Goal: Task Accomplishment & Management: Manage account settings

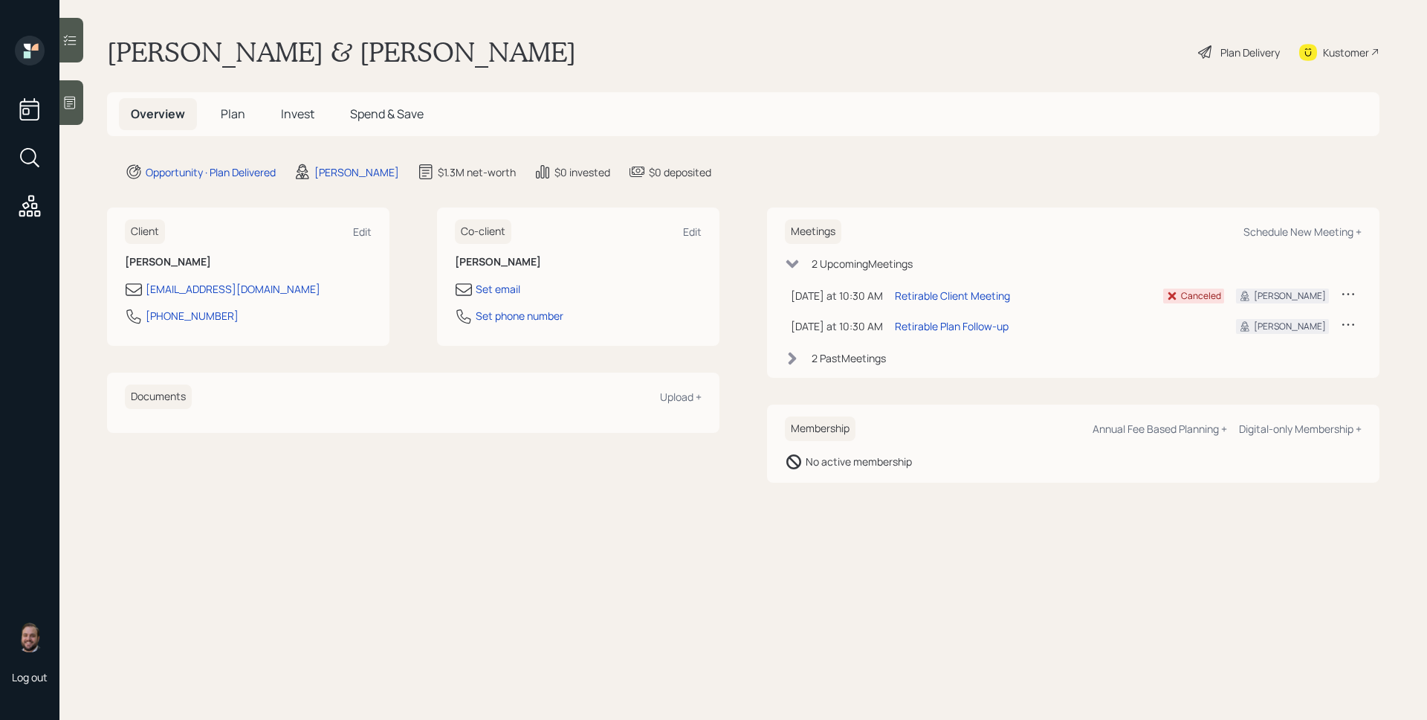
click at [242, 112] on span "Plan" at bounding box center [233, 114] width 25 height 16
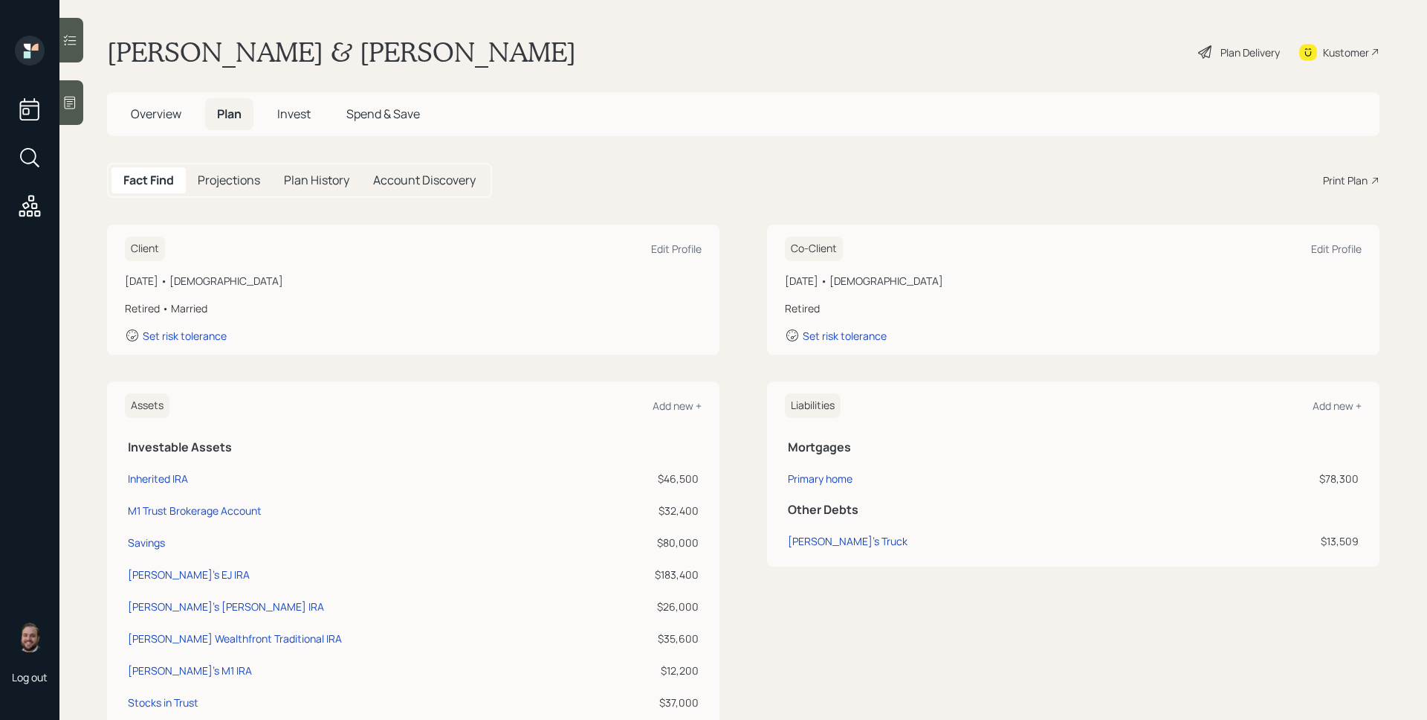
click at [1339, 175] on div "Print Plan" at bounding box center [1345, 180] width 45 height 16
click at [1258, 47] on div "Plan Delivery" at bounding box center [1250, 53] width 59 height 16
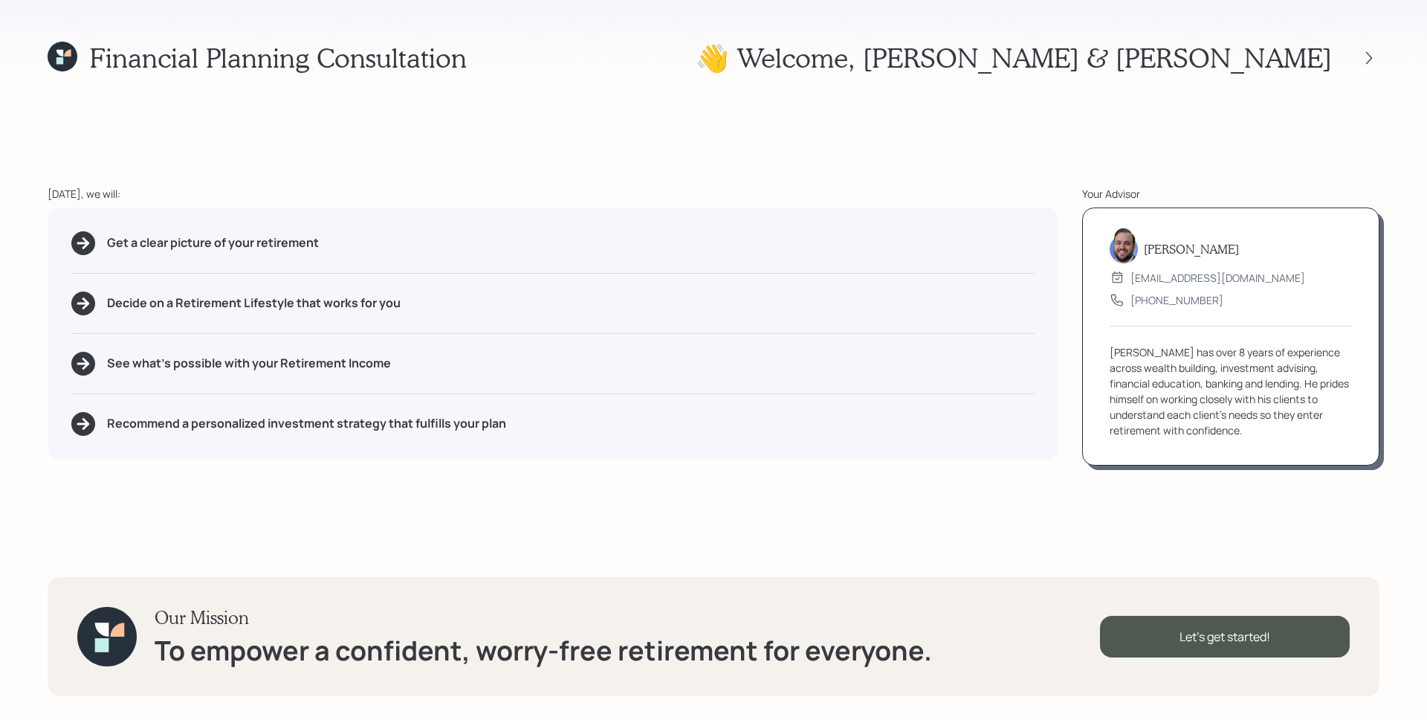
click at [1053, 103] on div "Financial Planning Consultation 👋 Welcome , Susette & Dave Today, we will: Get …" at bounding box center [713, 360] width 1427 height 720
click at [992, 186] on div "Today, we will:" at bounding box center [553, 194] width 1011 height 16
click at [984, 180] on div "Financial Planning Consultation 👋 Welcome , Susette & Dave Today, we will: Get …" at bounding box center [713, 360] width 1427 height 720
click at [1368, 51] on icon at bounding box center [1369, 58] width 15 height 15
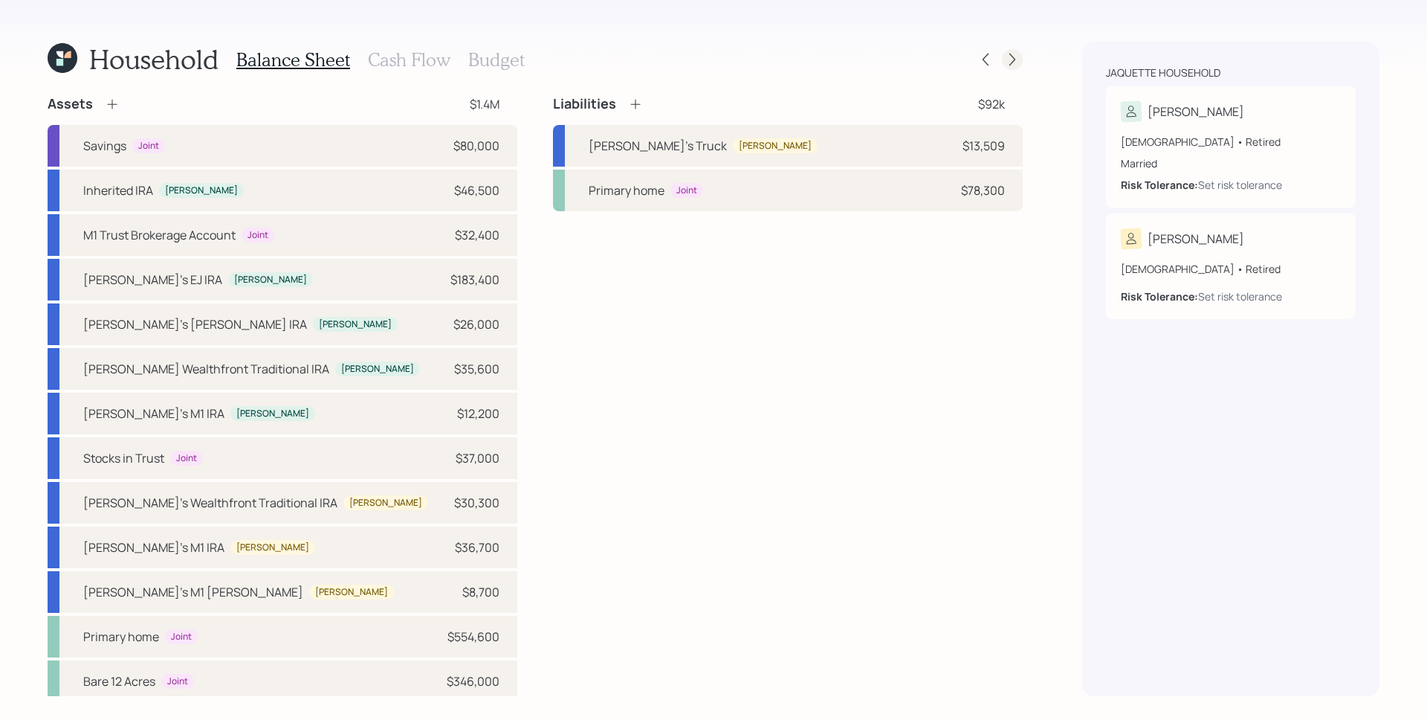
click at [1006, 59] on icon at bounding box center [1012, 59] width 15 height 15
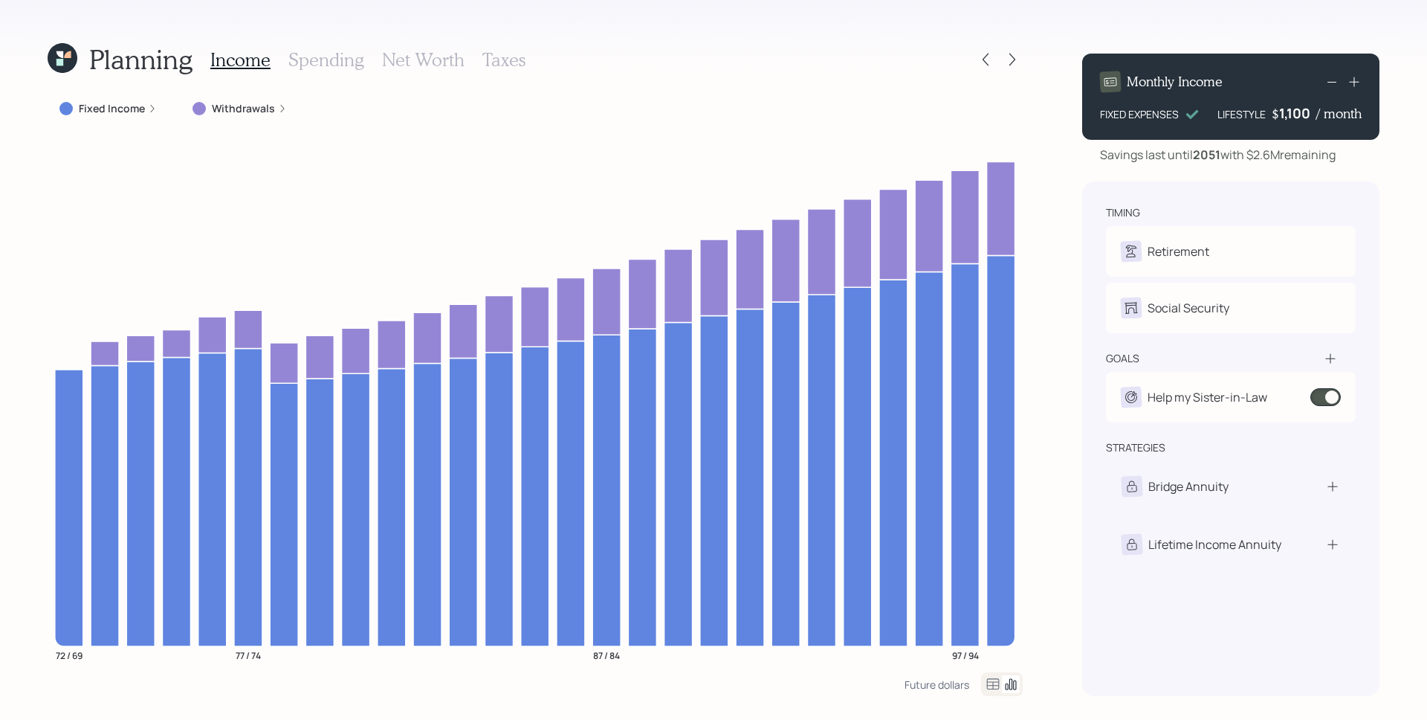
click at [249, 111] on label "Withdrawals" at bounding box center [243, 108] width 63 height 15
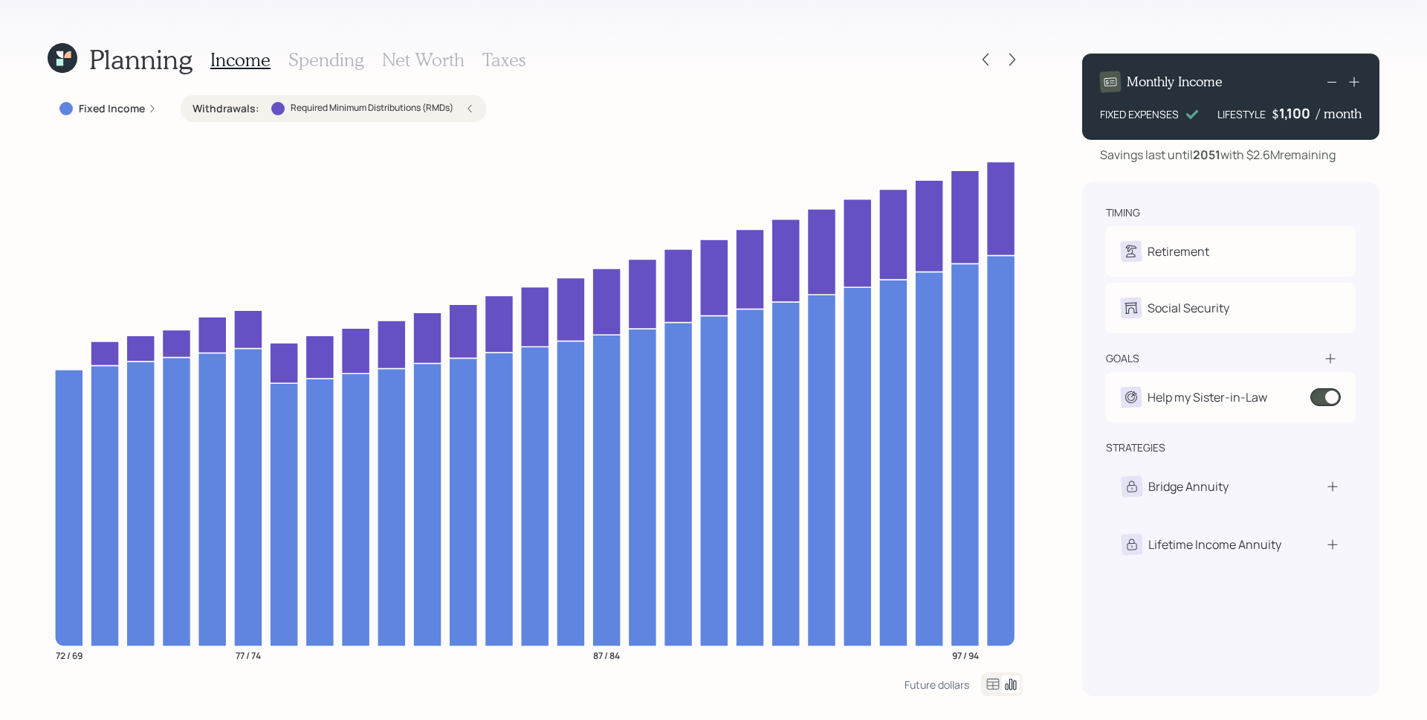
click at [462, 115] on div "Withdrawals : Required Minimum Distributions (RMDs)" at bounding box center [334, 108] width 306 height 27
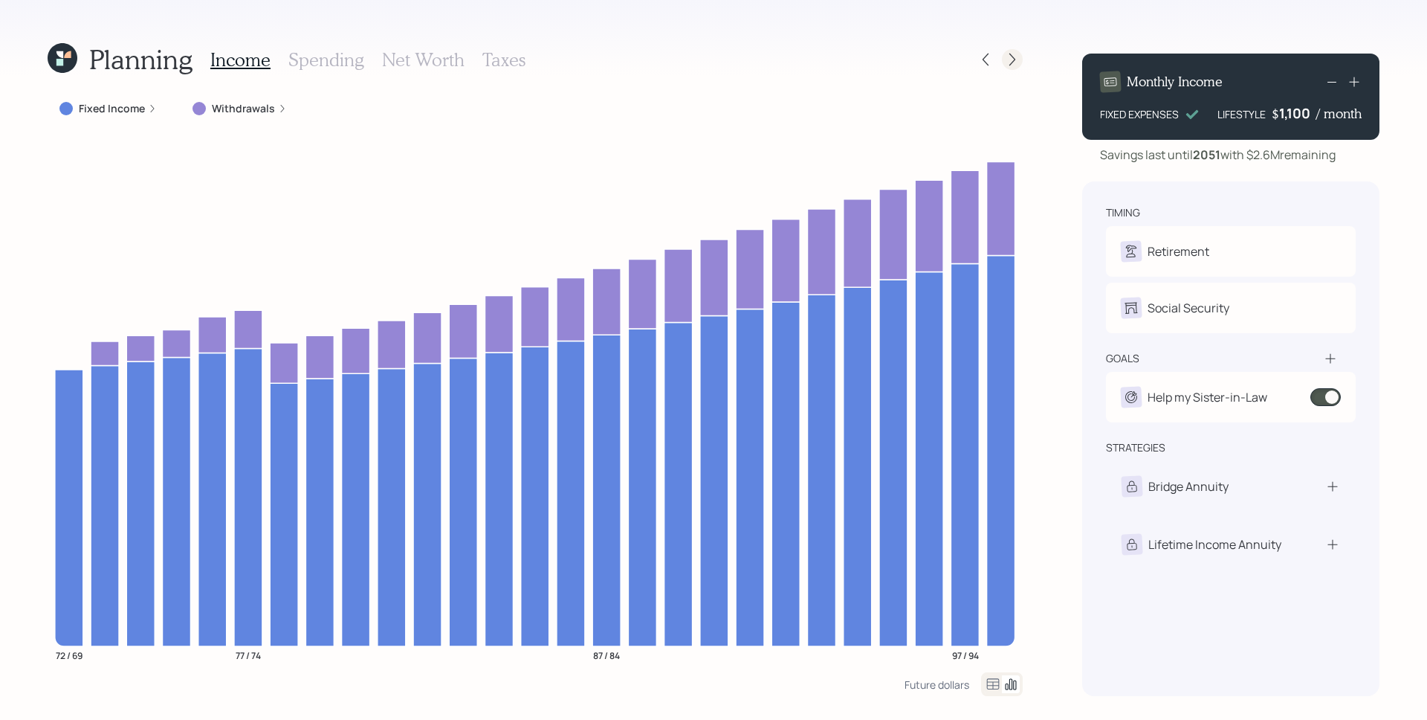
click at [1009, 63] on icon at bounding box center [1012, 59] width 15 height 15
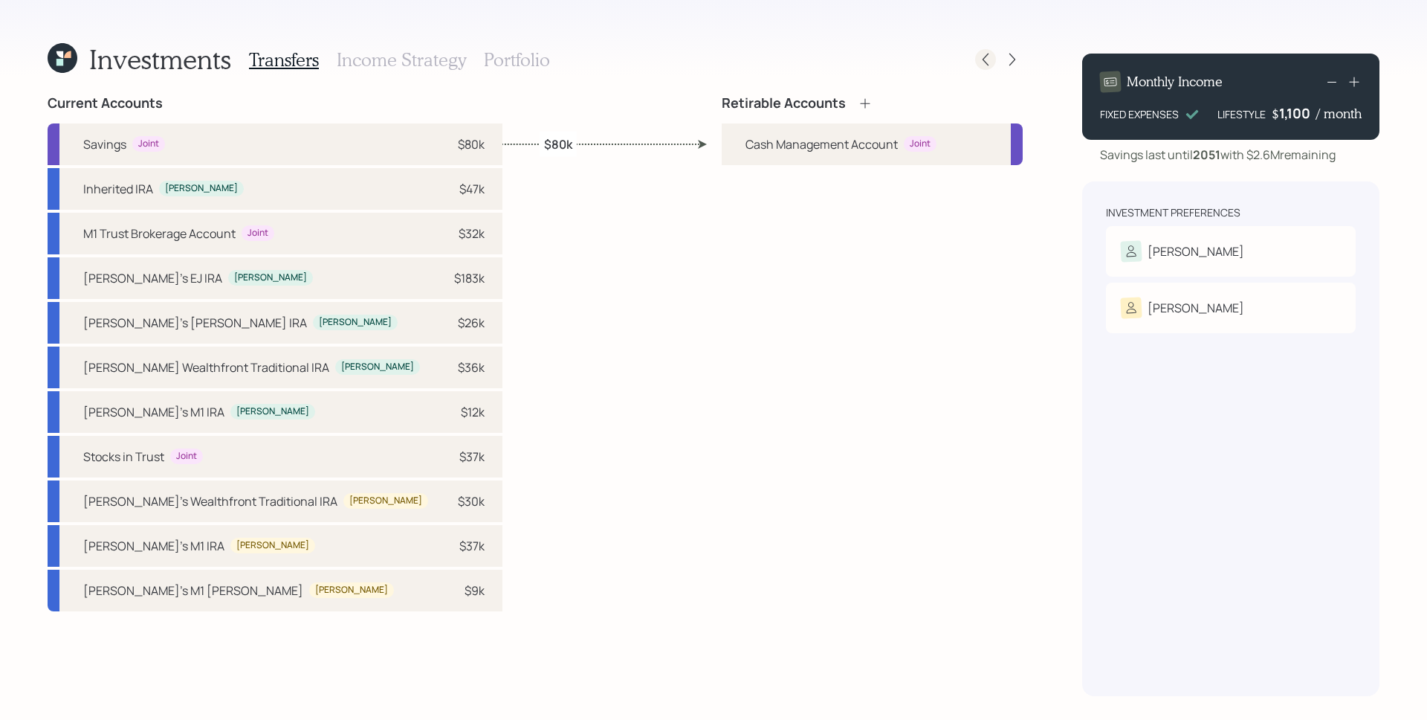
click at [978, 54] on icon at bounding box center [985, 59] width 15 height 15
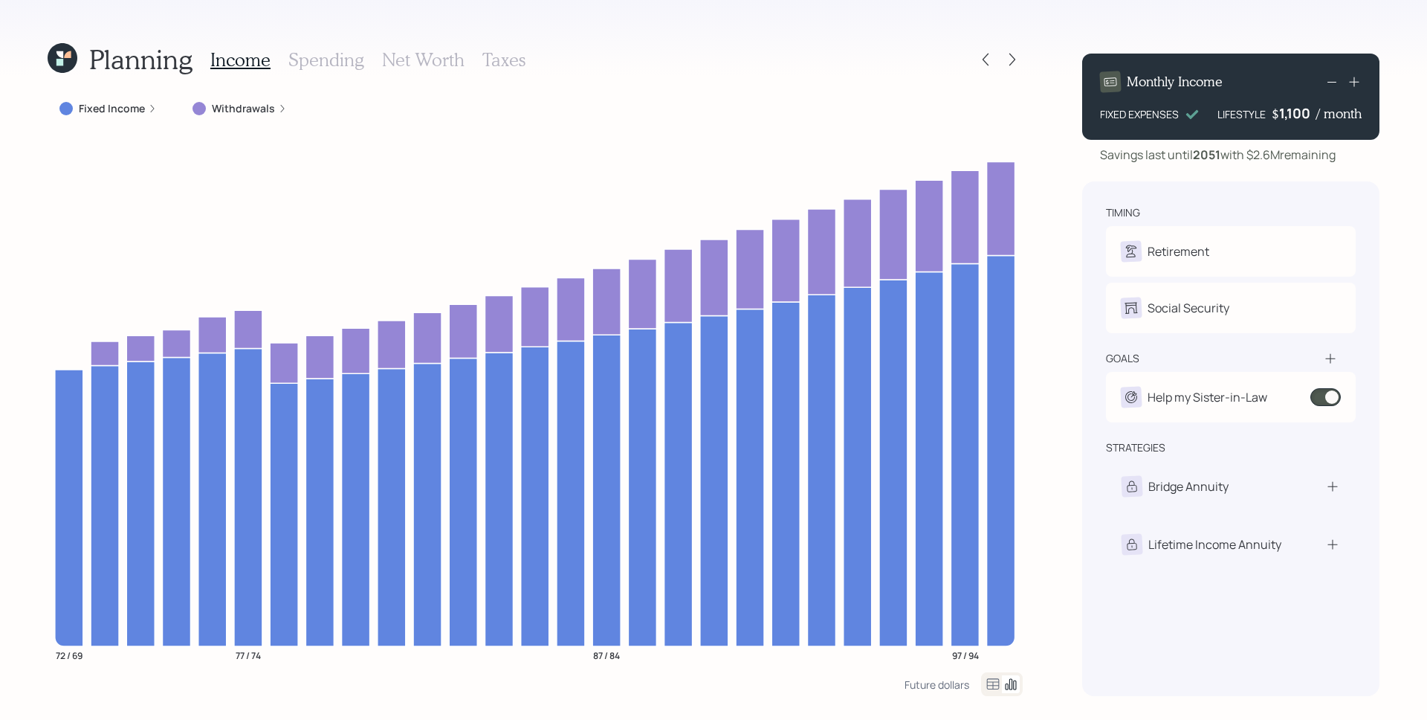
click at [334, 65] on h3 "Spending" at bounding box center [326, 60] width 76 height 22
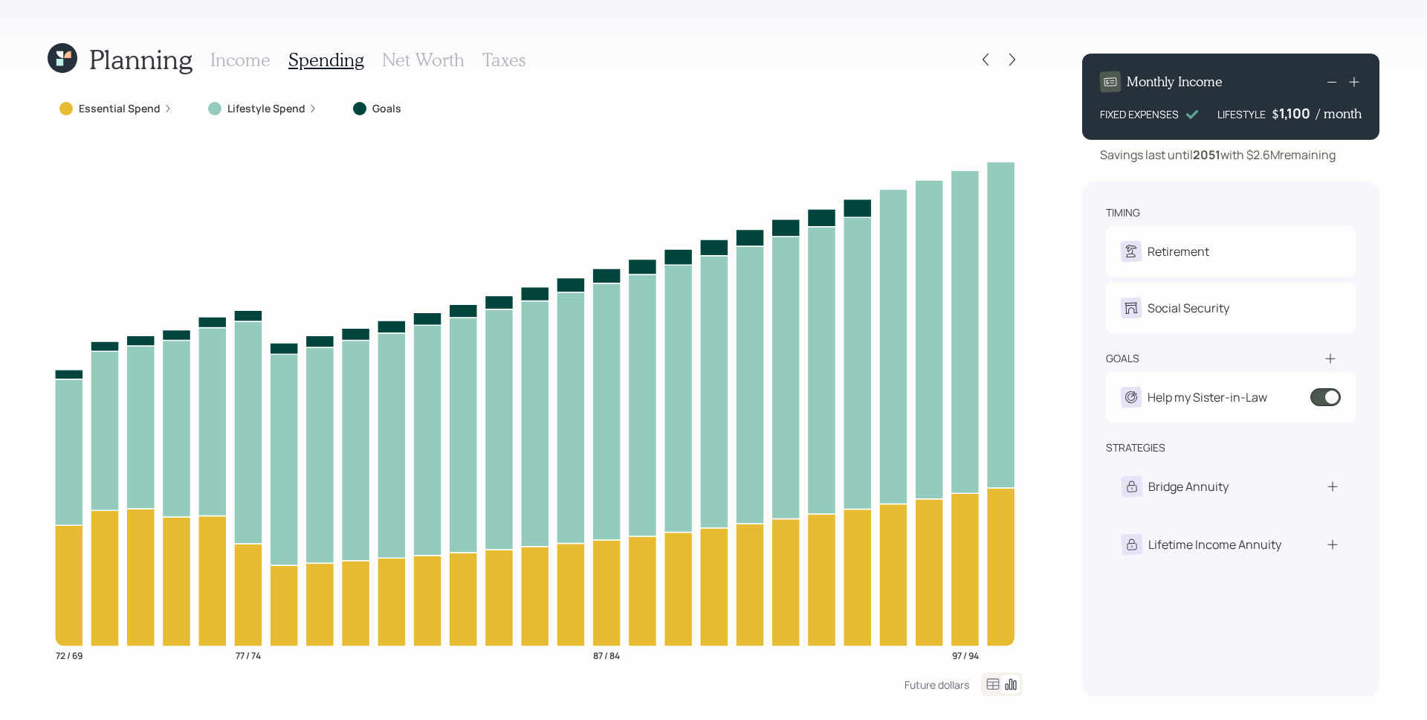
click at [453, 55] on h3 "Net Worth" at bounding box center [423, 60] width 83 height 22
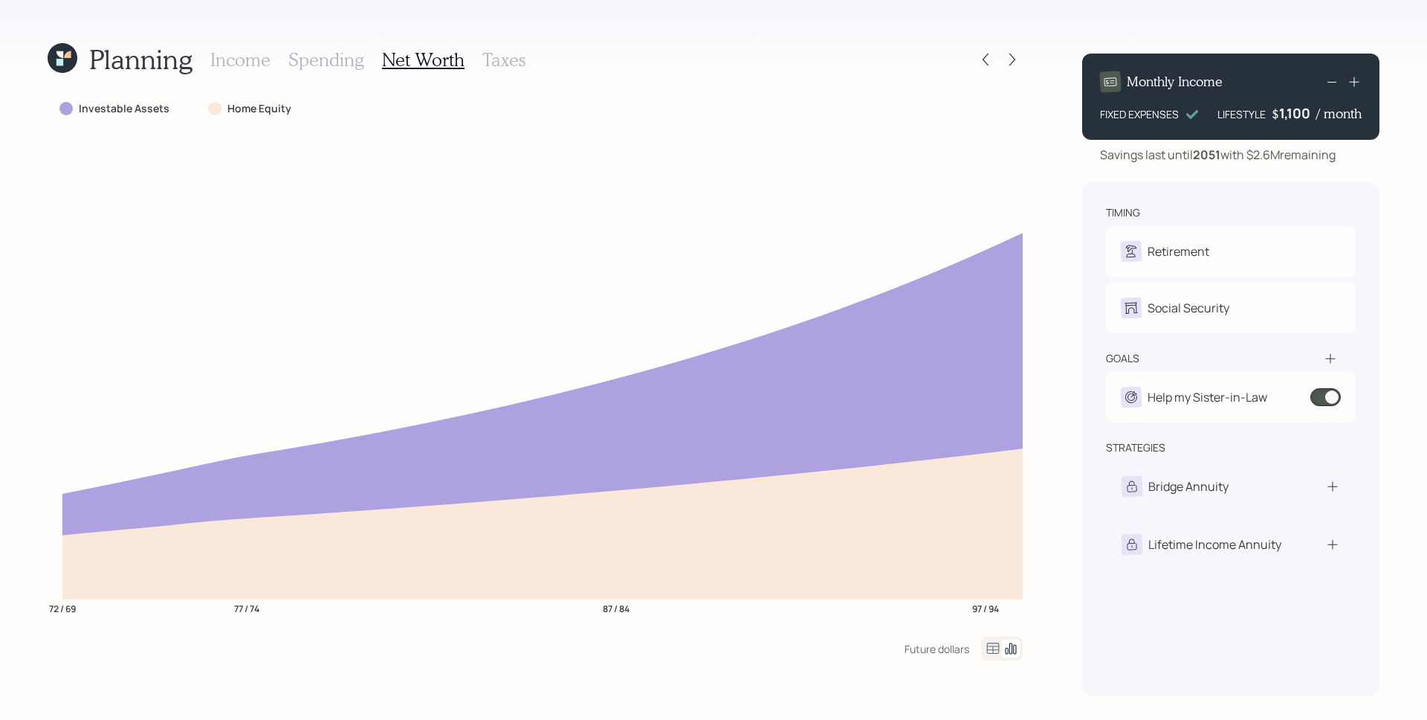
click at [247, 59] on h3 "Income" at bounding box center [240, 60] width 60 height 22
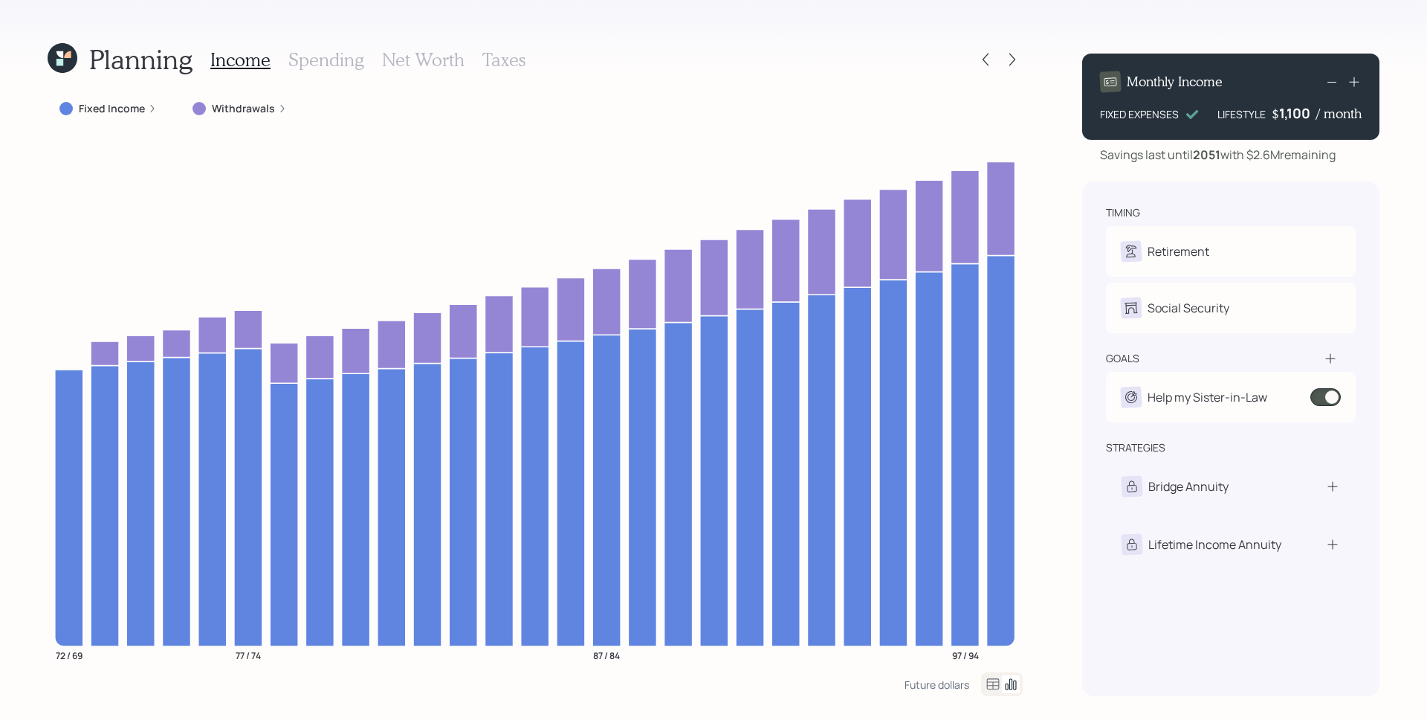
click at [995, 65] on div at bounding box center [999, 59] width 48 height 21
click at [989, 58] on icon at bounding box center [985, 59] width 15 height 15
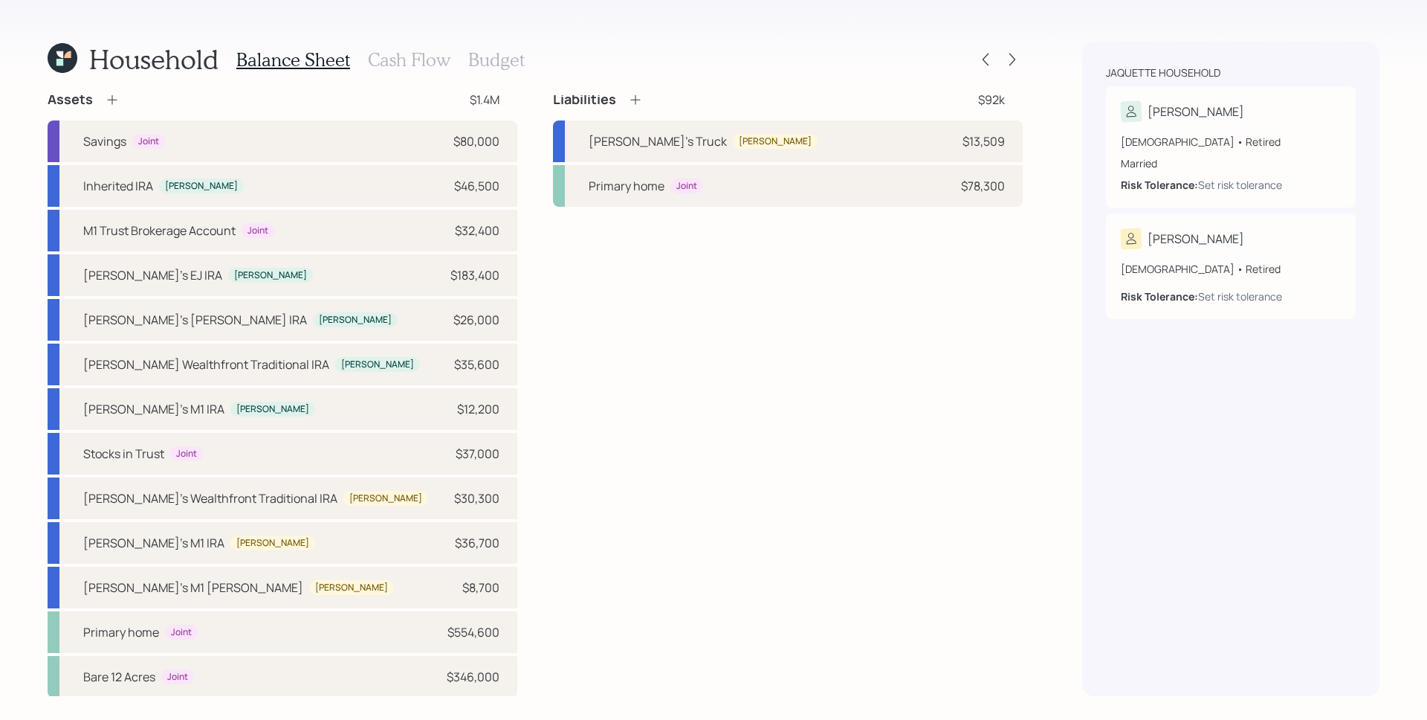
scroll to position [6, 0]
click at [410, 56] on h3 "Cash Flow" at bounding box center [409, 60] width 83 height 22
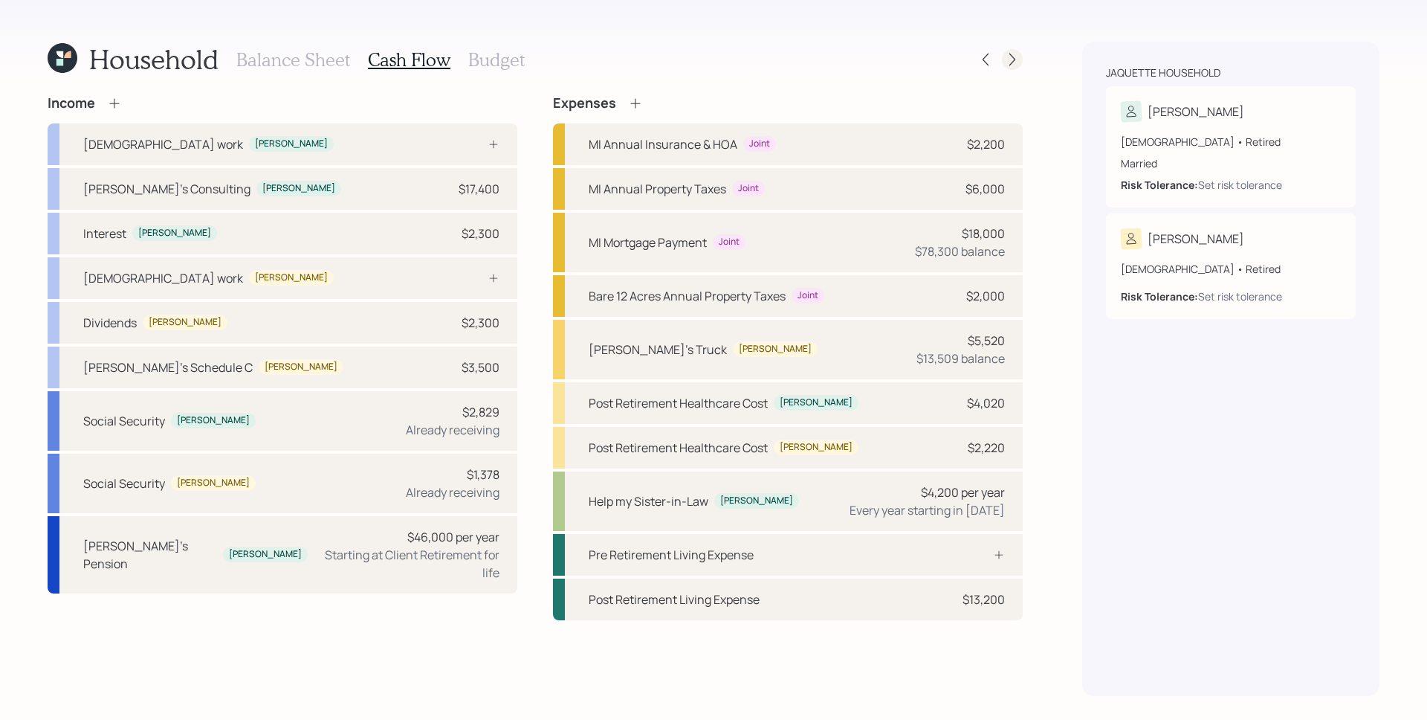
click at [1016, 62] on icon at bounding box center [1012, 59] width 15 height 15
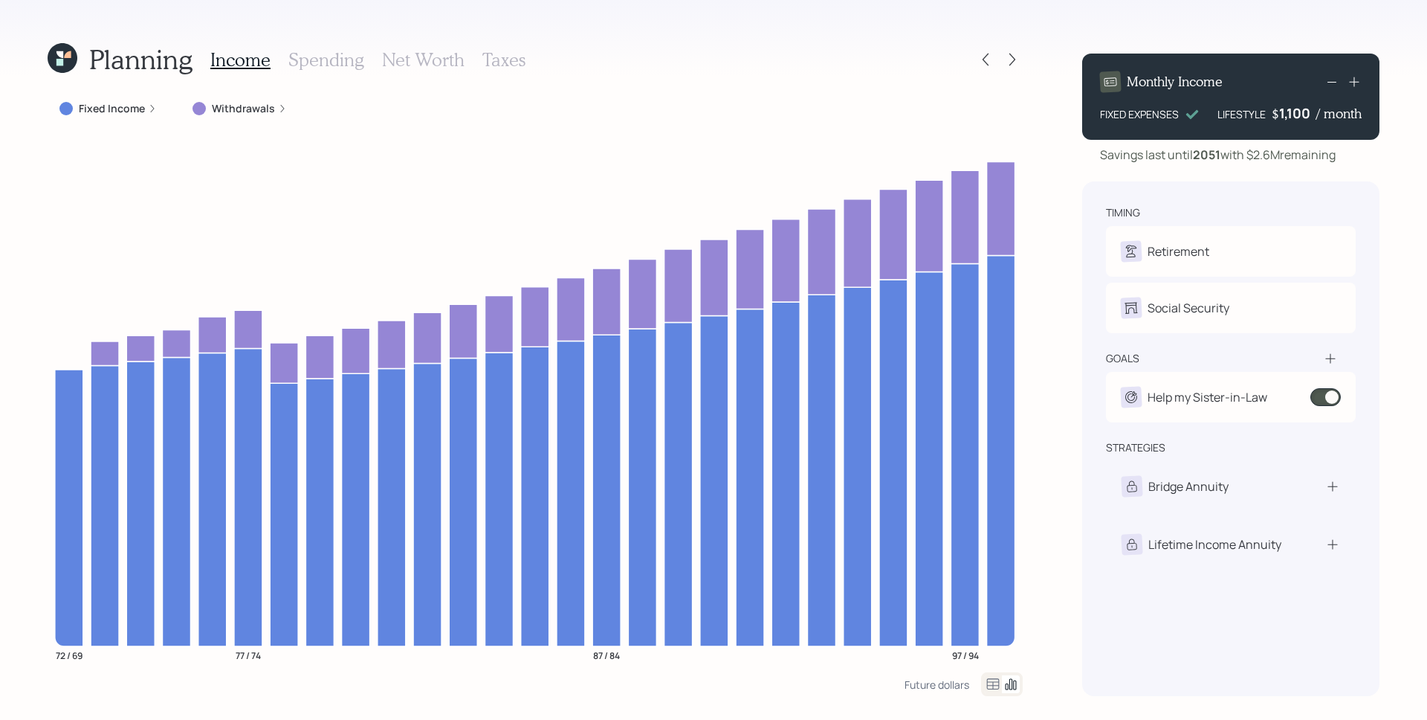
click at [500, 59] on h3 "Taxes" at bounding box center [503, 60] width 43 height 22
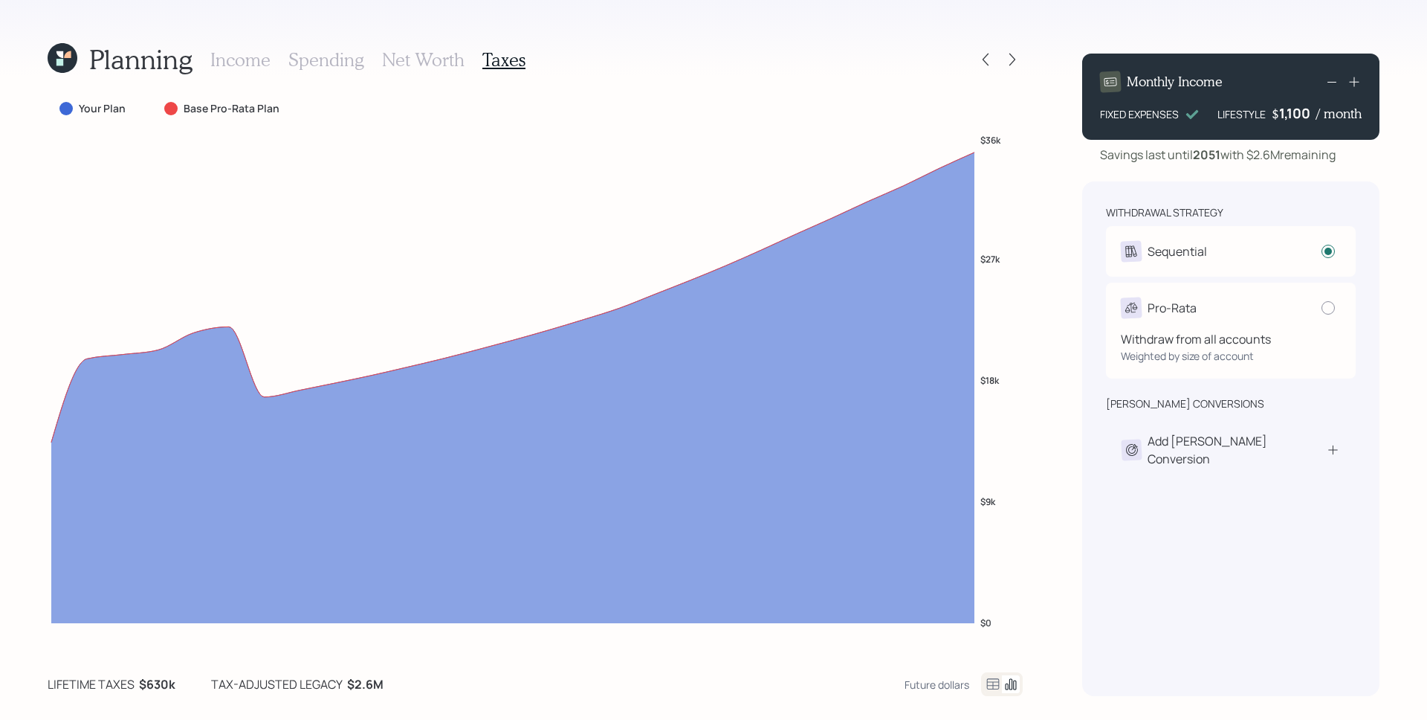
click at [1225, 343] on div "Pro-Rata Withdraw from all accounts Weighted by size of account" at bounding box center [1231, 330] width 250 height 96
click at [1229, 335] on div "Withdraw from all accounts" at bounding box center [1231, 339] width 220 height 18
radio input "false"
radio input "true"
click at [1183, 255] on div "Sequential" at bounding box center [1177, 251] width 59 height 18
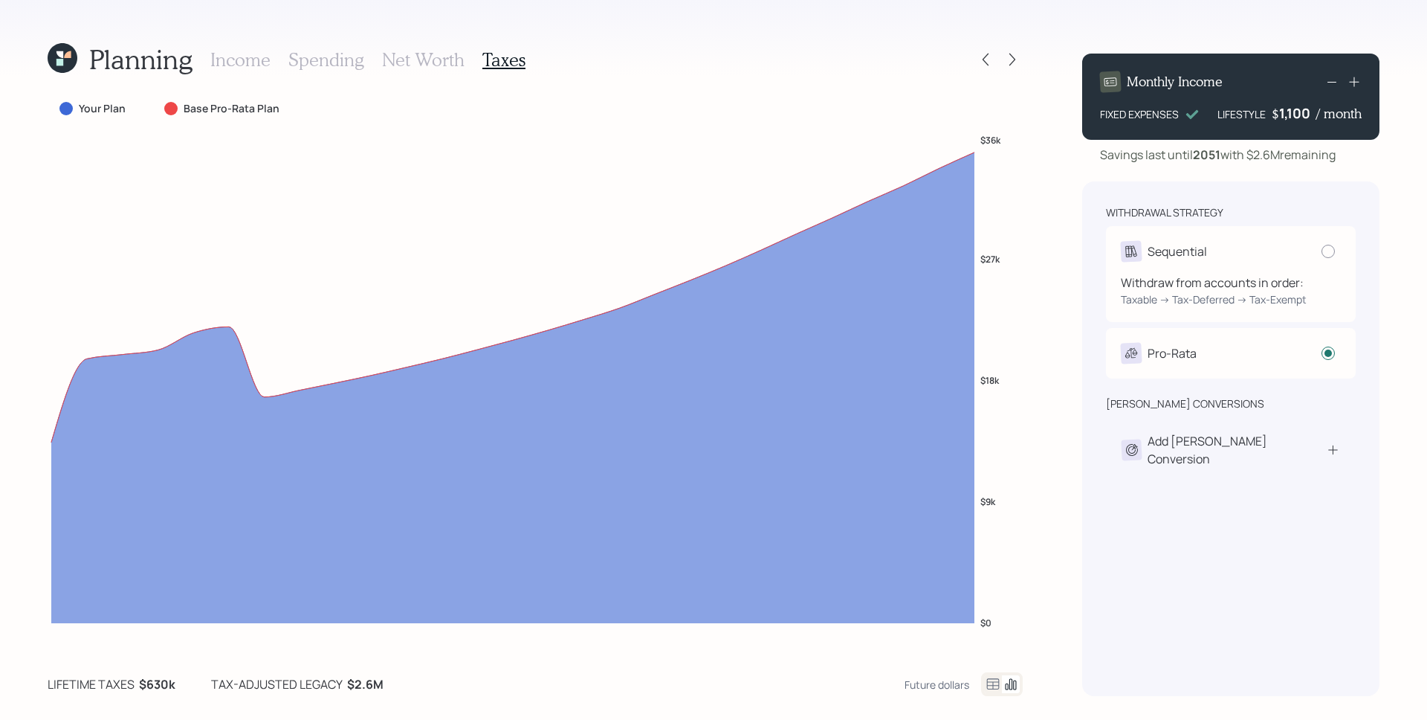
radio input "true"
radio input "false"
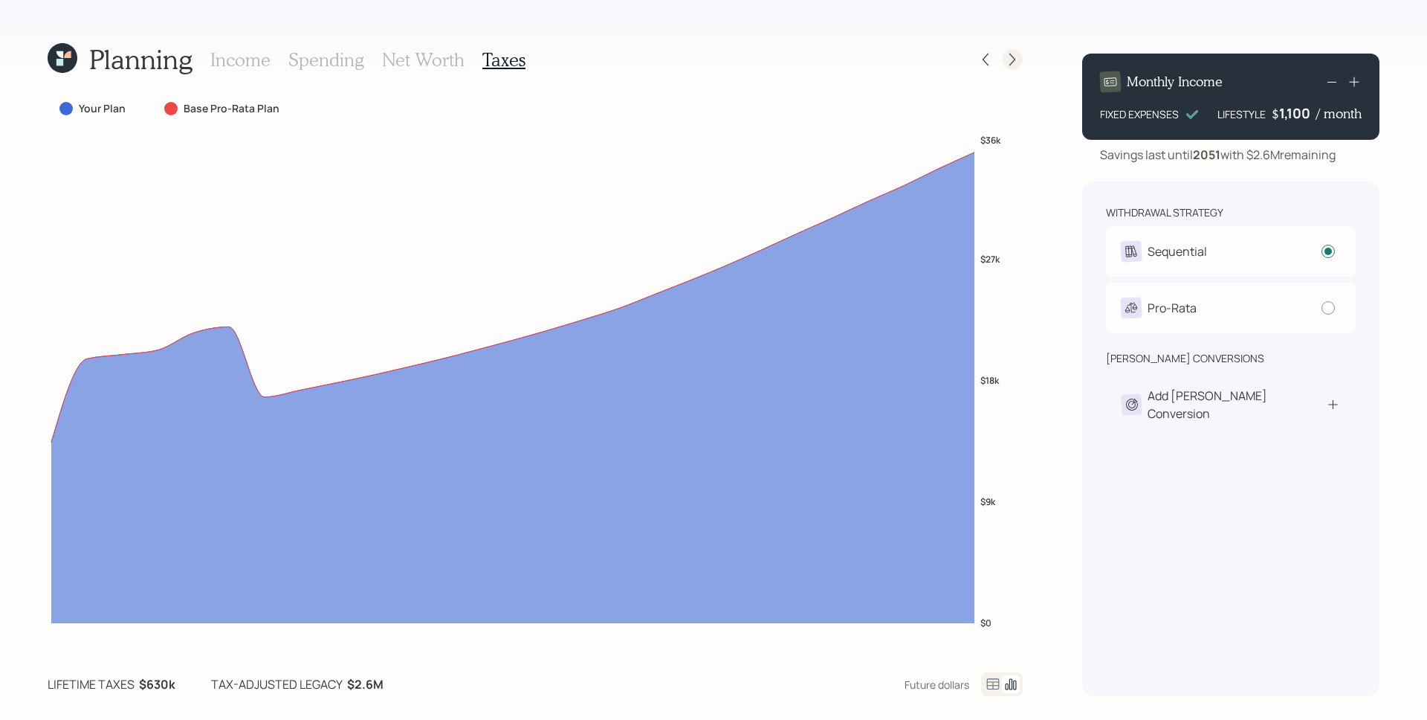
click at [1013, 57] on icon at bounding box center [1012, 60] width 6 height 13
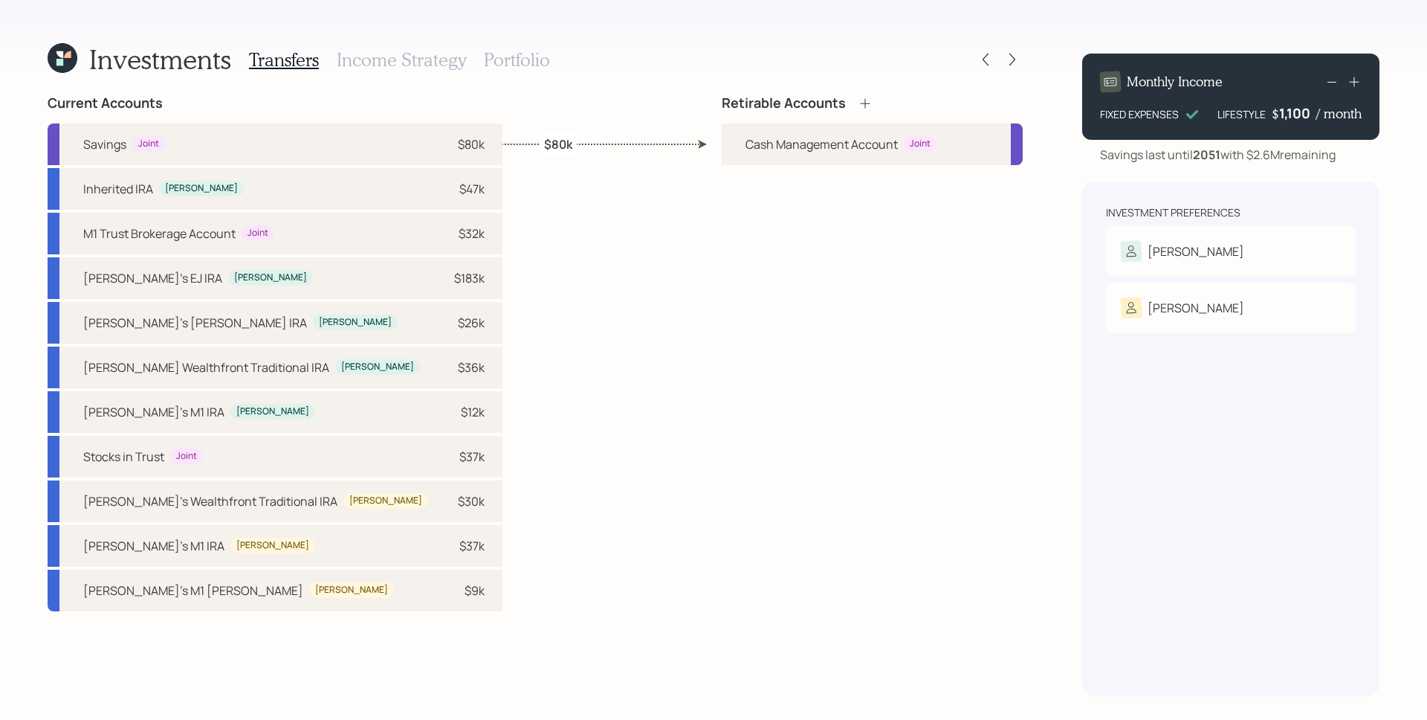
click at [908, 279] on div "Retirable Accounts Cash Management Account Joint" at bounding box center [872, 395] width 301 height 601
click at [730, 236] on div "Retirable Accounts Cash Management Account Joint" at bounding box center [872, 395] width 301 height 601
click at [1205, 253] on div "Susette" at bounding box center [1231, 251] width 220 height 21
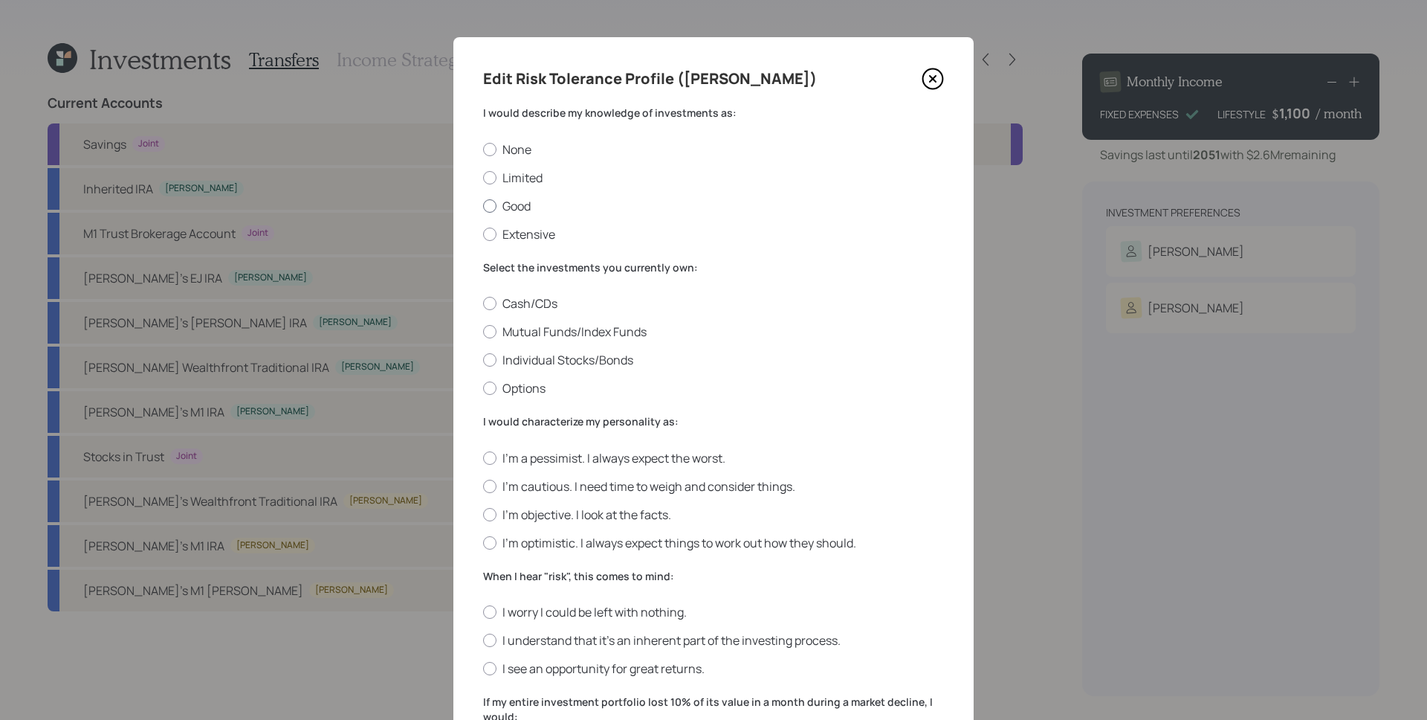
click at [523, 201] on label "Good" at bounding box center [713, 206] width 461 height 16
click at [483, 205] on input "Good" at bounding box center [482, 205] width 1 height 1
radio input "true"
click at [609, 360] on label "Individual Stocks/Bonds" at bounding box center [713, 360] width 461 height 16
click at [483, 360] on input "Individual Stocks/Bonds" at bounding box center [482, 360] width 1 height 1
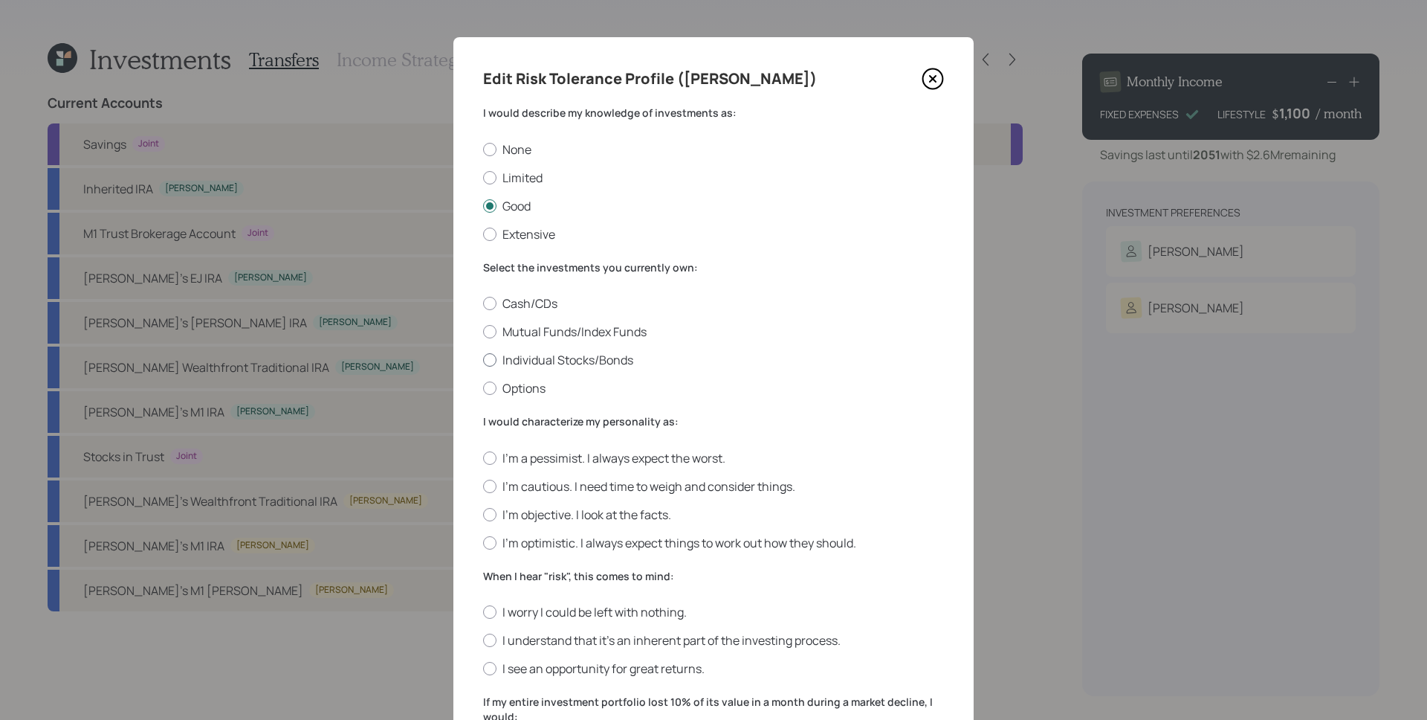
radio input "true"
click at [601, 327] on label "Mutual Funds/Index Funds" at bounding box center [713, 331] width 461 height 16
click at [483, 332] on input "Mutual Funds/Index Funds" at bounding box center [482, 332] width 1 height 1
radio input "true"
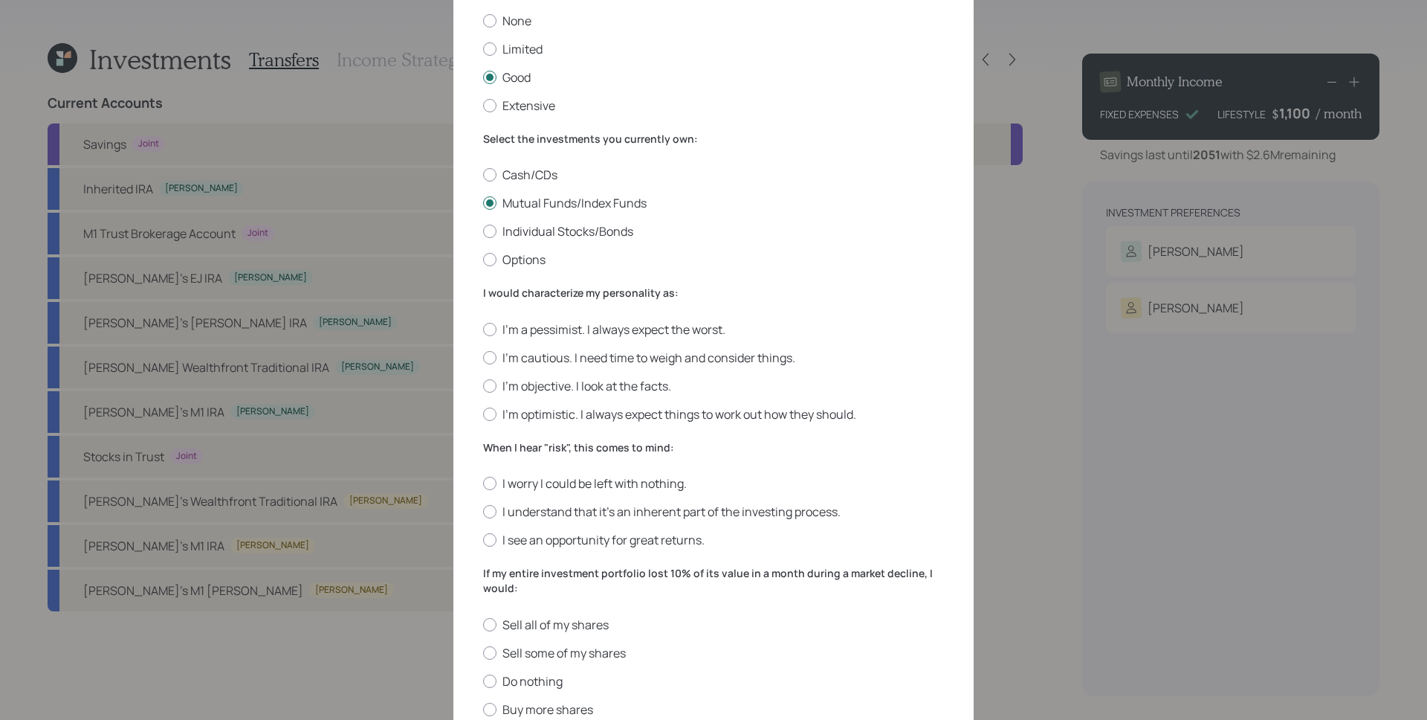
scroll to position [150, 0]
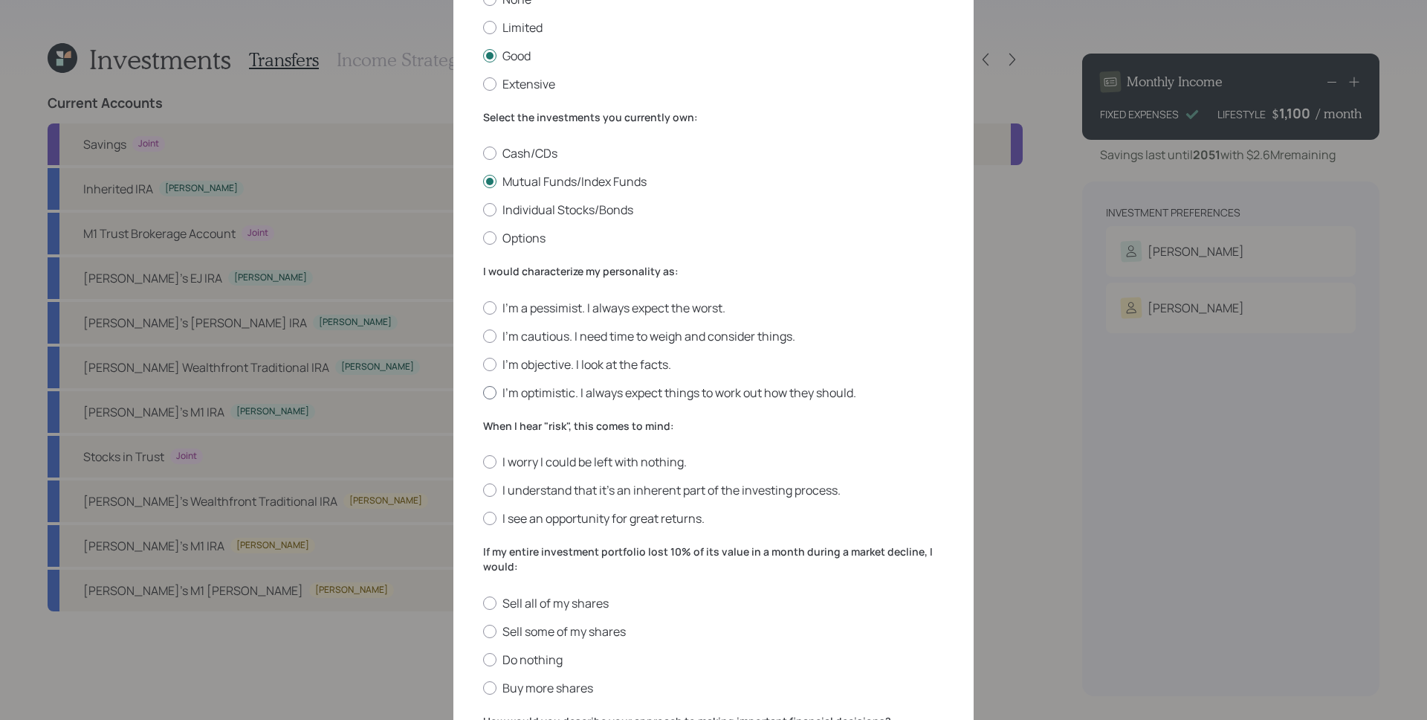
click at [621, 392] on label "I'm optimistic. I always expect things to work out how they should." at bounding box center [713, 392] width 461 height 16
click at [483, 392] on input "I'm optimistic. I always expect things to work out how they should." at bounding box center [482, 392] width 1 height 1
radio input "true"
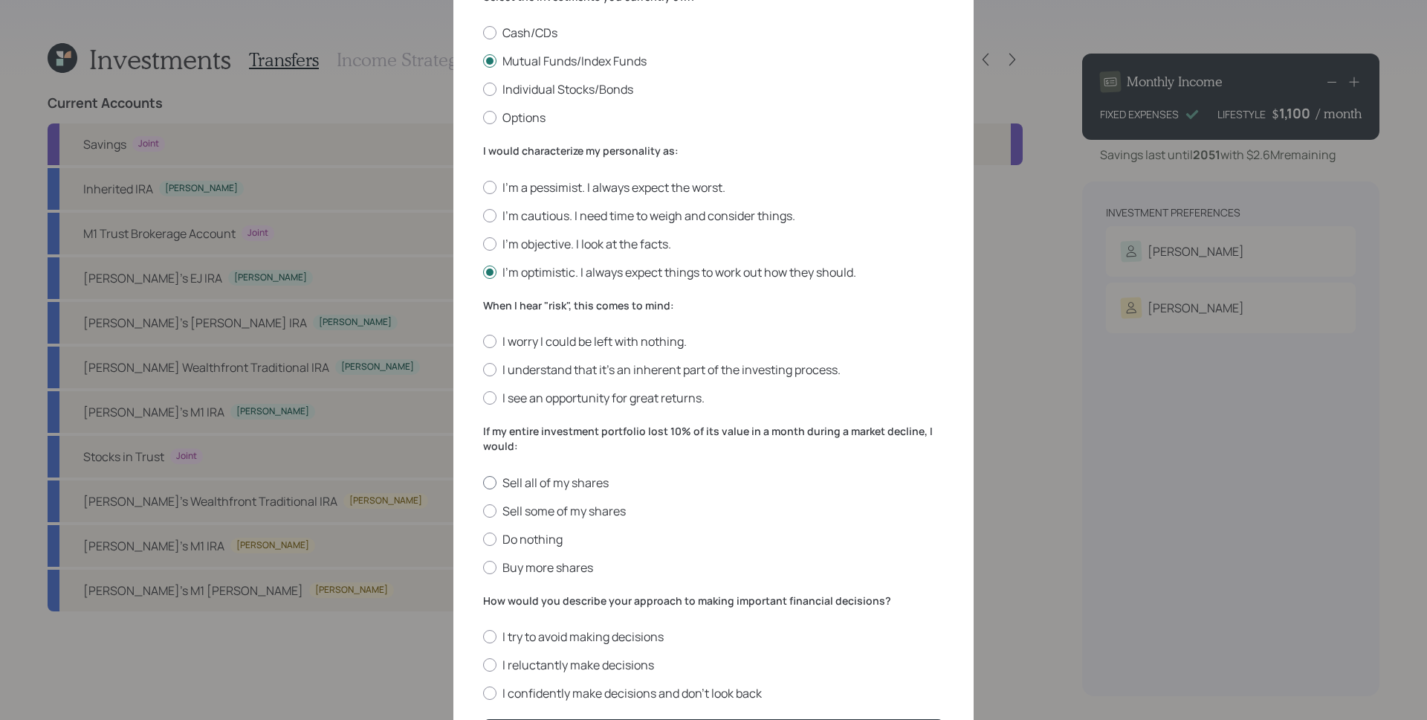
scroll to position [369, 0]
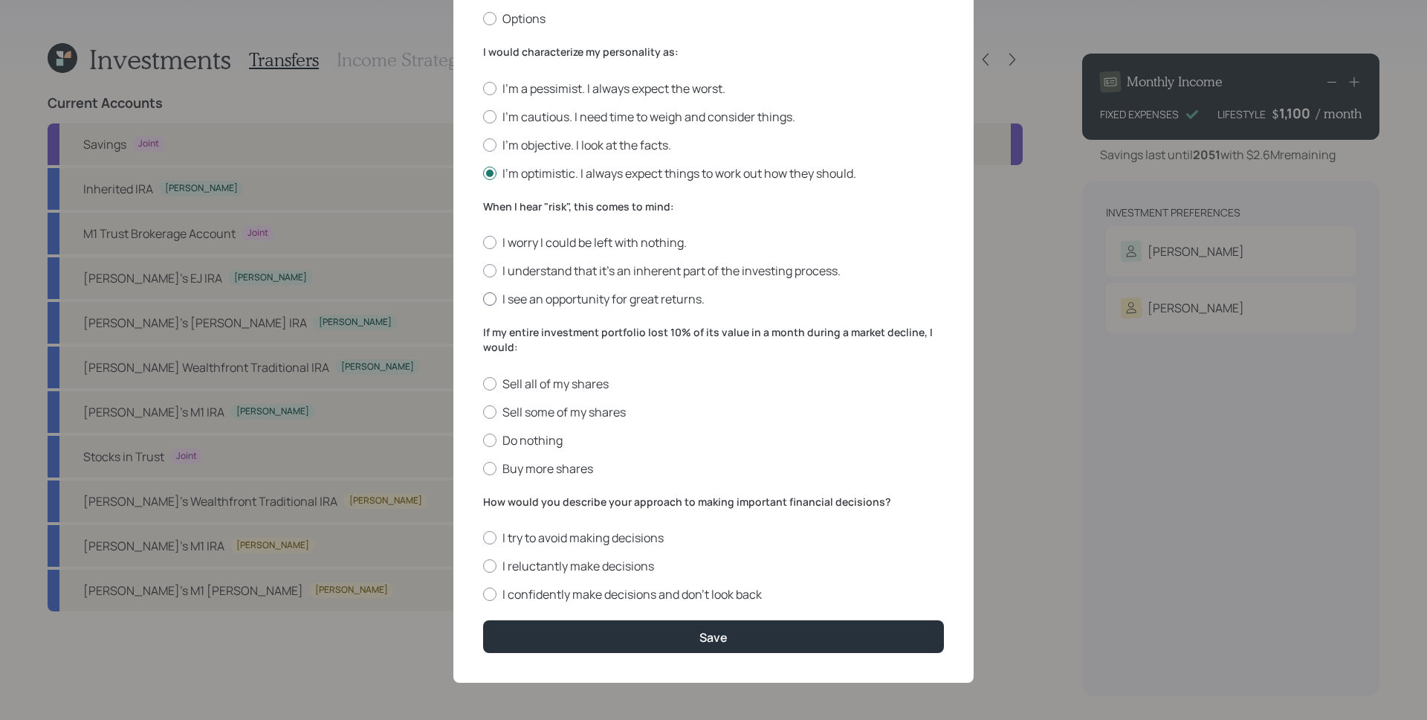
click at [565, 299] on label "I see an opportunity for great returns." at bounding box center [713, 299] width 461 height 16
click at [483, 299] on input "I see an opportunity for great returns." at bounding box center [482, 299] width 1 height 1
radio input "true"
click at [534, 442] on label "Do nothing" at bounding box center [713, 440] width 461 height 16
click at [483, 440] on input "Do nothing" at bounding box center [482, 439] width 1 height 1
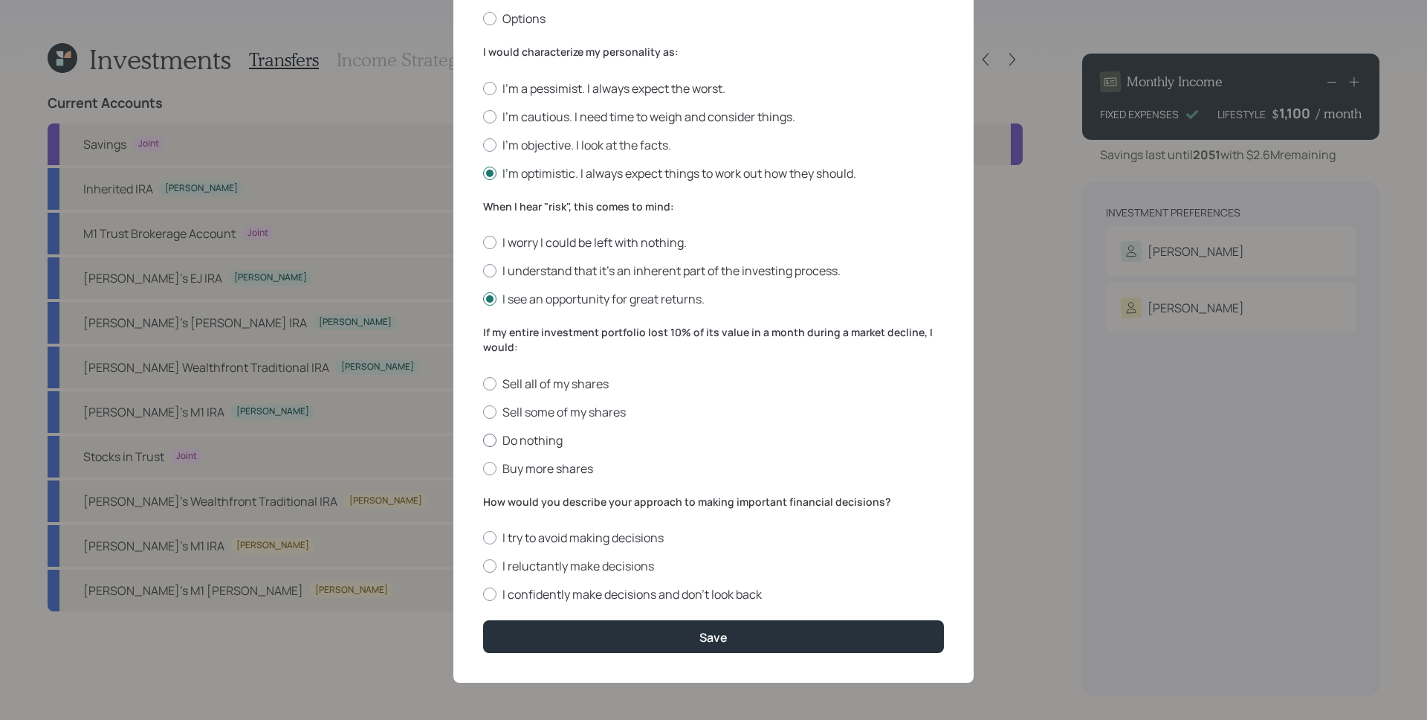
radio input "true"
click at [648, 601] on label "I confidently make decisions and don’t look back" at bounding box center [713, 594] width 461 height 16
click at [483, 595] on input "I confidently make decisions and don’t look back" at bounding box center [482, 594] width 1 height 1
radio input "true"
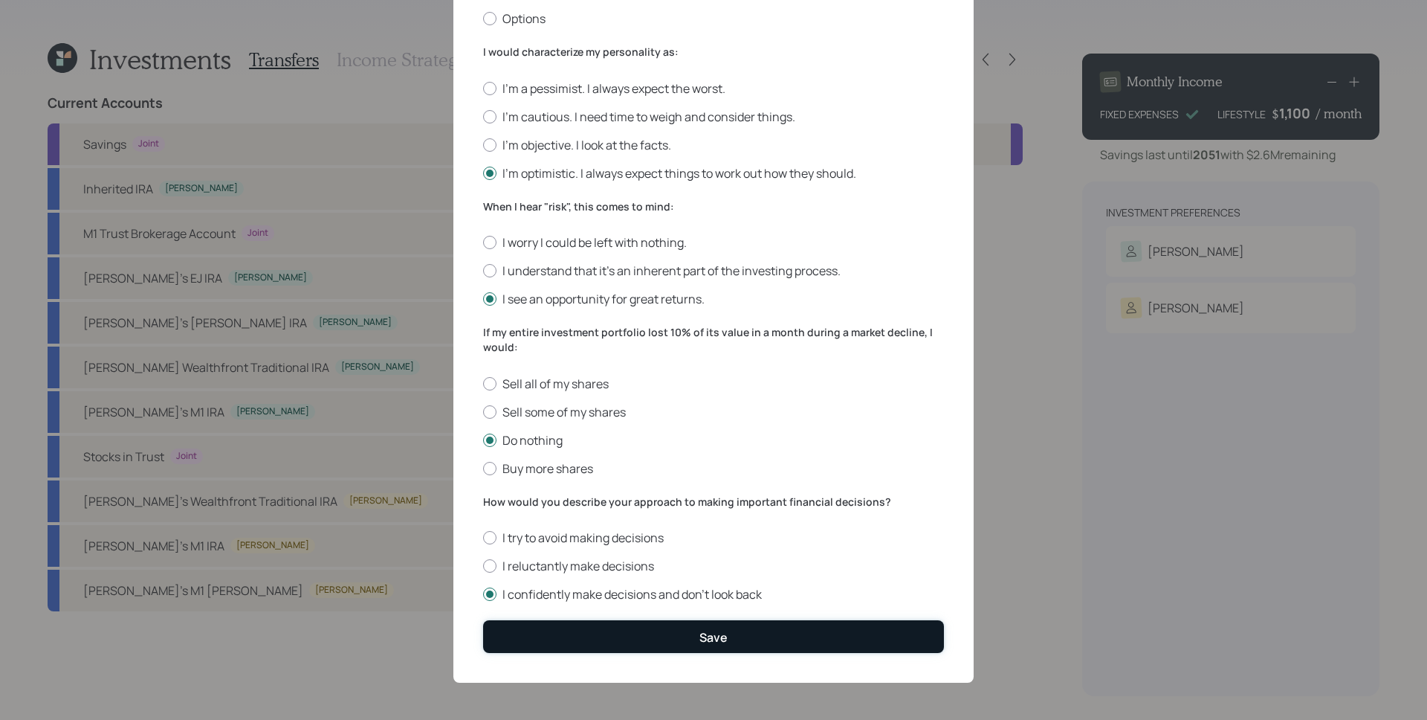
click at [689, 640] on button "Save" at bounding box center [713, 636] width 461 height 32
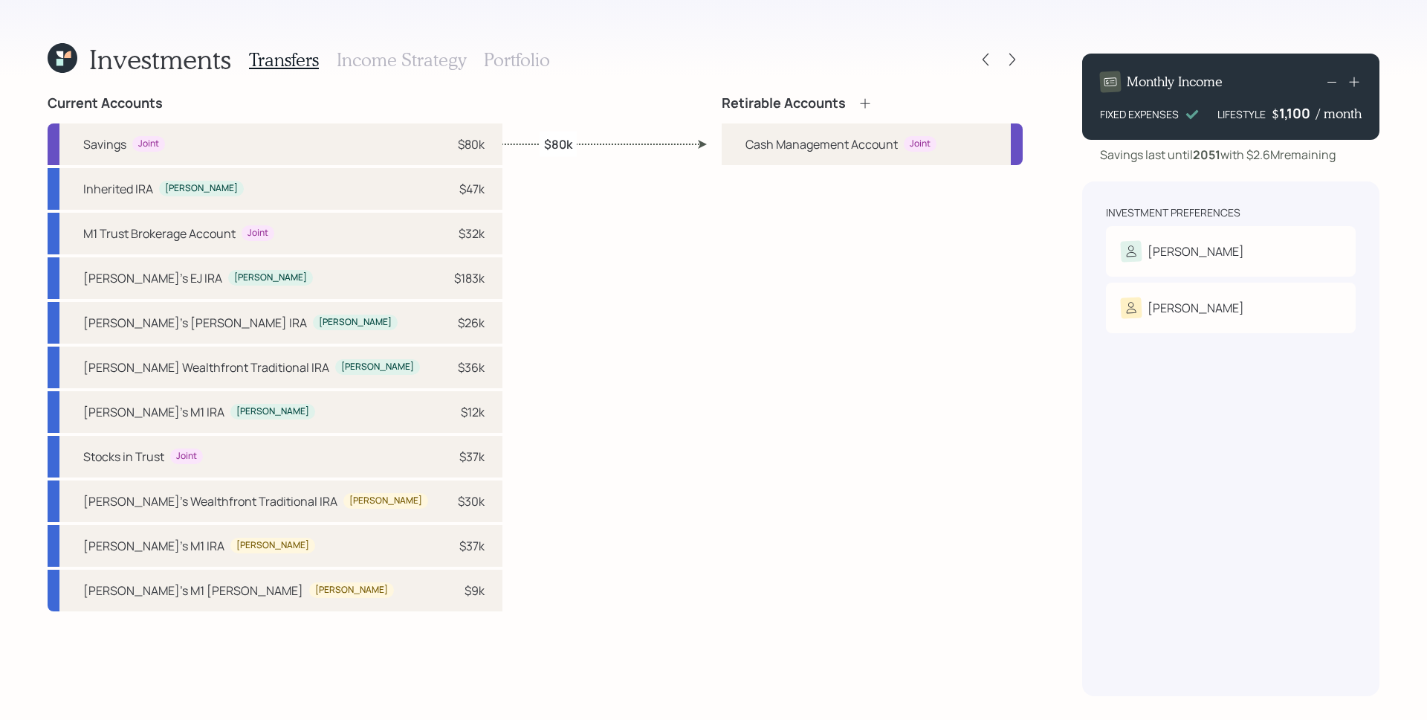
click at [908, 525] on div "Retirable Accounts Cash Management Account Joint" at bounding box center [872, 395] width 301 height 601
click at [953, 491] on div "Retirable Accounts Cash Management Account Joint" at bounding box center [872, 395] width 301 height 601
click at [993, 59] on div at bounding box center [985, 59] width 21 height 21
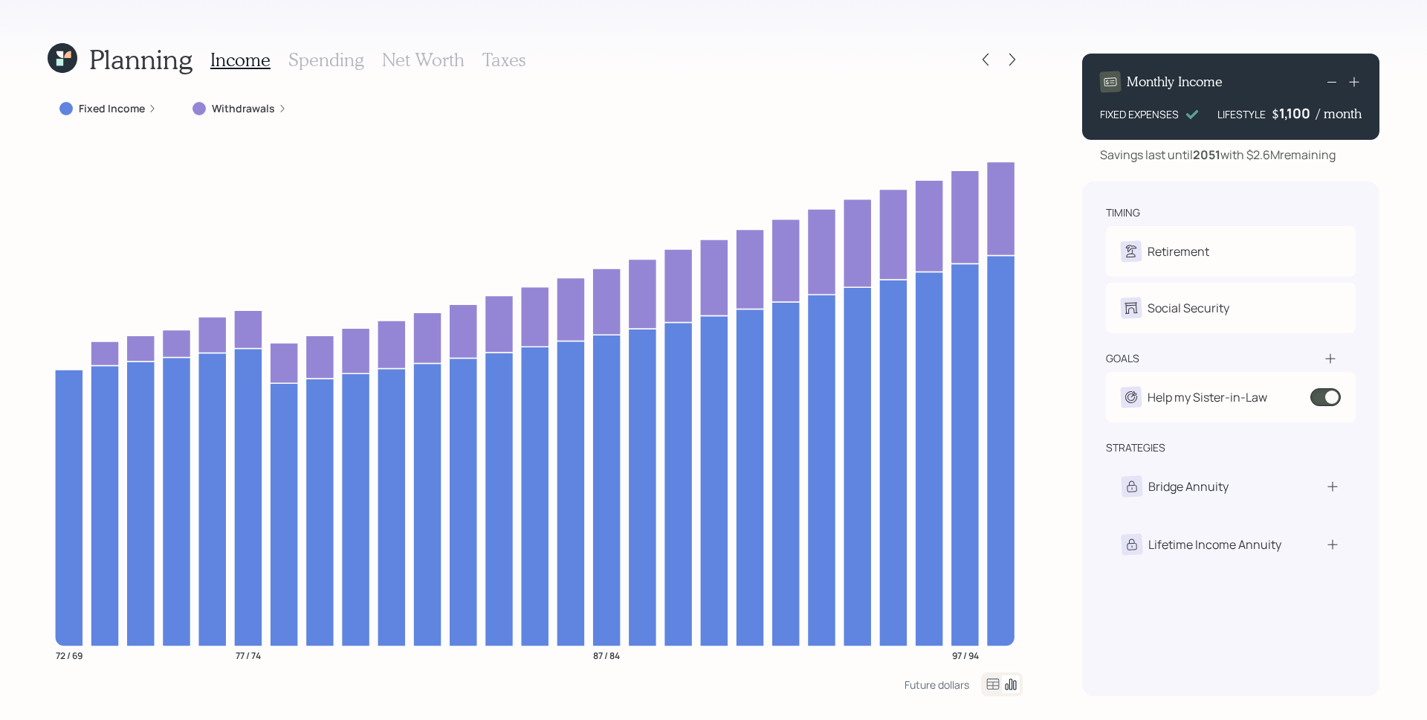
click at [332, 60] on h3 "Spending" at bounding box center [326, 60] width 76 height 22
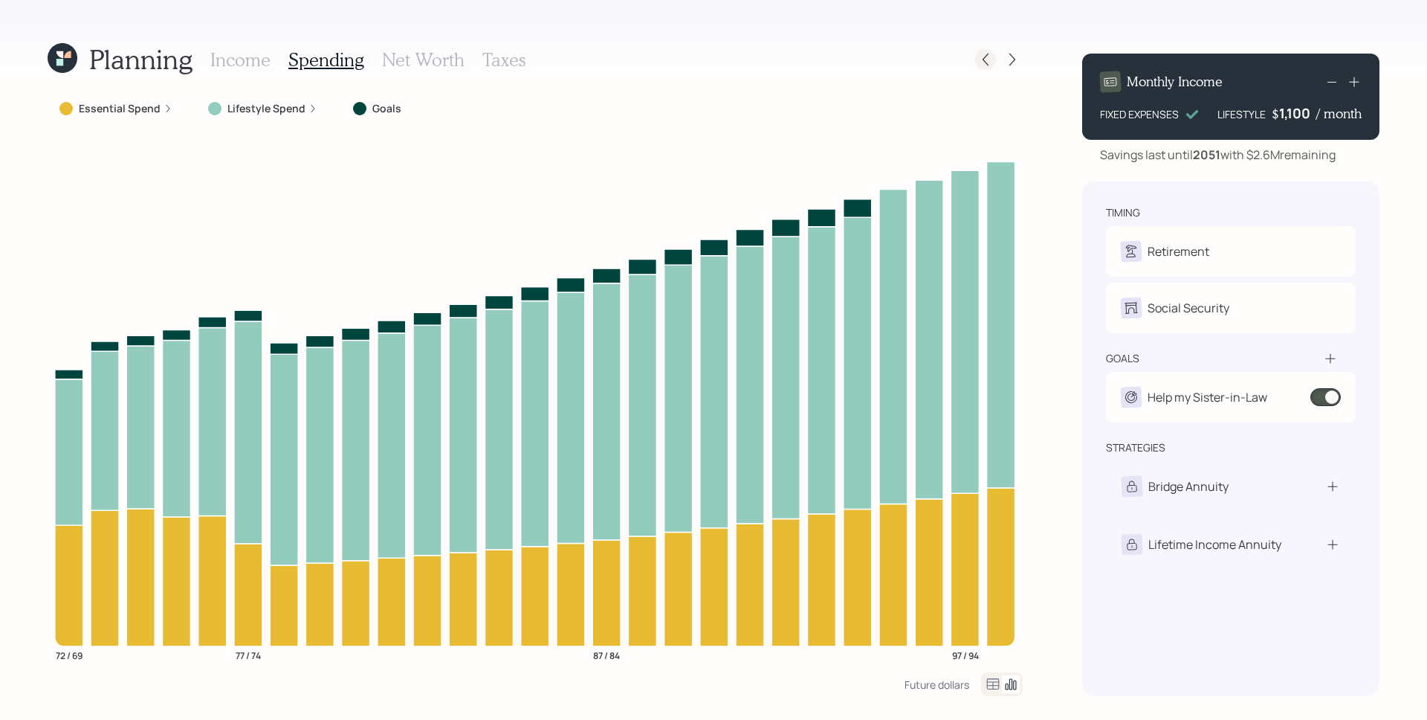
click at [993, 59] on div at bounding box center [985, 59] width 21 height 21
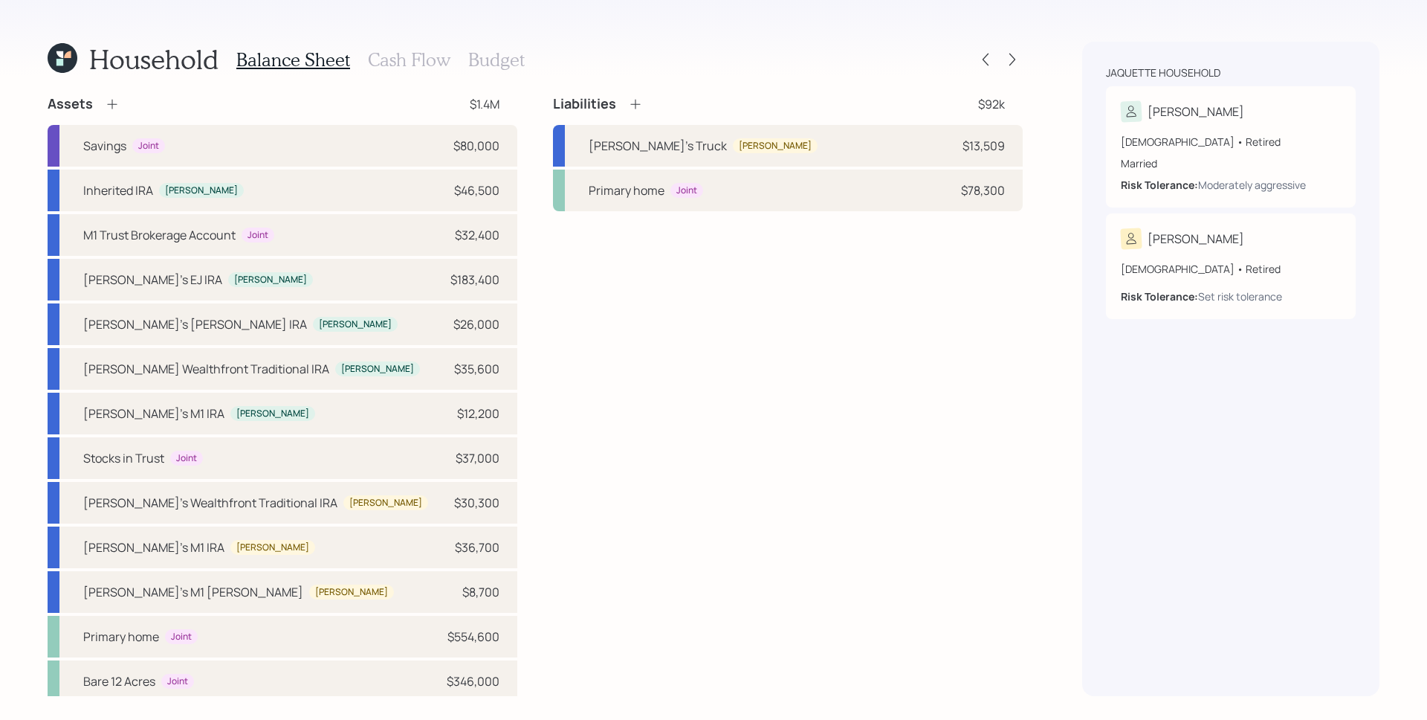
click at [367, 47] on div "Balance Sheet Cash Flow Budget" at bounding box center [380, 60] width 288 height 36
click at [386, 58] on h3 "Cash Flow" at bounding box center [409, 60] width 83 height 22
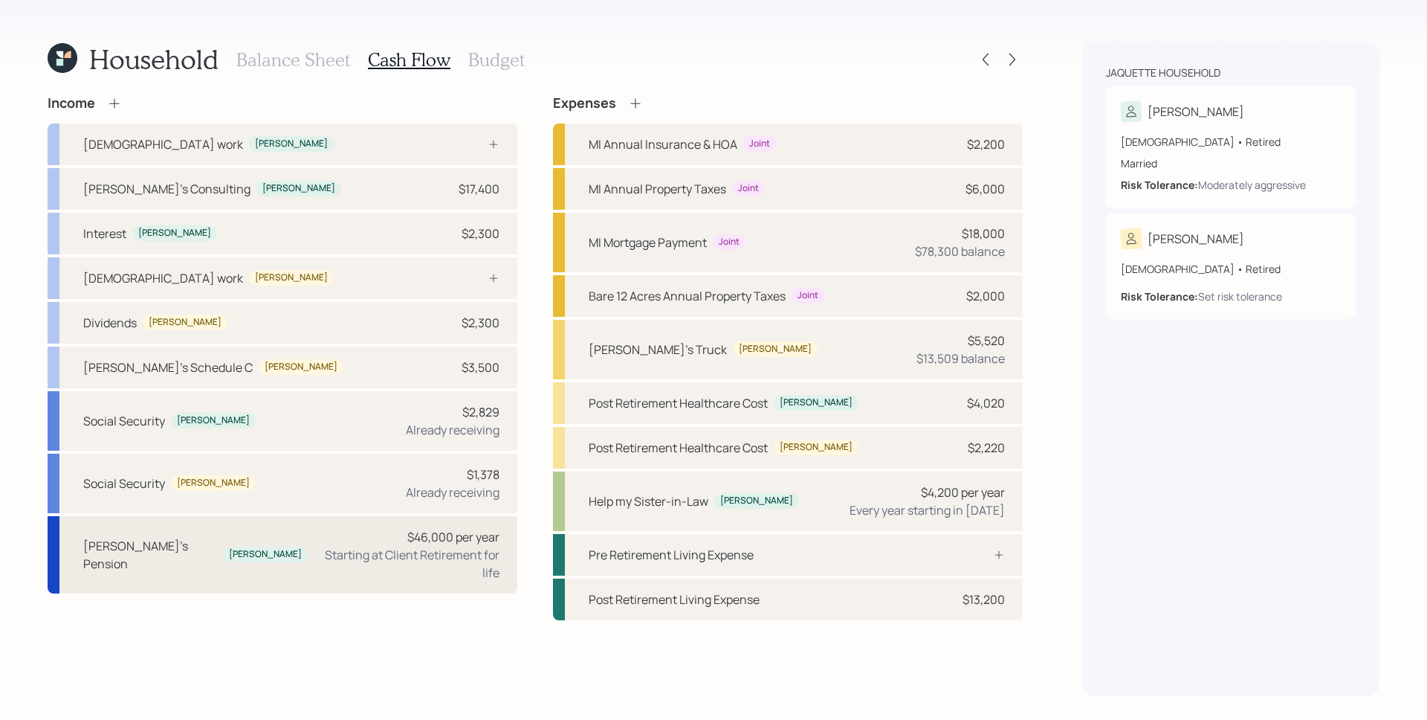
click at [285, 538] on div "Susette's Pension Susette $46,000 per year Starting at Client Retirement for li…" at bounding box center [283, 554] width 470 height 77
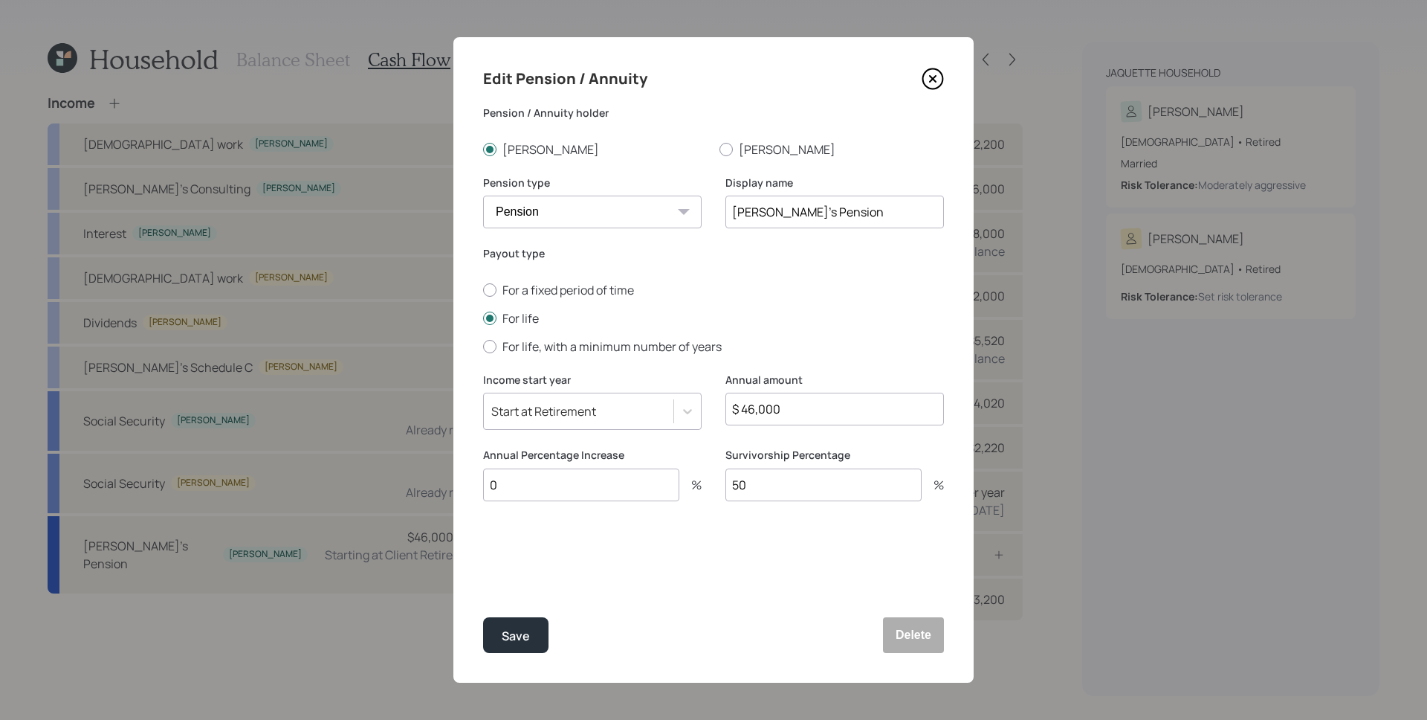
drag, startPoint x: 809, startPoint y: 485, endPoint x: 735, endPoint y: 492, distance: 74.0
click at [735, 492] on input "50" at bounding box center [823, 484] width 196 height 33
click at [513, 652] on button "Save" at bounding box center [515, 635] width 65 height 36
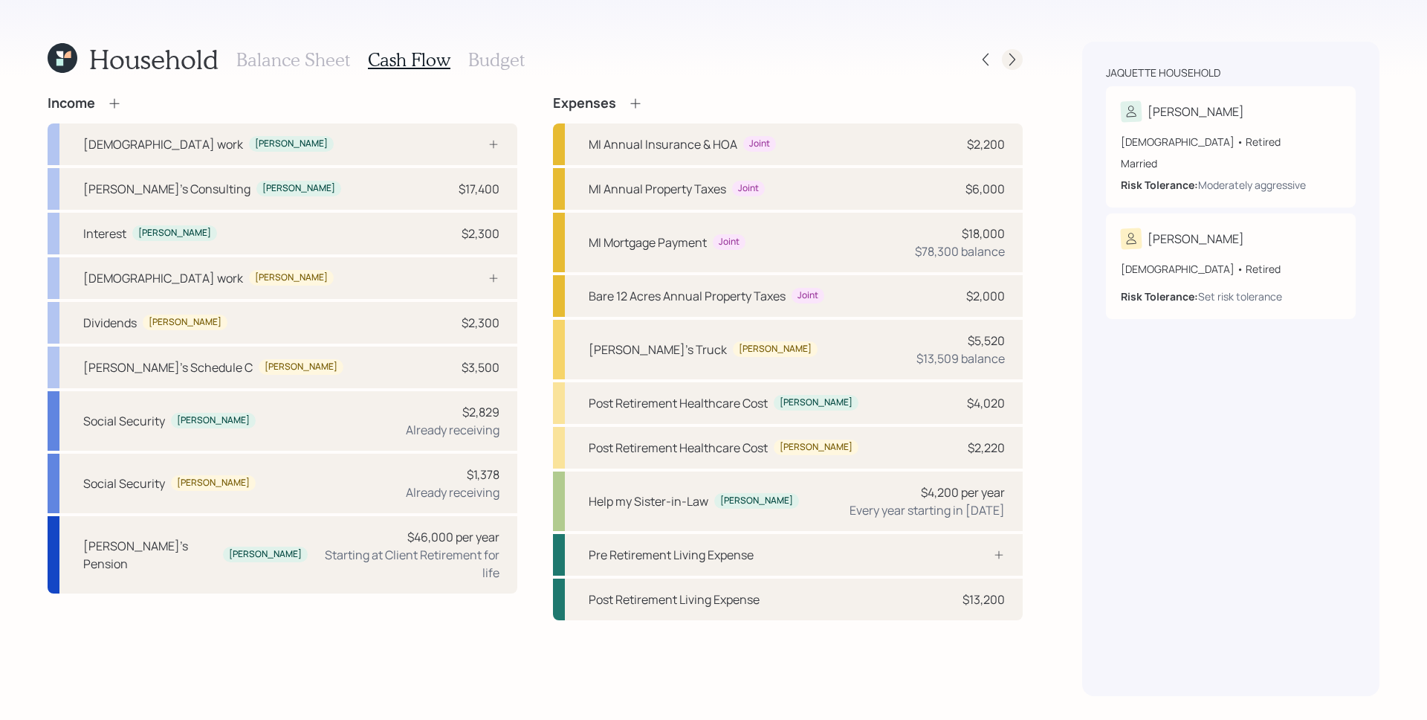
click at [1015, 59] on icon at bounding box center [1012, 59] width 15 height 15
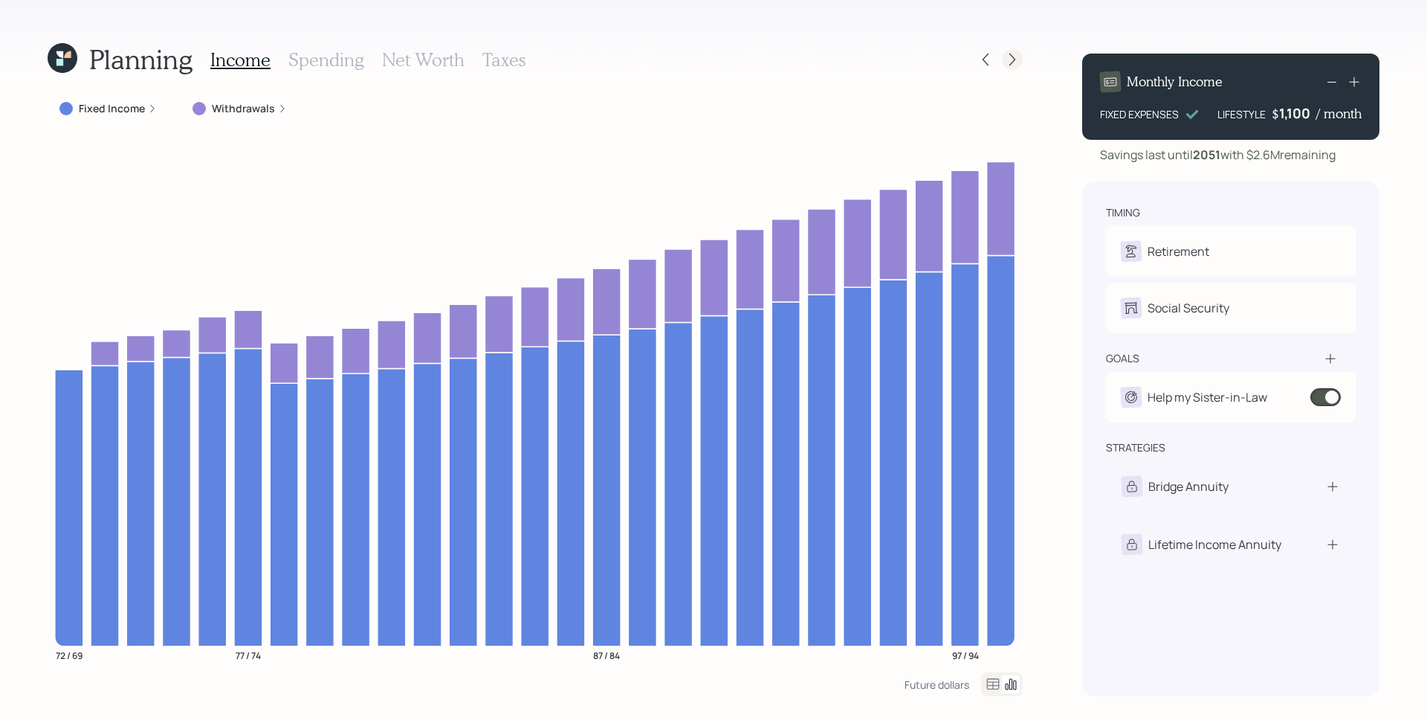
click at [1016, 58] on icon at bounding box center [1012, 59] width 15 height 15
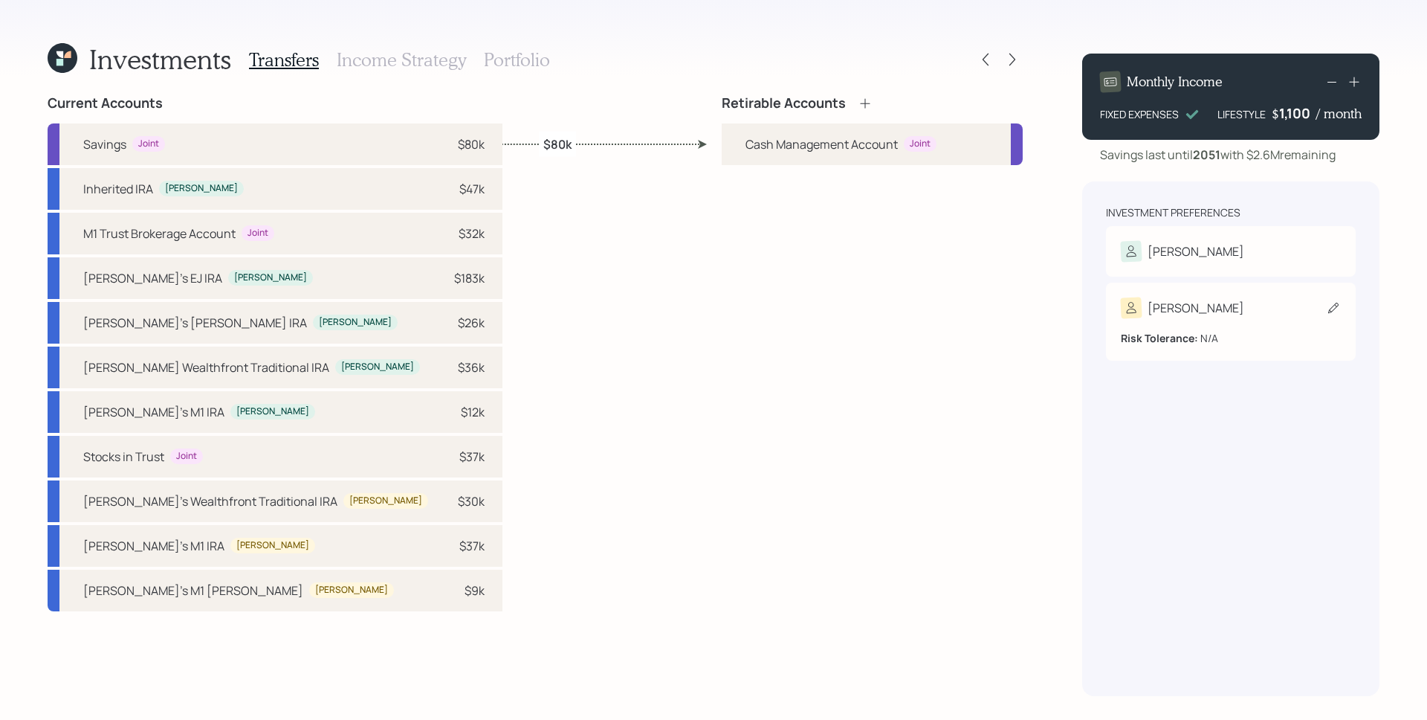
click at [1146, 309] on div "Dave" at bounding box center [1182, 307] width 123 height 21
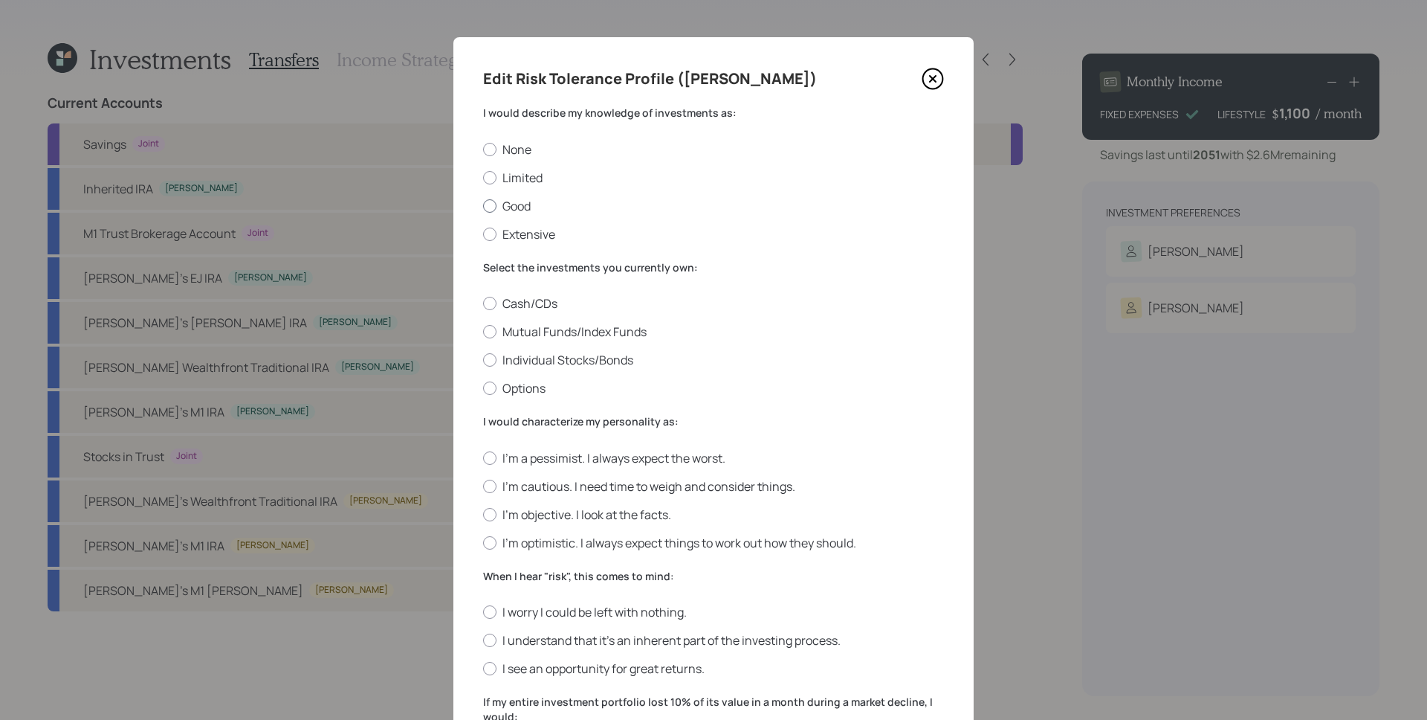
click at [514, 208] on label "Good" at bounding box center [713, 206] width 461 height 16
click at [483, 206] on input "Good" at bounding box center [482, 205] width 1 height 1
radio input "true"
click at [571, 329] on label "Mutual Funds/Index Funds" at bounding box center [713, 331] width 461 height 16
click at [483, 332] on input "Mutual Funds/Index Funds" at bounding box center [482, 332] width 1 height 1
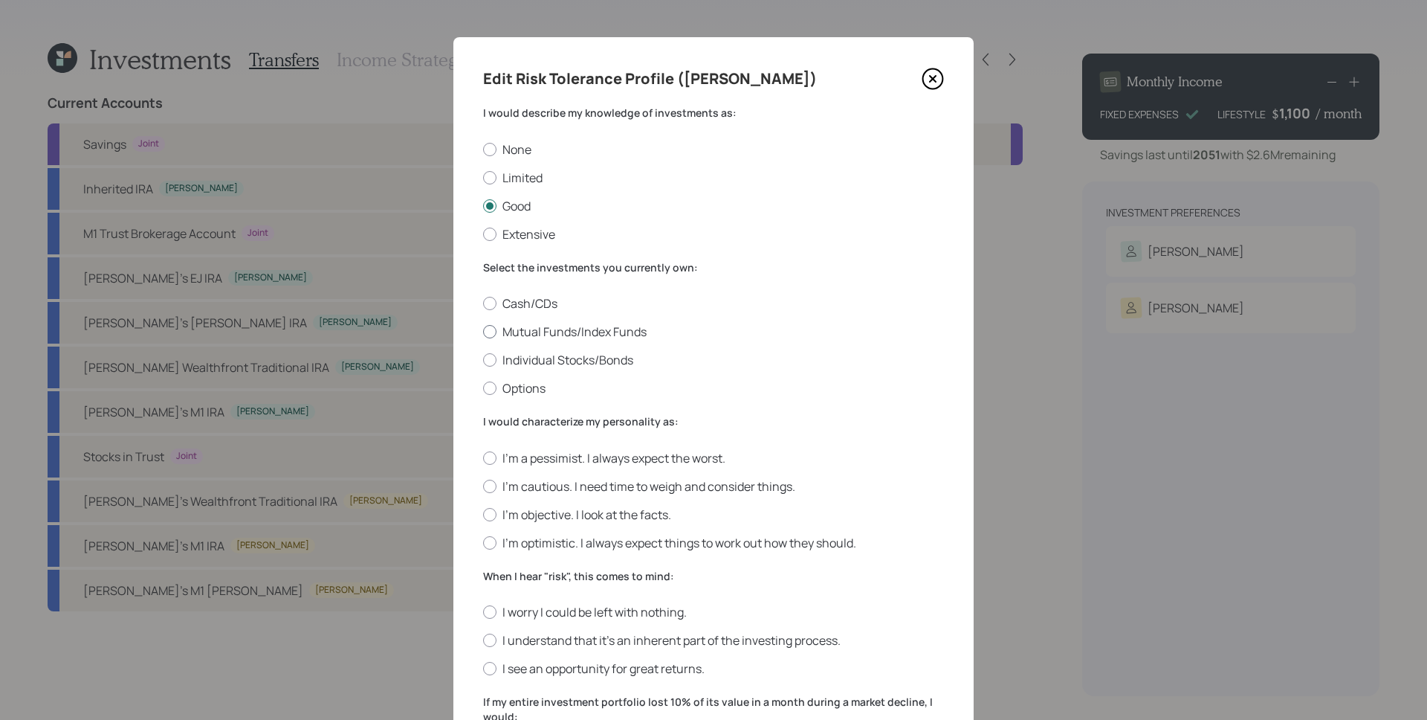
radio input "true"
click at [575, 488] on label "I'm cautious. I need time to weigh and consider things." at bounding box center [713, 486] width 461 height 16
click at [483, 486] on input "I'm cautious. I need time to weigh and consider things." at bounding box center [482, 485] width 1 height 1
radio input "true"
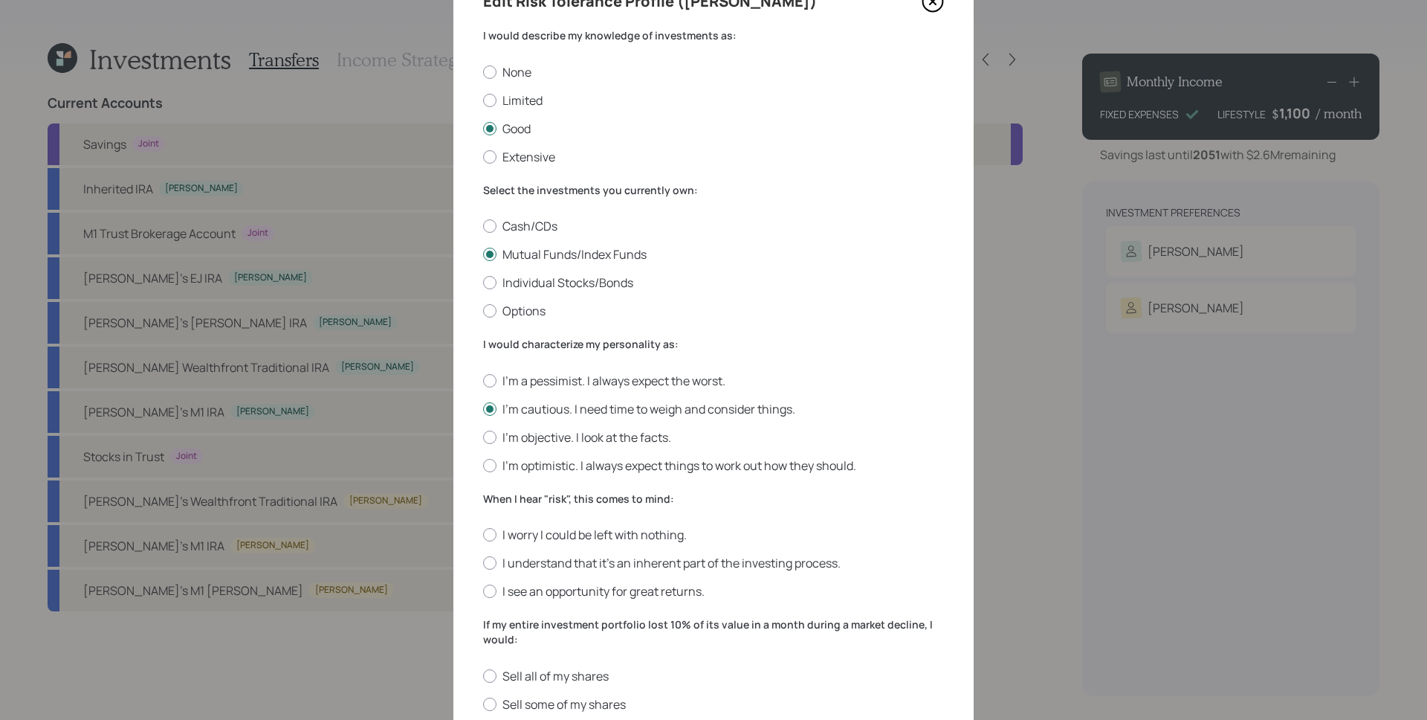
scroll to position [78, 0]
click at [630, 582] on label "I see an opportunity for great returns." at bounding box center [713, 590] width 461 height 16
click at [483, 590] on input "I see an opportunity for great returns." at bounding box center [482, 590] width 1 height 1
radio input "true"
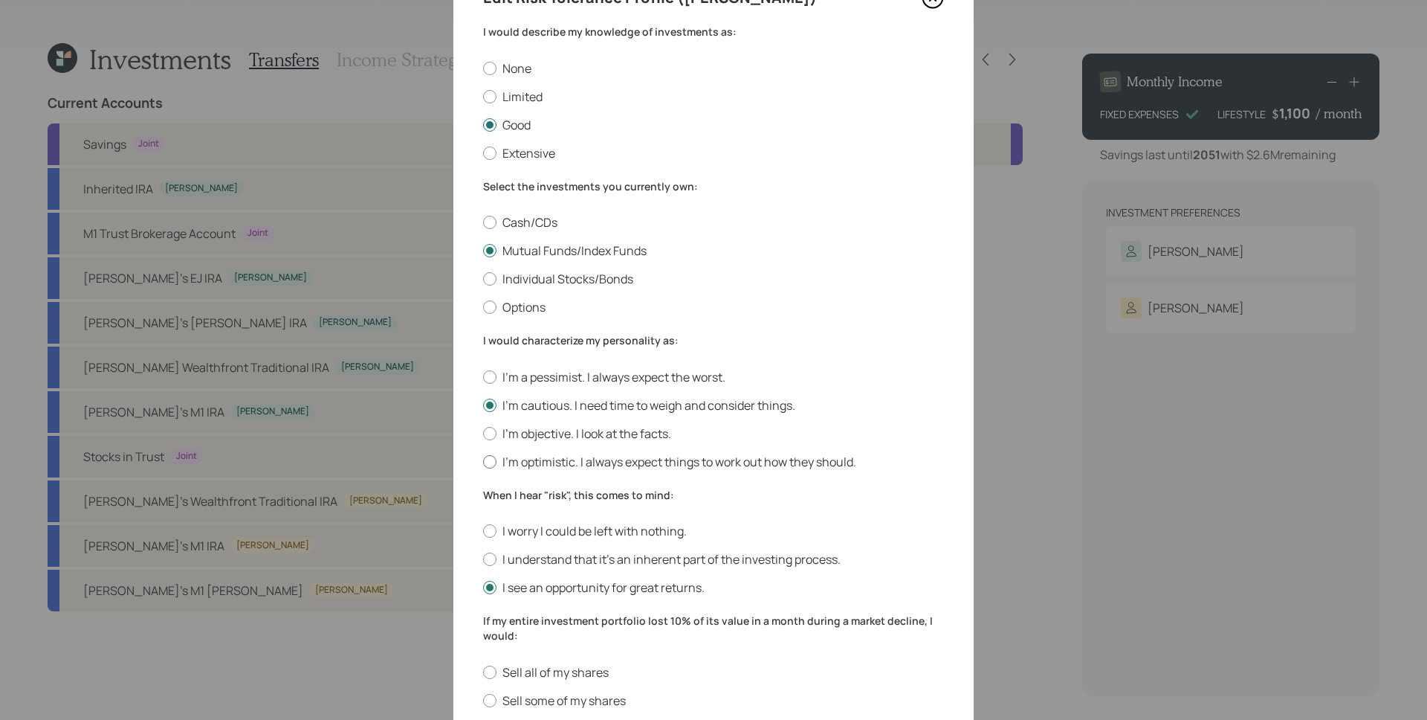
click at [580, 459] on label "I'm optimistic. I always expect things to work out how they should." at bounding box center [713, 461] width 461 height 16
click at [483, 461] on input "I'm optimistic. I always expect things to work out how they should." at bounding box center [482, 461] width 1 height 1
radio input "true"
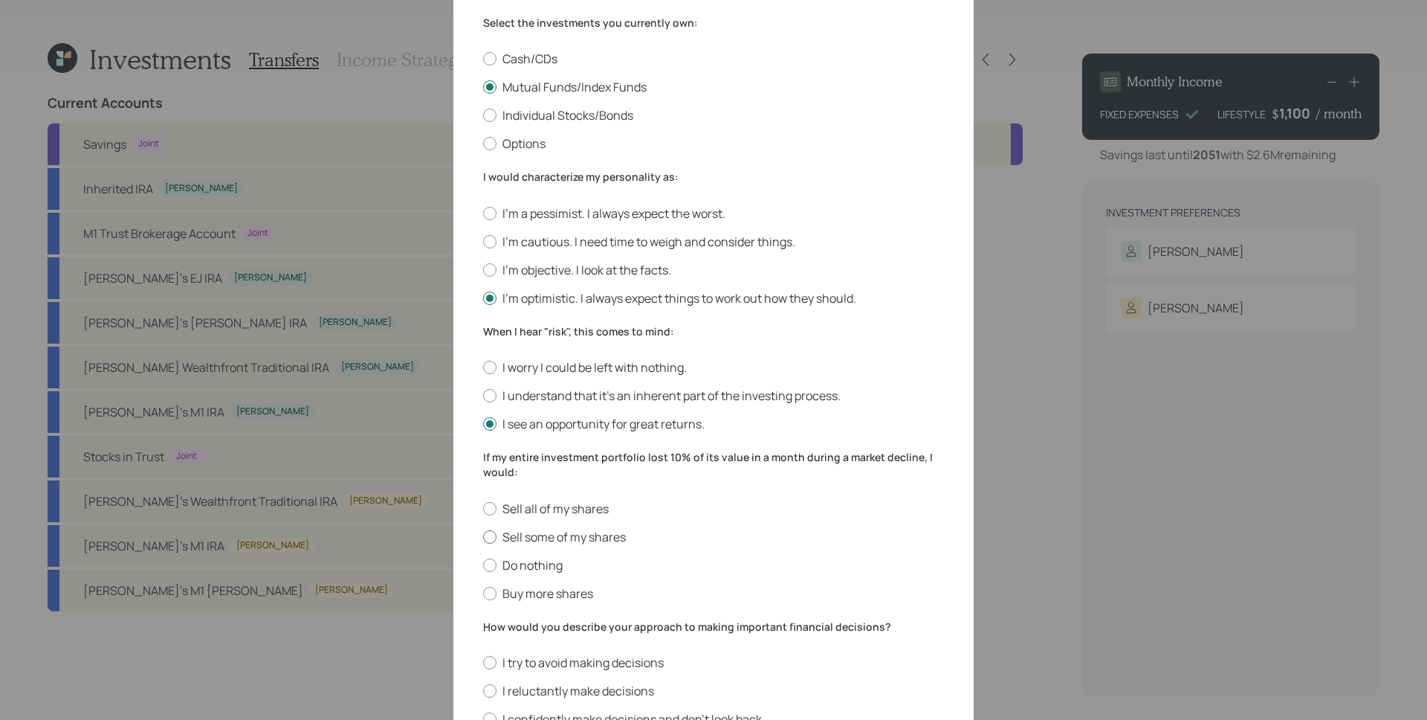
scroll to position [251, 0]
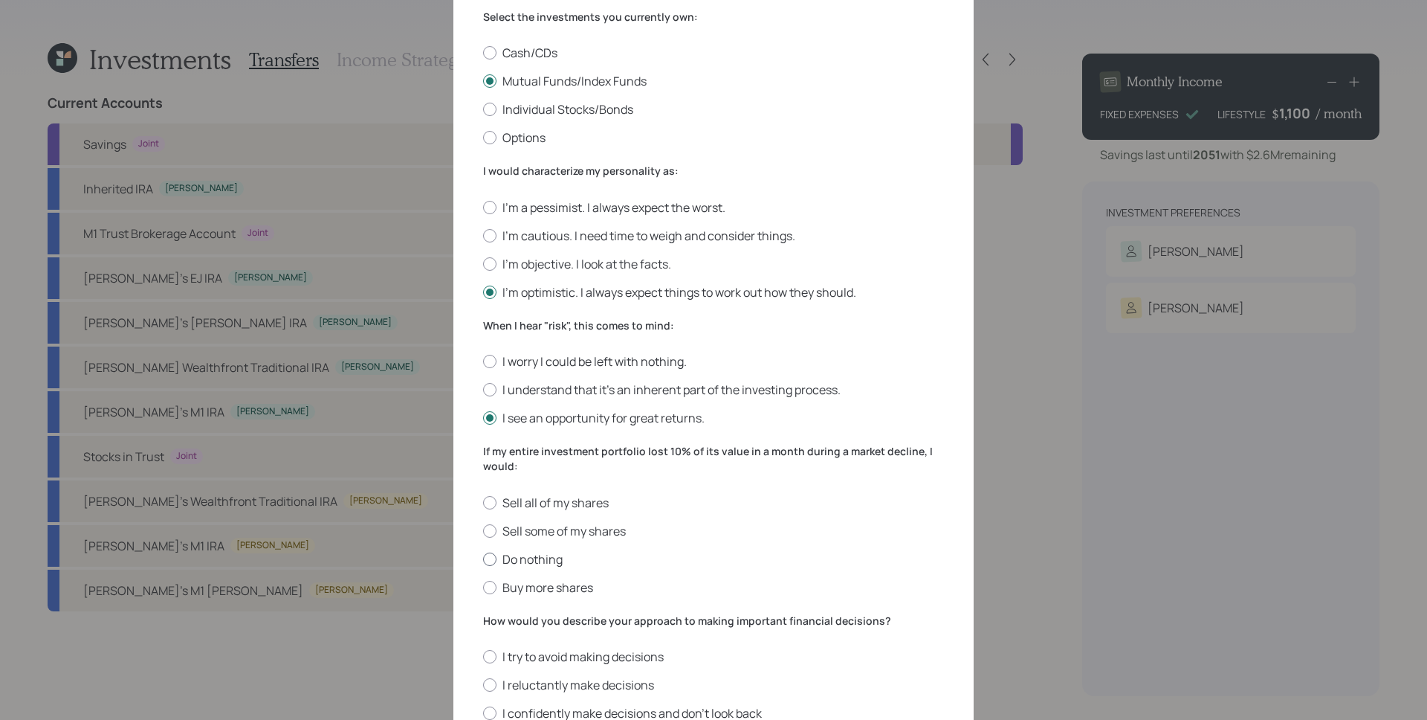
click at [526, 560] on label "Do nothing" at bounding box center [713, 559] width 461 height 16
click at [483, 559] on input "Do nothing" at bounding box center [482, 558] width 1 height 1
radio input "true"
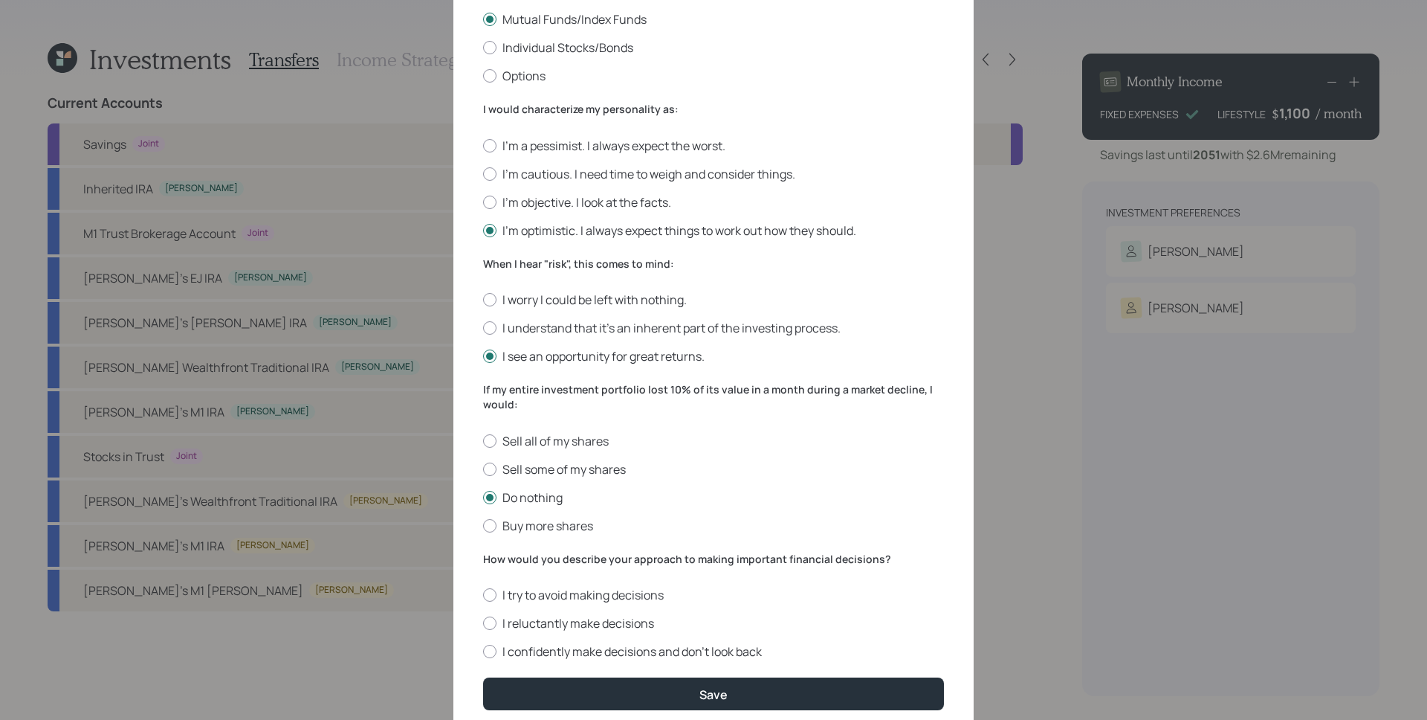
scroll to position [354, 0]
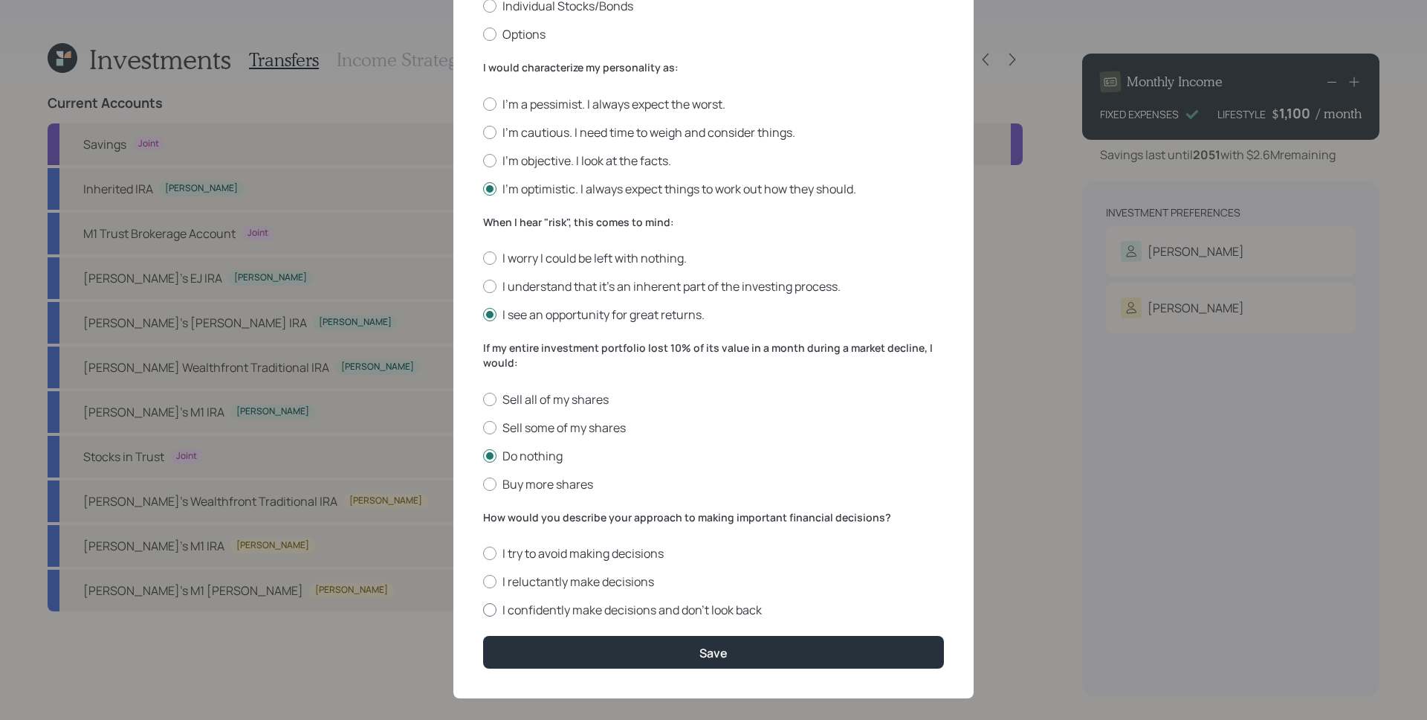
click at [562, 610] on label "I confidently make decisions and don’t look back" at bounding box center [713, 609] width 461 height 16
click at [483, 610] on input "I confidently make decisions and don’t look back" at bounding box center [482, 610] width 1 height 1
radio input "true"
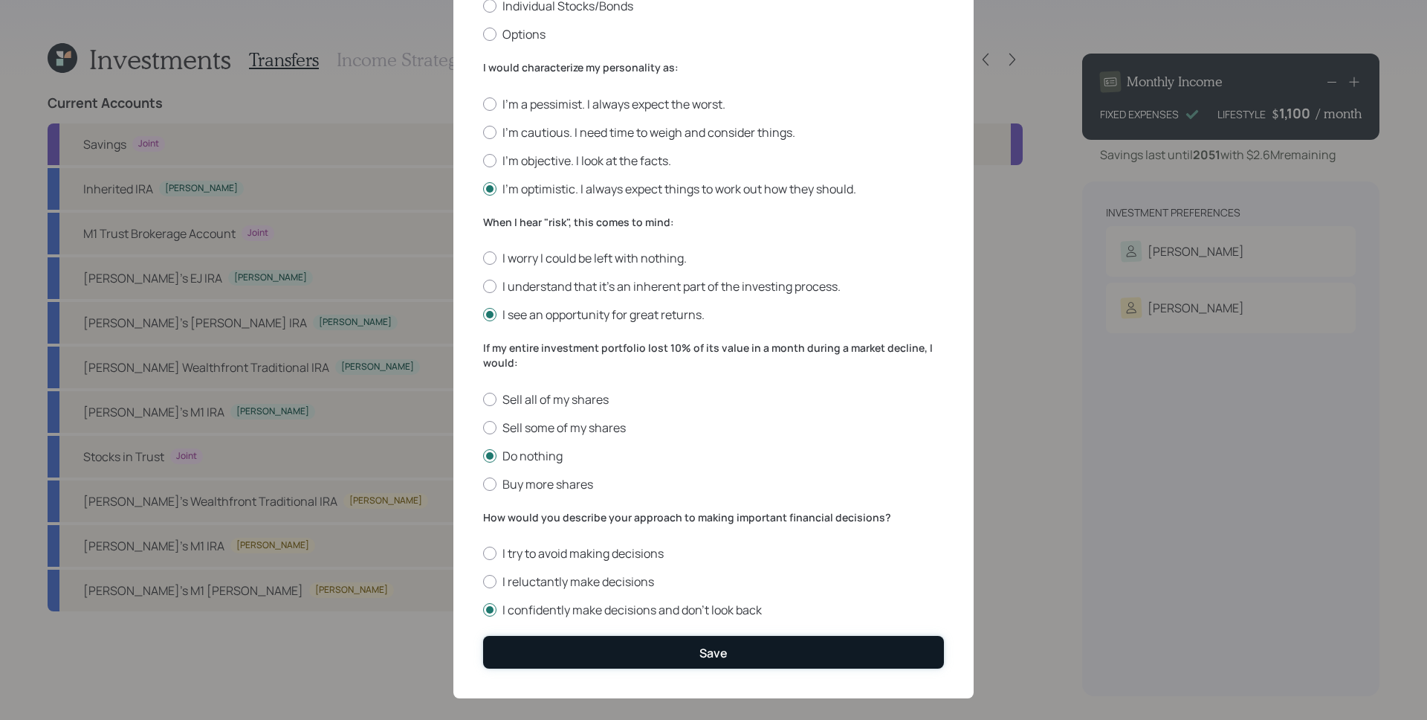
click at [610, 650] on button "Save" at bounding box center [713, 652] width 461 height 32
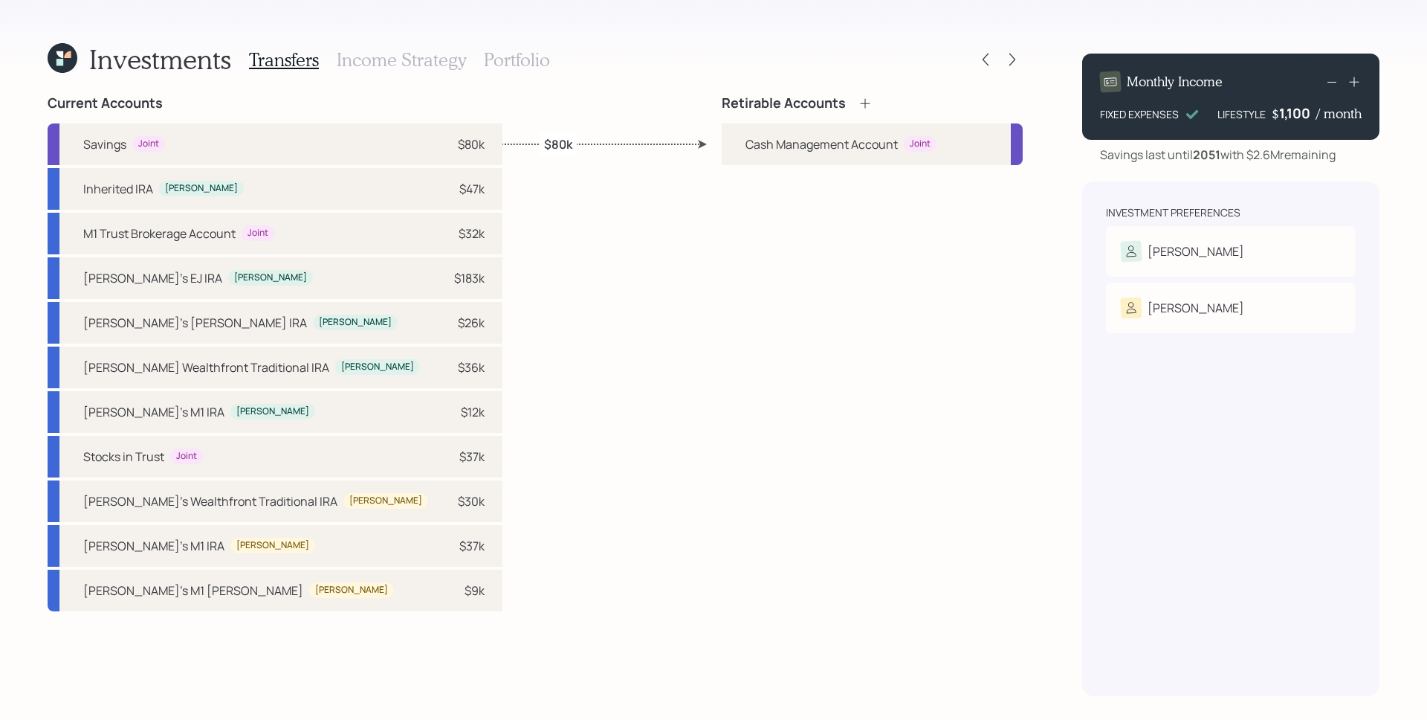
click at [836, 412] on div "Retirable Accounts Cash Management Account Joint" at bounding box center [872, 395] width 301 height 601
click at [868, 103] on icon at bounding box center [865, 103] width 10 height 10
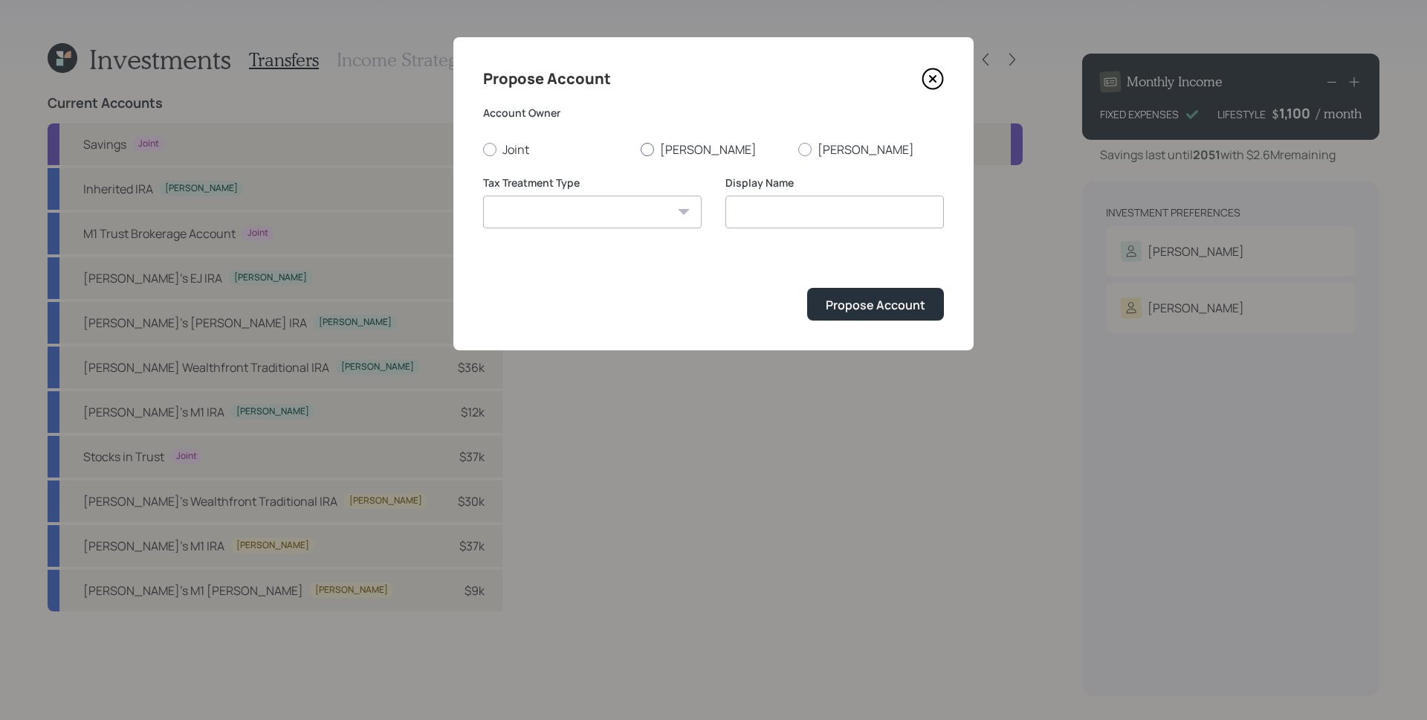
click at [710, 141] on label "Susette" at bounding box center [714, 149] width 146 height 16
click at [641, 149] on input "Susette" at bounding box center [640, 149] width 1 height 1
radio input "true"
click at [651, 206] on select "Roth Taxable Traditional" at bounding box center [592, 211] width 219 height 33
select select "traditional"
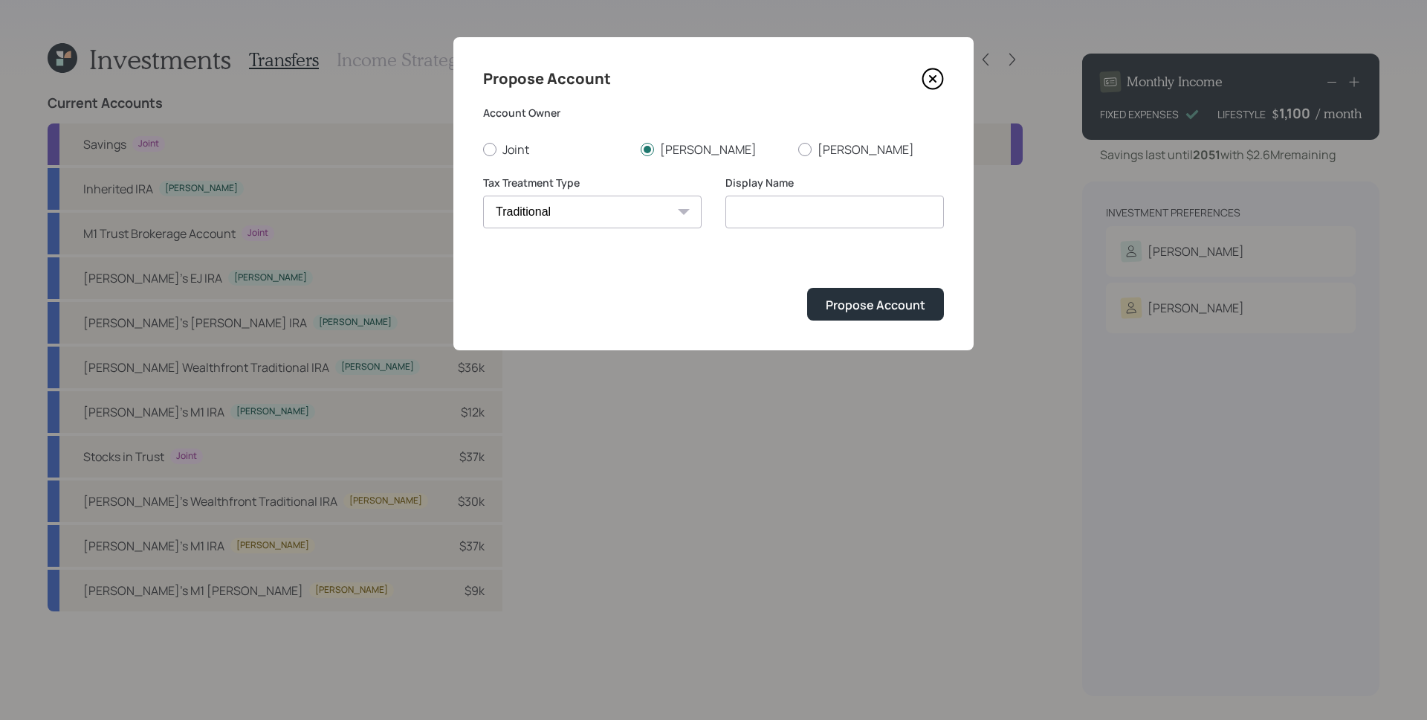
click at [483, 195] on select "Roth Taxable Traditional" at bounding box center [592, 211] width 219 height 33
click at [731, 210] on input "Traditional" at bounding box center [834, 211] width 219 height 33
type input "Susette's Traditional"
click at [884, 308] on div "Propose Account" at bounding box center [876, 305] width 100 height 16
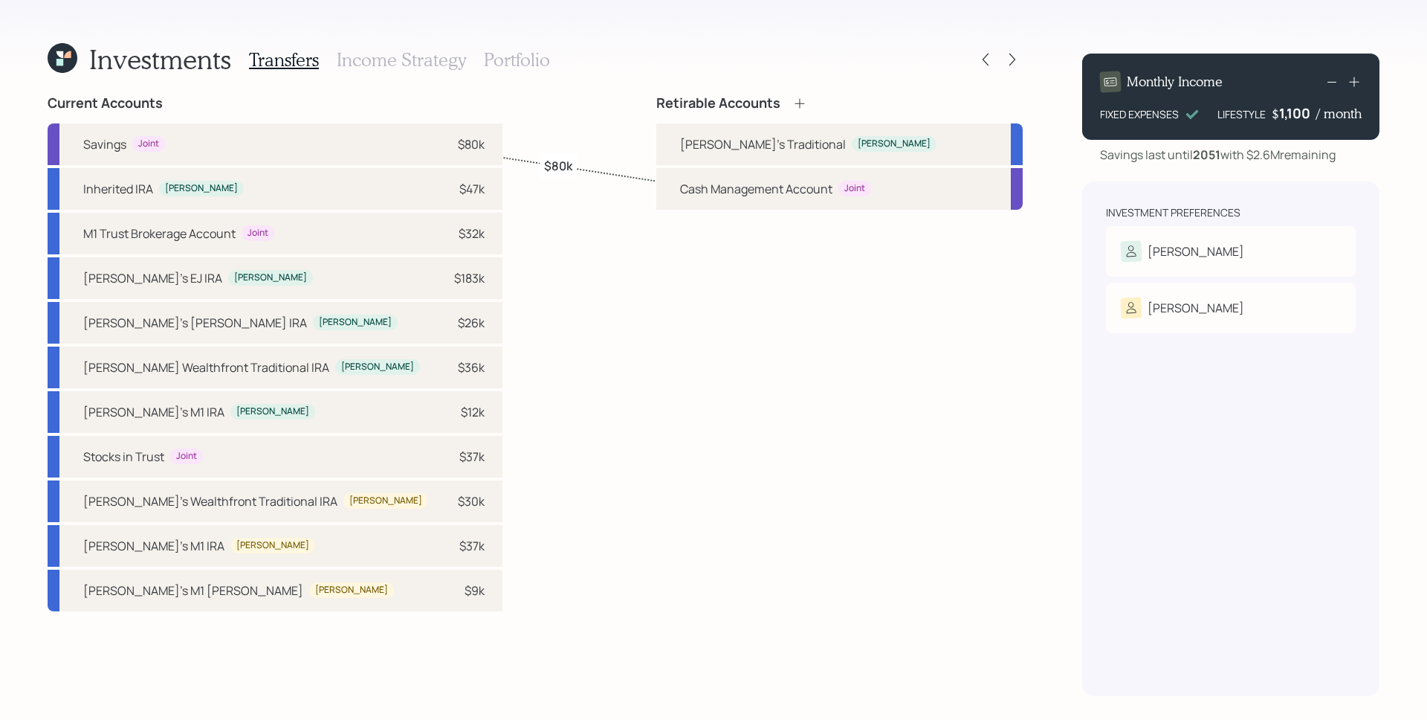
click at [807, 96] on icon at bounding box center [799, 103] width 15 height 15
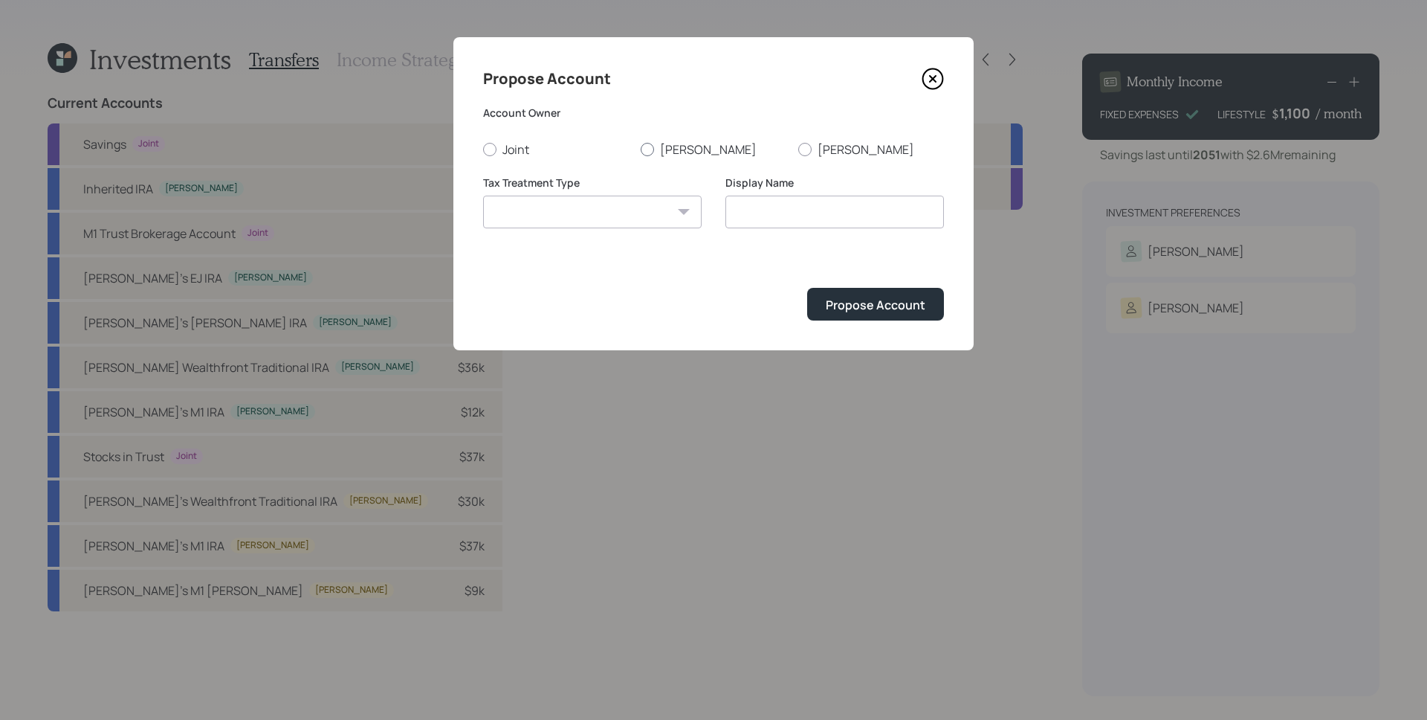
click at [671, 146] on label "Susette" at bounding box center [714, 149] width 146 height 16
click at [641, 149] on input "Susette" at bounding box center [640, 149] width 1 height 1
radio input "true"
click at [614, 225] on select "Roth Taxable Traditional" at bounding box center [592, 211] width 219 height 33
select select "roth"
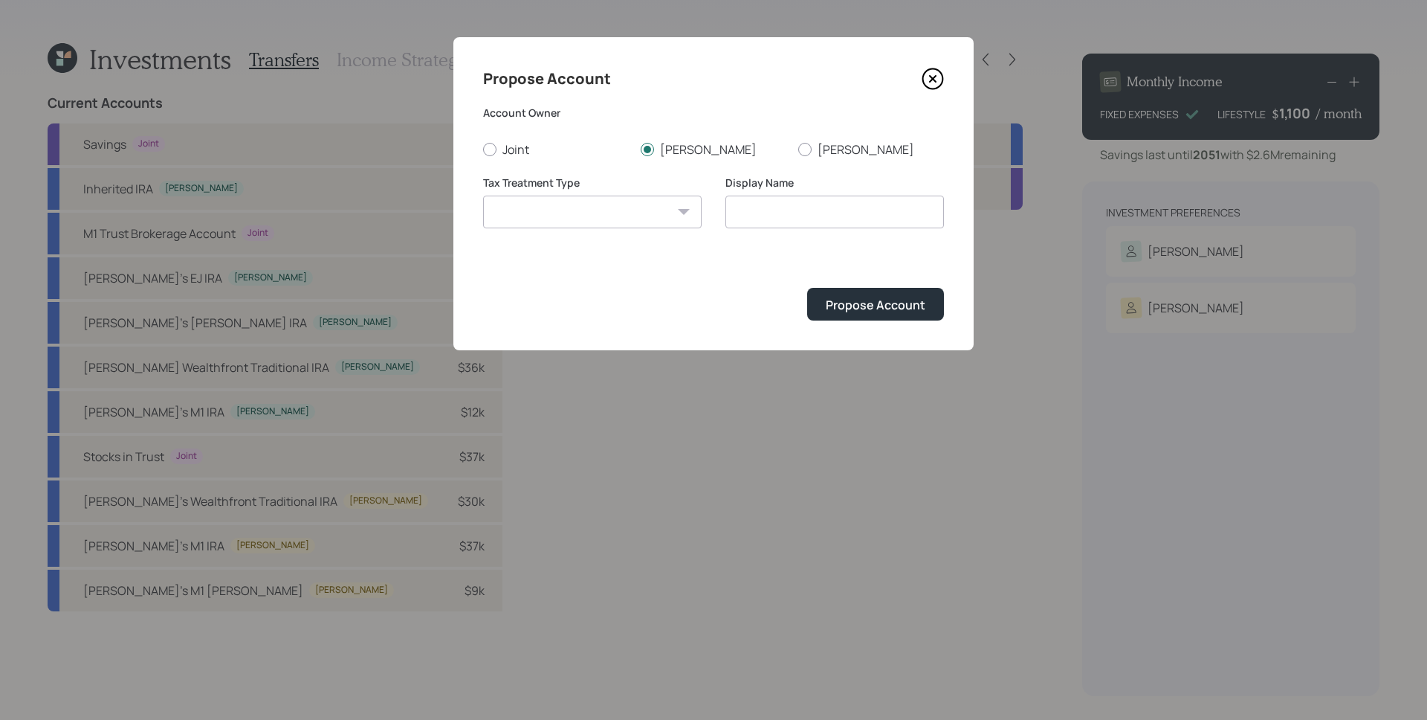
click at [483, 195] on select "Roth Taxable Traditional" at bounding box center [592, 211] width 219 height 33
click at [729, 210] on input "Roth" at bounding box center [834, 211] width 219 height 33
type input "Susette's Roth"
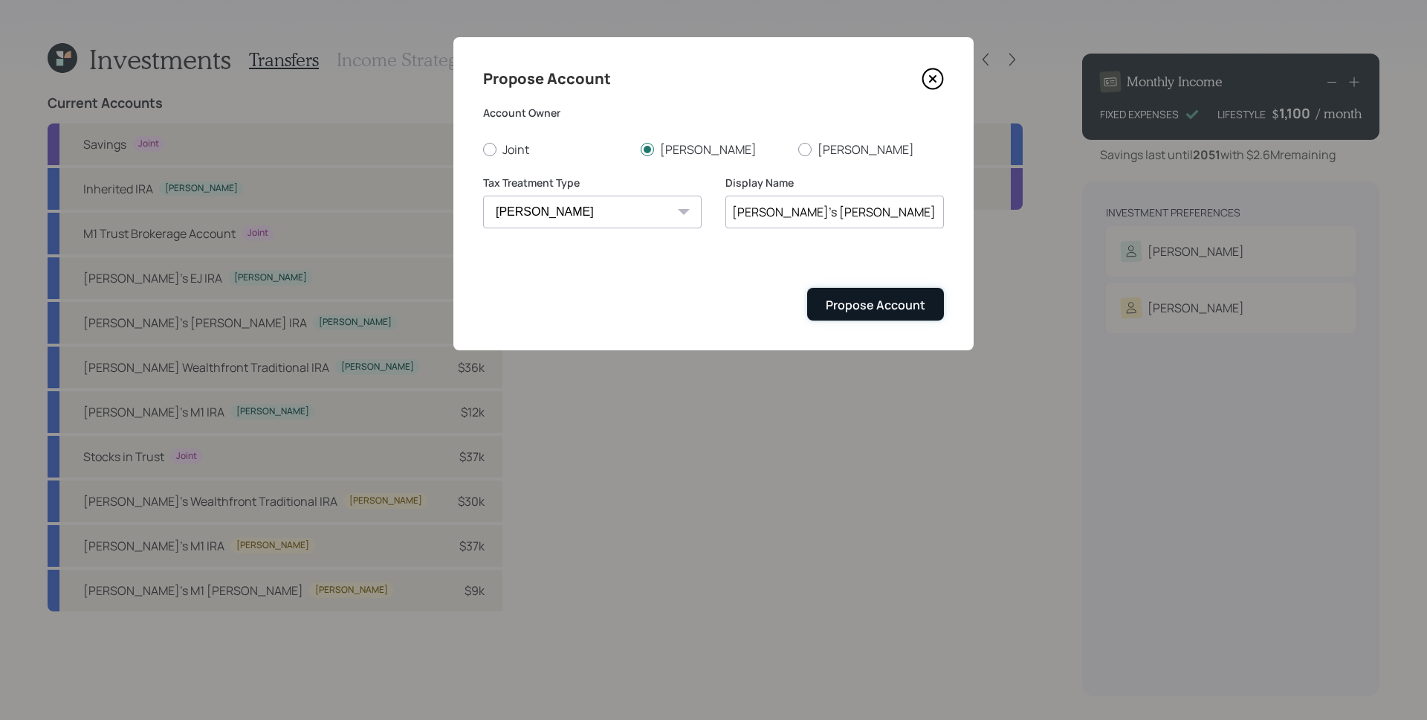
click at [896, 300] on div "Propose Account" at bounding box center [876, 305] width 100 height 16
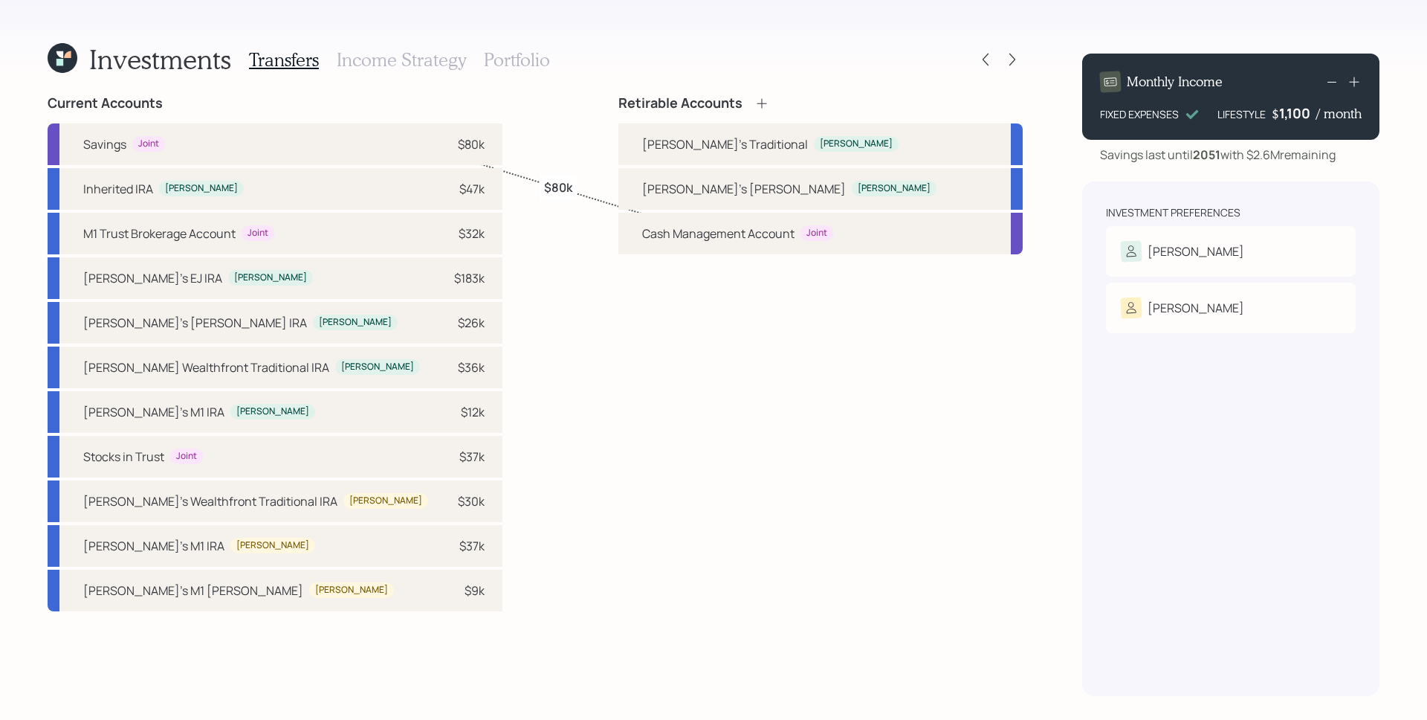
click at [769, 103] on icon at bounding box center [761, 103] width 15 height 15
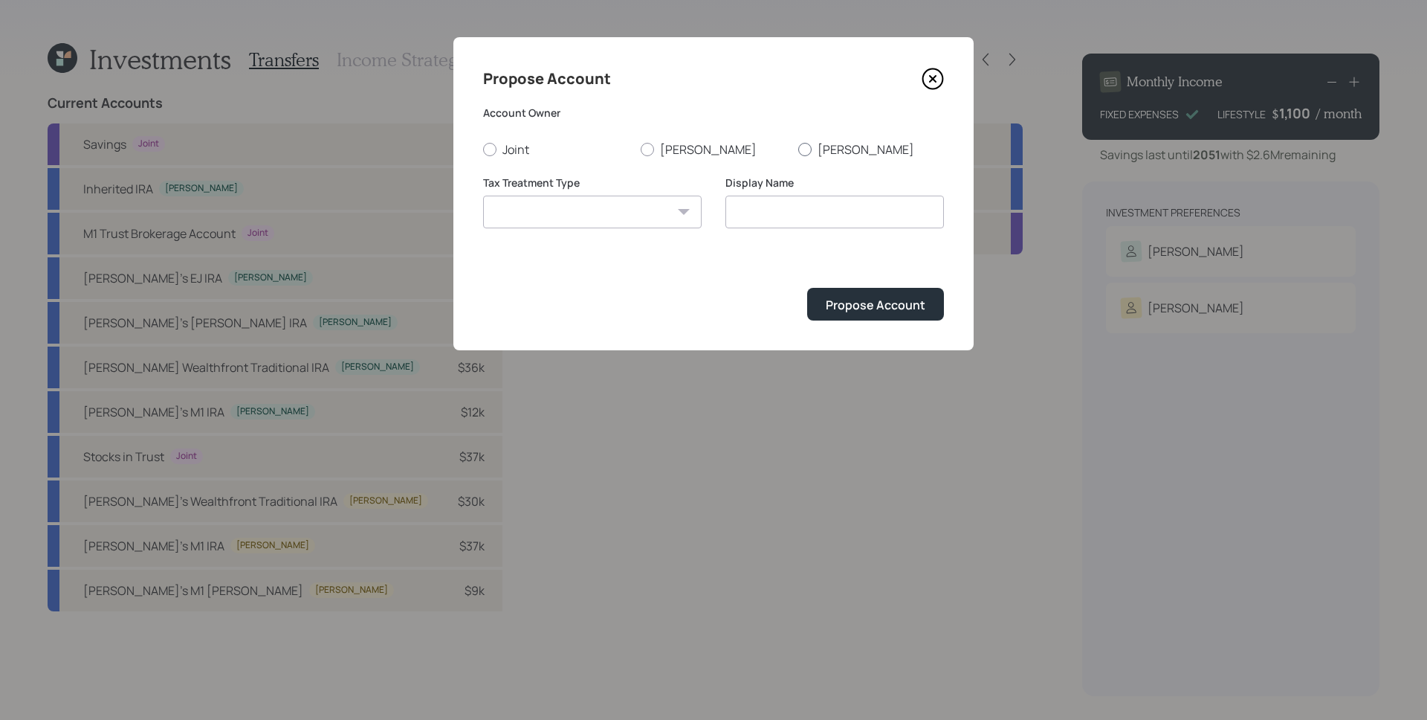
click at [822, 147] on label "Dave" at bounding box center [871, 149] width 146 height 16
click at [798, 149] on input "Dave" at bounding box center [798, 149] width 1 height 1
radio input "true"
click at [638, 220] on select "Roth Taxable Traditional" at bounding box center [592, 211] width 219 height 33
select select "roth"
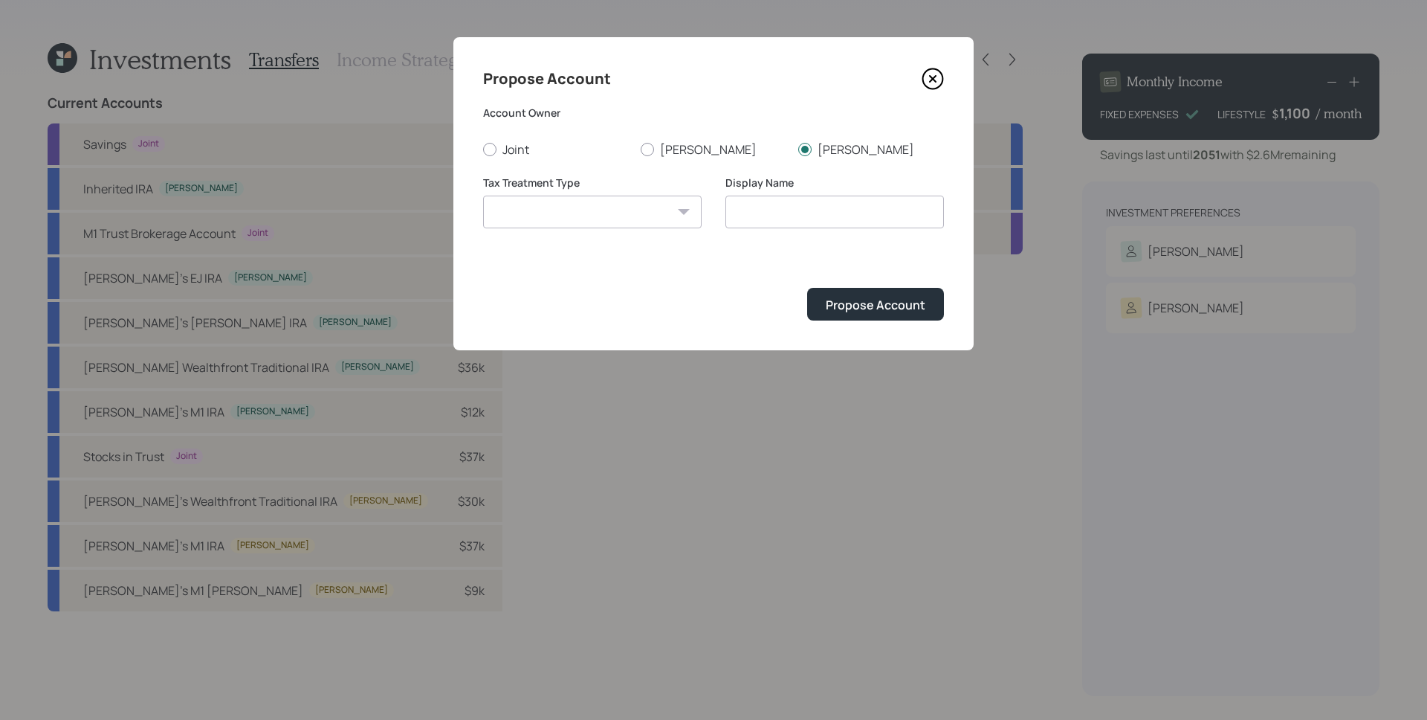
click at [483, 195] on select "Roth Taxable Traditional" at bounding box center [592, 211] width 219 height 33
click at [733, 208] on input "Roth" at bounding box center [834, 211] width 219 height 33
type input "Dave's Roth"
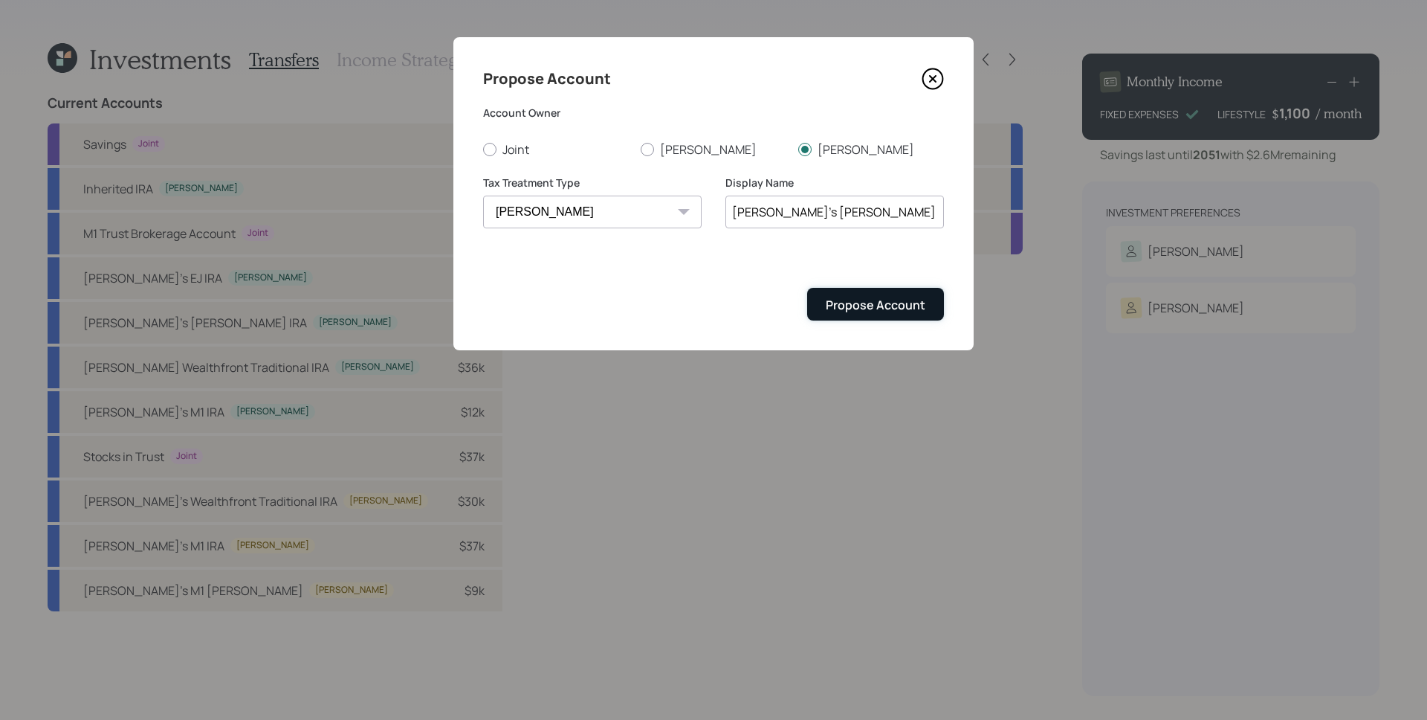
click at [865, 289] on button "Propose Account" at bounding box center [875, 304] width 137 height 32
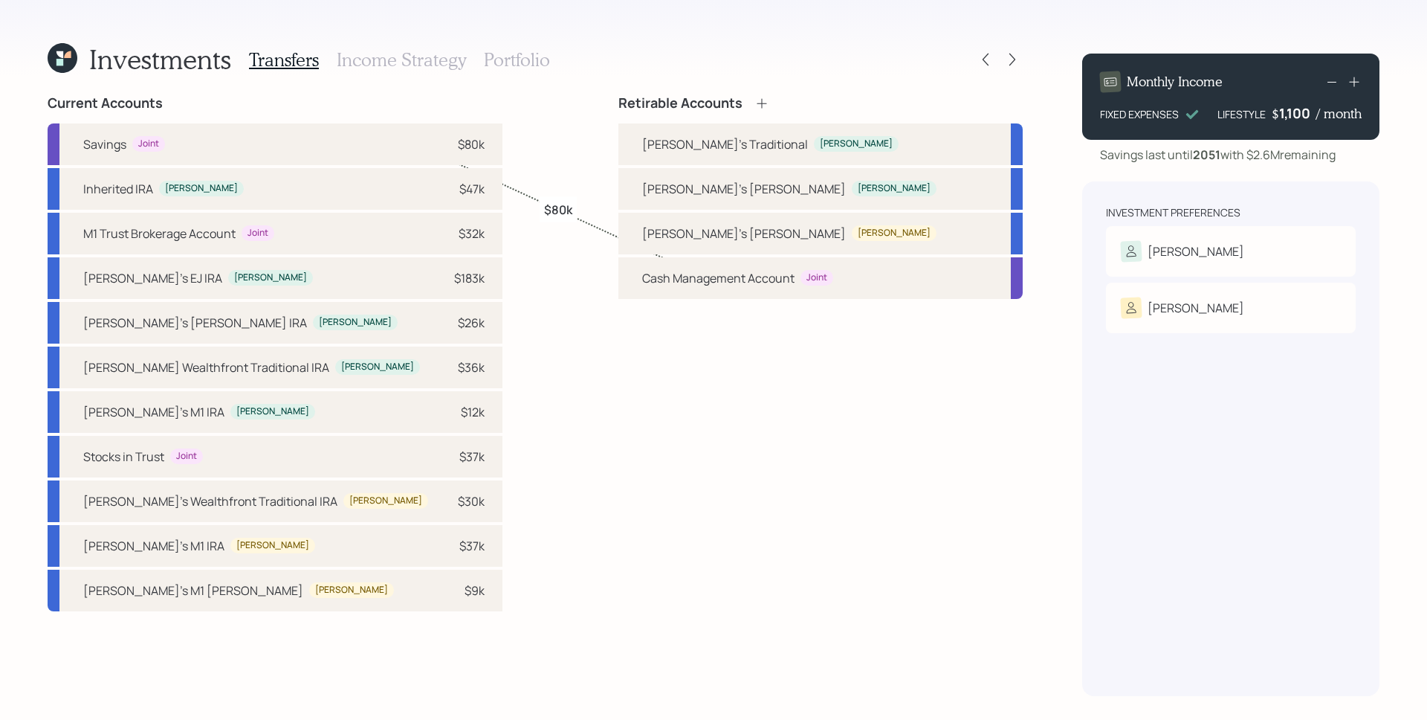
click at [766, 103] on icon at bounding box center [762, 103] width 10 height 10
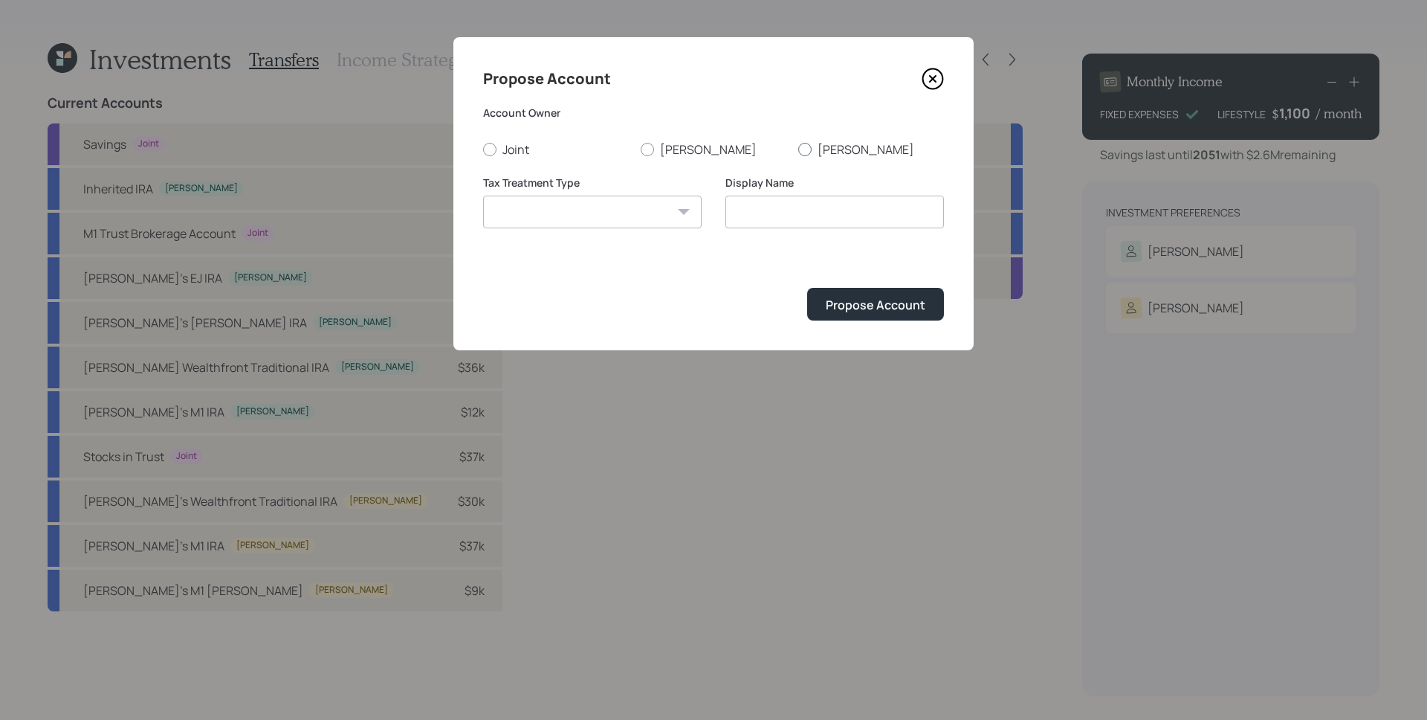
click at [831, 145] on label "Dave" at bounding box center [871, 149] width 146 height 16
click at [798, 149] on input "Dave" at bounding box center [798, 149] width 1 height 1
radio input "true"
click at [650, 201] on select "Roth Taxable Traditional" at bounding box center [592, 211] width 219 height 33
select select "traditional"
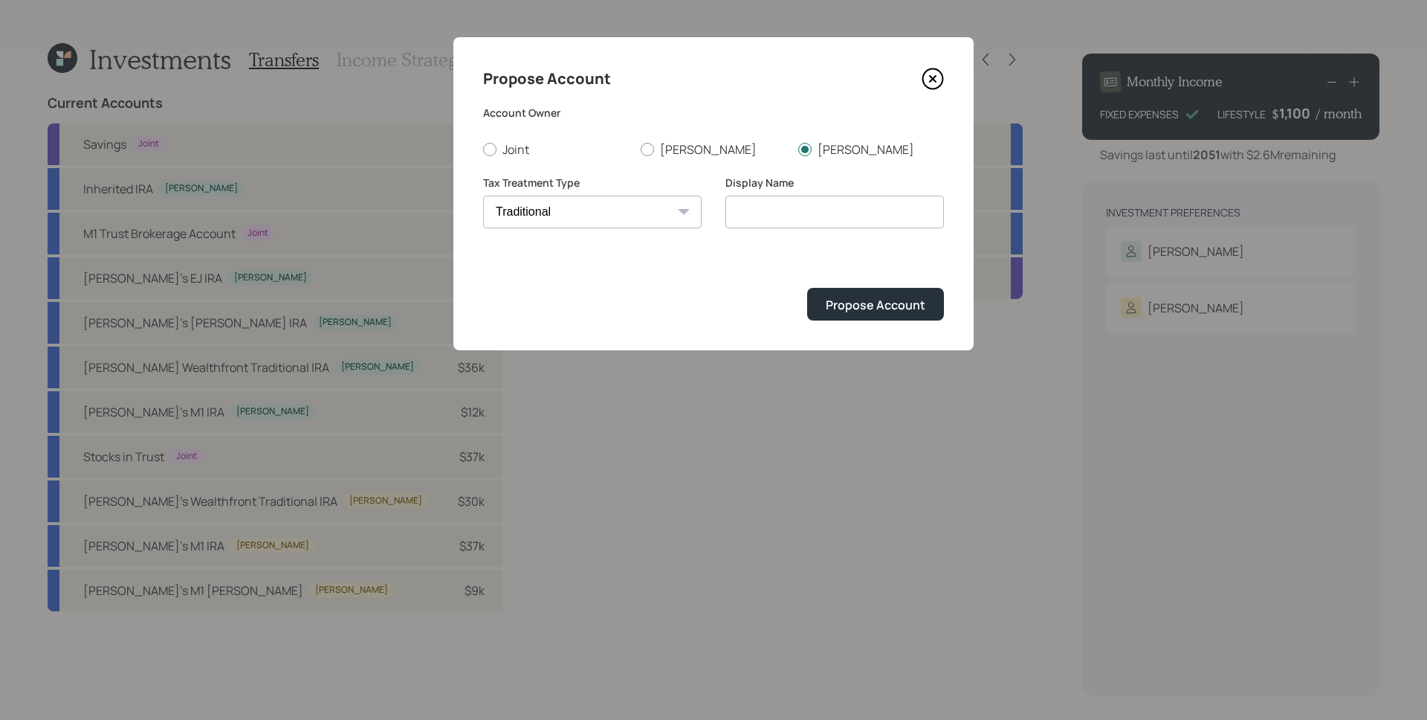
click at [483, 195] on select "Roth Taxable Traditional" at bounding box center [592, 211] width 219 height 33
click at [734, 209] on input "Traditional" at bounding box center [834, 211] width 219 height 33
type input "Dave's Traditional"
click at [927, 317] on button "Propose Account" at bounding box center [875, 304] width 137 height 32
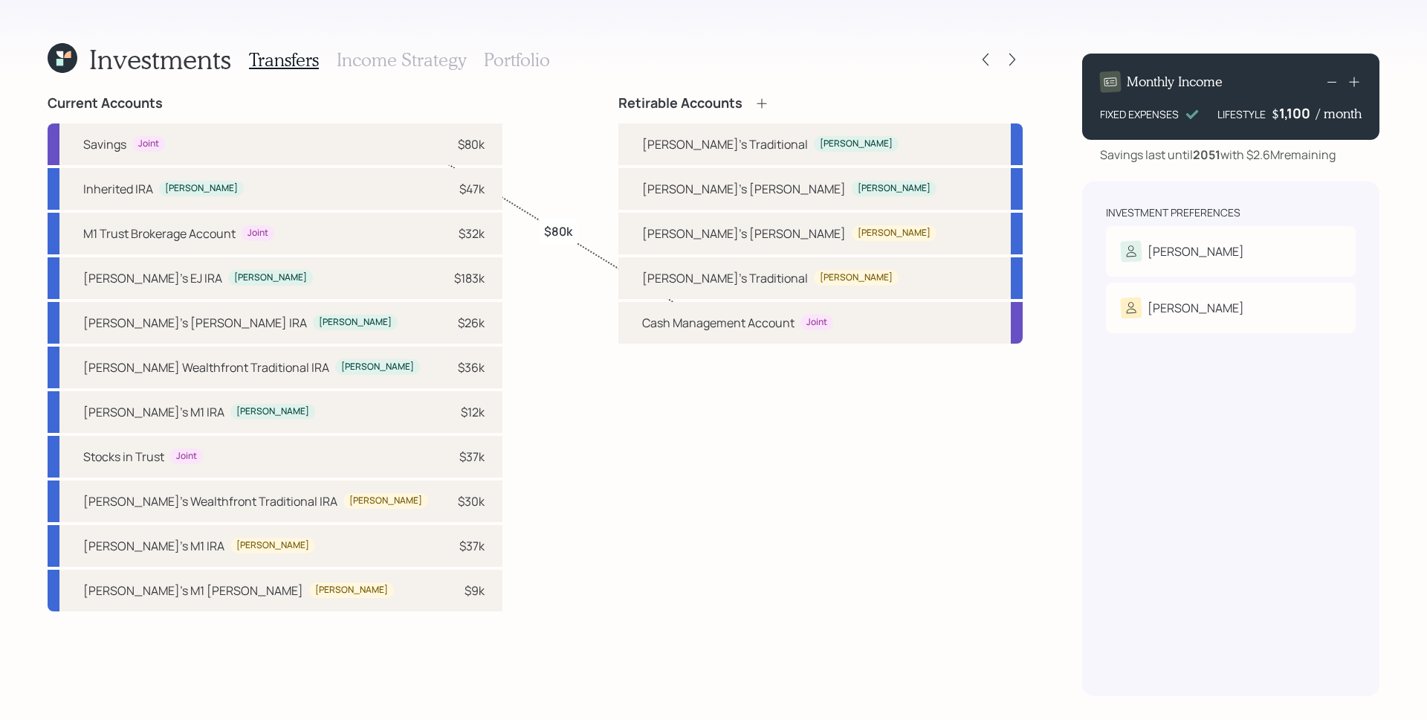
click at [769, 107] on icon at bounding box center [761, 103] width 15 height 15
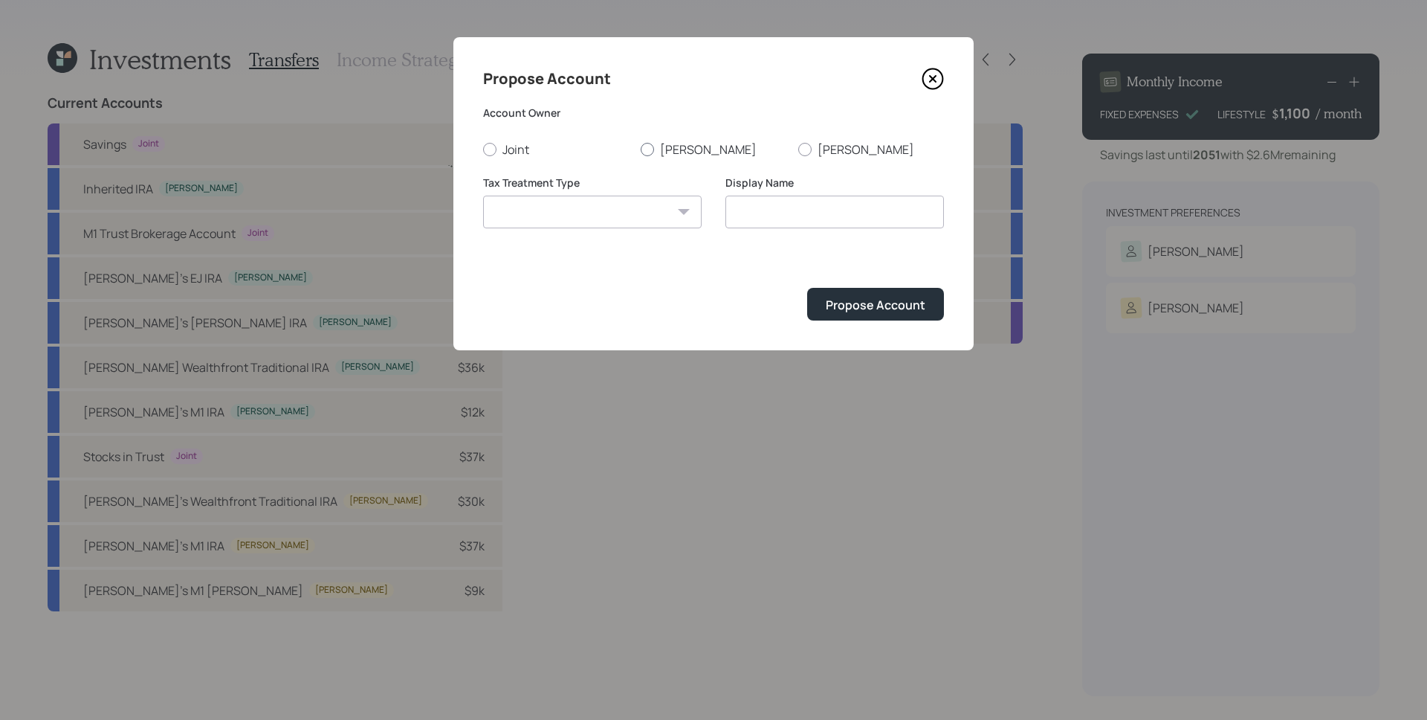
click at [641, 152] on label "Susette" at bounding box center [714, 149] width 146 height 16
click at [640, 149] on input "Susette" at bounding box center [640, 149] width 1 height 1
radio input "true"
click at [650, 204] on select "Roth Taxable Traditional" at bounding box center [592, 211] width 219 height 33
select select "traditional"
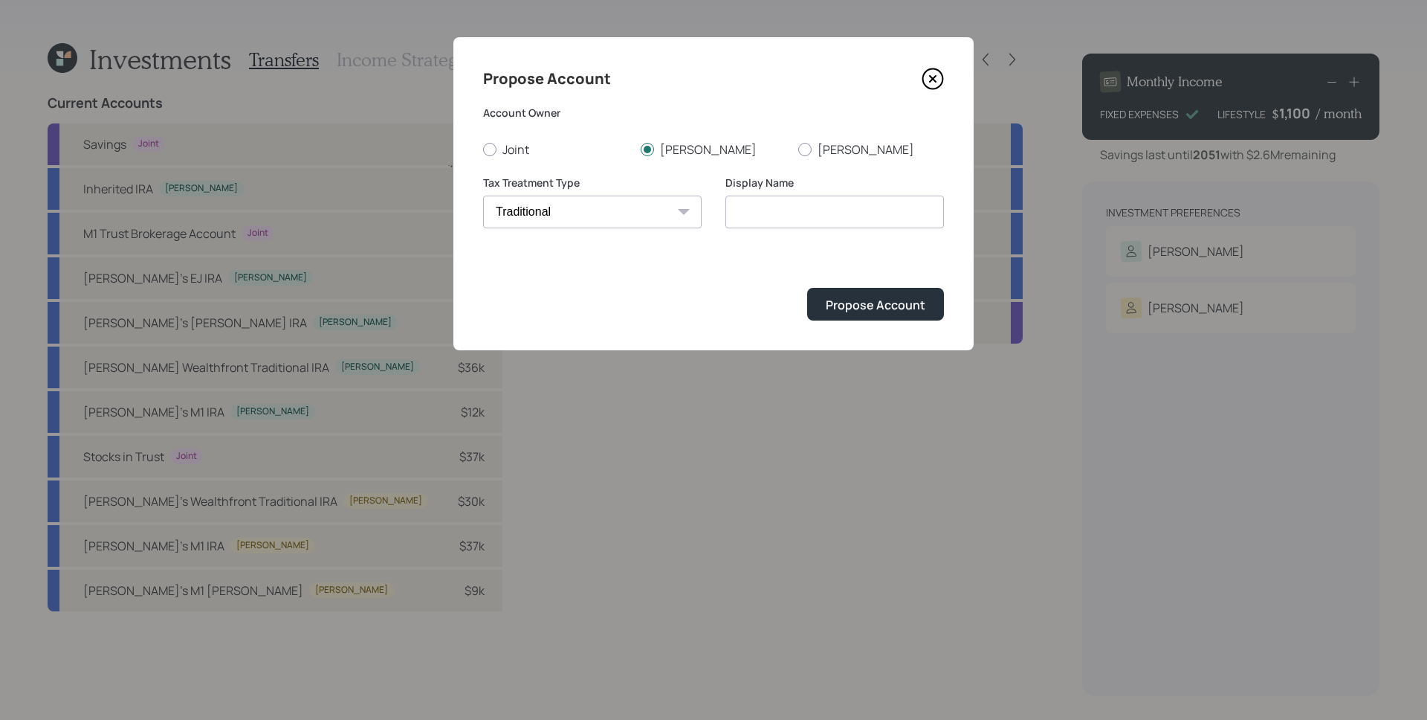
click at [483, 195] on select "Roth Taxable Traditional" at bounding box center [592, 211] width 219 height 33
click at [798, 207] on input "Traditional" at bounding box center [834, 211] width 219 height 33
type input "Inherited IRA"
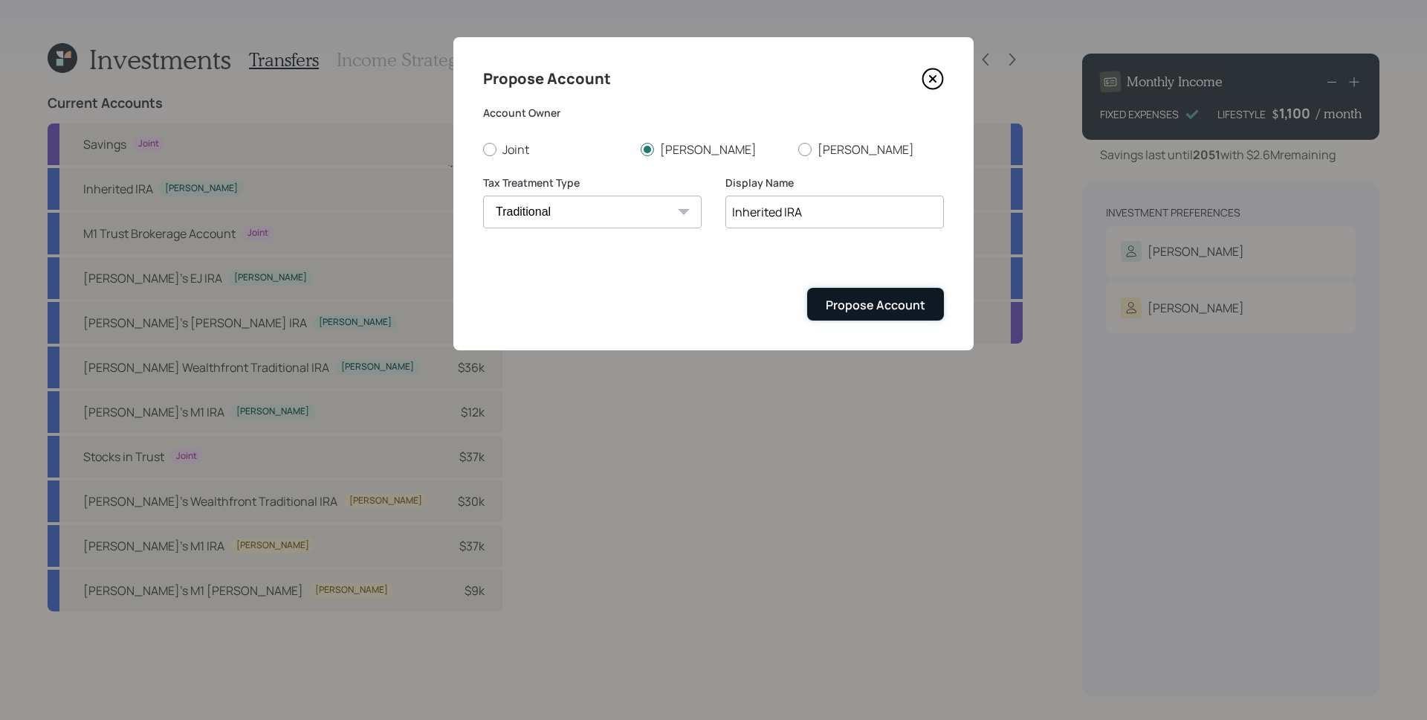
click at [902, 311] on div "Propose Account" at bounding box center [876, 305] width 100 height 16
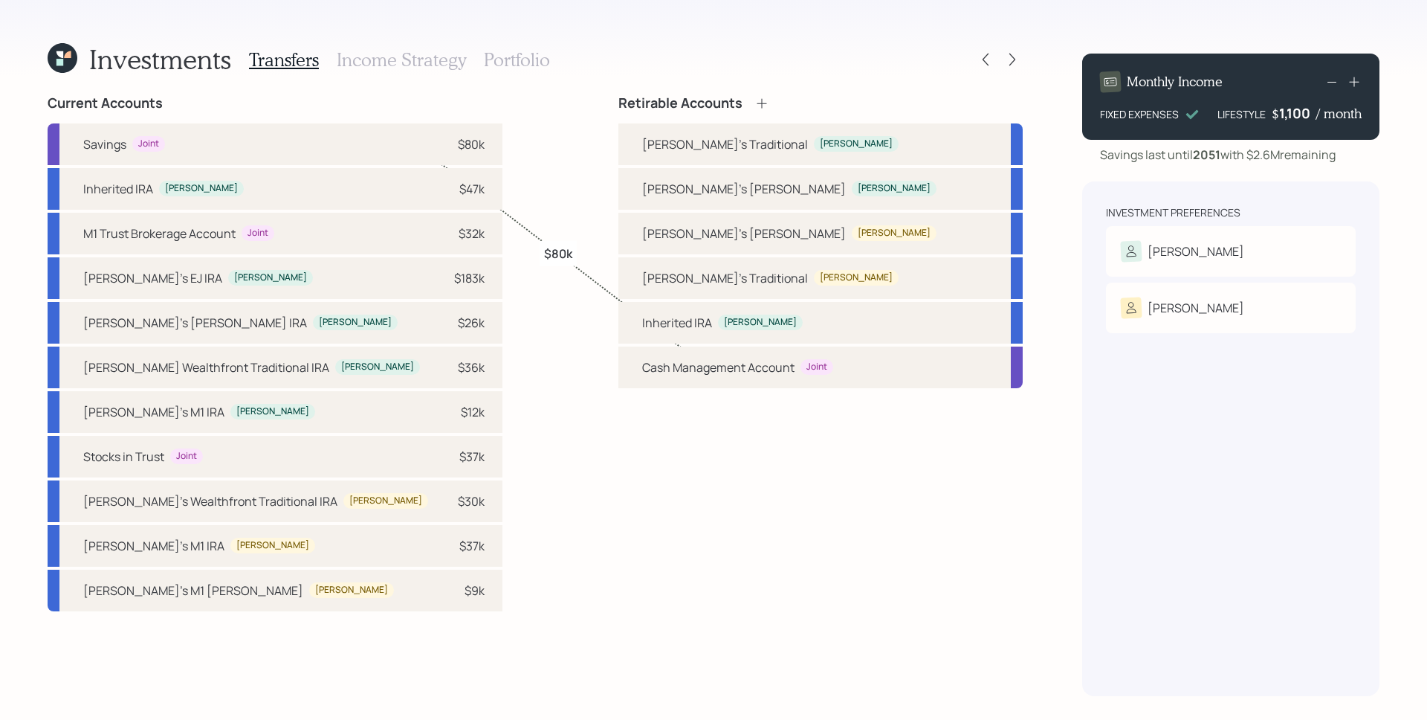
click at [769, 99] on icon at bounding box center [761, 103] width 15 height 15
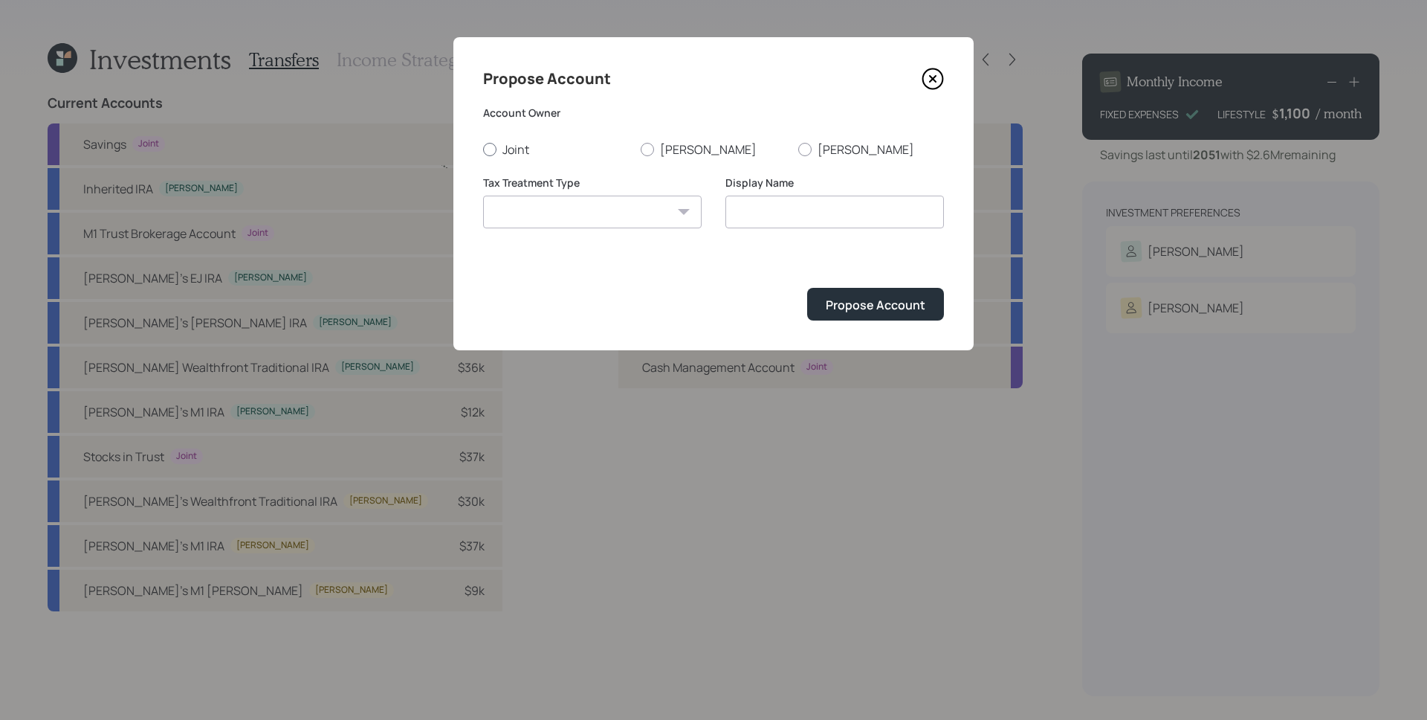
click at [501, 151] on label "Joint" at bounding box center [556, 149] width 146 height 16
click at [483, 149] on input "Joint" at bounding box center [482, 149] width 1 height 1
radio input "true"
click at [572, 220] on select "Roth Taxable Traditional" at bounding box center [592, 211] width 219 height 33
select select "taxable"
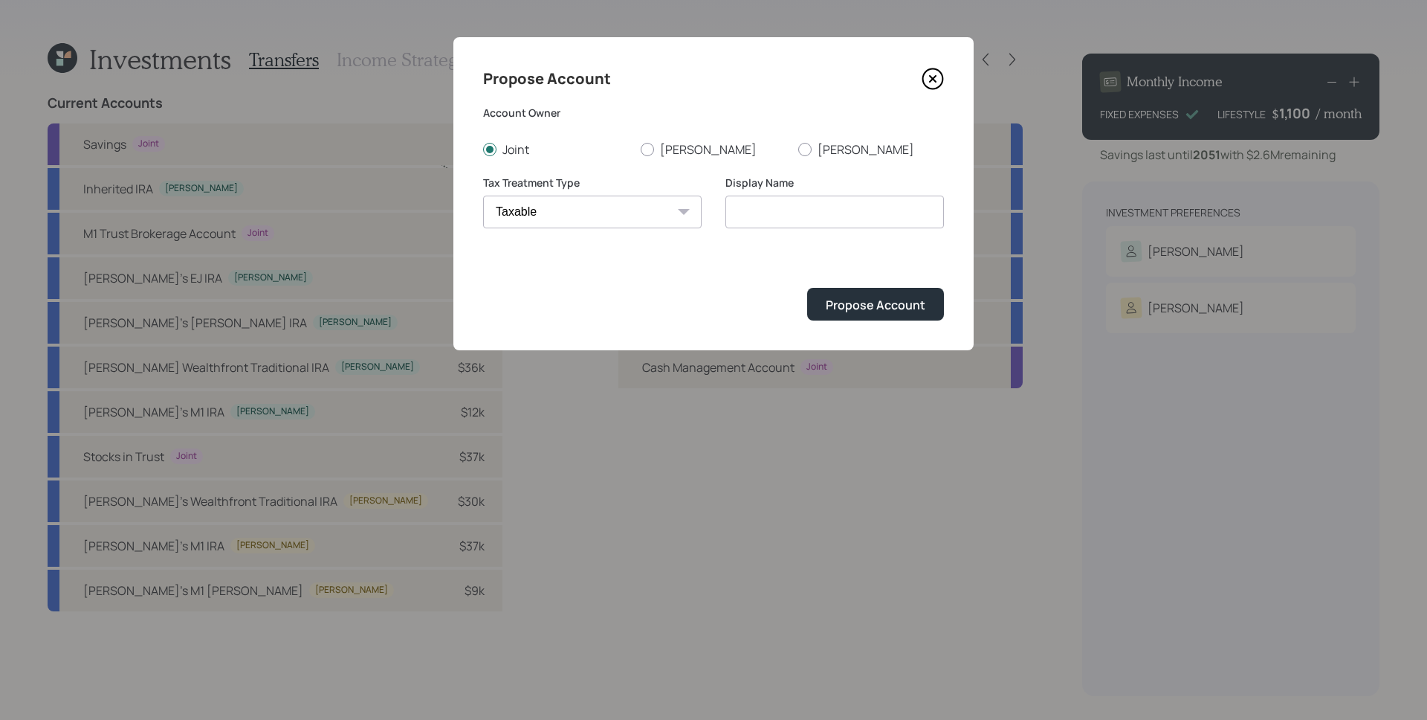
click at [483, 195] on select "Roth Taxable Traditional" at bounding box center [592, 211] width 219 height 33
click at [753, 212] on input "Taxable" at bounding box center [834, 211] width 219 height 33
type input "Trust Brokerage"
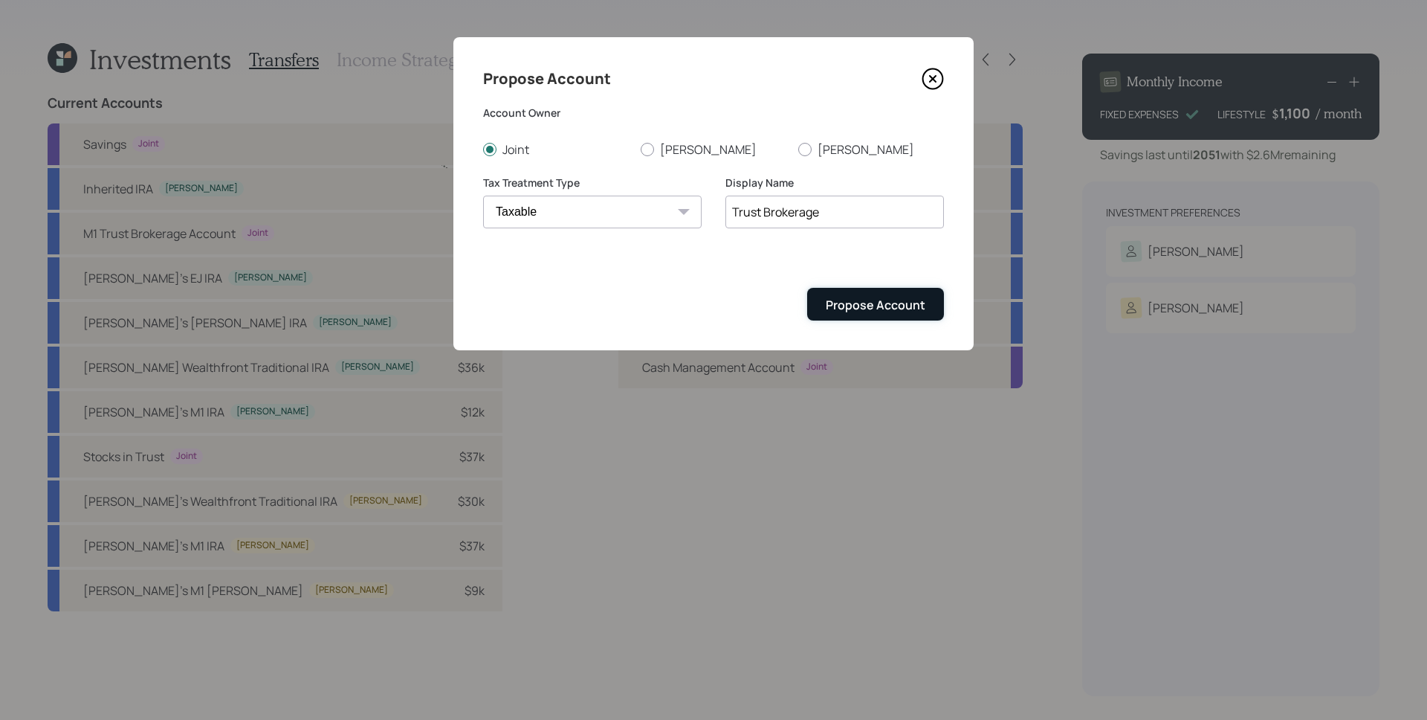
click at [888, 299] on div "Propose Account" at bounding box center [876, 305] width 100 height 16
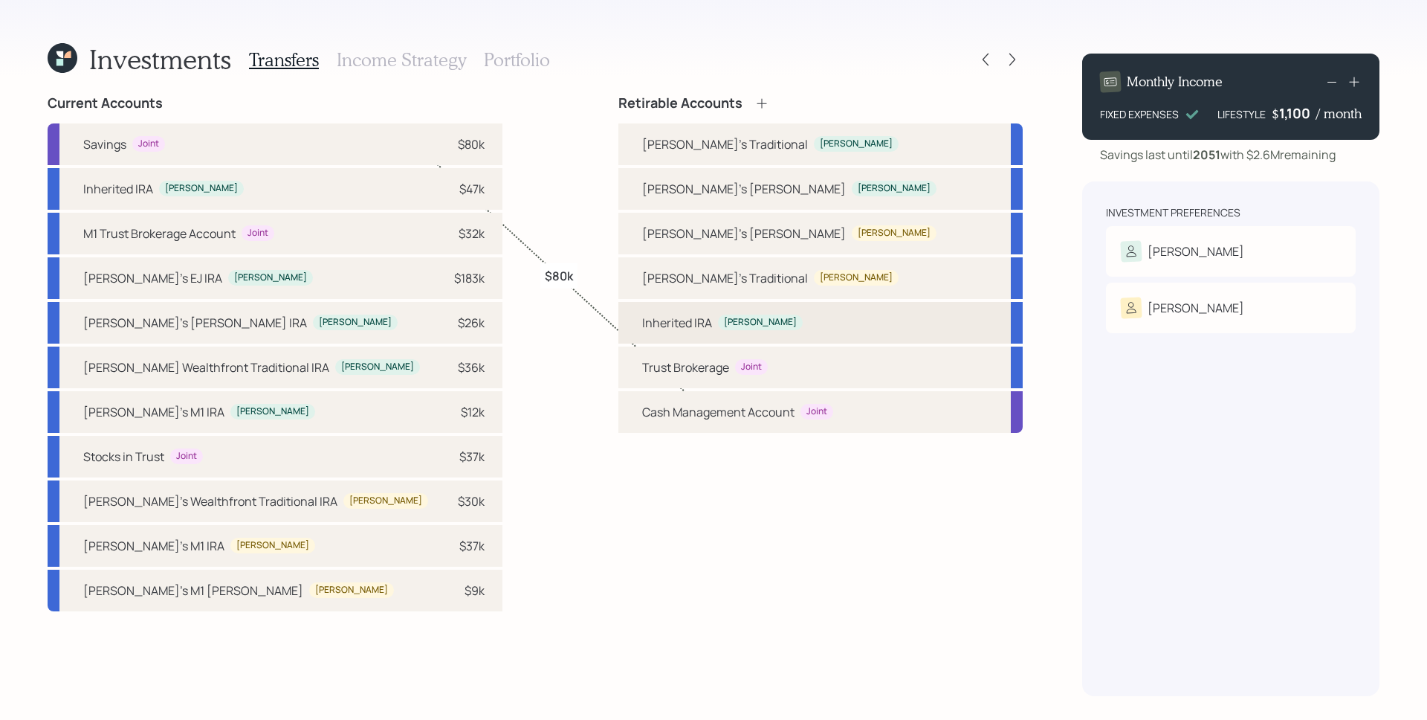
click at [803, 317] on div "Inherited IRA Susette" at bounding box center [722, 323] width 161 height 18
select select "traditional"
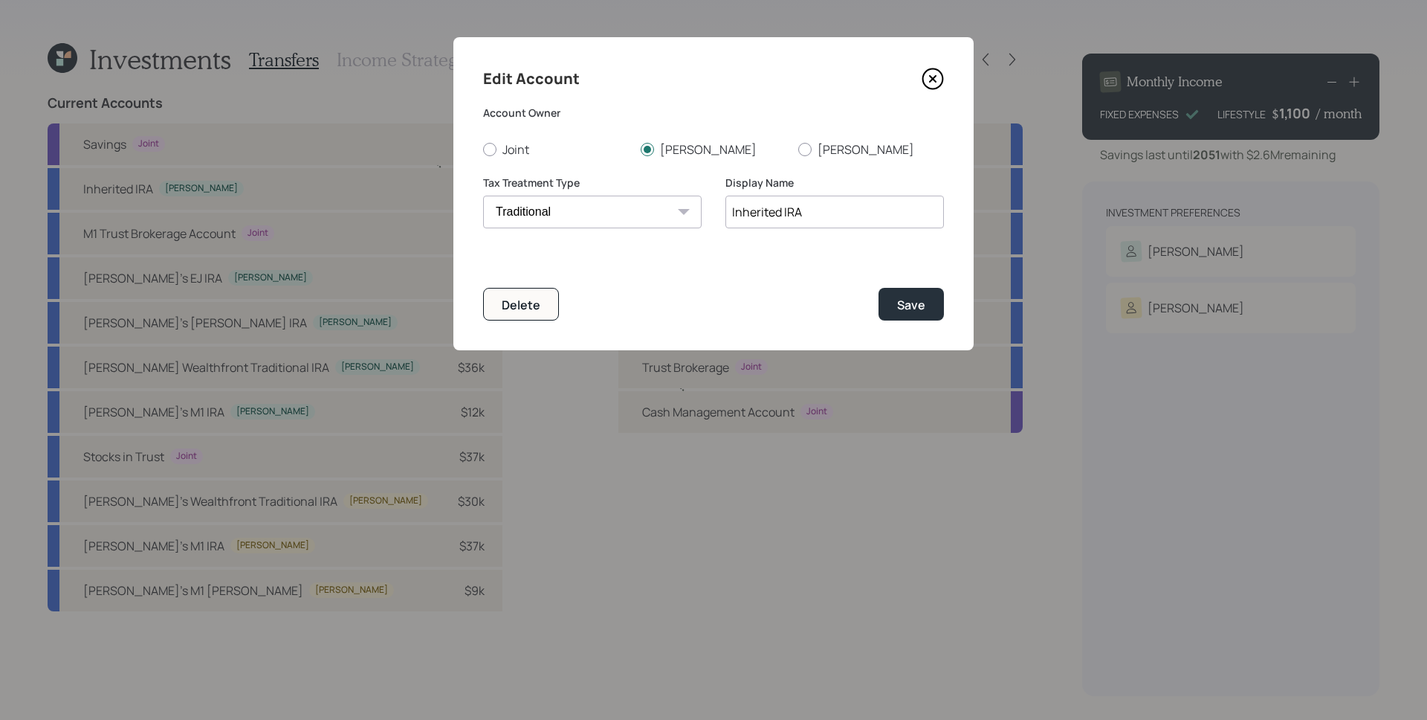
click at [935, 83] on icon at bounding box center [933, 79] width 22 height 22
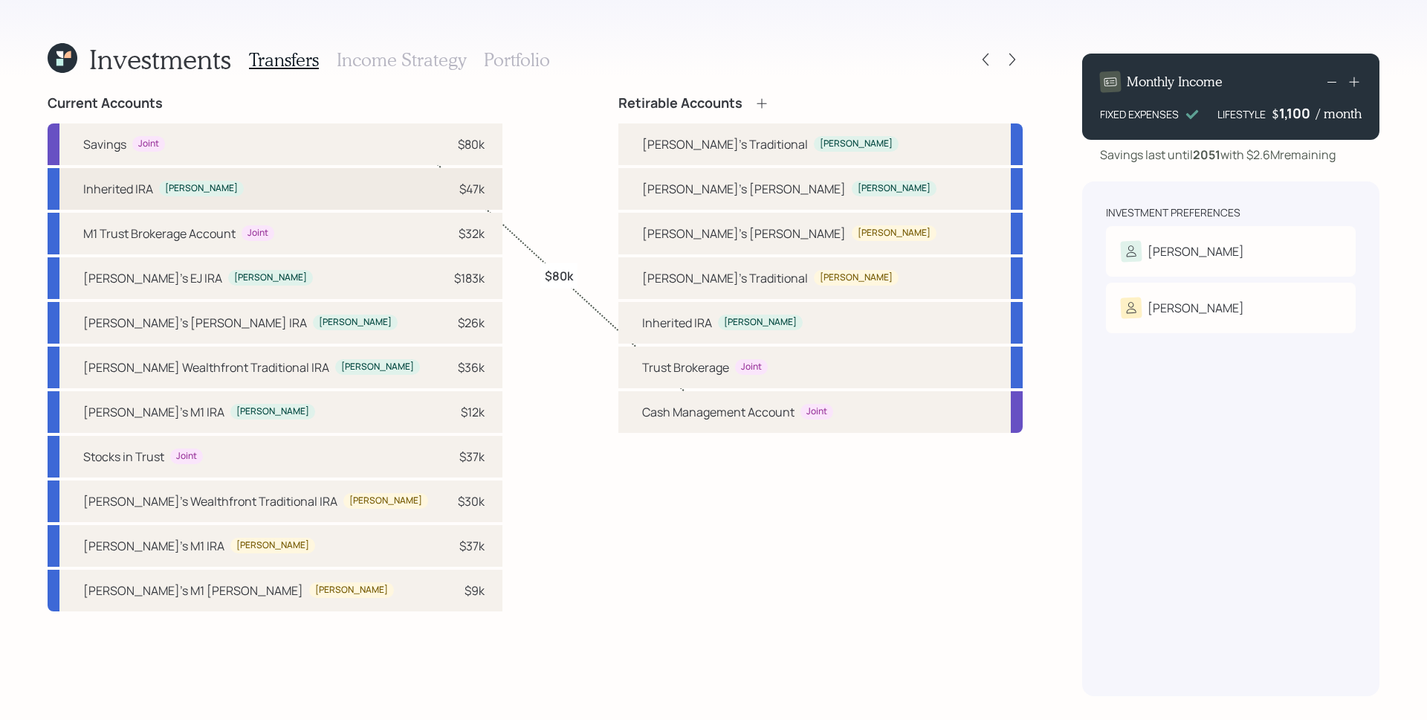
click at [314, 183] on div "Inherited IRA Susette $47k" at bounding box center [275, 189] width 455 height 42
click at [712, 323] on div "Inherited IRA" at bounding box center [677, 323] width 70 height 18
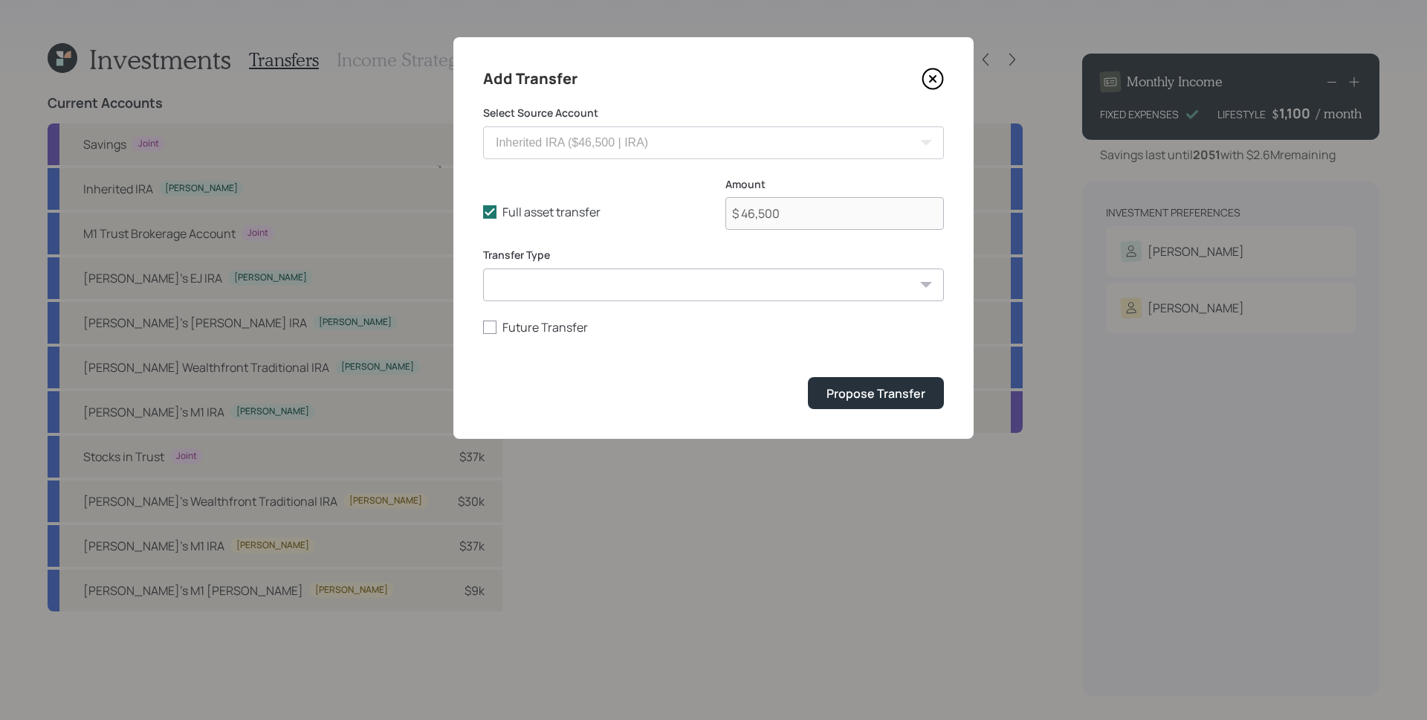
click at [665, 287] on select "ACAT Transfer Non ACAT Transfer Capitalize Rollover Rollover Deposit" at bounding box center [713, 284] width 461 height 33
select select "acat_transfer"
click at [483, 268] on select "ACAT Transfer Non ACAT Transfer Capitalize Rollover Rollover Deposit" at bounding box center [713, 284] width 461 height 33
click at [905, 392] on div "Propose Transfer" at bounding box center [876, 393] width 99 height 16
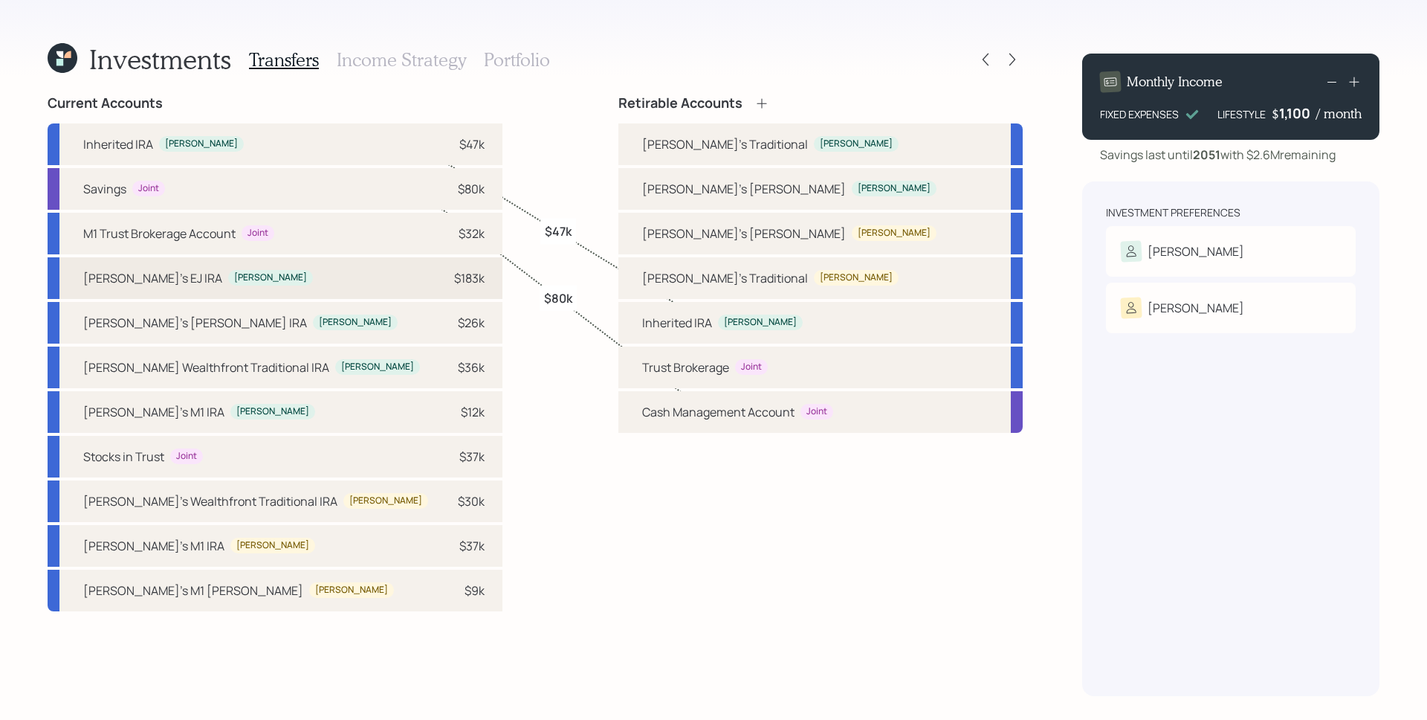
click at [226, 228] on div "M1 Trust Brokerage Account" at bounding box center [159, 233] width 152 height 18
click at [729, 371] on div "Trust Brokerage" at bounding box center [685, 367] width 87 height 18
select select "a14e5184-6dea-4522-9d3f-4bce98c88d43"
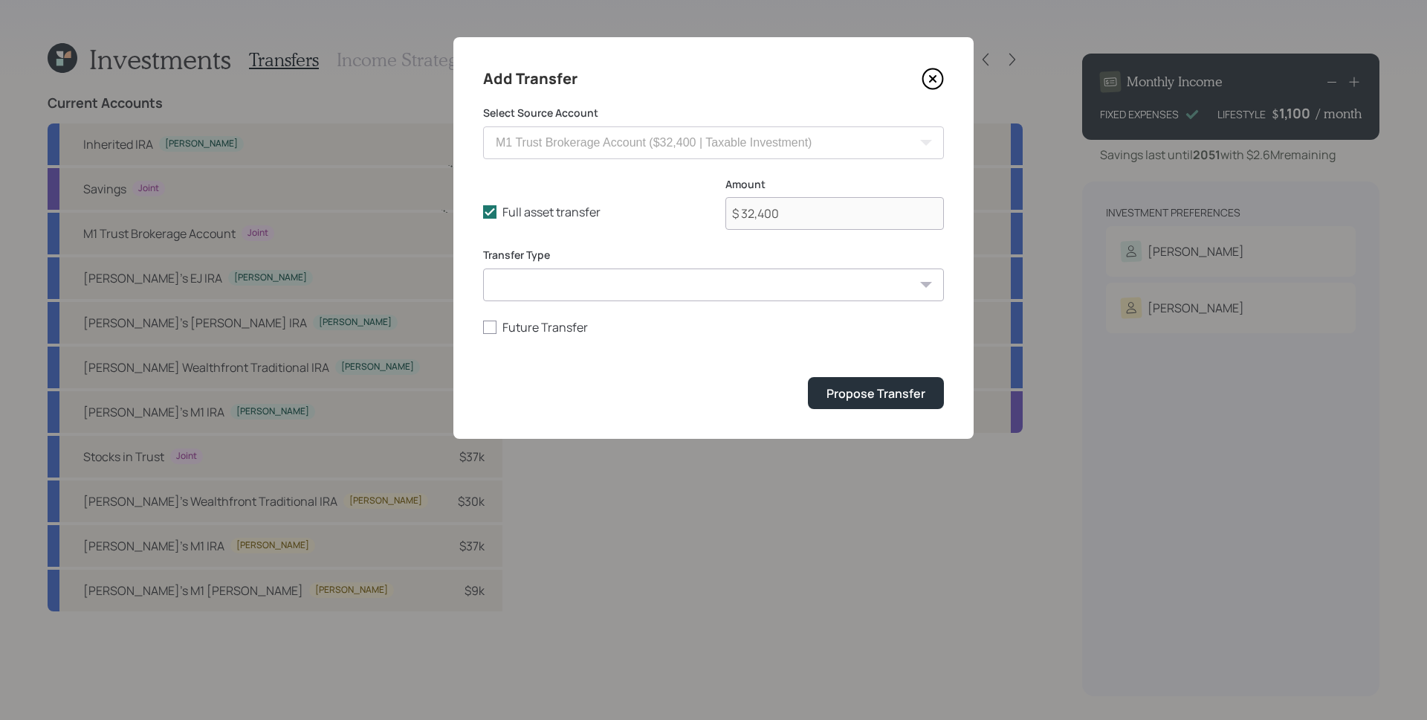
click at [635, 274] on select "ACAT Transfer Non ACAT Transfer Capitalize Rollover Rollover Deposit" at bounding box center [713, 284] width 461 height 33
select select "acat_transfer"
click at [483, 268] on select "ACAT Transfer Non ACAT Transfer Capitalize Rollover Rollover Deposit" at bounding box center [713, 284] width 461 height 33
click at [894, 389] on div "Propose Transfer" at bounding box center [876, 393] width 99 height 16
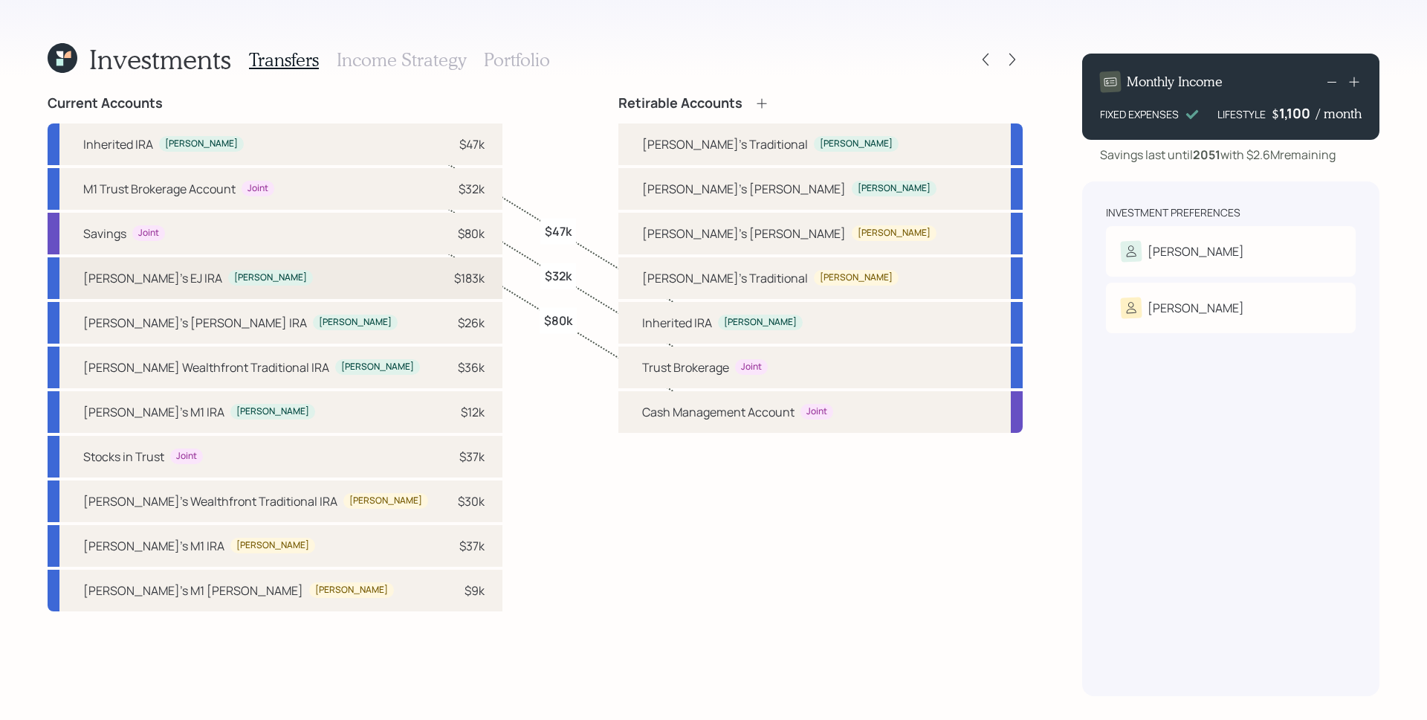
click at [330, 274] on div "Susette's EJ IRA Susette $183k" at bounding box center [275, 278] width 455 height 42
click at [758, 143] on div "Susette's Traditional" at bounding box center [725, 144] width 166 height 18
select select "70d64c18-5a0c-46c9-9b9e-6d61df1611e6"
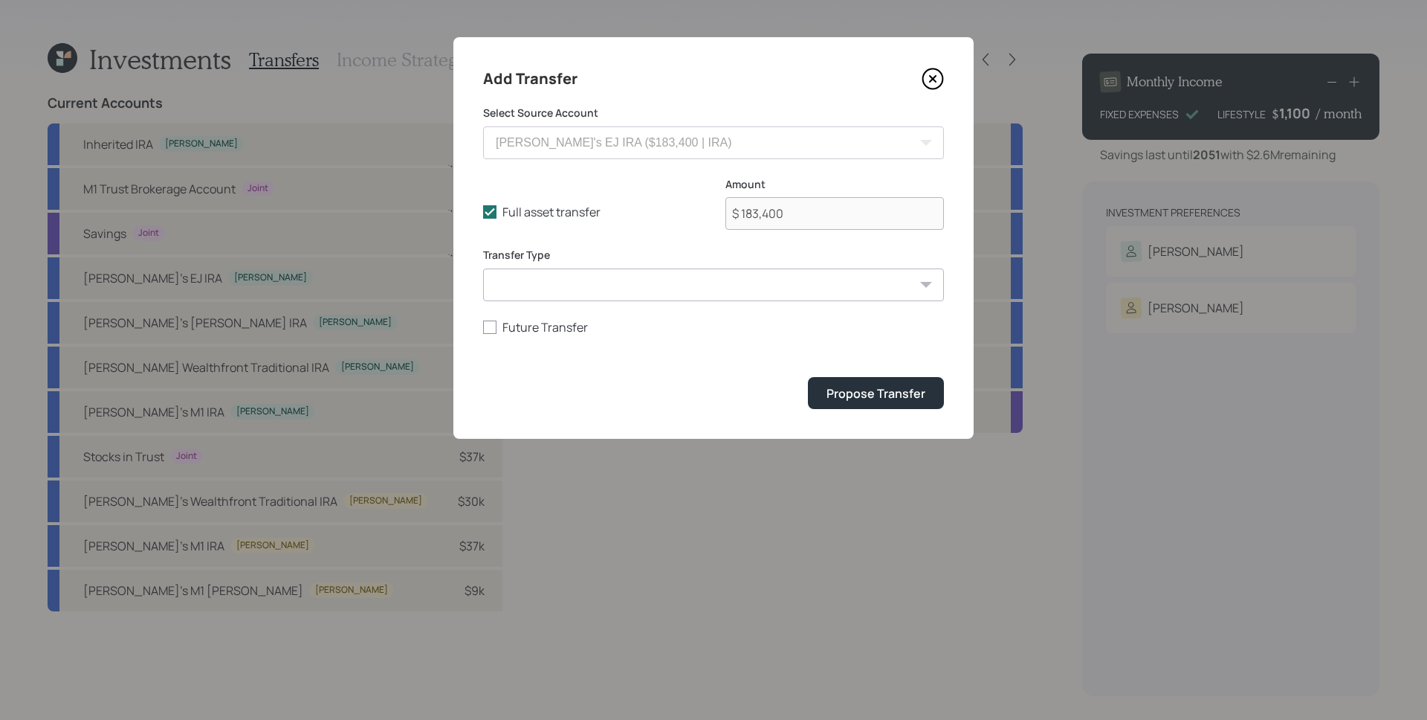
click at [743, 282] on select "ACAT Transfer Non ACAT Transfer Capitalize Rollover Rollover Deposit" at bounding box center [713, 284] width 461 height 33
select select "acat_transfer"
click at [483, 268] on select "ACAT Transfer Non ACAT Transfer Capitalize Rollover Rollover Deposit" at bounding box center [713, 284] width 461 height 33
click at [871, 382] on button "Propose Transfer" at bounding box center [876, 393] width 136 height 32
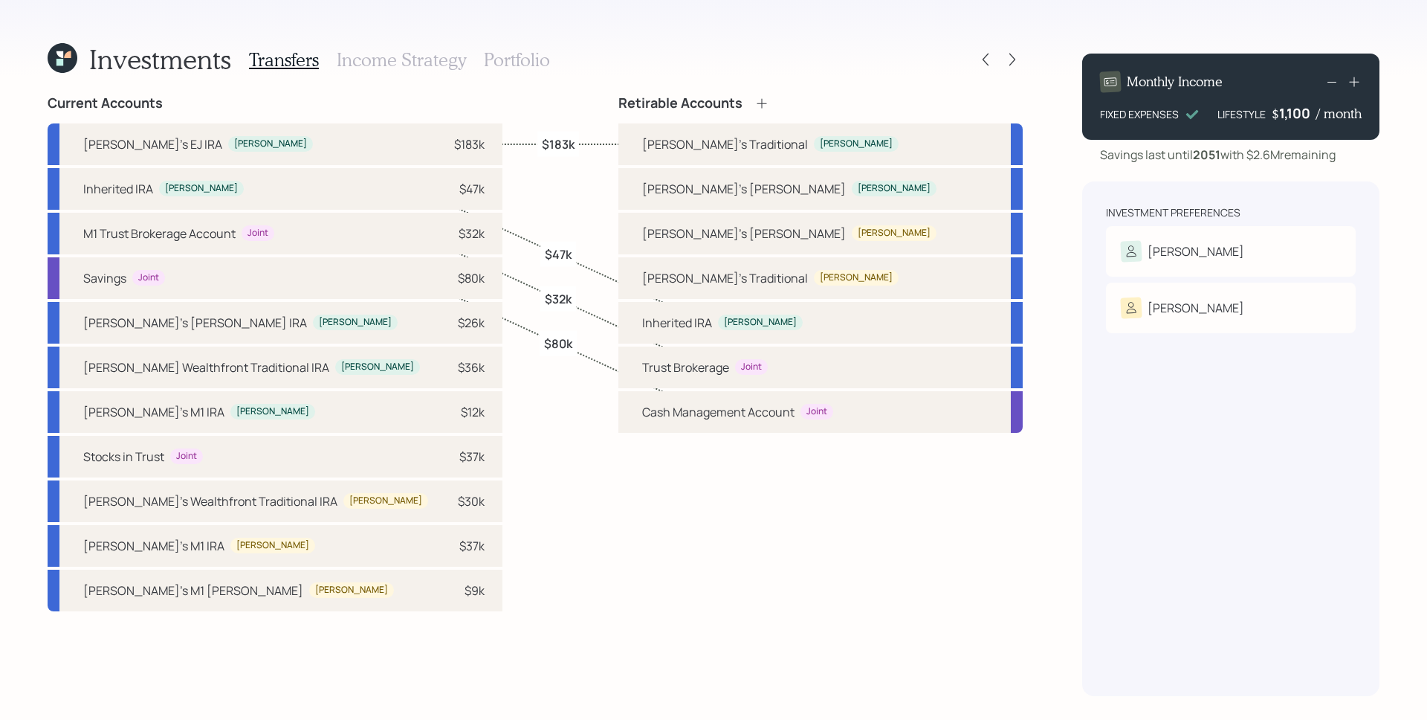
click at [282, 329] on div "Susette's EJ Roth IRA Susette $26k" at bounding box center [275, 323] width 455 height 42
click at [777, 193] on div "Susette's Roth" at bounding box center [744, 189] width 204 height 18
select select "775322c6-66ce-41c0-ae3a-f242b7aa6d1a"
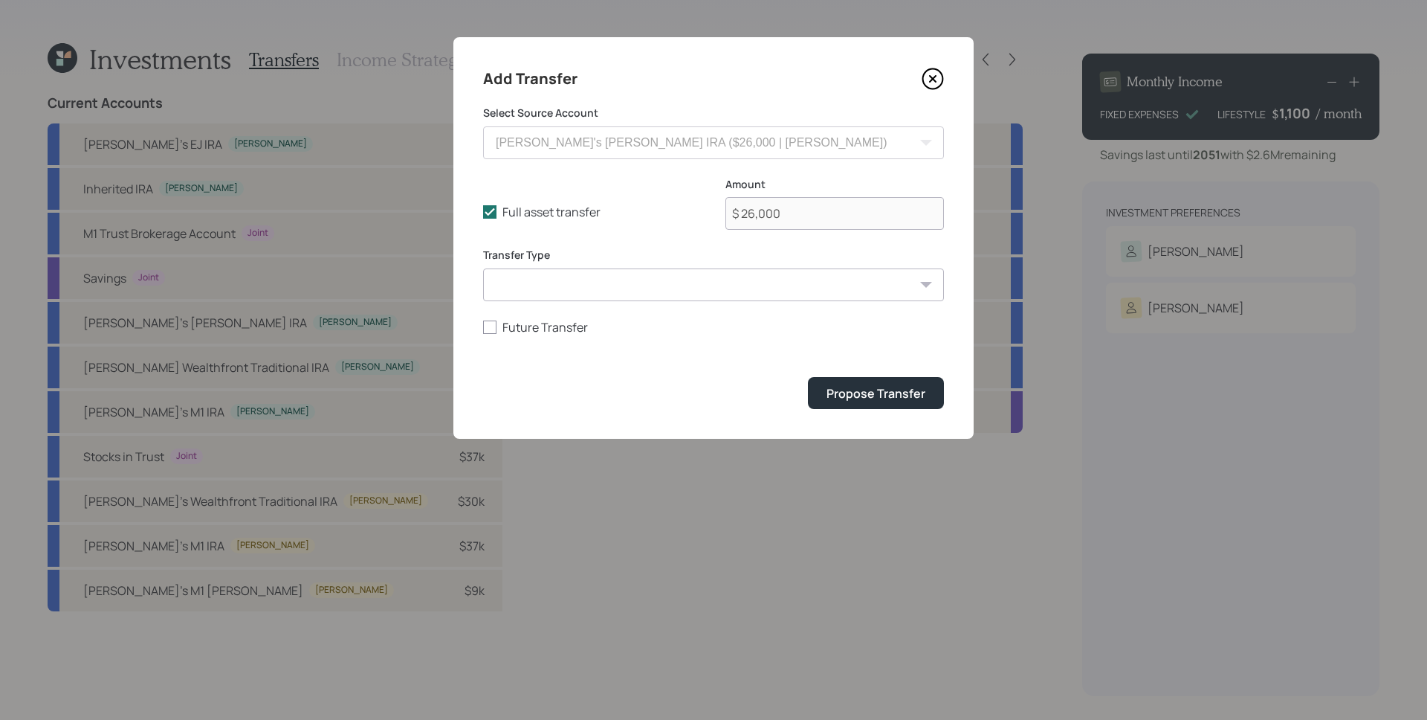
click at [801, 279] on select "ACAT Transfer Non ACAT Transfer Capitalize Rollover Rollover Deposit" at bounding box center [713, 284] width 461 height 33
select select "acat_transfer"
click at [483, 268] on select "ACAT Transfer Non ACAT Transfer Capitalize Rollover Rollover Deposit" at bounding box center [713, 284] width 461 height 33
click at [845, 387] on div "Propose Transfer" at bounding box center [876, 393] width 99 height 16
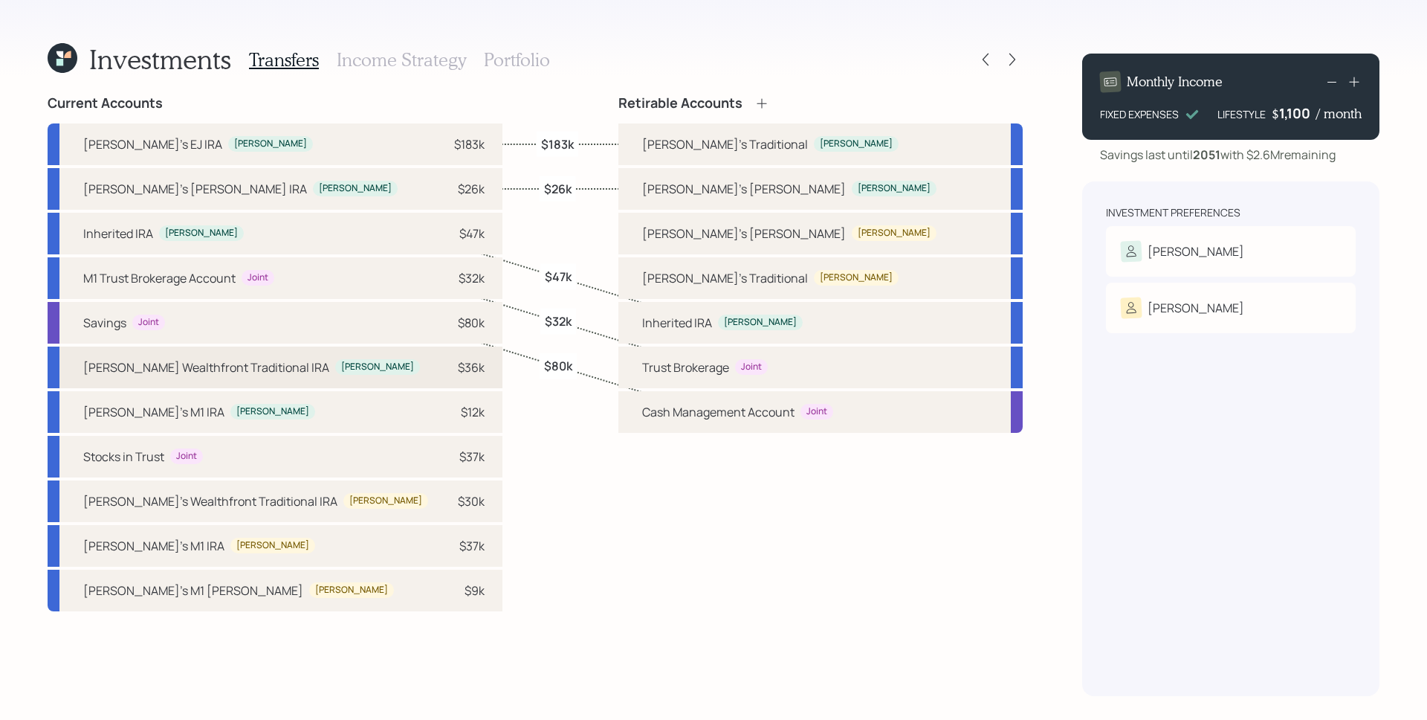
click at [332, 373] on div "Susette Wealthfront Traditional IRA Susette $36k" at bounding box center [275, 367] width 455 height 42
click at [751, 141] on div "Susette's Traditional" at bounding box center [725, 144] width 166 height 18
select select "77358b71-7e43-4422-9dca-12e0d9c09a6c"
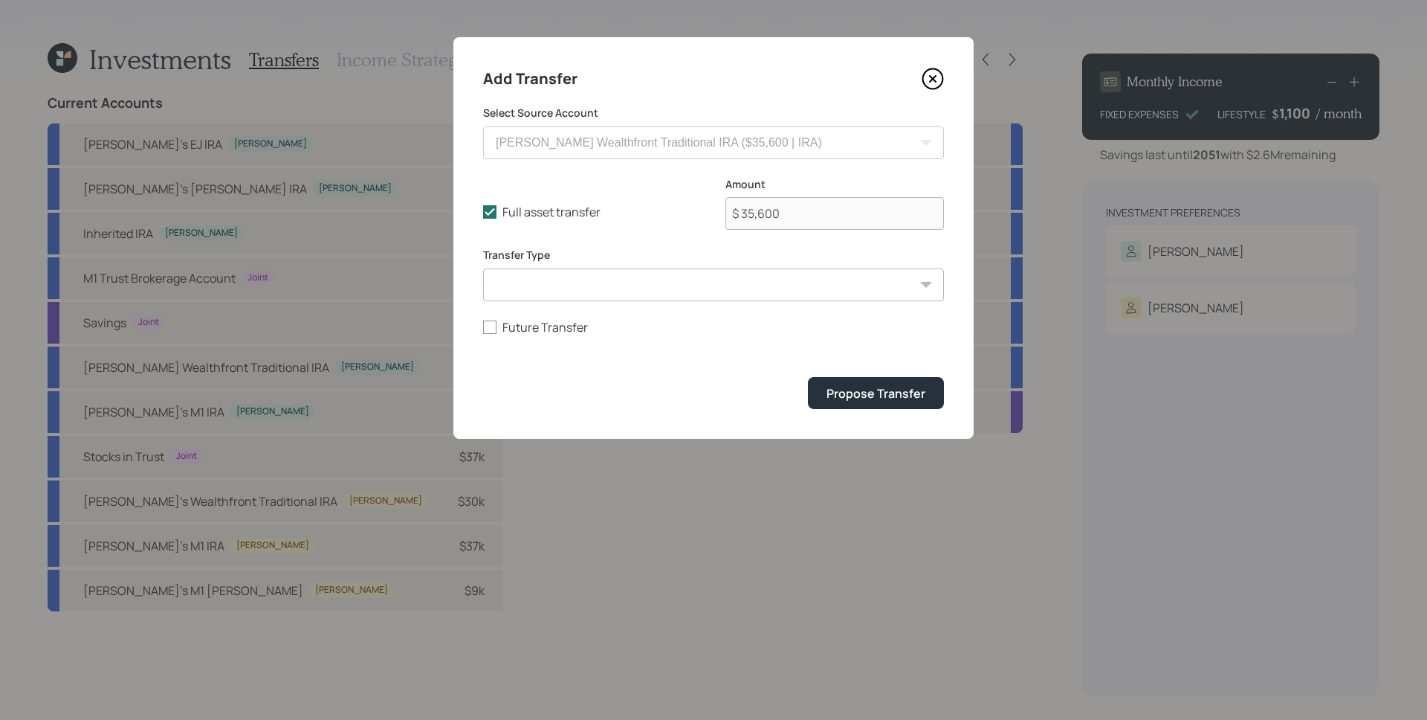
click at [668, 284] on select "ACAT Transfer Non ACAT Transfer Capitalize Rollover Rollover Deposit" at bounding box center [713, 284] width 461 height 33
select select "acat_transfer"
click at [483, 268] on select "ACAT Transfer Non ACAT Transfer Capitalize Rollover Rollover Deposit" at bounding box center [713, 284] width 461 height 33
click at [850, 382] on button "Propose Transfer" at bounding box center [876, 393] width 136 height 32
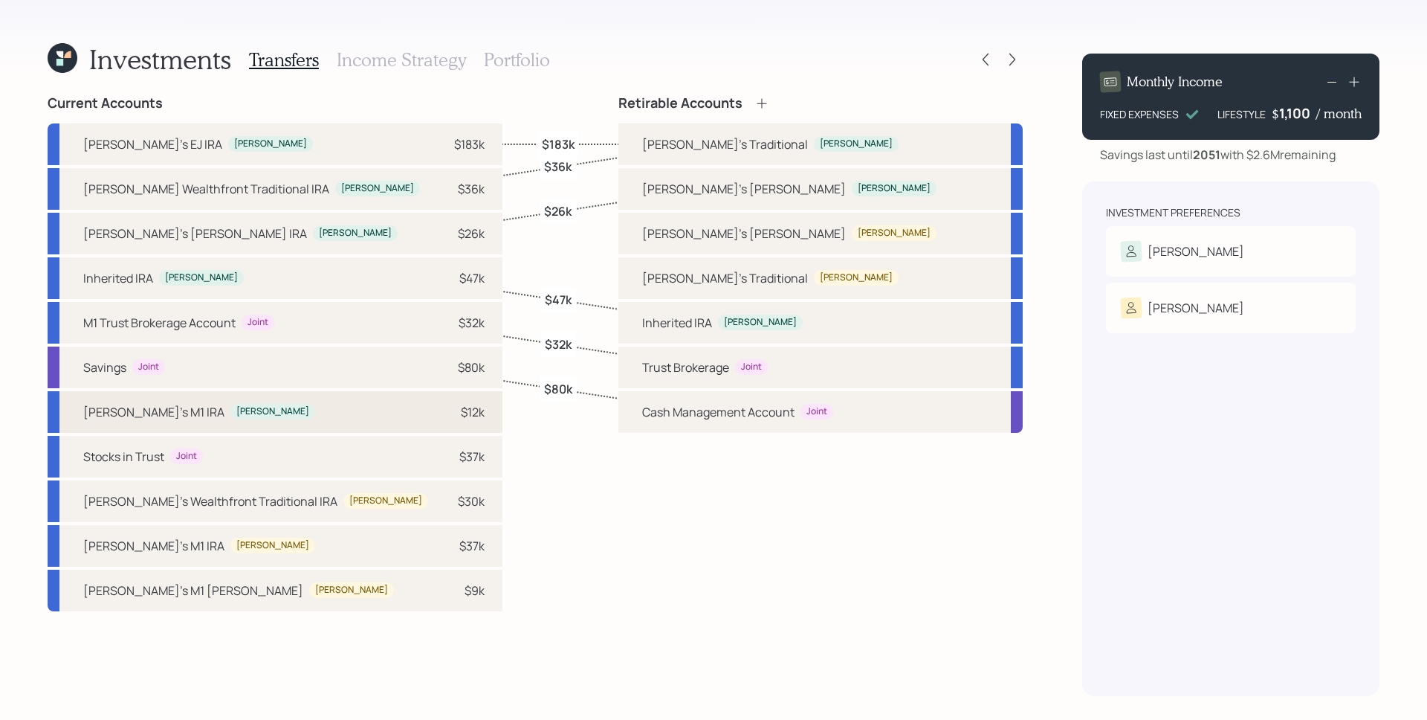
click at [461, 407] on div "$12k" at bounding box center [473, 412] width 24 height 18
click at [750, 140] on div "Susette's Traditional" at bounding box center [725, 144] width 166 height 18
select select "707f345b-a613-4a92-bcbf-1cd96ccc8cbc"
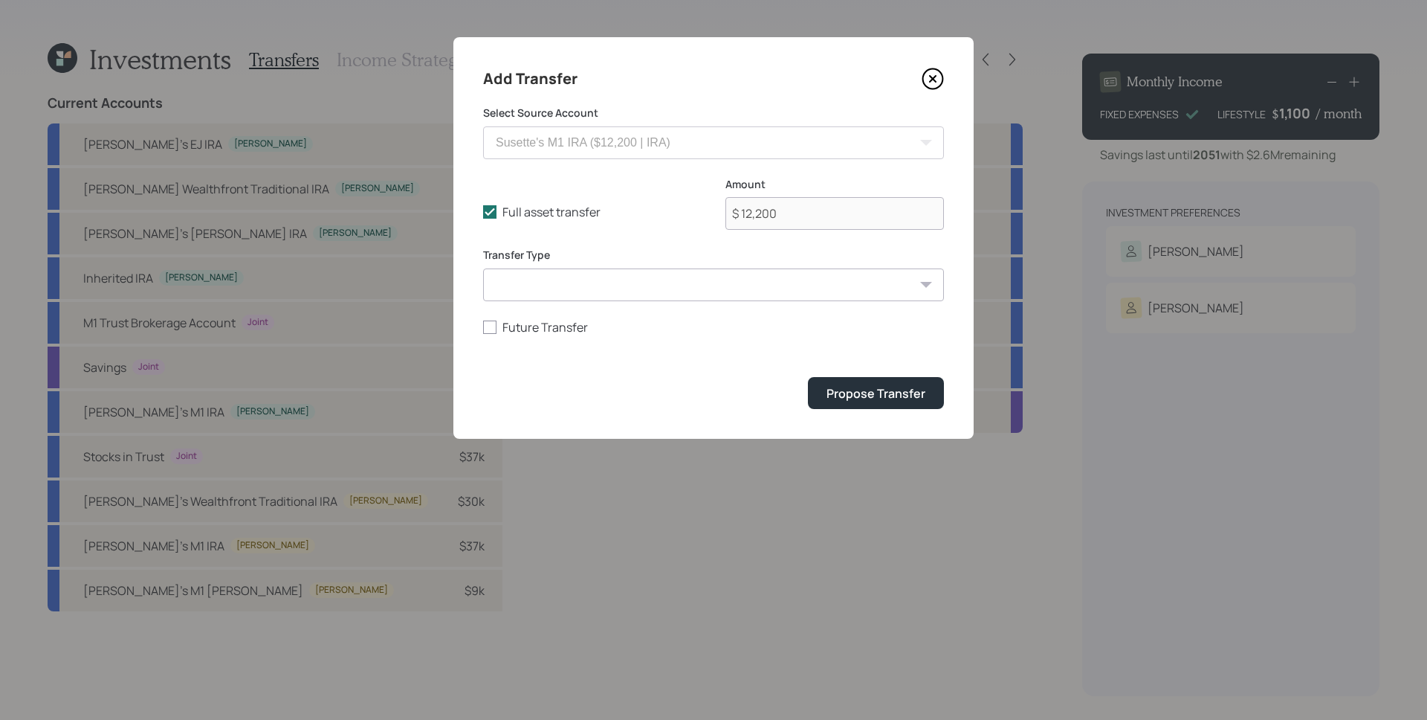
click at [665, 269] on select "ACAT Transfer Non ACAT Transfer Capitalize Rollover Rollover Deposit" at bounding box center [713, 284] width 461 height 33
select select "acat_transfer"
click at [483, 268] on select "ACAT Transfer Non ACAT Transfer Capitalize Rollover Rollover Deposit" at bounding box center [713, 284] width 461 height 33
click at [872, 401] on div "Propose Transfer" at bounding box center [876, 393] width 99 height 16
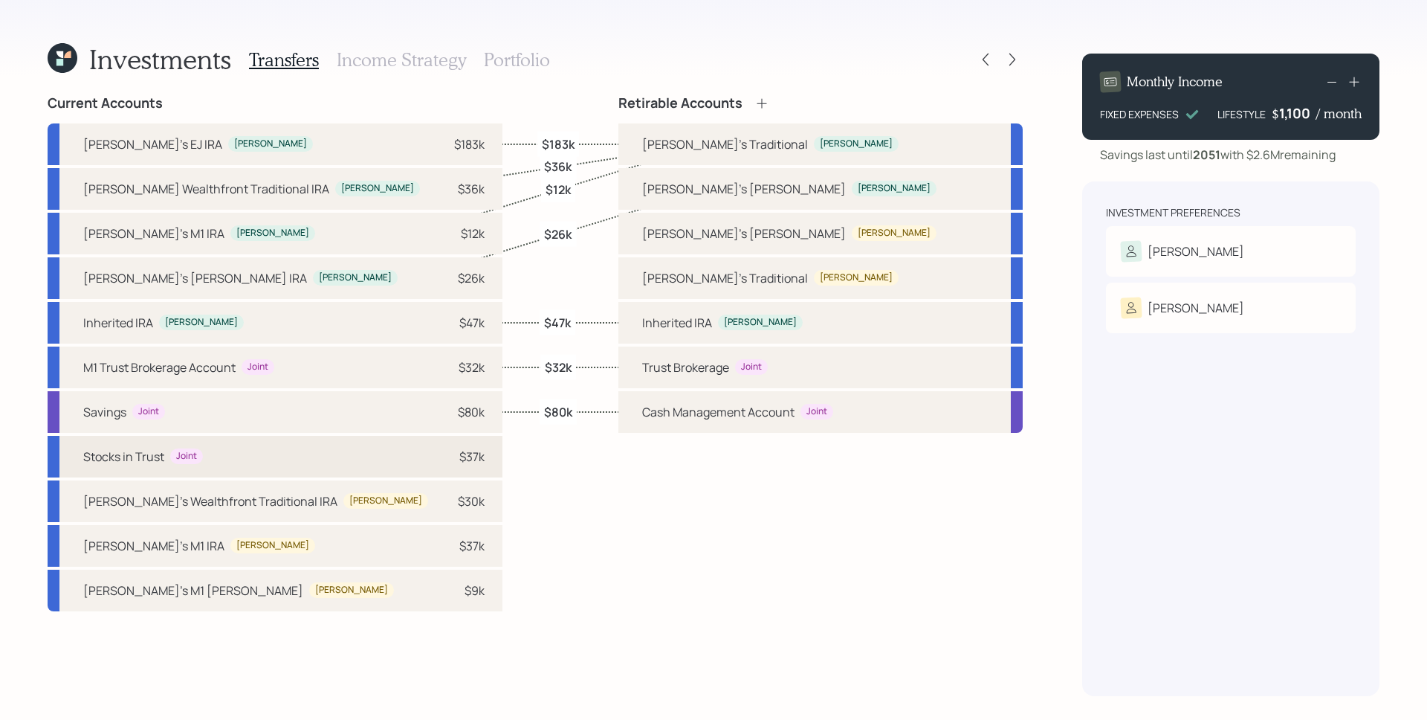
click at [387, 455] on div "Stocks in Trust Joint $37k" at bounding box center [275, 457] width 455 height 42
click at [736, 366] on div "Trust Brokerage Joint" at bounding box center [820, 367] width 404 height 42
select select "1c37bea7-1220-41aa-a863-090e9a3a98cb"
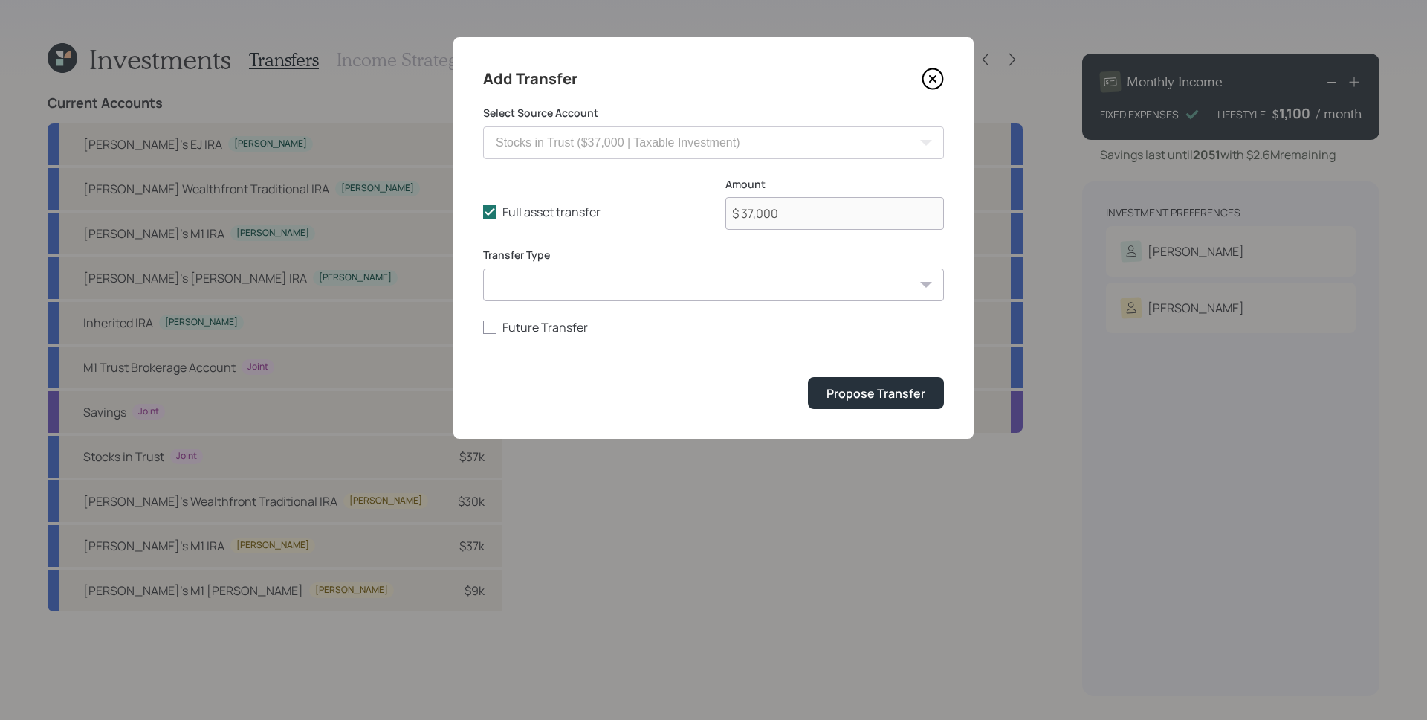
click at [735, 307] on form "Select Source Account Inherited IRA ($46,500 | IRA) M1 Trust Brokerage Account …" at bounding box center [713, 257] width 461 height 303
click at [732, 300] on select "ACAT Transfer Non ACAT Transfer Capitalize Rollover Rollover Deposit" at bounding box center [713, 284] width 461 height 33
select select "acat_transfer"
click at [483, 268] on select "ACAT Transfer Non ACAT Transfer Capitalize Rollover Rollover Deposit" at bounding box center [713, 284] width 461 height 33
click at [845, 384] on button "Propose Transfer" at bounding box center [876, 393] width 136 height 32
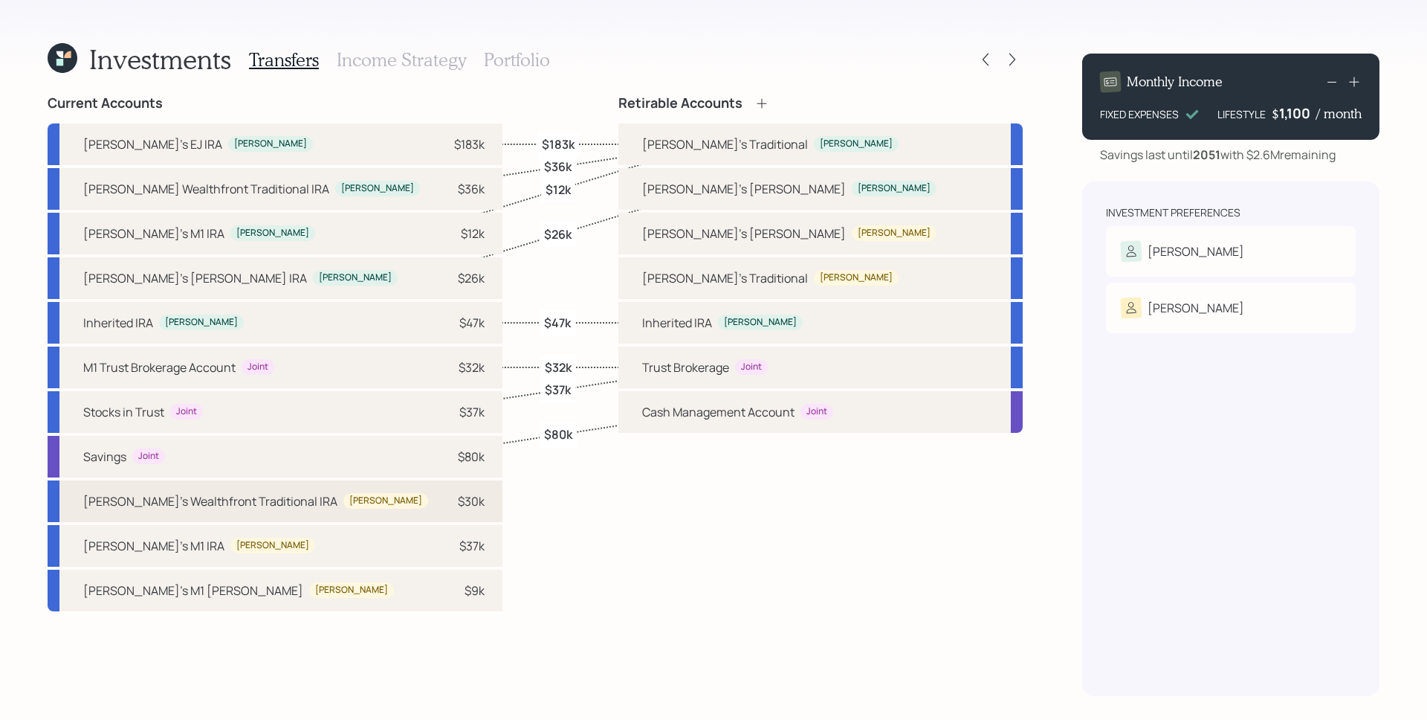
click at [458, 508] on div "$30k" at bounding box center [471, 501] width 27 height 18
click at [751, 277] on div "Dave's Traditional" at bounding box center [725, 278] width 166 height 18
select select "61f3d052-5f50-4ff7-8760-d52bd6188b80"
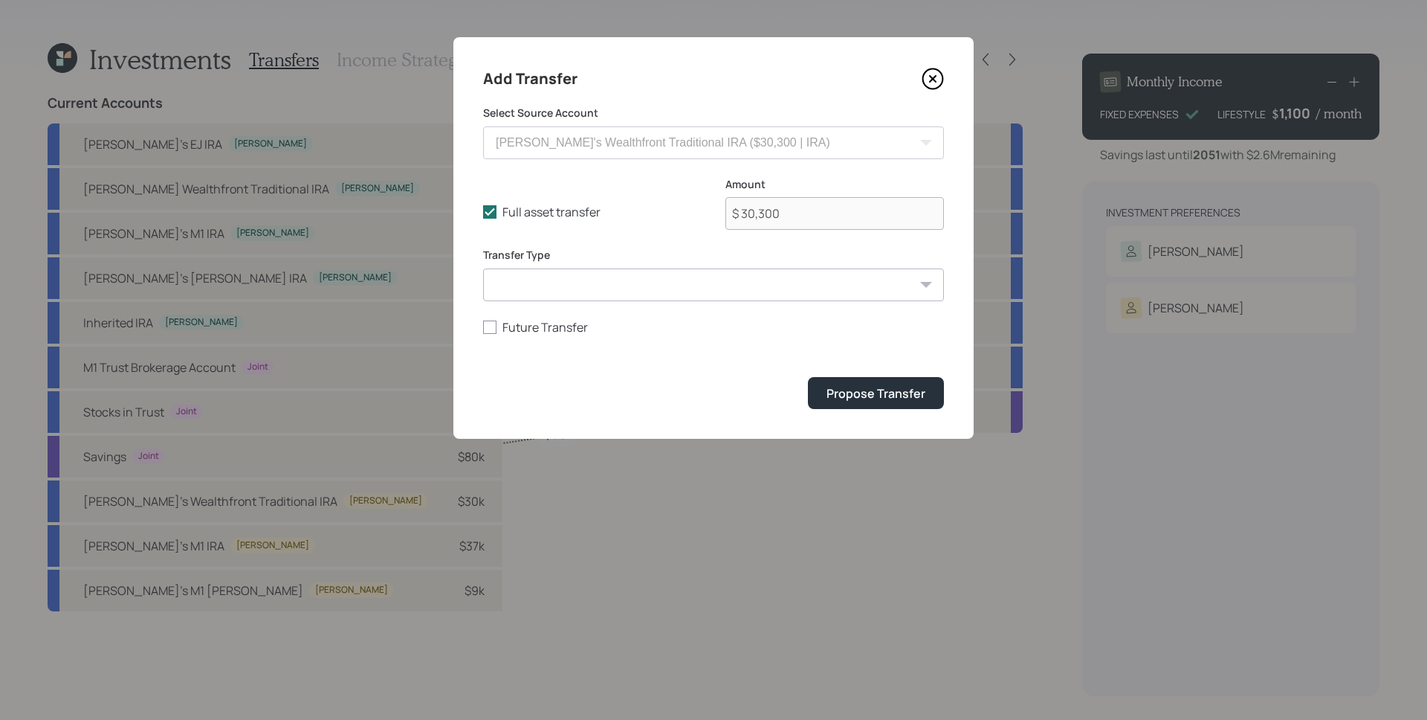
click at [699, 287] on select "ACAT Transfer Non ACAT Transfer Capitalize Rollover Rollover Deposit" at bounding box center [713, 284] width 461 height 33
select select "acat_transfer"
click at [483, 268] on select "ACAT Transfer Non ACAT Transfer Capitalize Rollover Rollover Deposit" at bounding box center [713, 284] width 461 height 33
click at [846, 386] on div "Propose Transfer" at bounding box center [876, 393] width 99 height 16
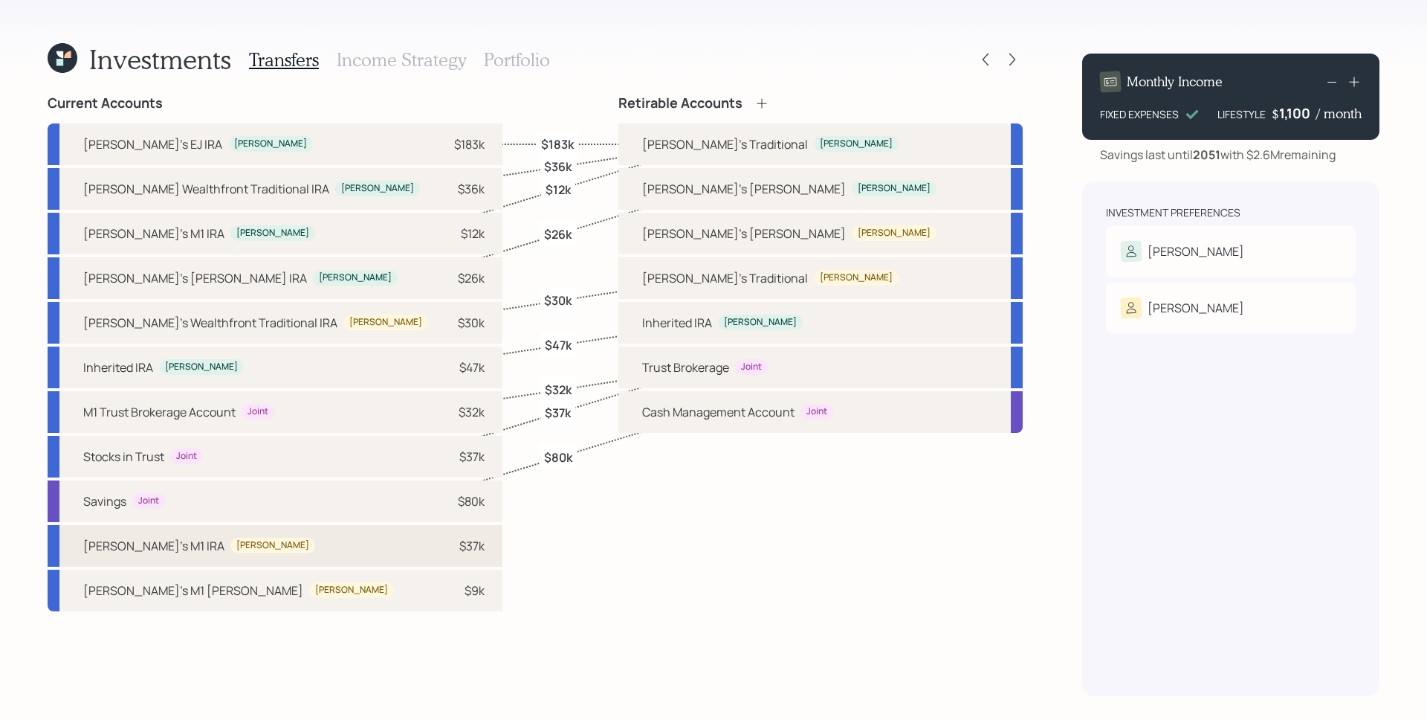
click at [368, 534] on div "Dave's M1 IRA Dave $37k" at bounding box center [275, 546] width 455 height 42
click at [731, 271] on div "Dave's Traditional Dave" at bounding box center [820, 278] width 404 height 42
select select "5fb59b58-170f-456e-9b87-a9523fde830b"
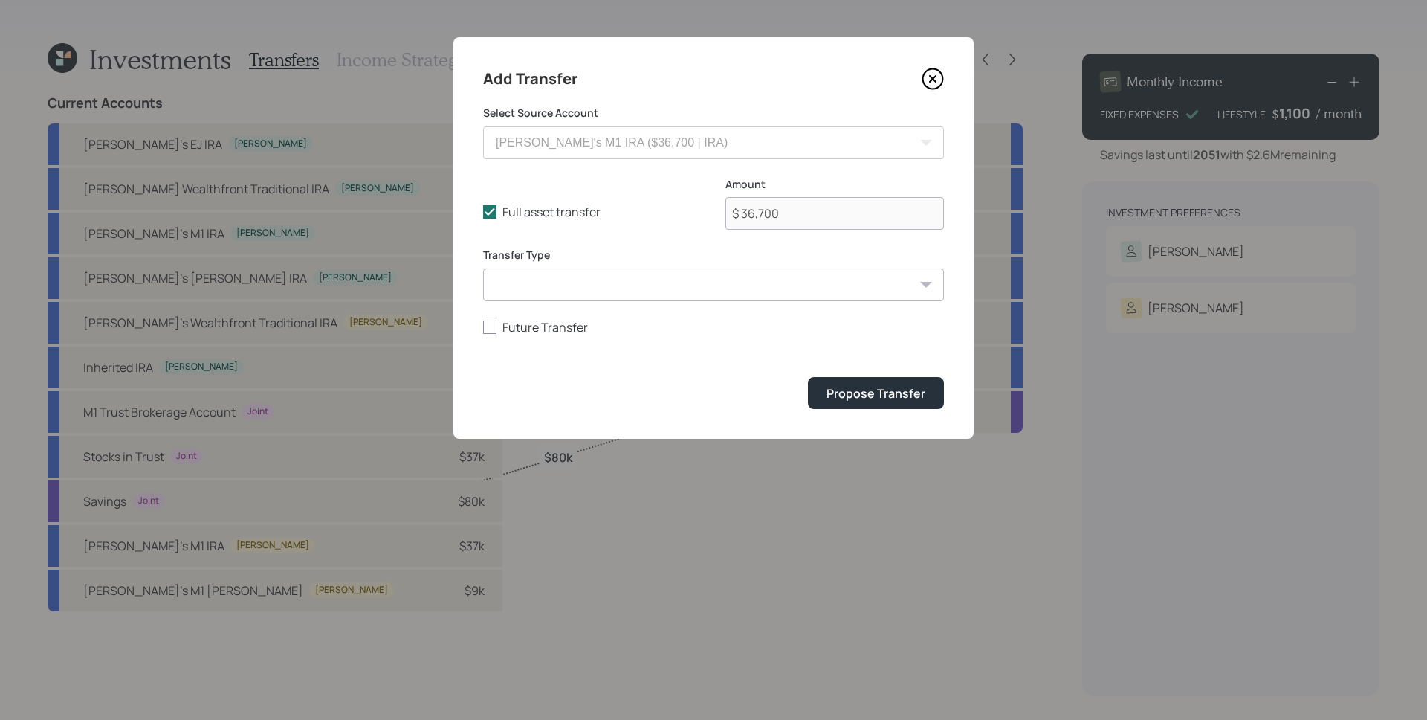
click at [716, 290] on select "ACAT Transfer Non ACAT Transfer Capitalize Rollover Rollover Deposit" at bounding box center [713, 284] width 461 height 33
select select "acat_transfer"
click at [483, 268] on select "ACAT Transfer Non ACAT Transfer Capitalize Rollover Rollover Deposit" at bounding box center [713, 284] width 461 height 33
click at [874, 401] on div "Propose Transfer" at bounding box center [876, 393] width 99 height 16
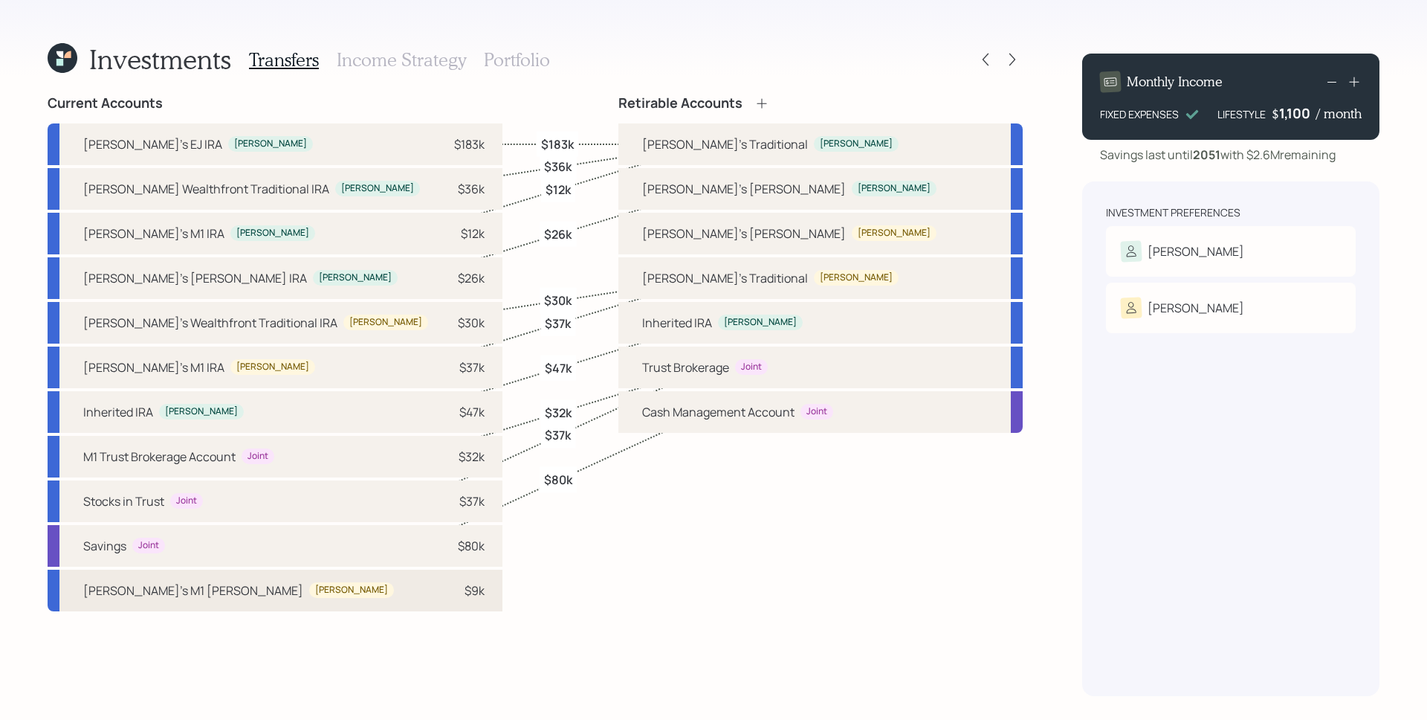
click at [384, 598] on div "Dave's M1 Roth IRA Dave $9k" at bounding box center [275, 590] width 455 height 42
click at [775, 224] on div "Dave's Roth" at bounding box center [744, 233] width 204 height 18
select select "a83e82f2-c873-4db3-a65b-5711c74b1090"
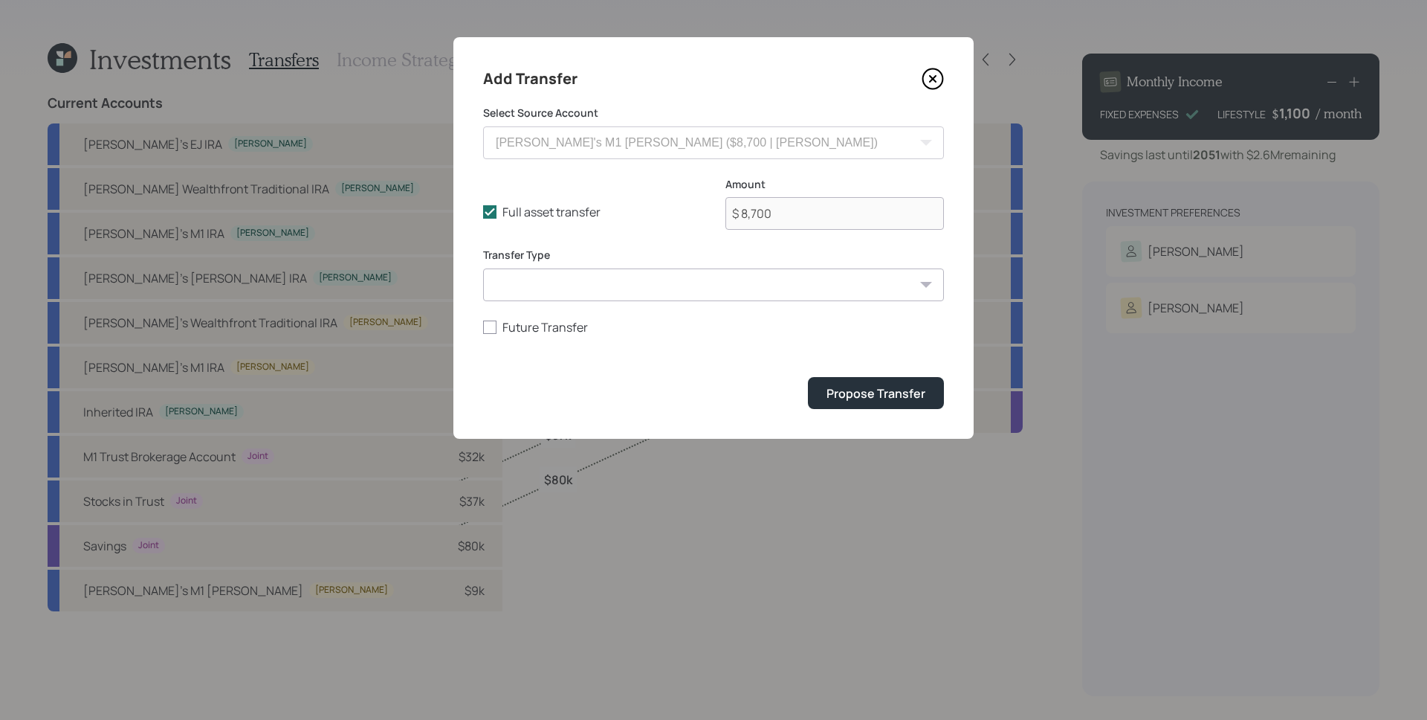
click at [770, 279] on select "ACAT Transfer Non ACAT Transfer Capitalize Rollover Rollover Deposit" at bounding box center [713, 284] width 461 height 33
select select "acat_transfer"
click at [483, 268] on select "ACAT Transfer Non ACAT Transfer Capitalize Rollover Rollover Deposit" at bounding box center [713, 284] width 461 height 33
click at [866, 392] on div "Propose Transfer" at bounding box center [876, 393] width 99 height 16
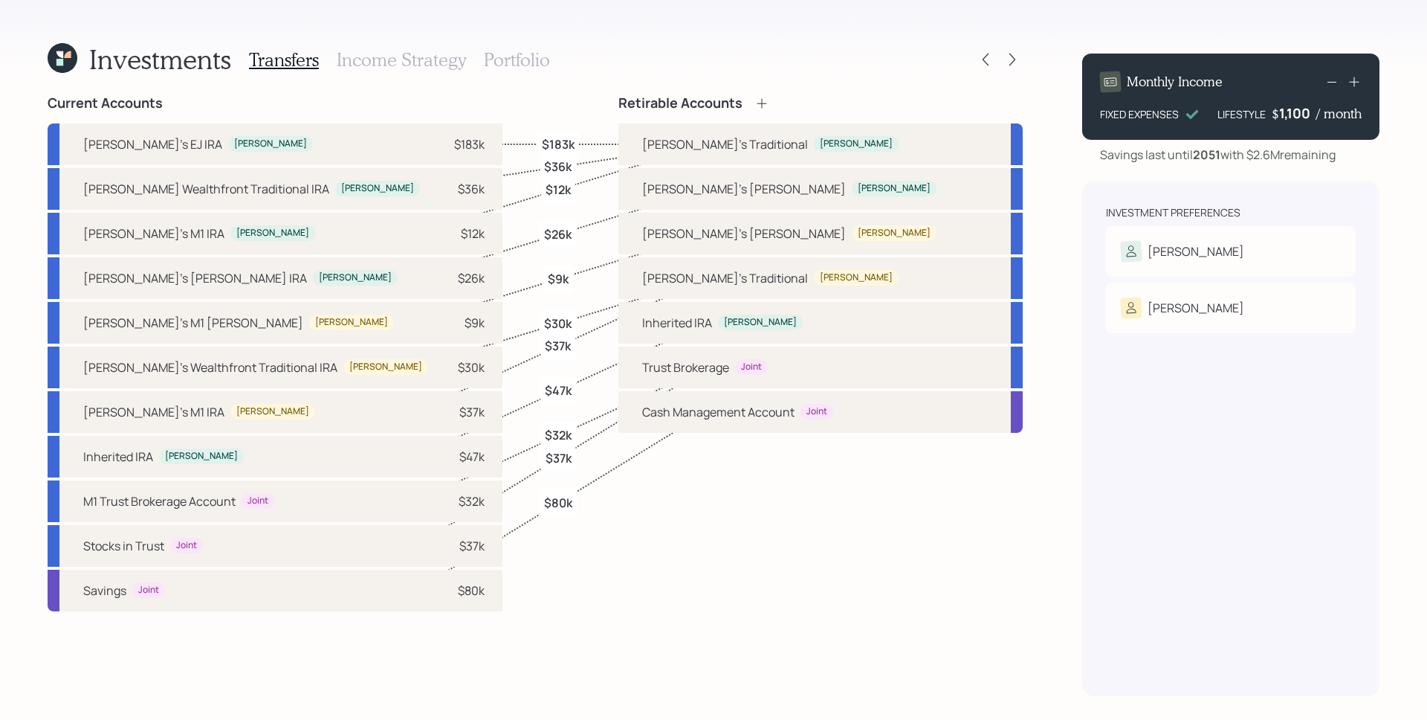
click at [562, 281] on label "$9k" at bounding box center [558, 279] width 21 height 16
select select "a83e82f2-c873-4db3-a65b-5711c74b1090"
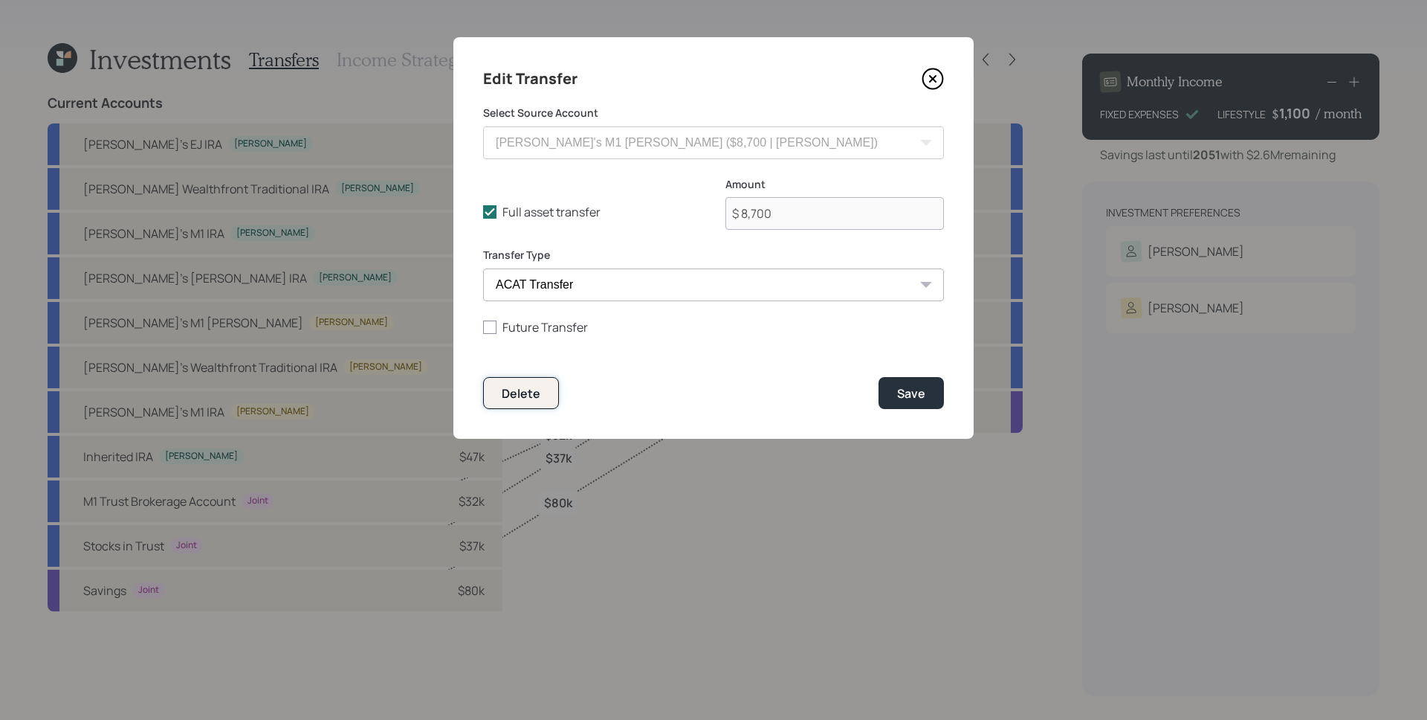
click at [528, 387] on div "Delete" at bounding box center [521, 393] width 39 height 16
click at [529, 389] on div "Delete" at bounding box center [521, 393] width 39 height 16
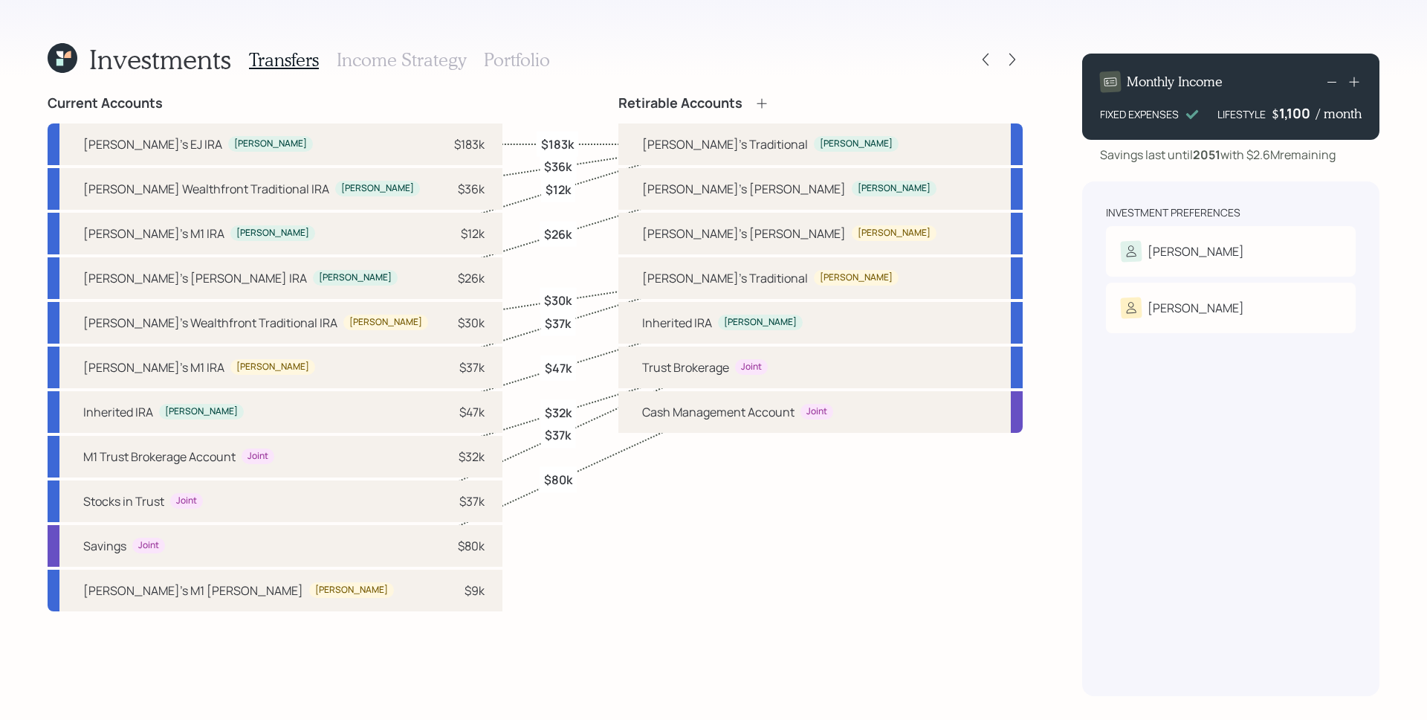
click at [395, 61] on h3 "Income Strategy" at bounding box center [401, 60] width 129 height 22
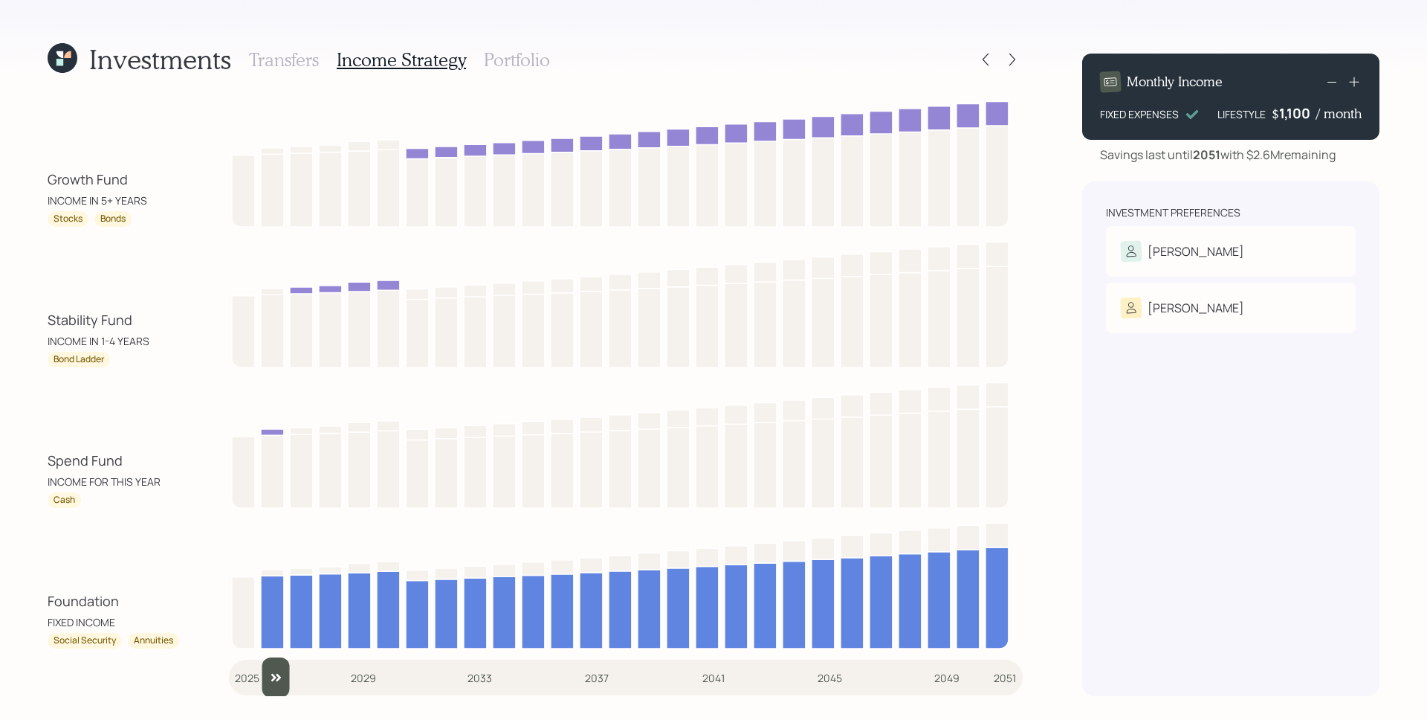
drag, startPoint x: 248, startPoint y: 677, endPoint x: 256, endPoint y: 641, distance: 37.3
type input "2026"
click at [259, 677] on input "slider" at bounding box center [626, 677] width 794 height 40
click at [518, 63] on h3 "Portfolio" at bounding box center [517, 60] width 66 height 22
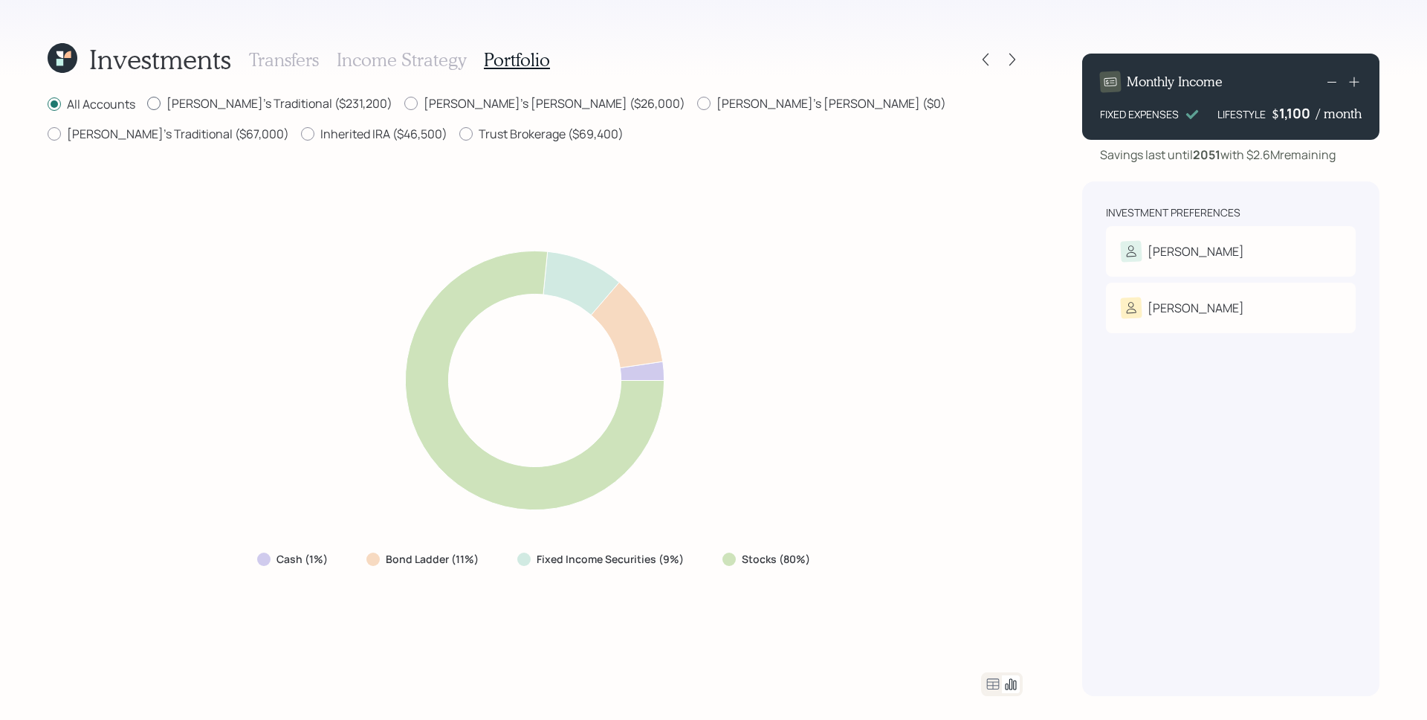
click at [288, 105] on label "Susette's Traditional ($231,200)" at bounding box center [269, 103] width 245 height 16
click at [147, 104] on input "Susette's Traditional ($231,200)" at bounding box center [146, 103] width 1 height 1
radio input "true"
radio input "false"
click at [459, 107] on label "Susette's Roth ($26,000)" at bounding box center [544, 103] width 281 height 16
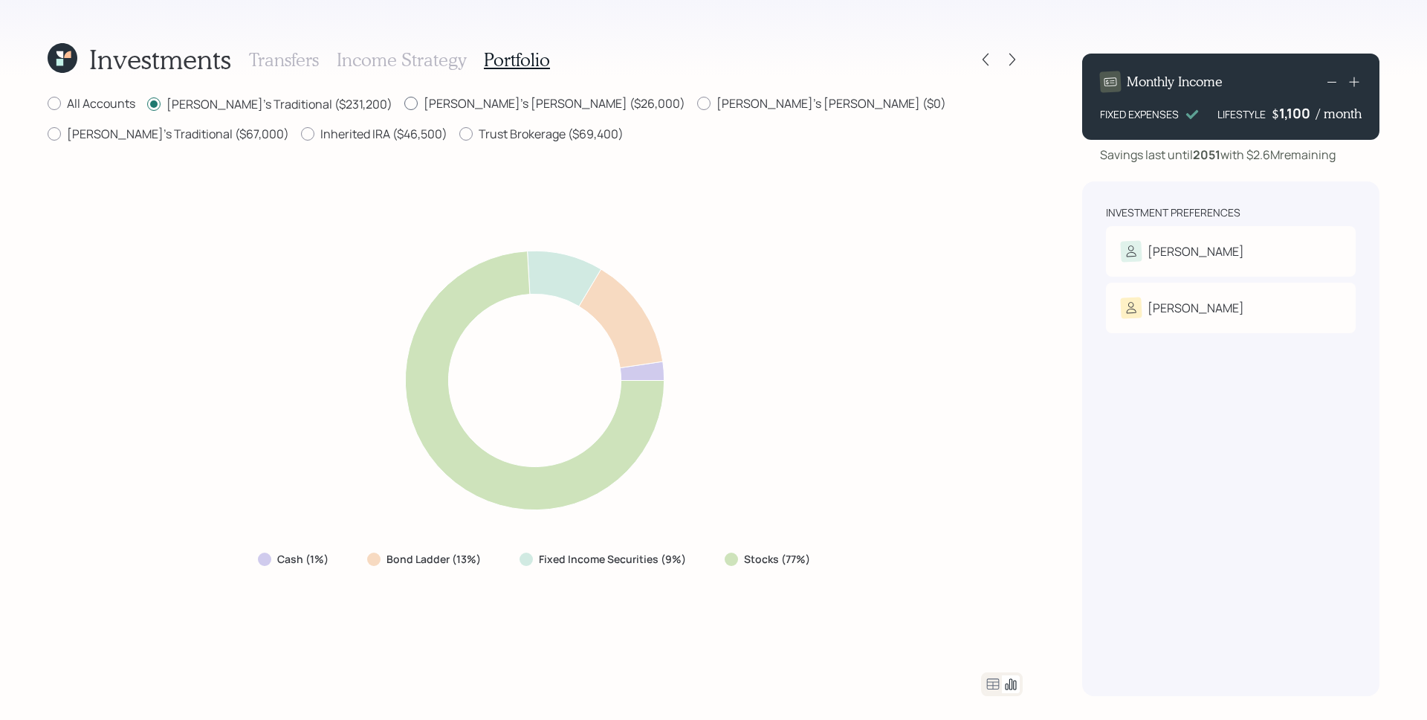
click at [404, 104] on input "Susette's Roth ($26,000)" at bounding box center [404, 103] width 1 height 1
radio input "true"
radio input "false"
click at [265, 59] on h3 "Transfers" at bounding box center [284, 60] width 70 height 22
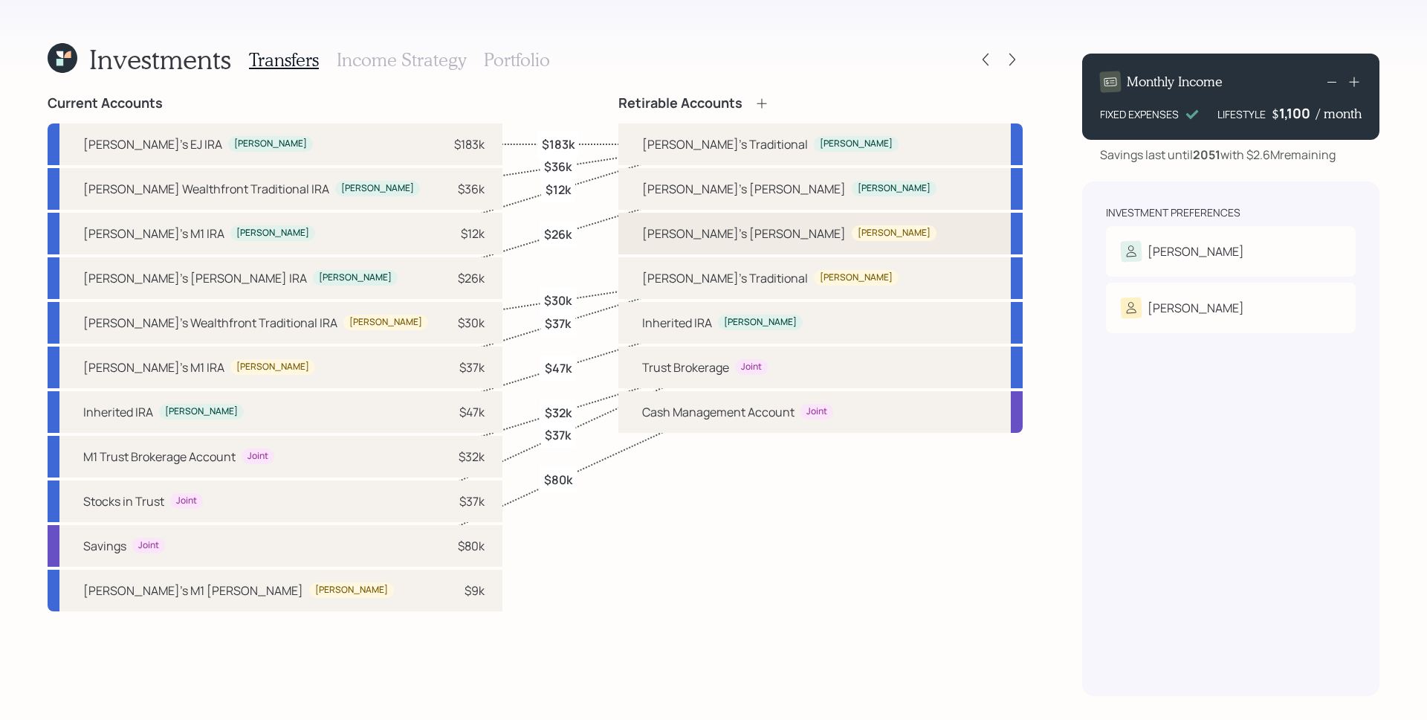
click at [884, 231] on div "Dave's Roth Dave" at bounding box center [820, 234] width 404 height 42
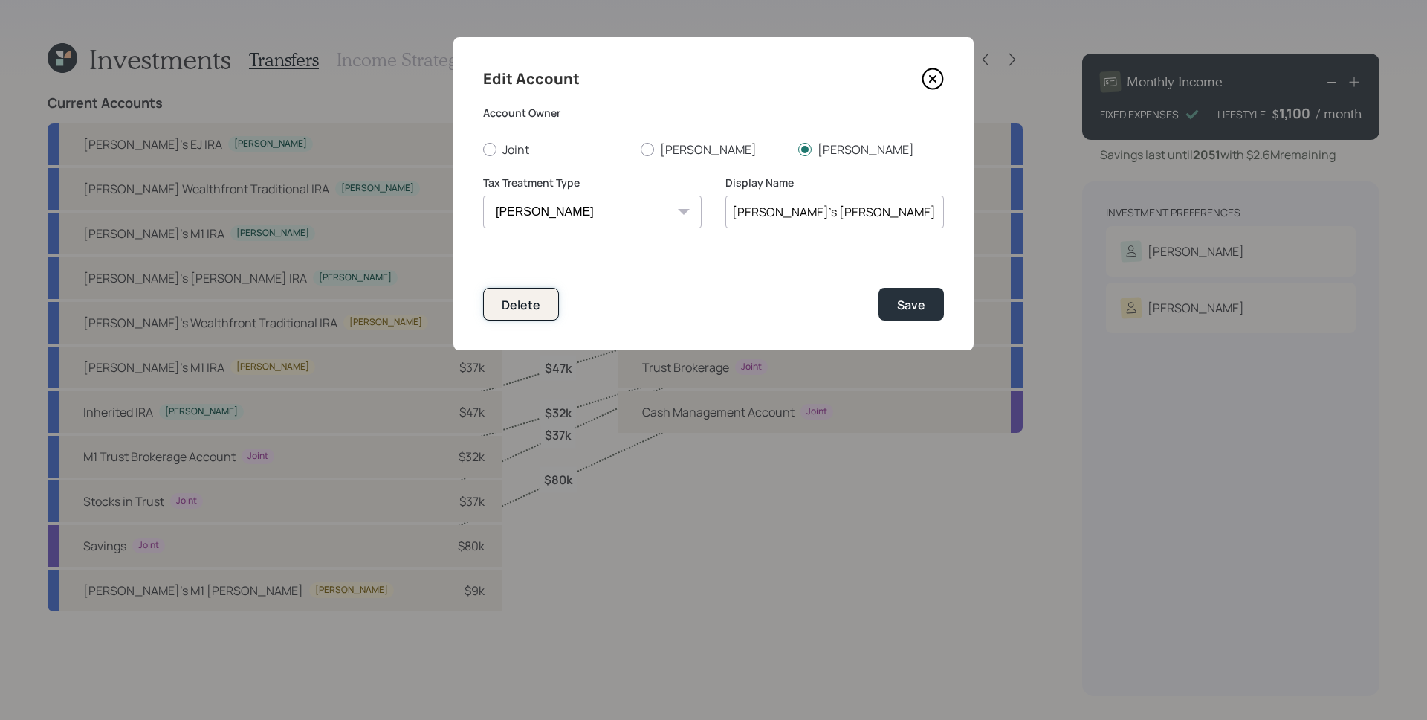
click at [538, 308] on div "Delete" at bounding box center [521, 305] width 39 height 16
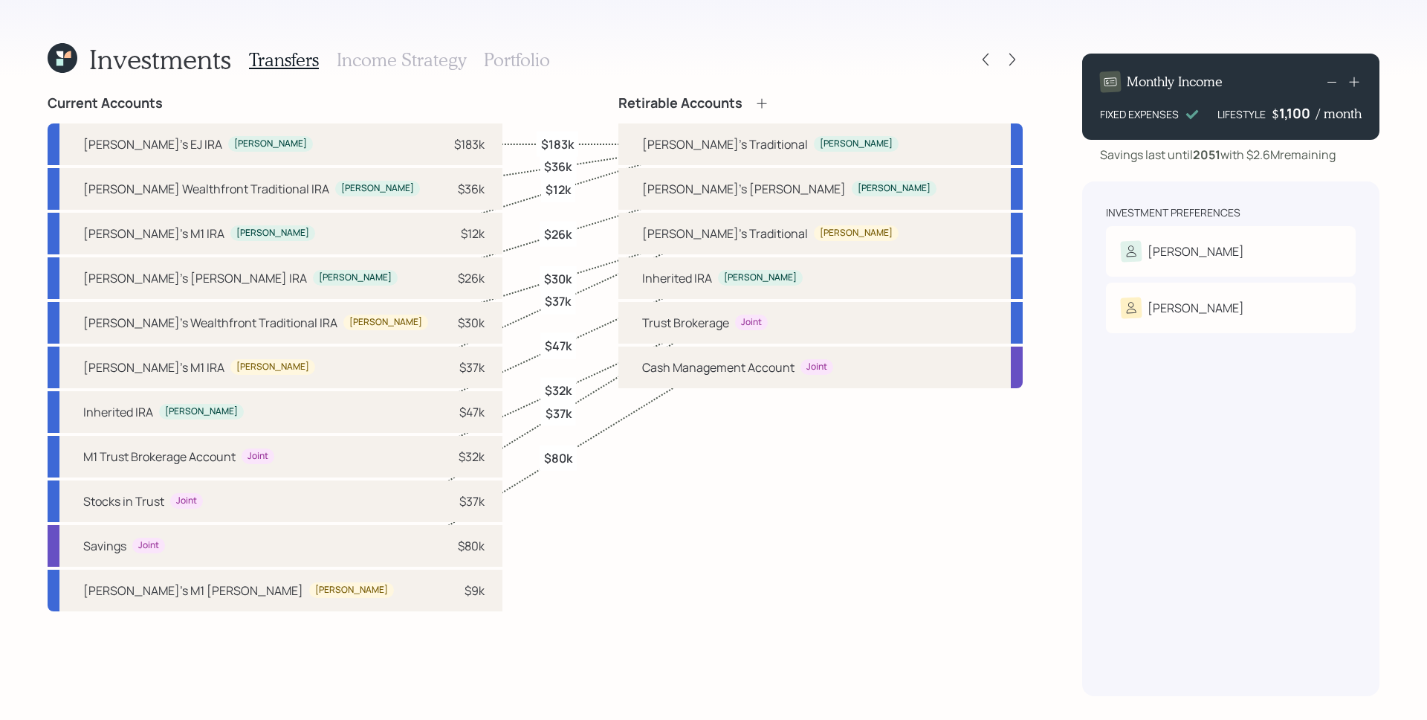
click at [518, 69] on h3 "Portfolio" at bounding box center [517, 60] width 66 height 22
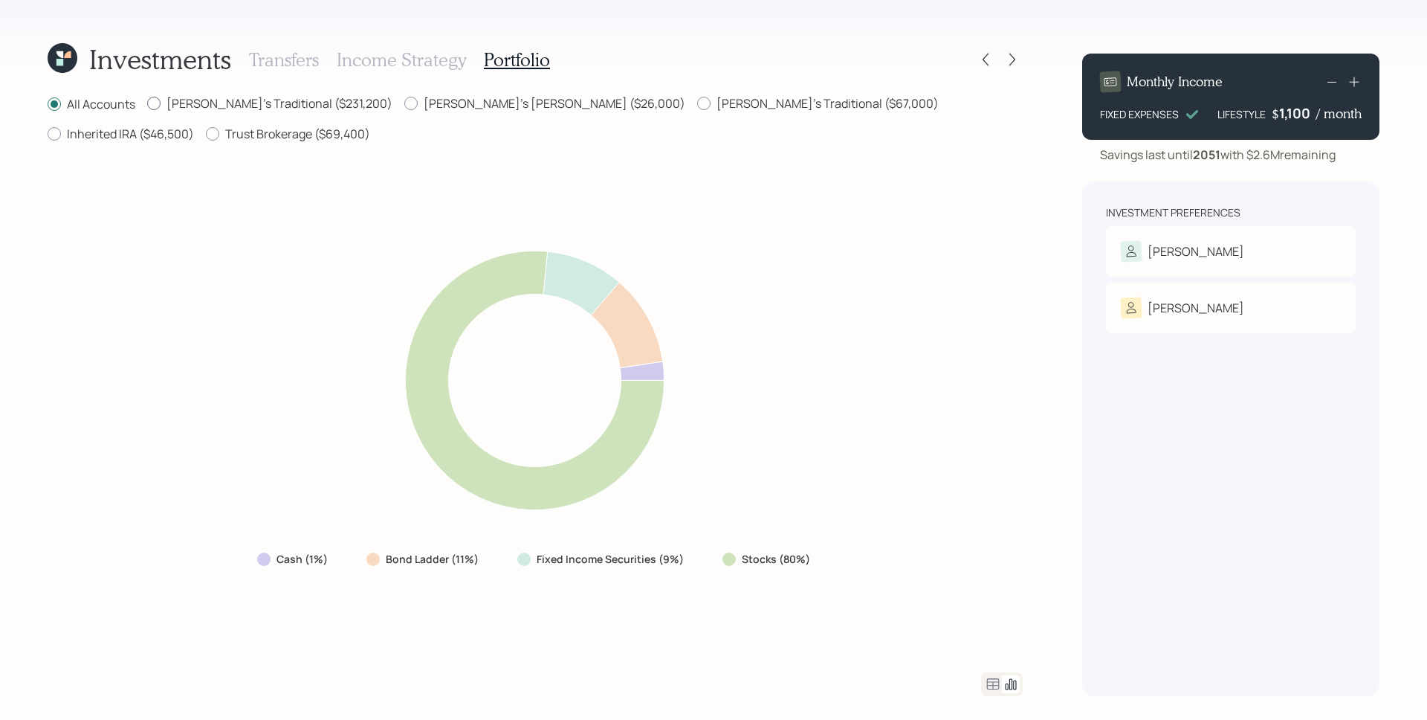
click at [293, 103] on label "Susette's Traditional ($231,200)" at bounding box center [269, 103] width 245 height 16
click at [147, 103] on input "Susette's Traditional ($231,200)" at bounding box center [146, 103] width 1 height 1
radio input "true"
radio input "false"
click at [406, 97] on label "Susette's Roth ($26,000)" at bounding box center [544, 103] width 281 height 16
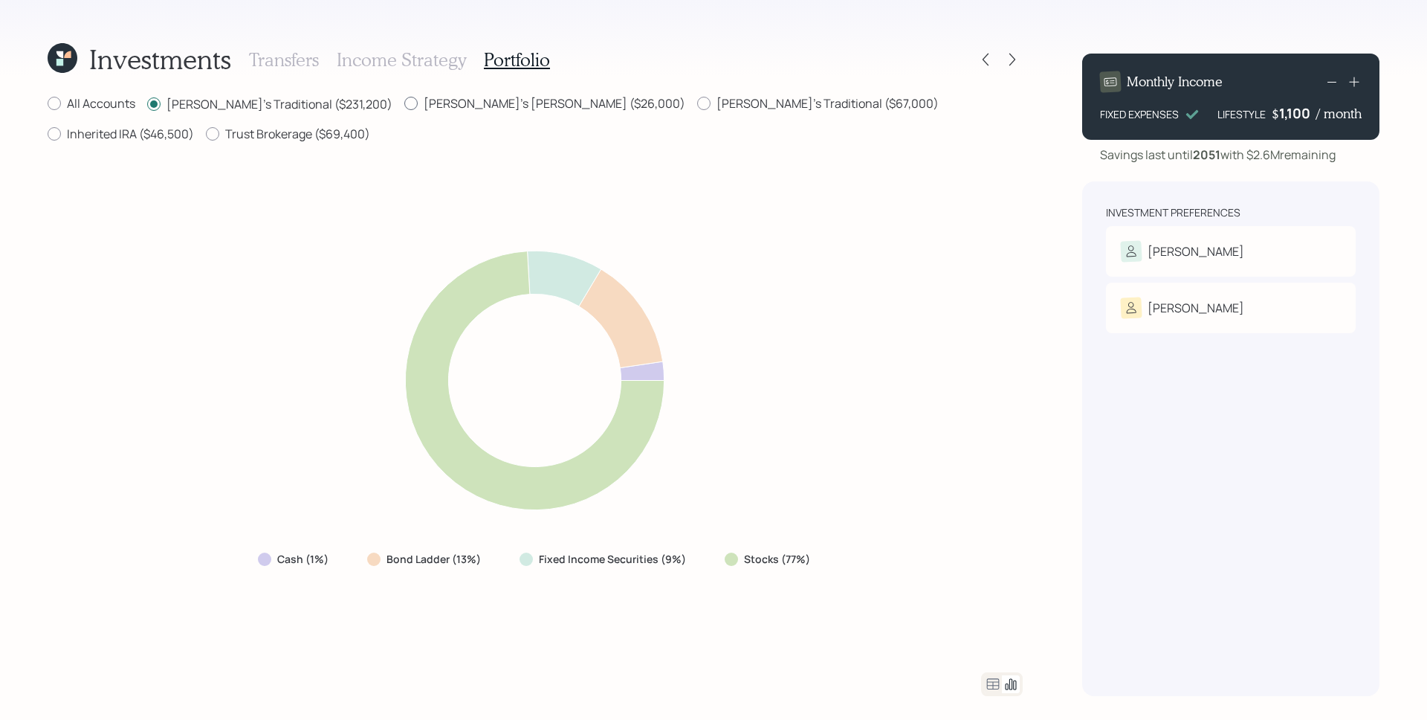
click at [404, 103] on input "Susette's Roth ($26,000)" at bounding box center [404, 103] width 1 height 1
radio input "true"
radio input "false"
click at [588, 114] on div "All Accounts Susette's Traditional ($231,200) Susette's Roth ($26,000) Dave's T…" at bounding box center [535, 119] width 975 height 49
click at [697, 108] on label "Dave's Traditional ($67,000)" at bounding box center [818, 103] width 242 height 16
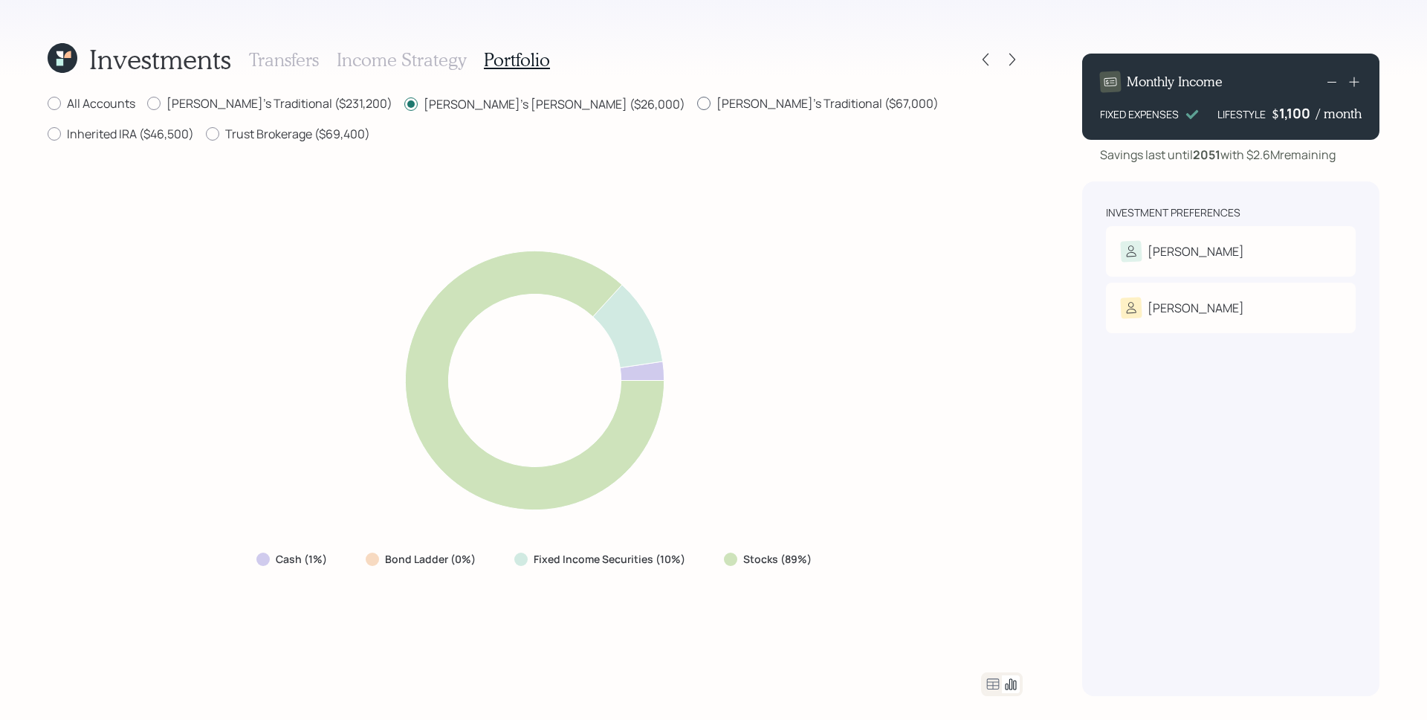
click at [697, 104] on input "Dave's Traditional ($67,000)" at bounding box center [697, 103] width 1 height 1
radio input "true"
radio input "false"
click at [194, 126] on label "Inherited IRA ($46,500)" at bounding box center [121, 134] width 146 height 16
click at [48, 134] on input "Inherited IRA ($46,500)" at bounding box center [47, 134] width 1 height 1
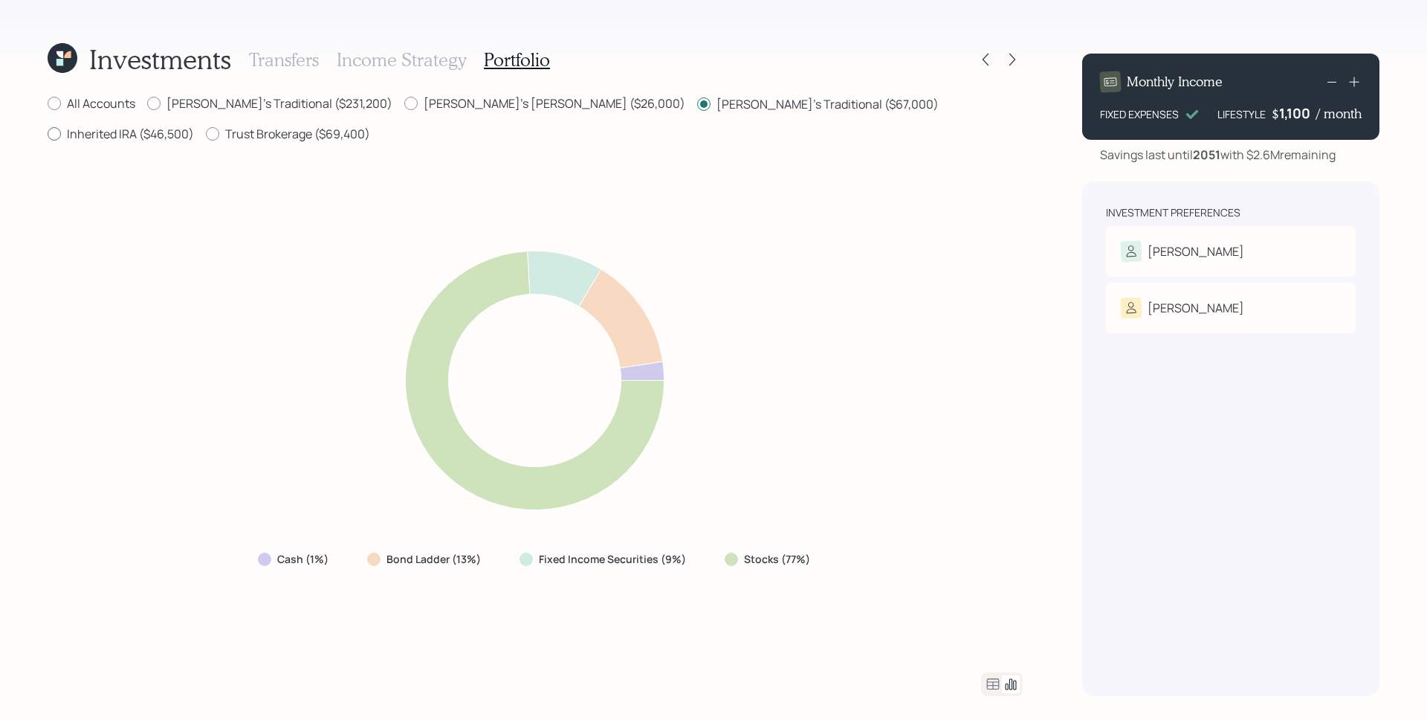
radio input "true"
radio input "false"
click at [206, 135] on label "Trust Brokerage ($69,400)" at bounding box center [288, 134] width 164 height 16
click at [205, 135] on input "Trust Brokerage ($69,400)" at bounding box center [205, 134] width 1 height 1
radio input "true"
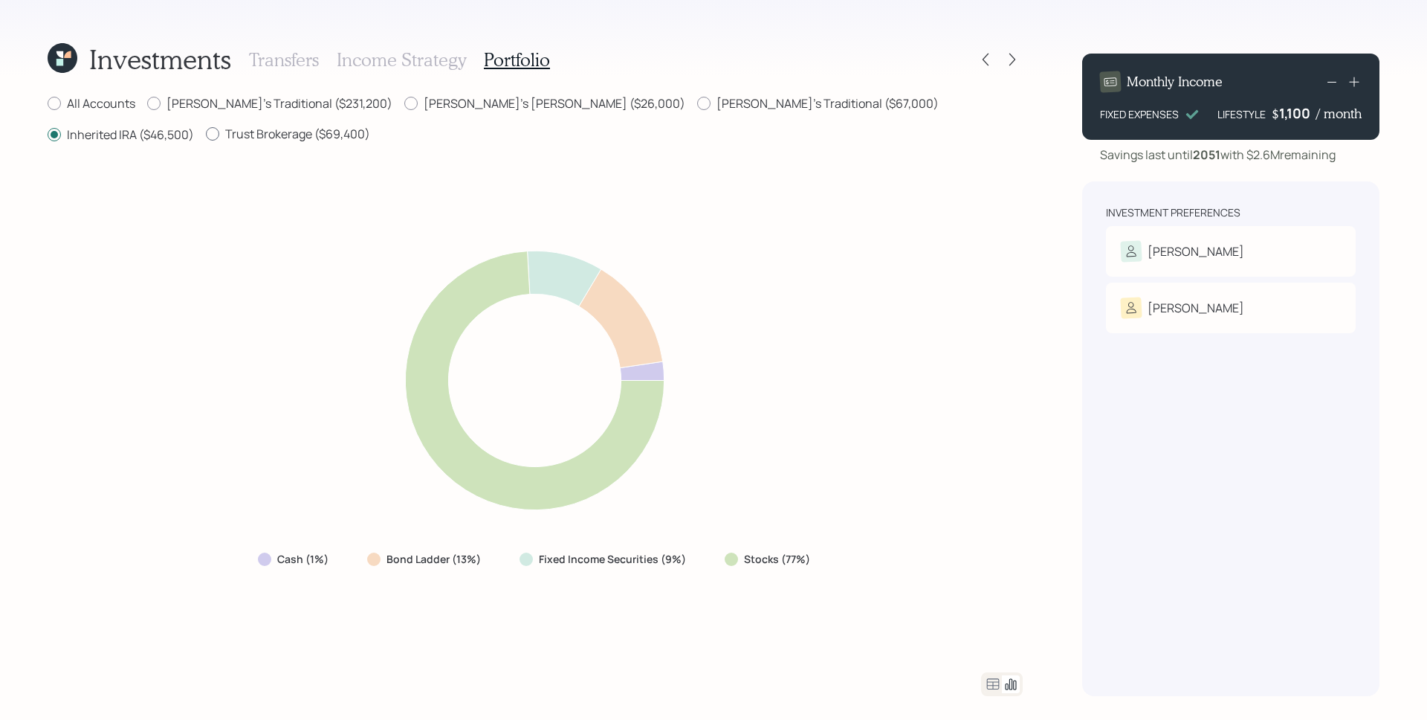
radio input "false"
click at [307, 106] on label "Susette's Traditional ($231,200)" at bounding box center [269, 103] width 245 height 16
click at [147, 104] on input "Susette's Traditional ($231,200)" at bounding box center [146, 103] width 1 height 1
radio input "true"
radio input "false"
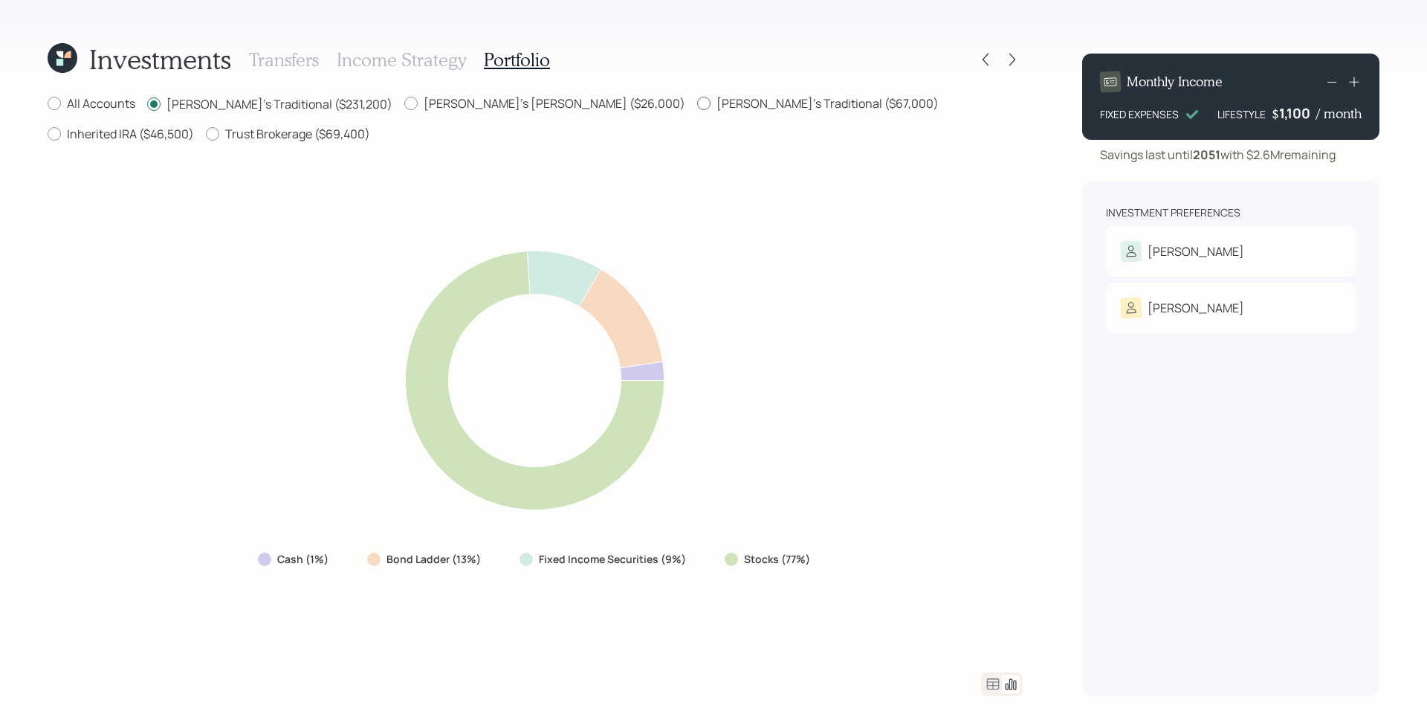
click at [697, 109] on label "Dave's Traditional ($67,000)" at bounding box center [818, 103] width 242 height 16
click at [697, 104] on input "Dave's Traditional ($67,000)" at bounding box center [697, 103] width 1 height 1
radio input "true"
radio input "false"
click at [194, 126] on label "Inherited IRA ($46,500)" at bounding box center [121, 134] width 146 height 16
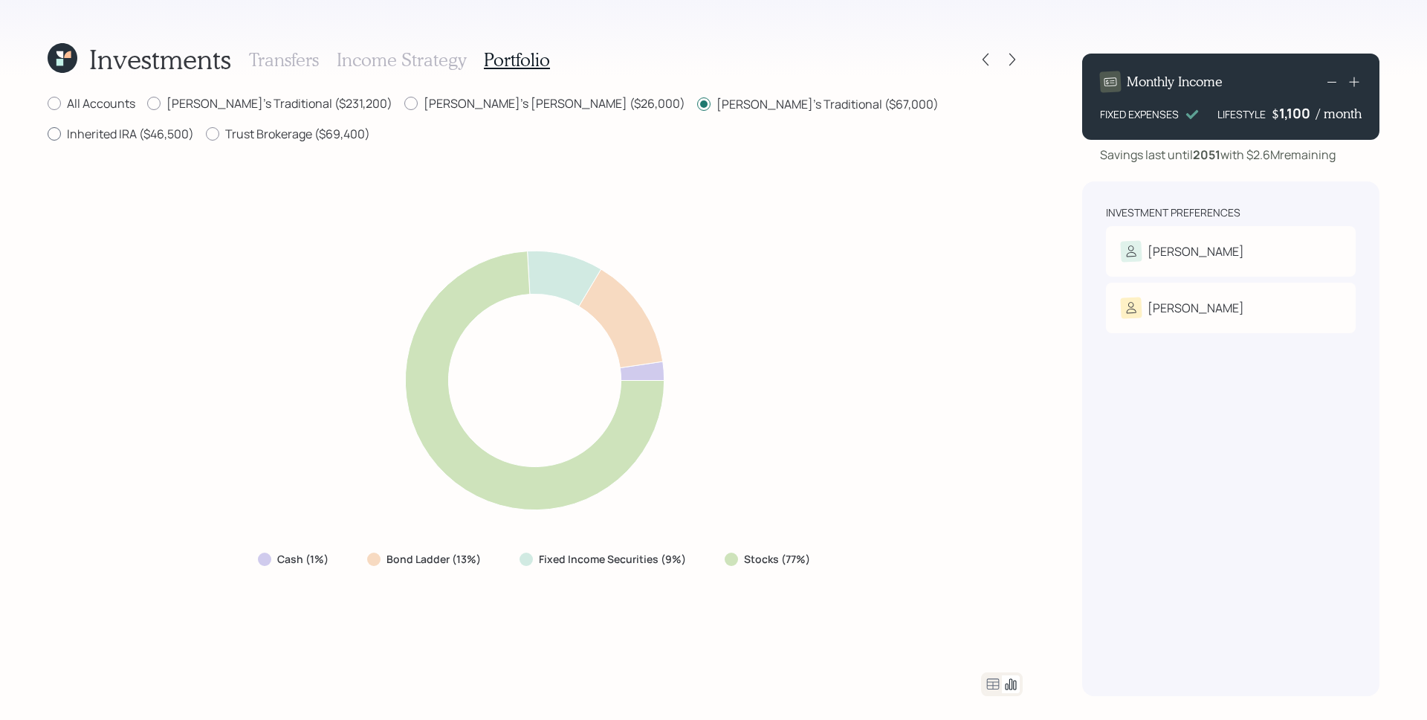
click at [48, 134] on input "Inherited IRA ($46,500)" at bounding box center [47, 134] width 1 height 1
radio input "true"
click at [697, 108] on label "Dave's Traditional ($67,000)" at bounding box center [818, 103] width 242 height 16
click at [697, 104] on input "Dave's Traditional ($67,000)" at bounding box center [697, 103] width 1 height 1
radio input "true"
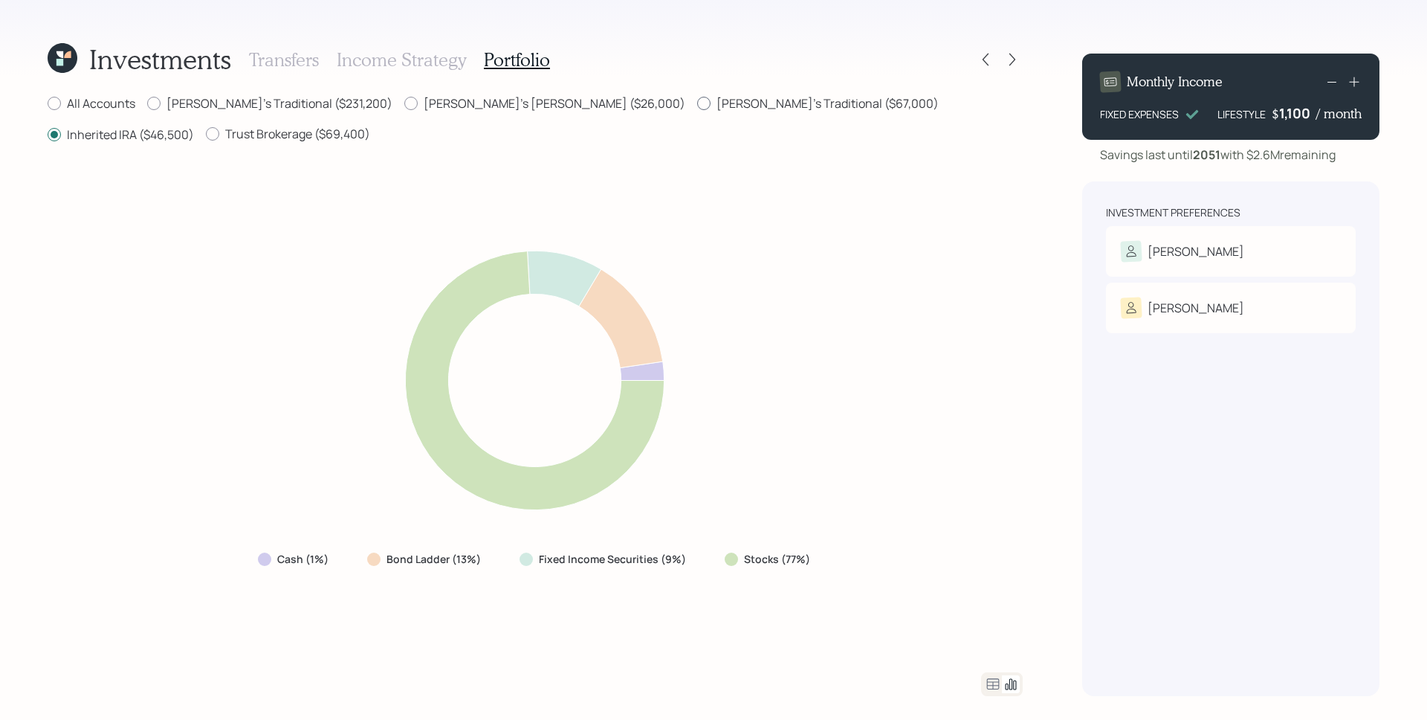
radio input "false"
click at [285, 106] on label "Susette's Traditional ($231,200)" at bounding box center [269, 103] width 245 height 16
click at [147, 104] on input "Susette's Traditional ($231,200)" at bounding box center [146, 103] width 1 height 1
radio input "true"
click at [697, 100] on label "Dave's Traditional ($67,000)" at bounding box center [818, 103] width 242 height 16
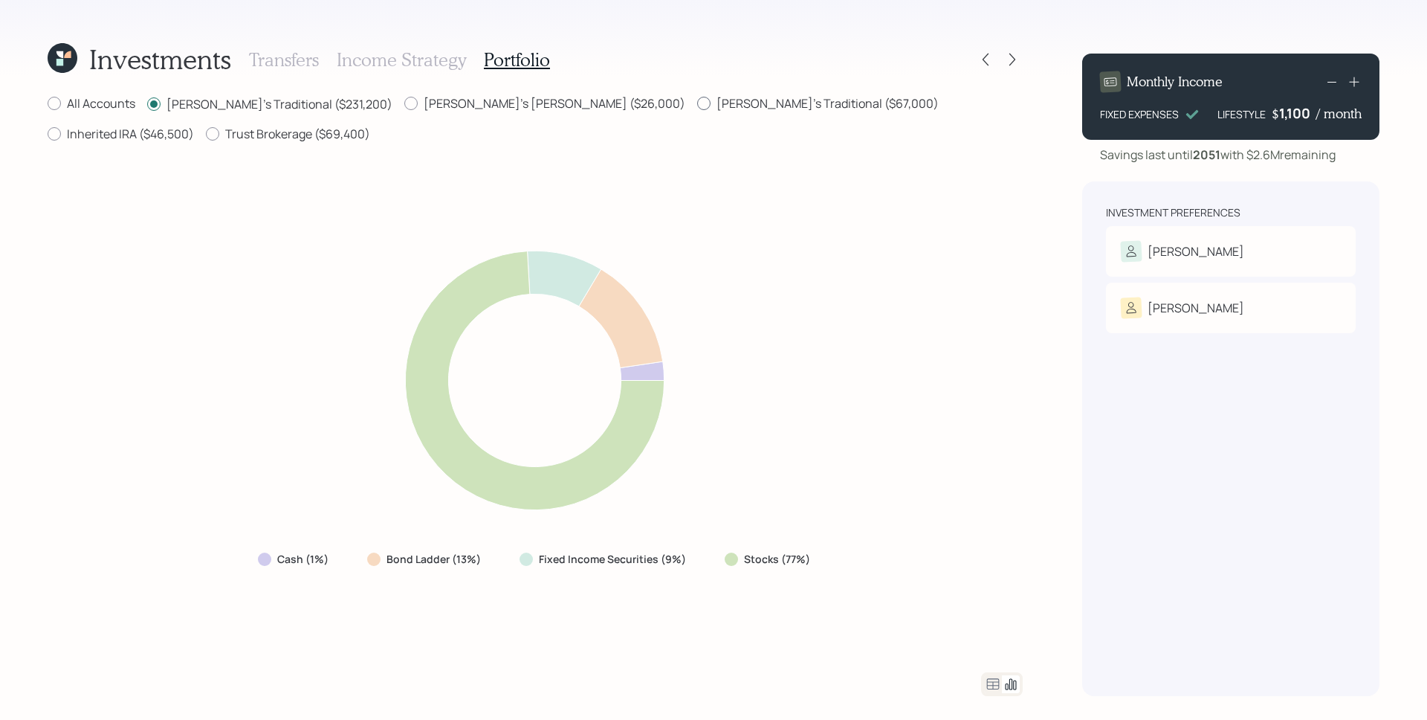
click at [697, 103] on input "Dave's Traditional ($67,000)" at bounding box center [697, 103] width 1 height 1
radio input "true"
radio input "false"
click at [194, 126] on label "Inherited IRA ($46,500)" at bounding box center [121, 134] width 146 height 16
click at [48, 134] on input "Inherited IRA ($46,500)" at bounding box center [47, 134] width 1 height 1
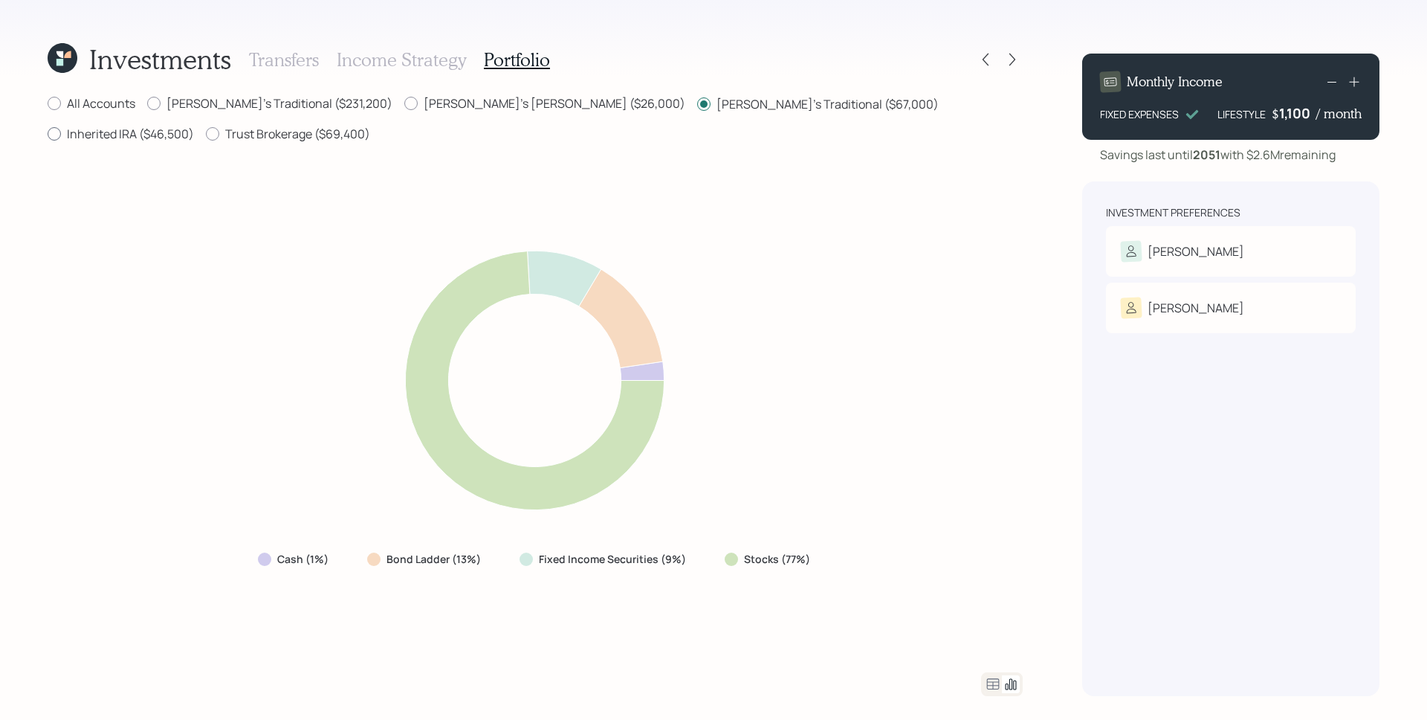
radio input "true"
radio input "false"
click at [475, 106] on label "Susette's Roth ($26,000)" at bounding box center [544, 103] width 281 height 16
click at [404, 104] on input "Susette's Roth ($26,000)" at bounding box center [404, 103] width 1 height 1
radio input "true"
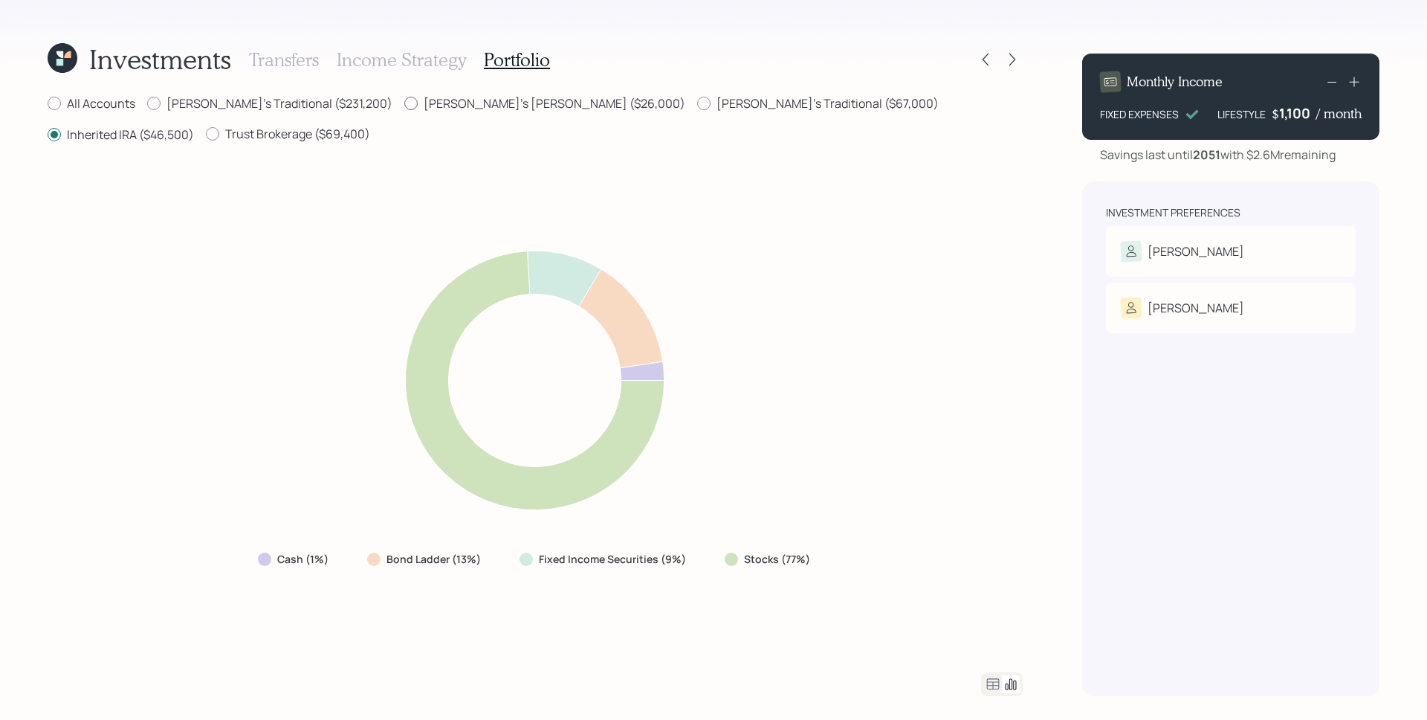
radio input "false"
click at [206, 135] on label "Trust Brokerage ($69,400)" at bounding box center [288, 134] width 164 height 16
click at [205, 135] on input "Trust Brokerage ($69,400)" at bounding box center [205, 134] width 1 height 1
radio input "true"
radio input "false"
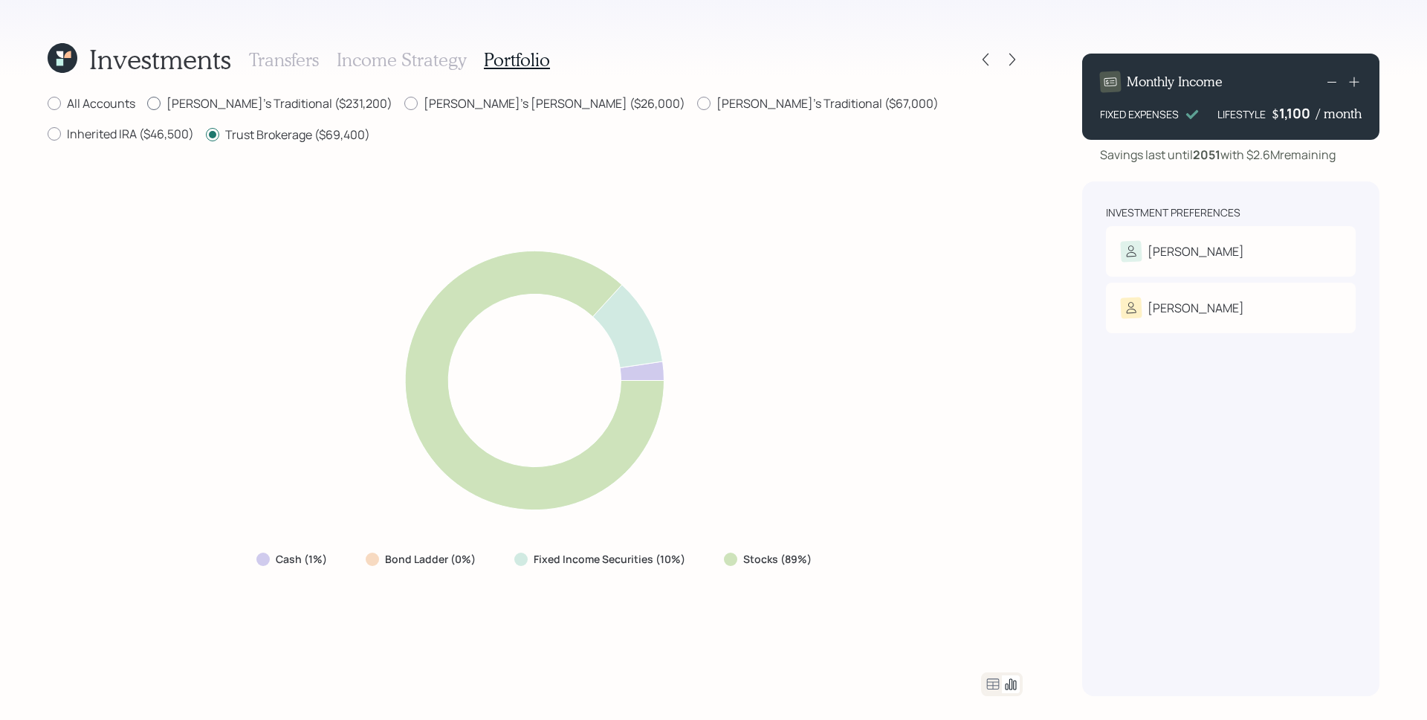
click at [289, 109] on label "Susette's Traditional ($231,200)" at bounding box center [269, 103] width 245 height 16
click at [147, 104] on input "Susette's Traditional ($231,200)" at bounding box center [146, 103] width 1 height 1
radio input "true"
radio input "false"
click at [404, 112] on div "Susette's Roth ($26,000)" at bounding box center [544, 104] width 281 height 19
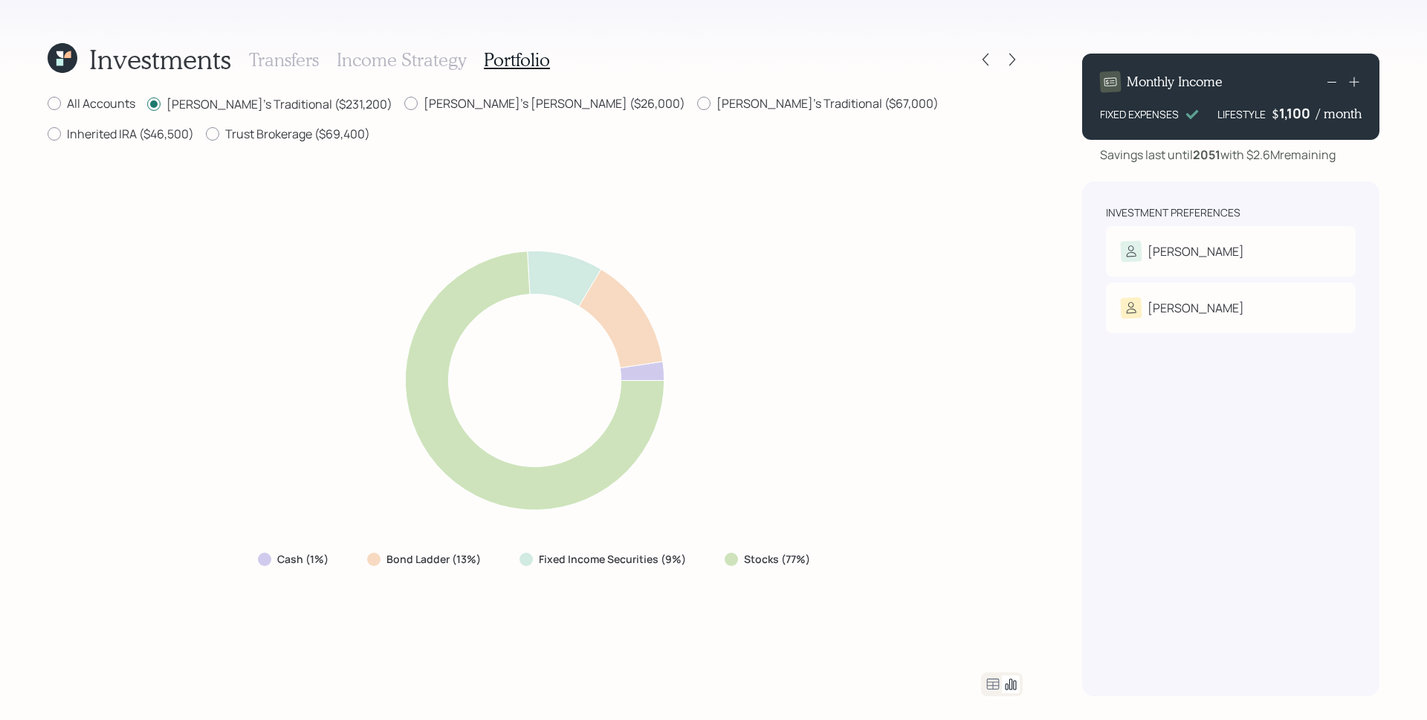
drag, startPoint x: 488, startPoint y: 103, endPoint x: 514, endPoint y: 112, distance: 27.3
click at [488, 103] on label "Susette's Roth ($26,000)" at bounding box center [544, 103] width 281 height 16
click at [404, 103] on input "Susette's Roth ($26,000)" at bounding box center [404, 103] width 1 height 1
radio input "true"
radio input "false"
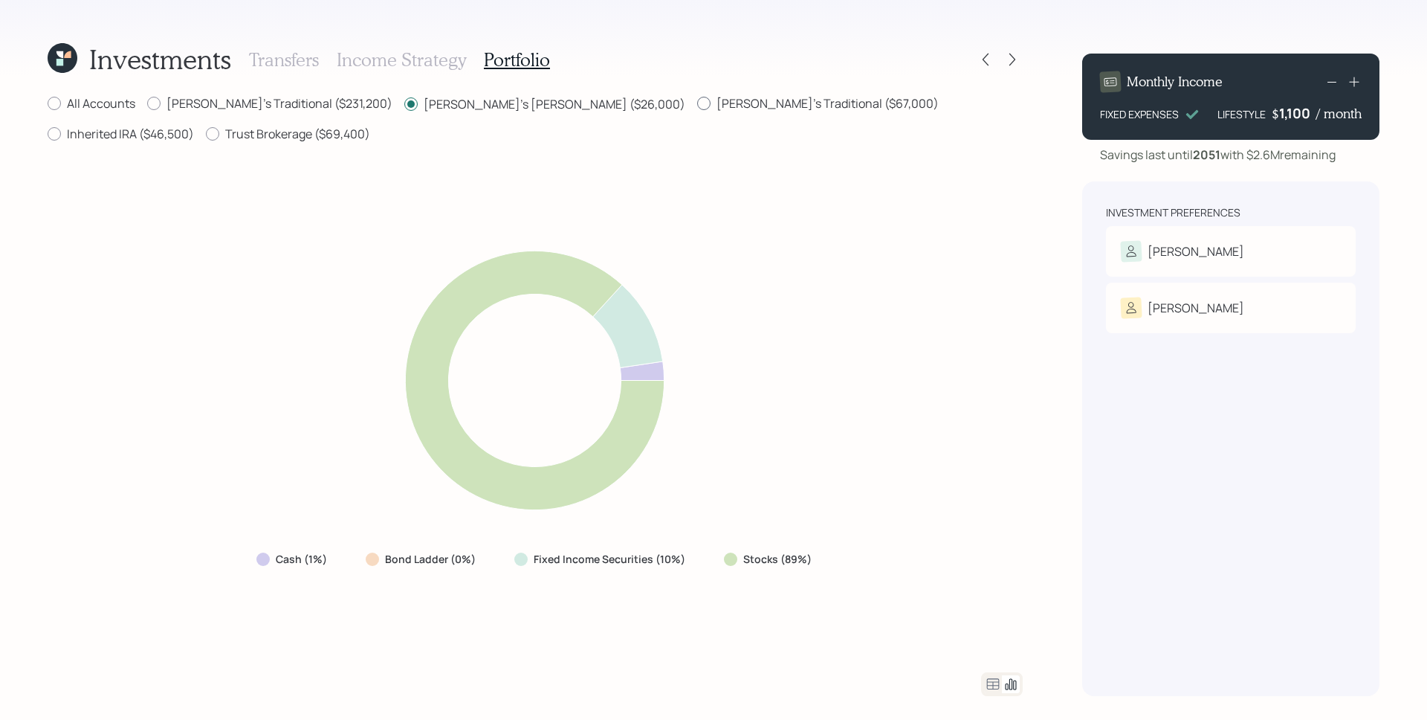
click at [697, 106] on label "Dave's Traditional ($67,000)" at bounding box center [818, 103] width 242 height 16
click at [697, 104] on input "Dave's Traditional ($67,000)" at bounding box center [697, 103] width 1 height 1
radio input "true"
radio input "false"
click at [194, 126] on label "Inherited IRA ($46,500)" at bounding box center [121, 134] width 146 height 16
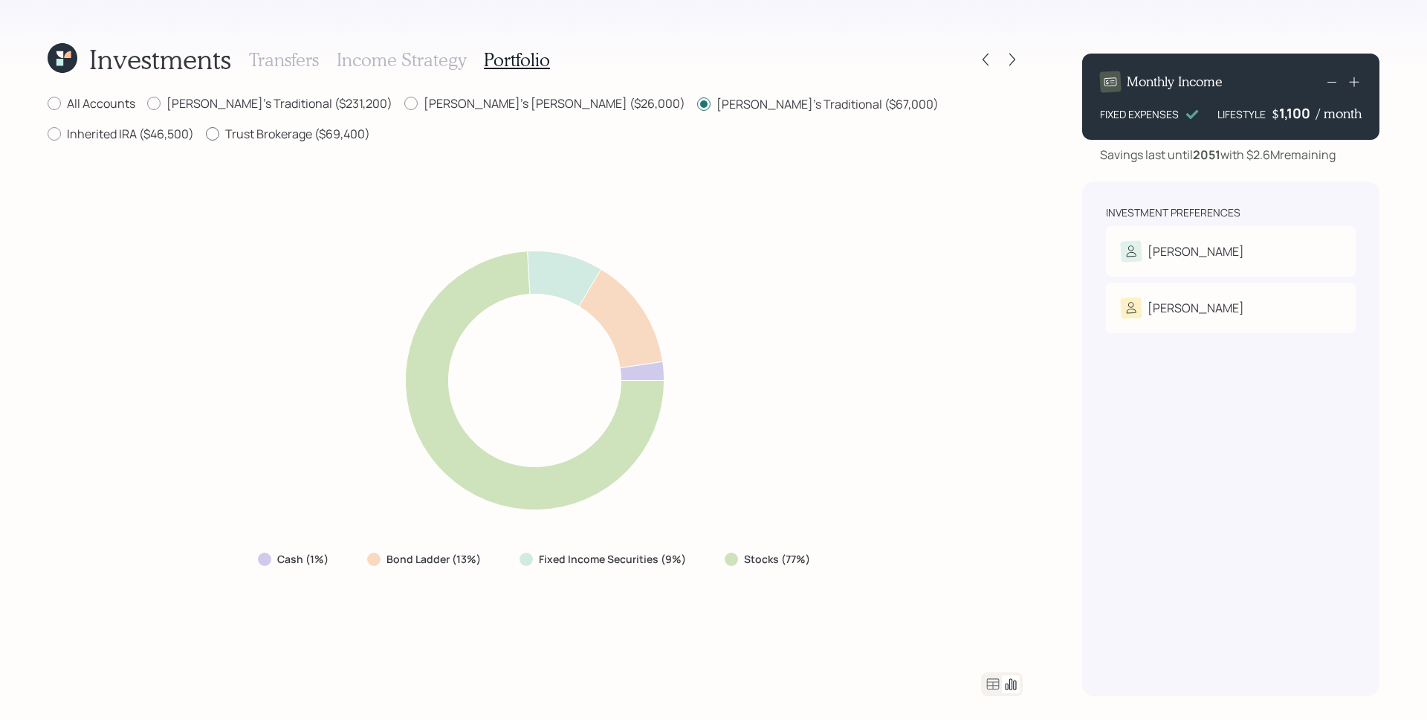
click at [206, 140] on label "Trust Brokerage ($69,400)" at bounding box center [288, 134] width 164 height 16
click at [205, 135] on input "Trust Brokerage ($69,400)" at bounding box center [205, 134] width 1 height 1
radio input "true"
radio input "false"
click at [116, 99] on label "All Accounts" at bounding box center [92, 103] width 88 height 16
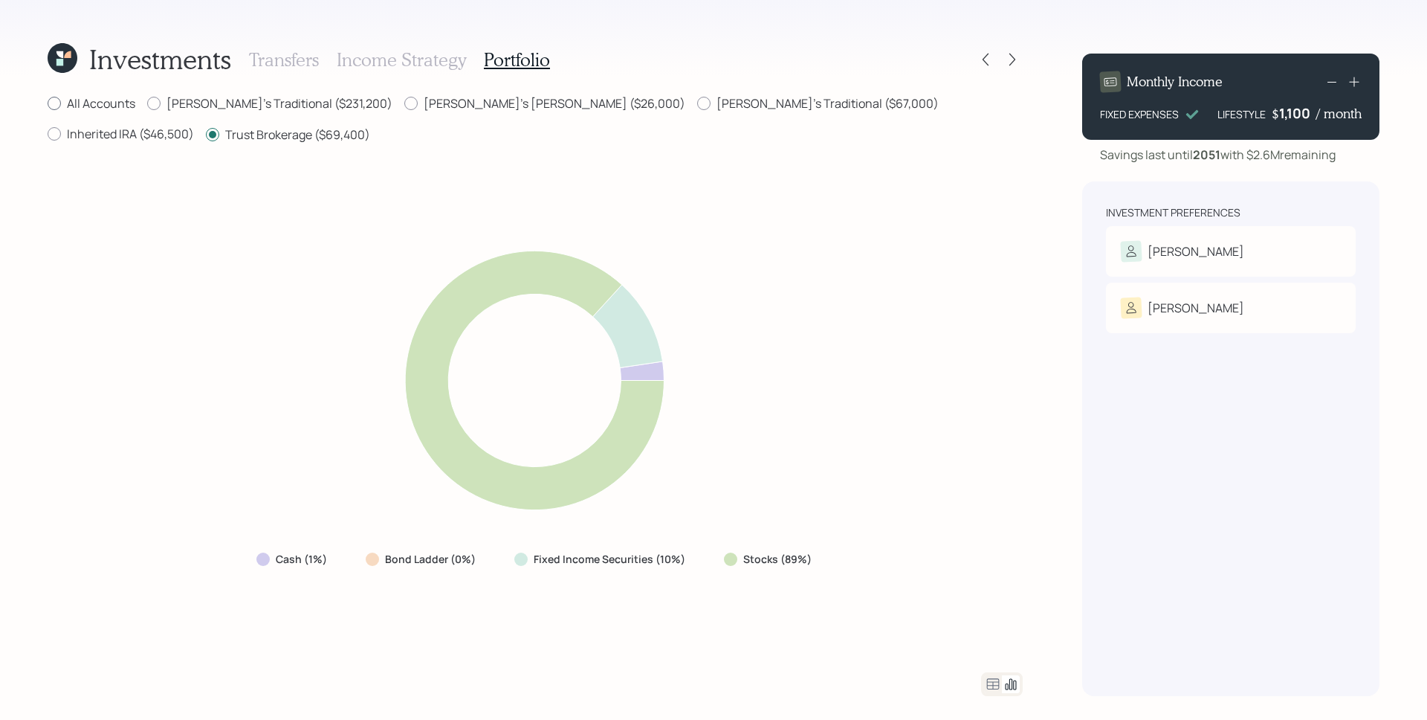
click at [48, 103] on input "All Accounts" at bounding box center [47, 103] width 1 height 1
radio input "true"
radio input "false"
click at [995, 682] on icon at bounding box center [993, 684] width 18 height 18
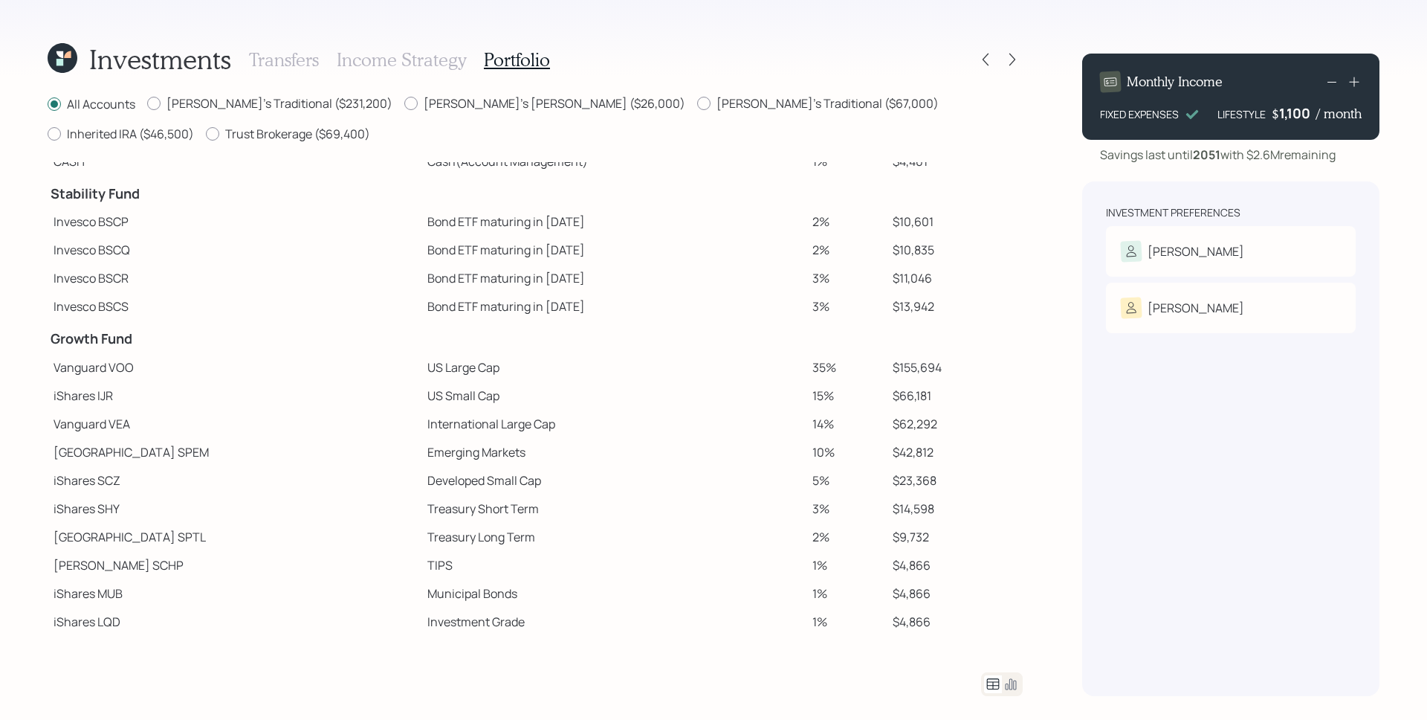
scroll to position [53, 0]
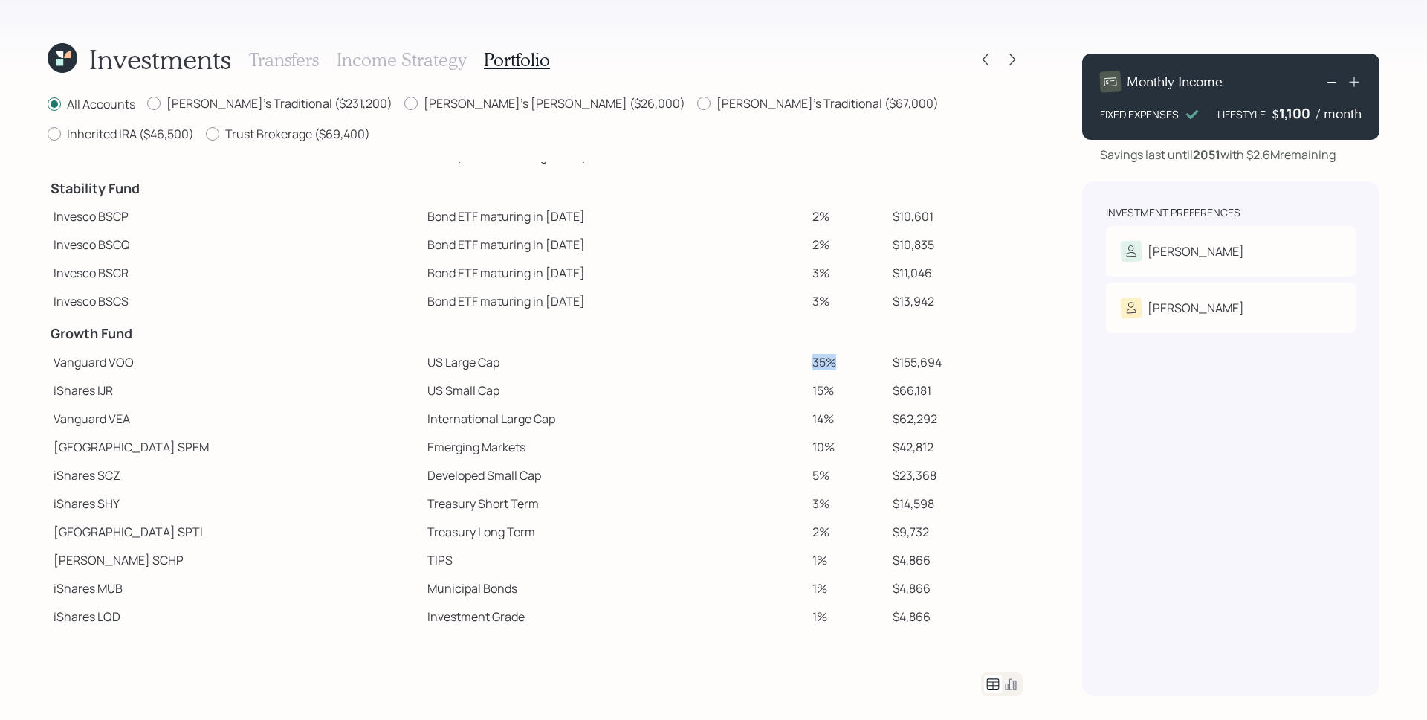
drag, startPoint x: 772, startPoint y: 366, endPoint x: 795, endPoint y: 362, distance: 22.7
click at [807, 362] on td "35%" at bounding box center [847, 362] width 80 height 28
drag, startPoint x: 772, startPoint y: 393, endPoint x: 801, endPoint y: 390, distance: 29.2
click at [807, 390] on td "15%" at bounding box center [847, 390] width 80 height 28
drag, startPoint x: 766, startPoint y: 421, endPoint x: 798, endPoint y: 424, distance: 31.3
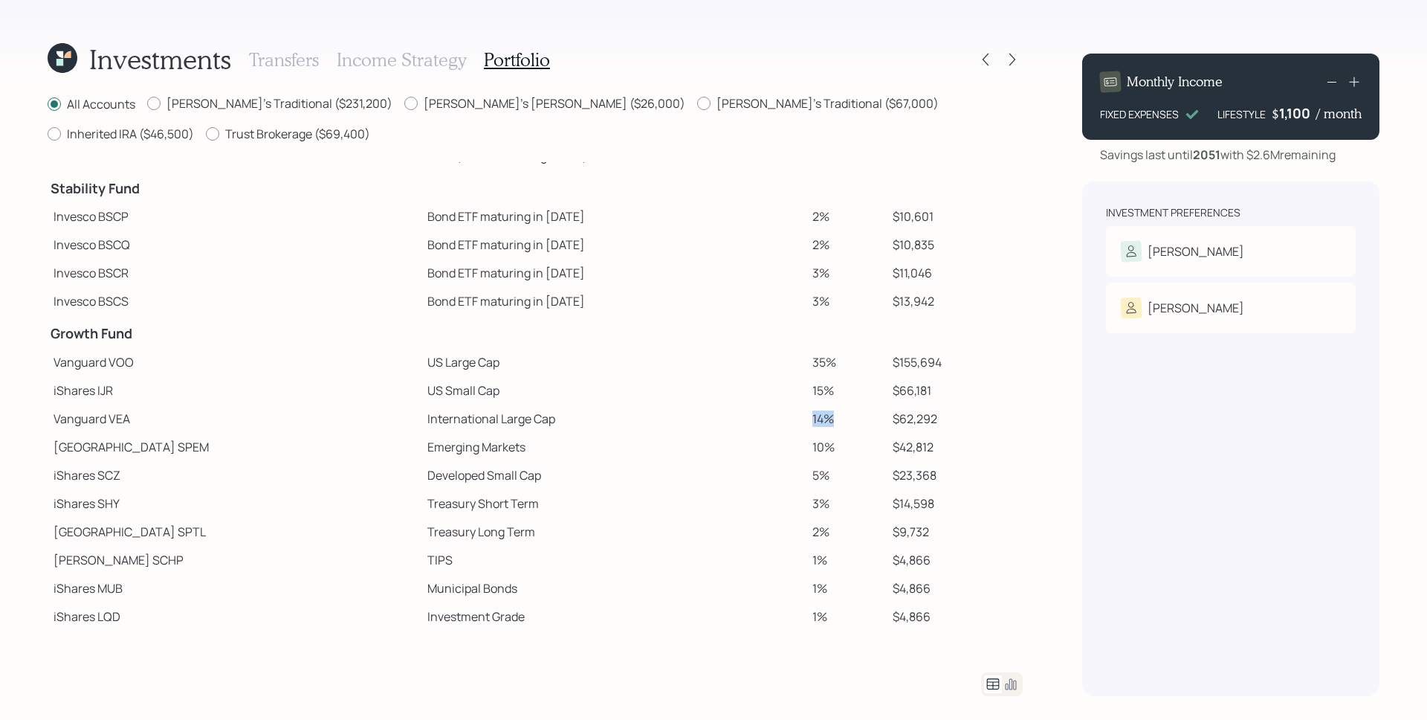
click at [807, 424] on td "14%" at bounding box center [847, 418] width 80 height 28
drag, startPoint x: 772, startPoint y: 445, endPoint x: 804, endPoint y: 445, distance: 31.2
click at [807, 445] on td "10%" at bounding box center [847, 447] width 80 height 28
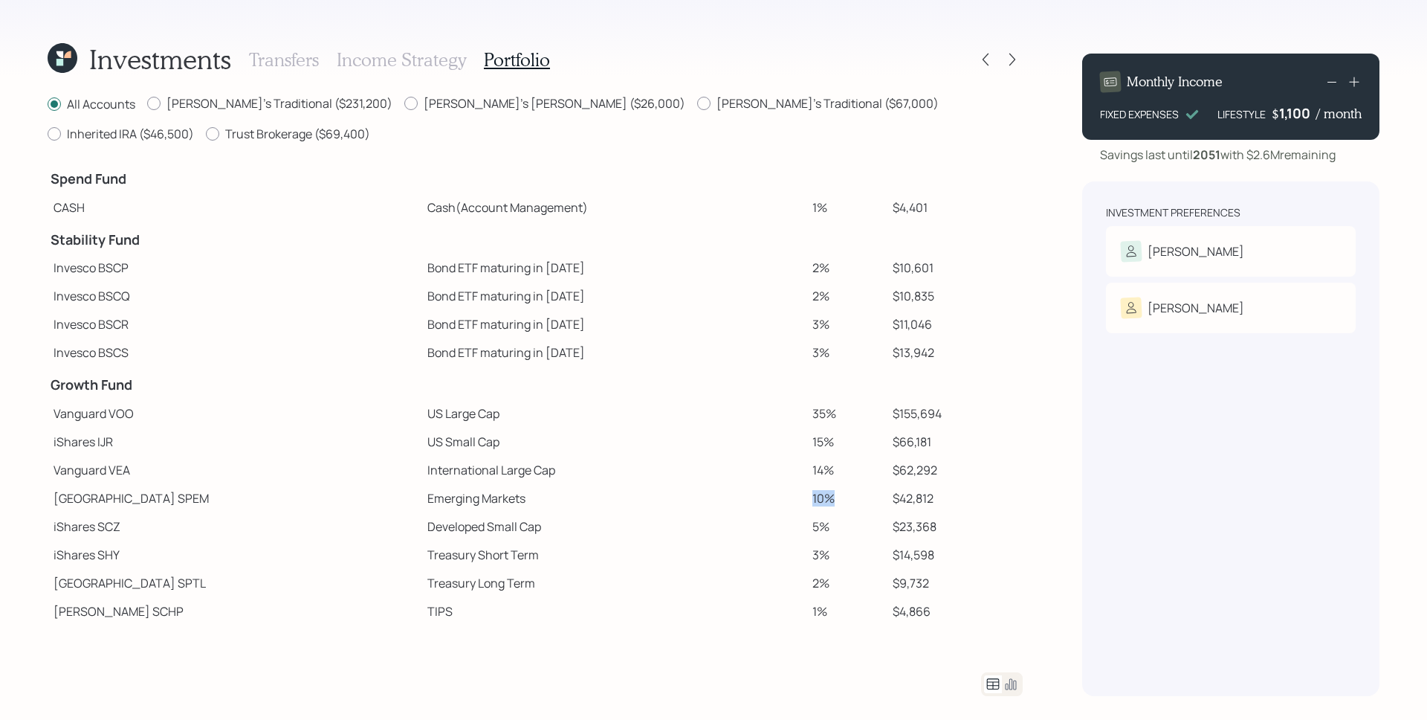
scroll to position [0, 0]
click at [1038, 39] on div "Investments Transfers Income Strategy Portfolio All Accounts Susette's Traditio…" at bounding box center [713, 360] width 1427 height 720
click at [998, 684] on icon at bounding box center [993, 684] width 18 height 18
click at [1010, 684] on icon at bounding box center [1011, 684] width 18 height 18
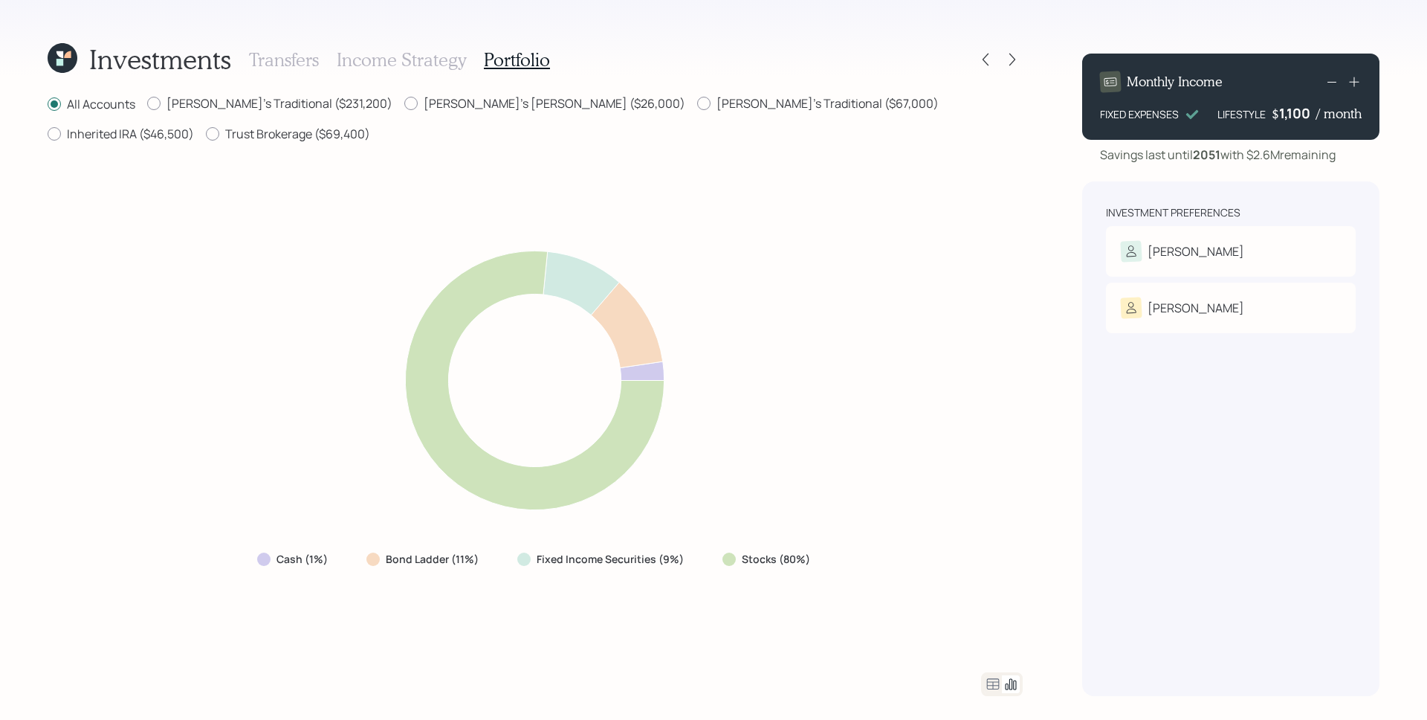
click at [1000, 146] on div "All Accounts Susette's Traditional ($231,200) Susette's Roth ($26,000) Dave's T…" at bounding box center [535, 395] width 975 height 601
click at [1014, 59] on icon at bounding box center [1012, 60] width 6 height 13
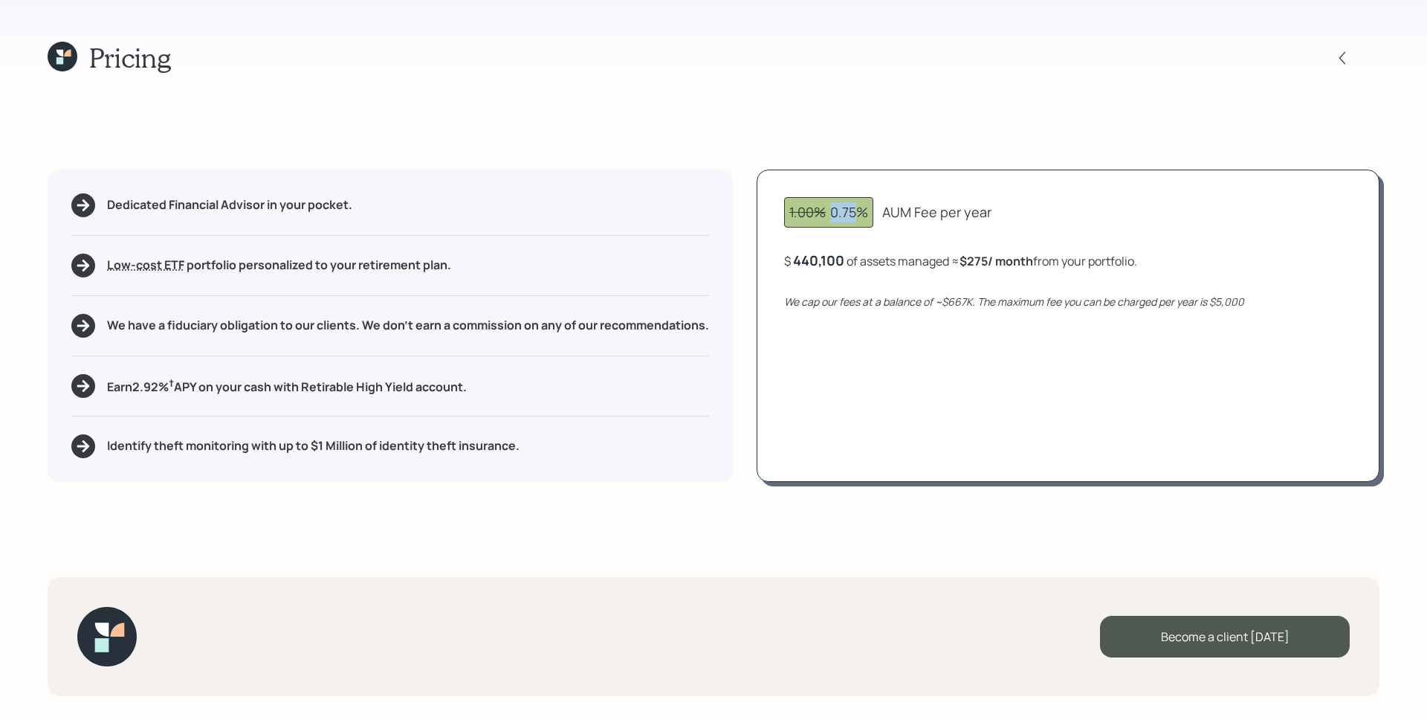
drag, startPoint x: 835, startPoint y: 213, endPoint x: 863, endPoint y: 215, distance: 28.3
click at [863, 215] on div "1.00% 0.75%" at bounding box center [828, 212] width 79 height 20
click at [882, 326] on div "1.00% 0.75% AUM Fee per year $ 440,100 of assets managed ≈ $275 / month from yo…" at bounding box center [1068, 325] width 623 height 312
click at [830, 259] on div "440100" at bounding box center [817, 260] width 49 height 18
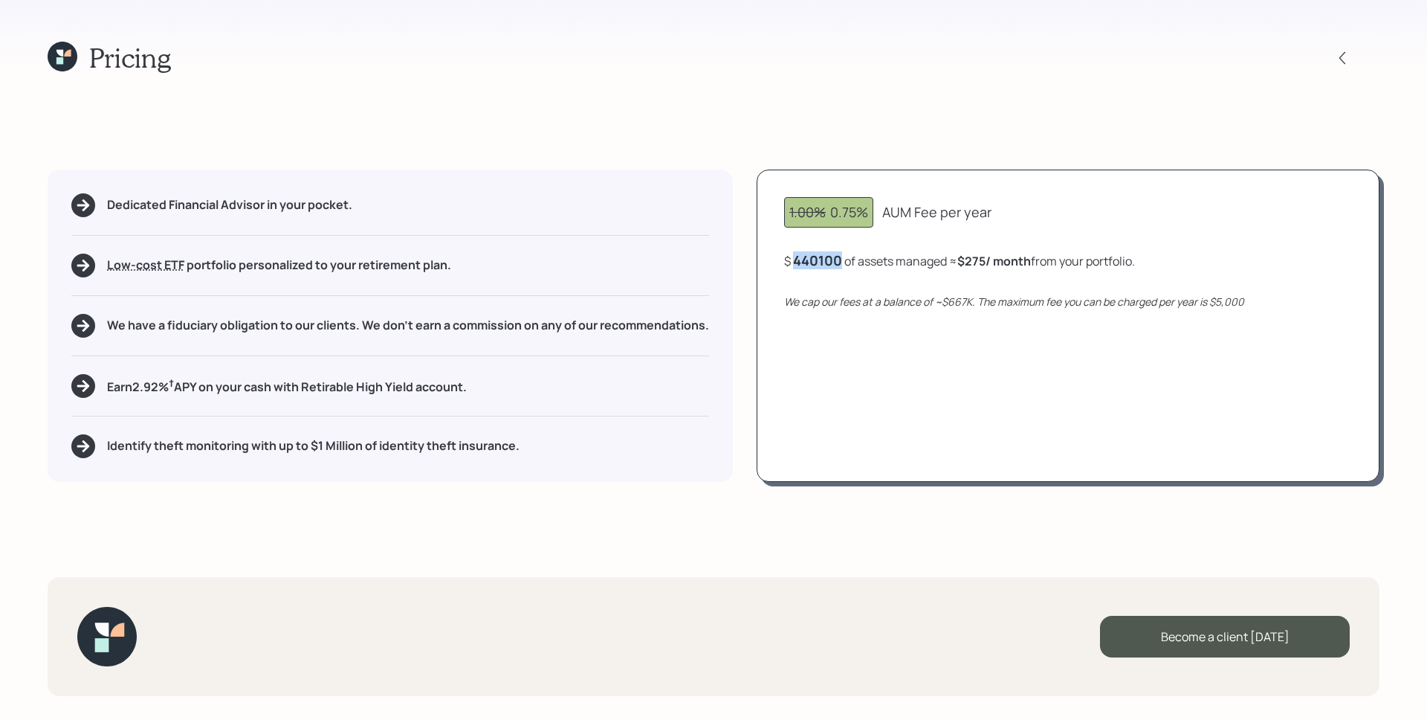
click at [830, 259] on div "440100" at bounding box center [817, 260] width 49 height 18
click at [813, 261] on div "440100" at bounding box center [817, 260] width 49 height 18
click at [1030, 395] on div "1.00% 0.75% AUM Fee per year $ 500,000 of assets managed ≈ $313 / month from yo…" at bounding box center [1068, 325] width 623 height 312
click at [841, 256] on div "500000" at bounding box center [819, 260] width 53 height 18
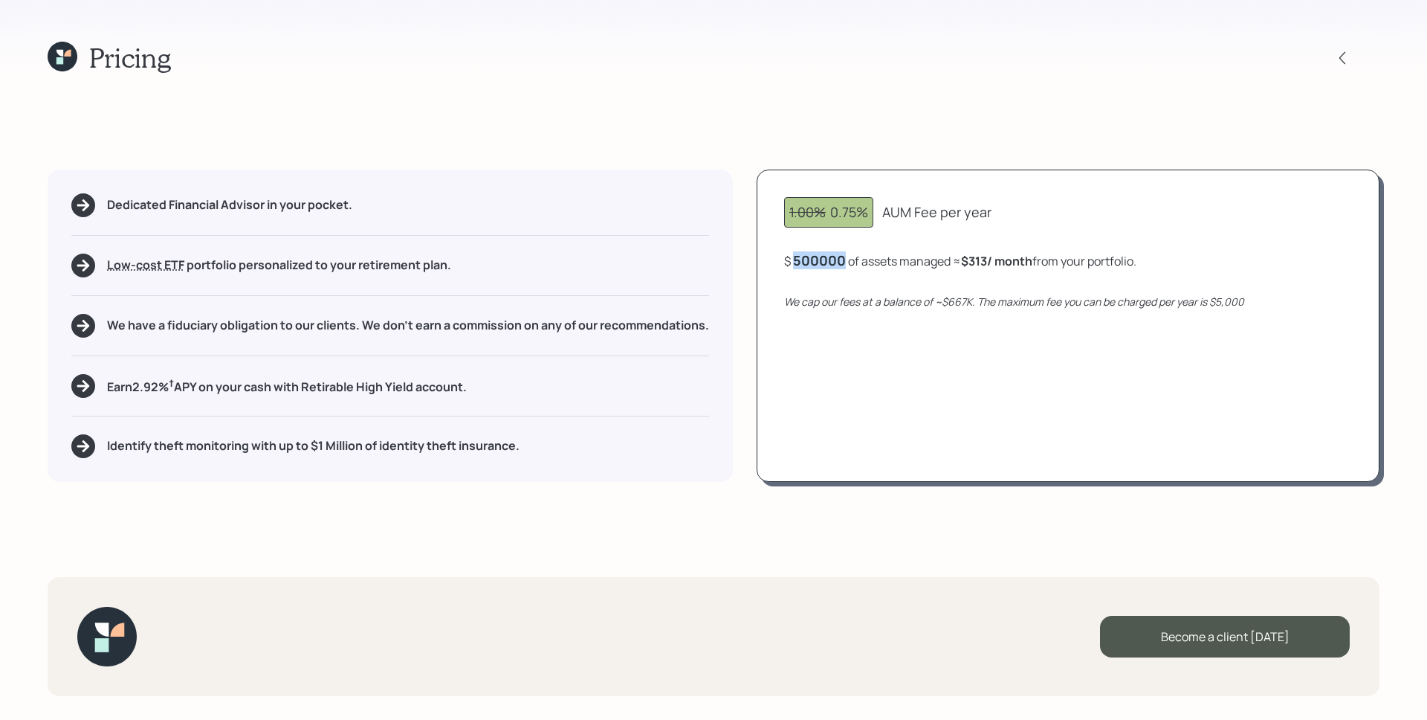
click at [841, 256] on div "500000" at bounding box center [819, 260] width 53 height 18
click at [989, 352] on div "1.00% 0.75% AUM Fee per year $ 350,000 of assets managed ≈ $219 / month from yo…" at bounding box center [1068, 325] width 623 height 312
click at [841, 265] on div "350000" at bounding box center [818, 260] width 51 height 18
click at [1348, 51] on icon at bounding box center [1342, 58] width 15 height 15
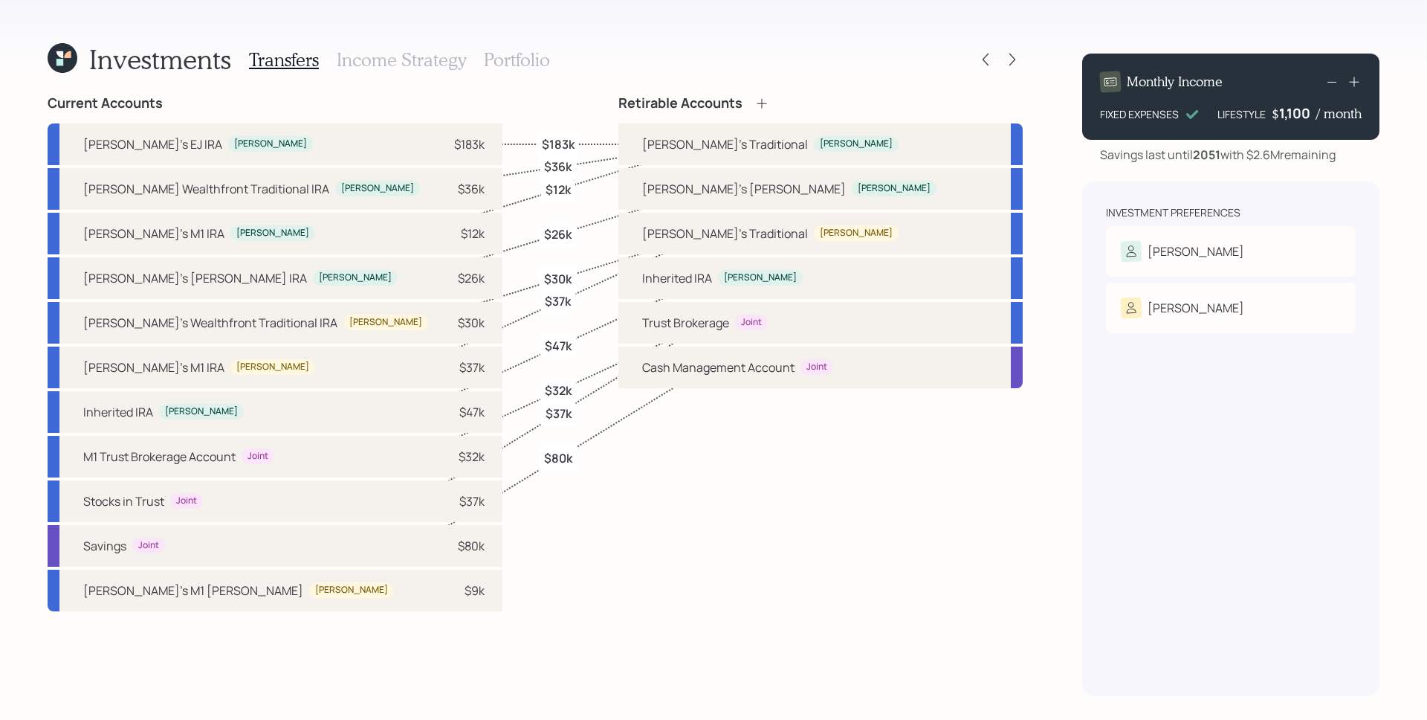
click at [1029, 59] on div "Investments Transfers Income Strategy Portfolio Current Accounts Susette's EJ I…" at bounding box center [713, 360] width 1427 height 720
click at [1018, 59] on icon at bounding box center [1012, 59] width 15 height 15
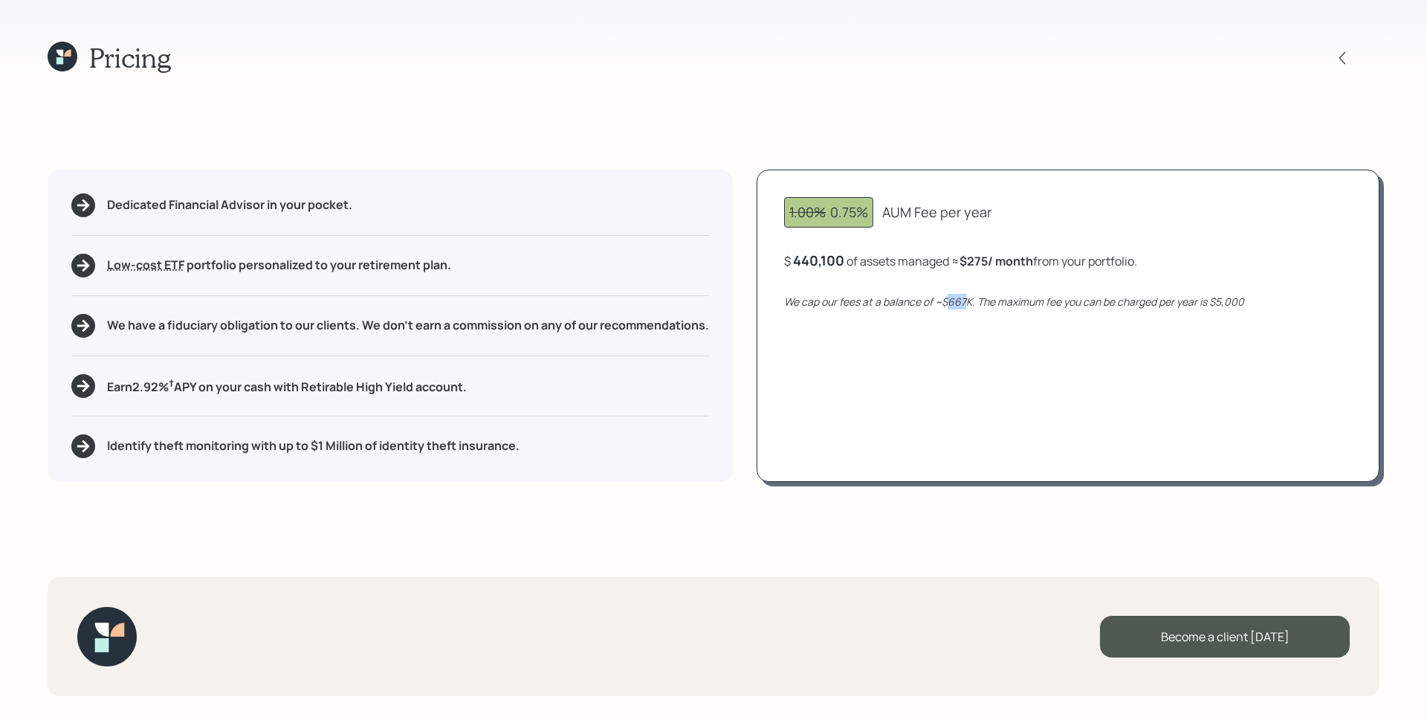
drag, startPoint x: 951, startPoint y: 297, endPoint x: 970, endPoint y: 299, distance: 18.6
click at [970, 299] on icon "We cap our fees at a balance of ~$667K. The maximum fee you can be charged per …" at bounding box center [1014, 301] width 460 height 14
click at [815, 259] on div "440,100" at bounding box center [818, 260] width 51 height 18
click at [815, 259] on div "440100" at bounding box center [817, 260] width 49 height 18
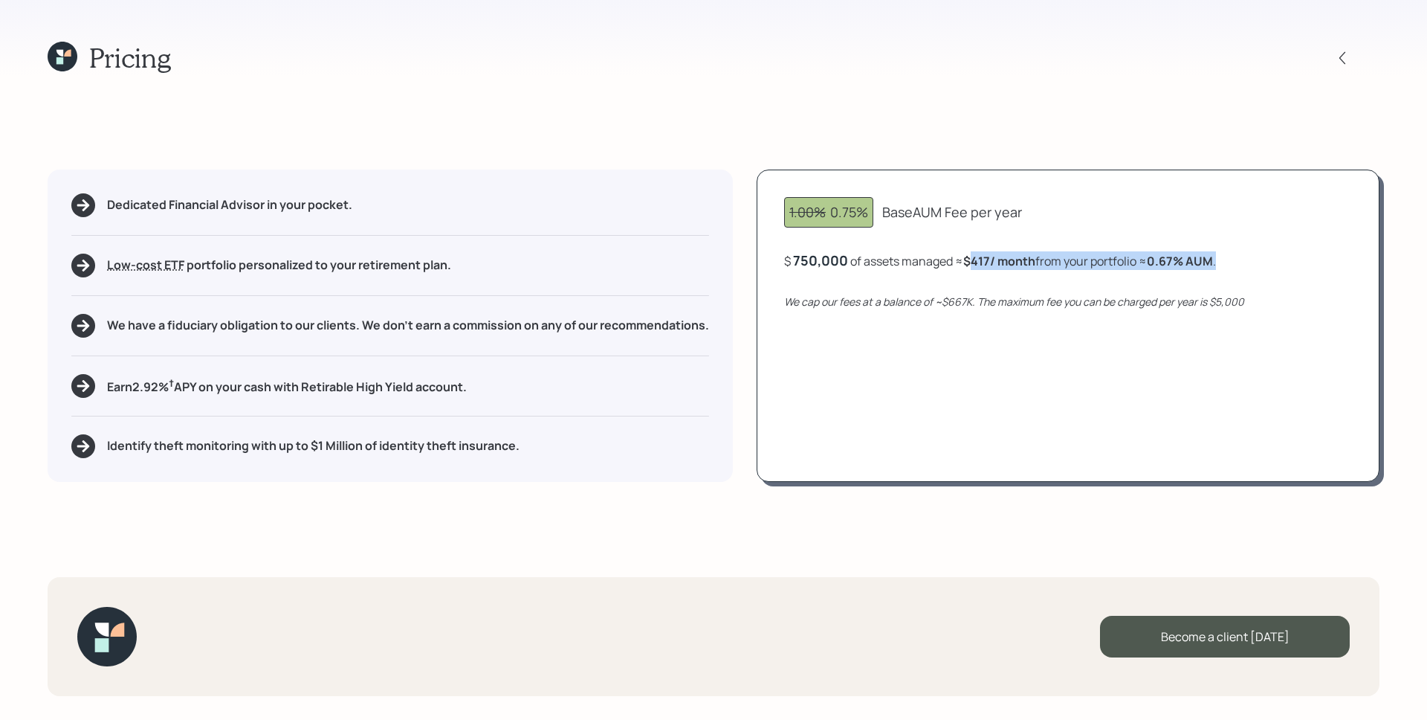
drag, startPoint x: 972, startPoint y: 259, endPoint x: 1002, endPoint y: 271, distance: 31.8
click at [1003, 271] on div "1.00% 0.75% Base AUM Fee per year $ 750,000 of assets managed ≈ $417 / month fr…" at bounding box center [1068, 325] width 623 height 312
click at [998, 264] on b "$417 / month" at bounding box center [999, 261] width 72 height 16
click at [817, 265] on div "750,000" at bounding box center [820, 260] width 55 height 18
click at [817, 265] on div "750000" at bounding box center [818, 260] width 51 height 18
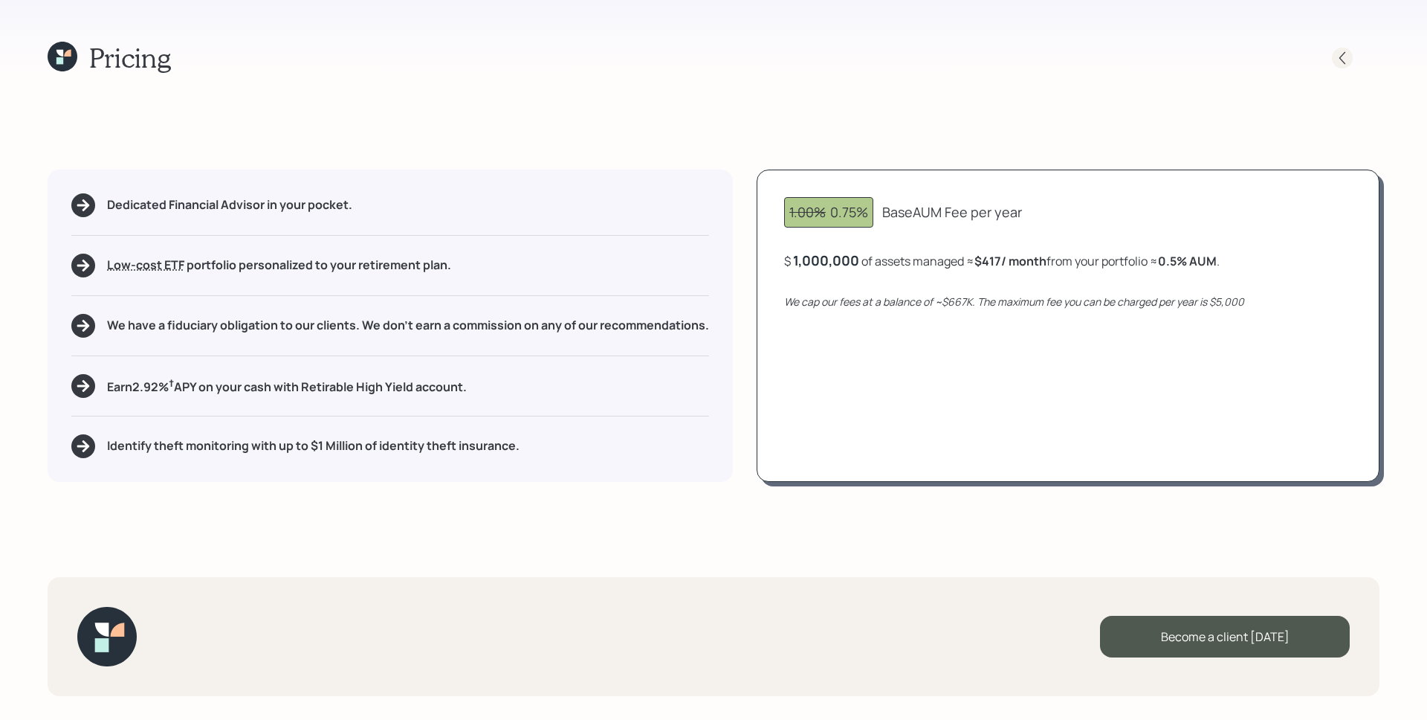
click at [1344, 54] on icon at bounding box center [1342, 58] width 15 height 15
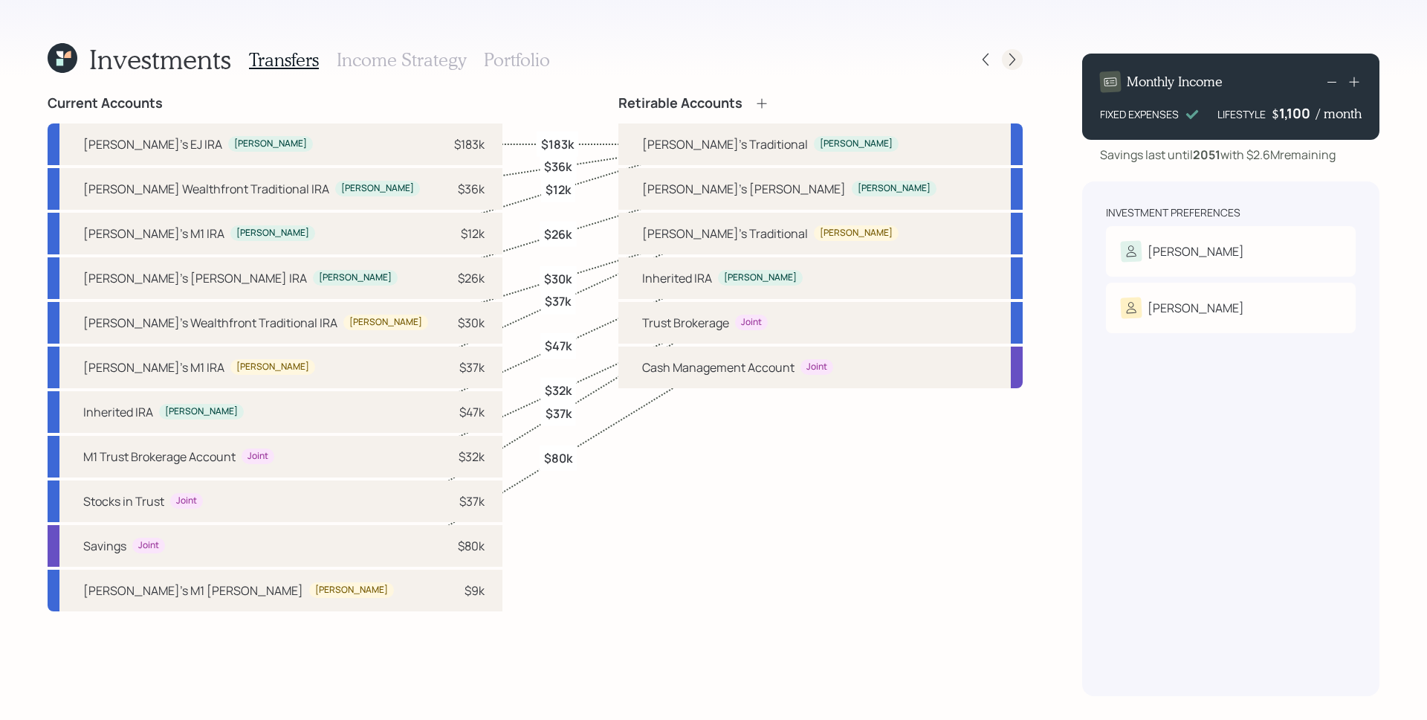
click at [1006, 56] on icon at bounding box center [1012, 59] width 15 height 15
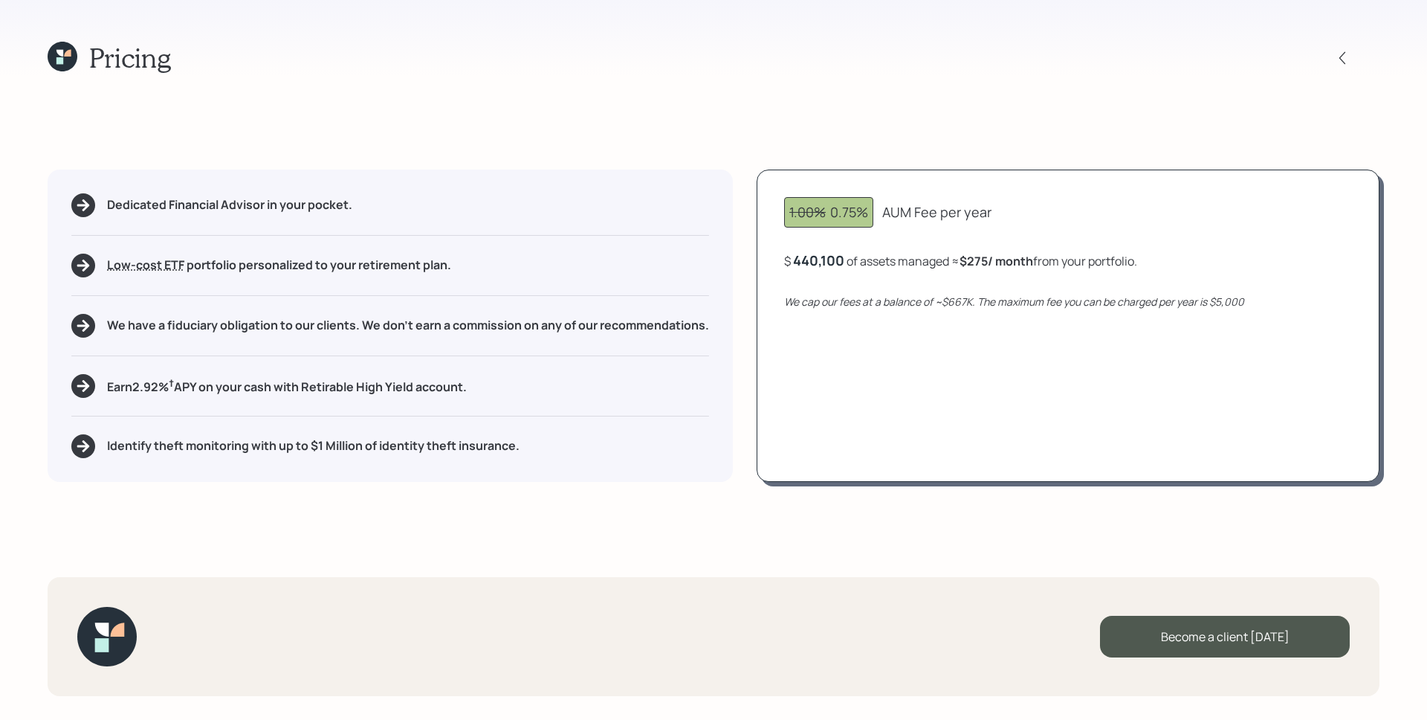
click at [1047, 304] on icon "We cap our fees at a balance of ~$667K. The maximum fee you can be charged per …" at bounding box center [1014, 301] width 460 height 14
click at [1345, 54] on icon at bounding box center [1342, 58] width 15 height 15
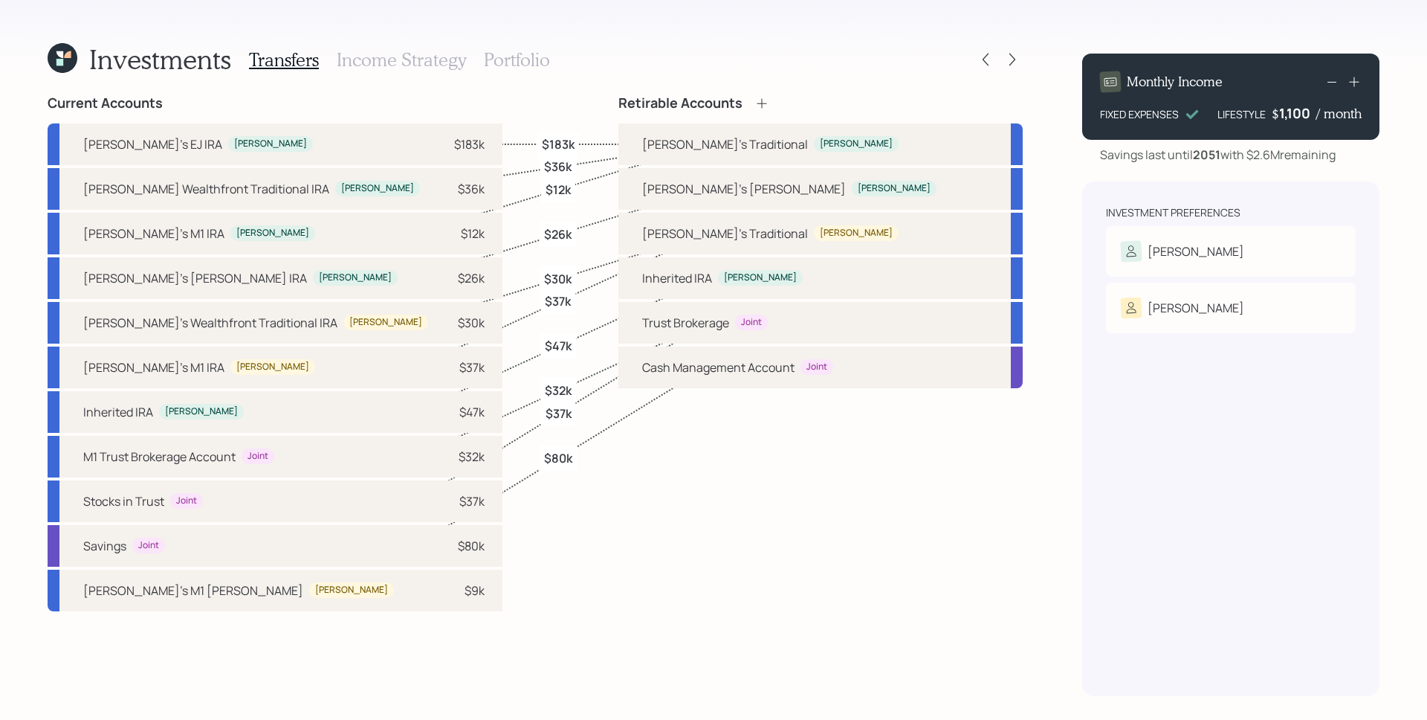
click at [735, 511] on div "Retirable Accounts Susette's Traditional Susette Susette's Roth Susette Dave's …" at bounding box center [820, 395] width 404 height 601
click at [1016, 61] on icon at bounding box center [1012, 59] width 15 height 15
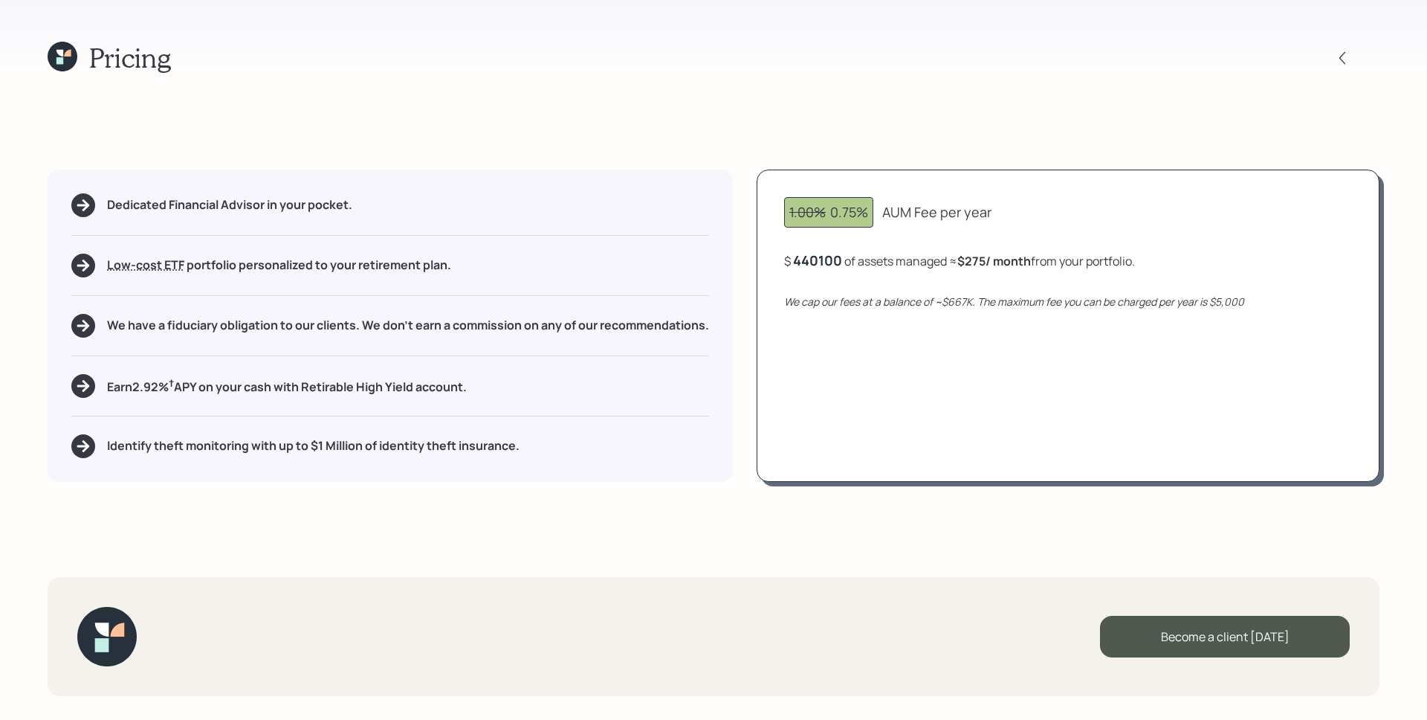
click at [827, 251] on div "440100" at bounding box center [817, 260] width 49 height 18
click at [754, 247] on div "Dedicated Financial Advisor in your pocket. Low-cost ETF Retirable uses diversi…" at bounding box center [714, 325] width 1332 height 312
click at [1349, 56] on icon at bounding box center [1342, 58] width 15 height 15
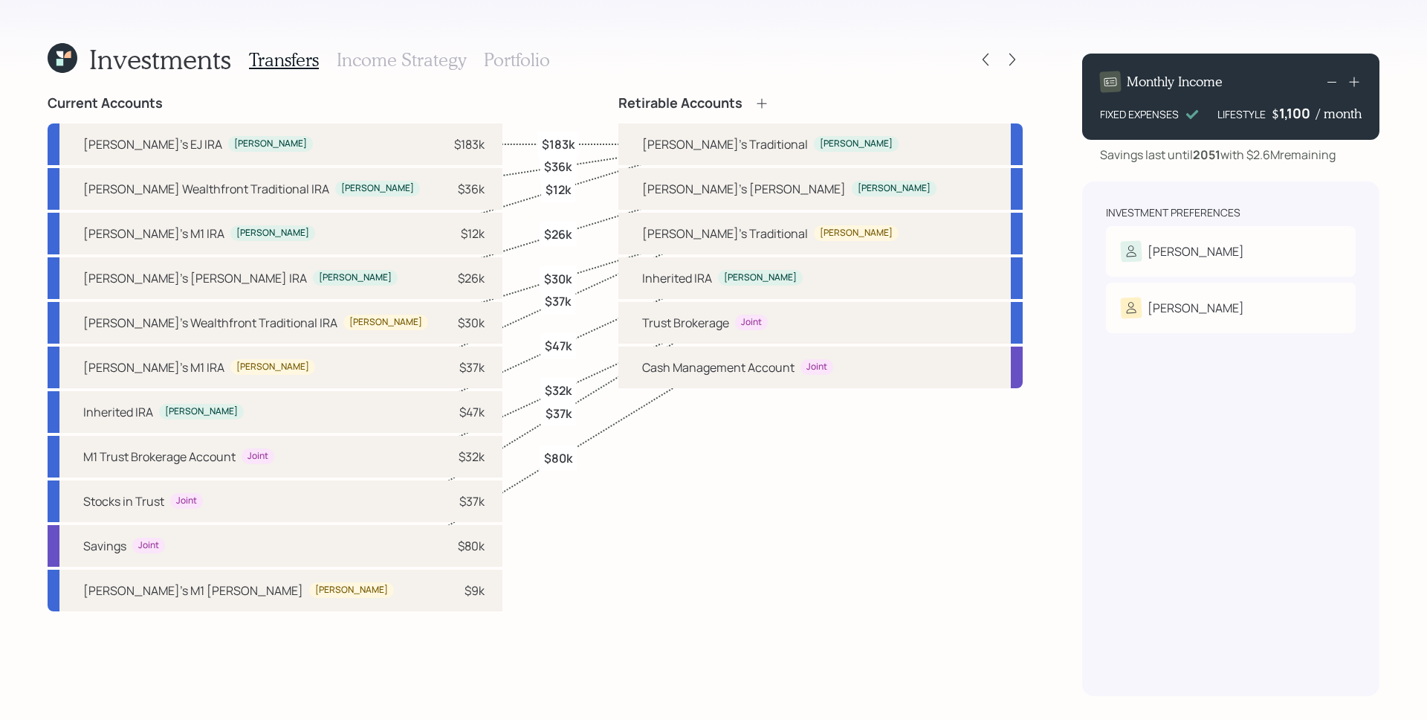
click at [517, 57] on h3 "Portfolio" at bounding box center [517, 60] width 66 height 22
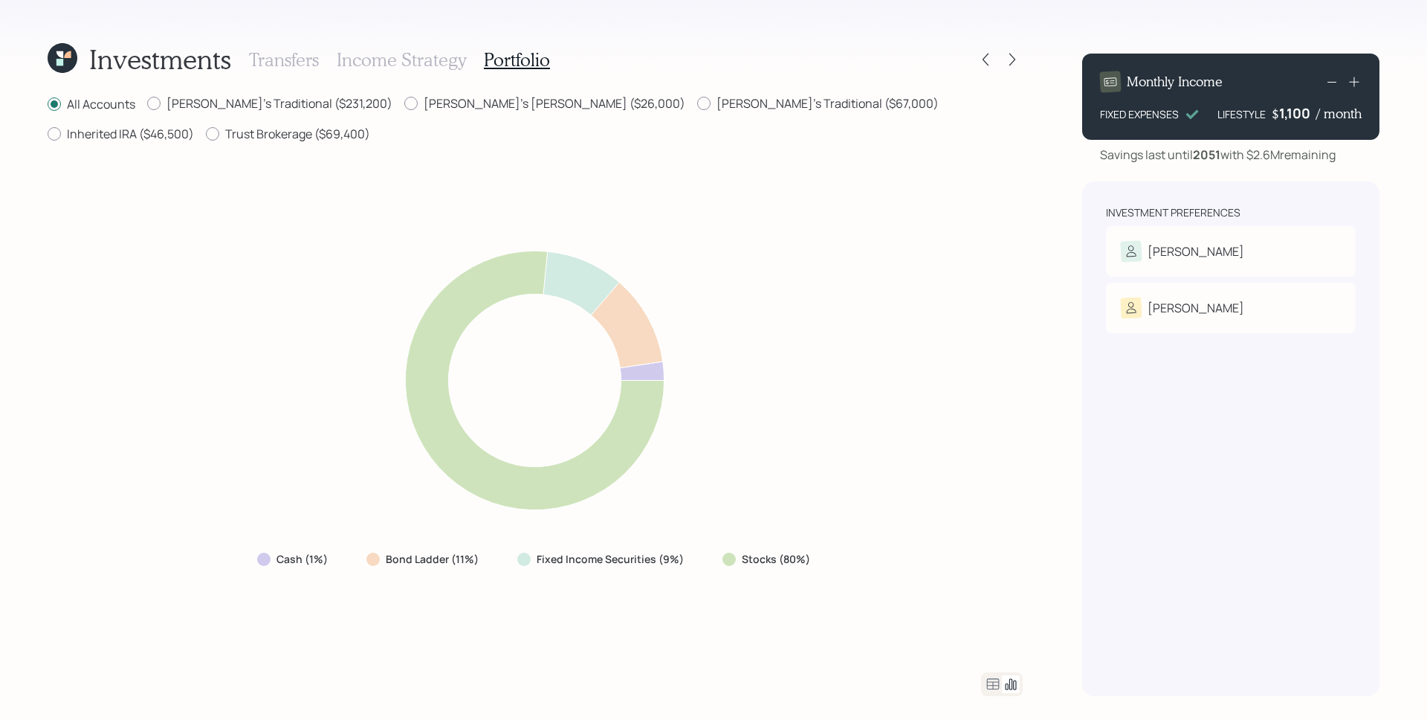
click at [294, 65] on h3 "Transfers" at bounding box center [284, 60] width 70 height 22
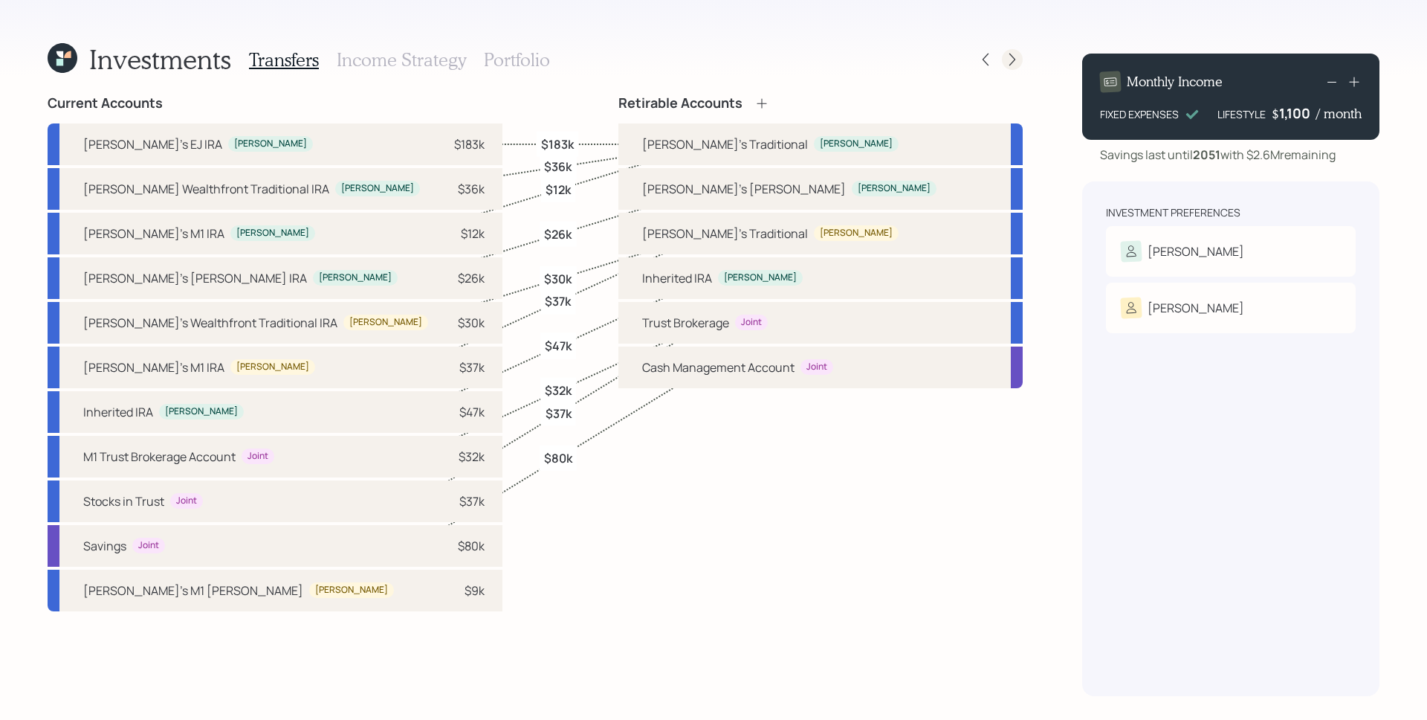
click at [1010, 58] on icon at bounding box center [1012, 59] width 15 height 15
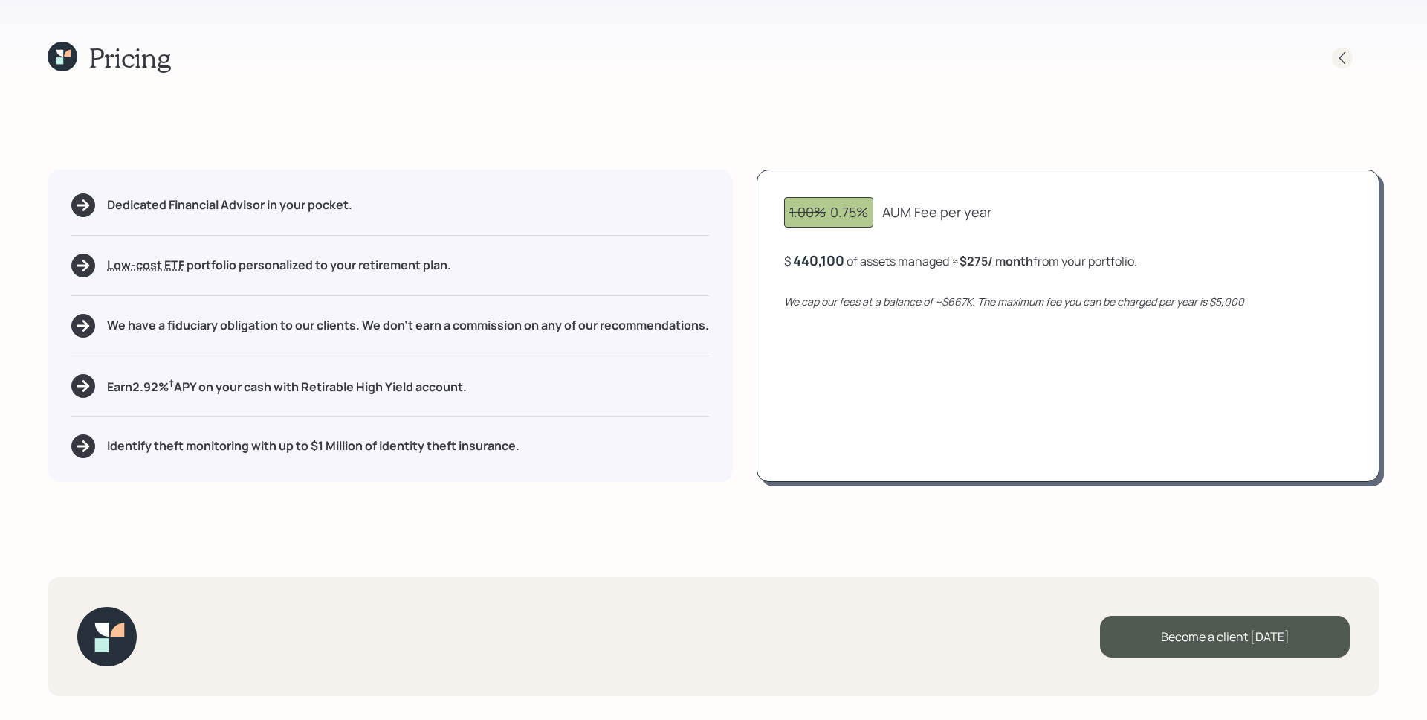
click at [1346, 56] on icon at bounding box center [1342, 58] width 15 height 15
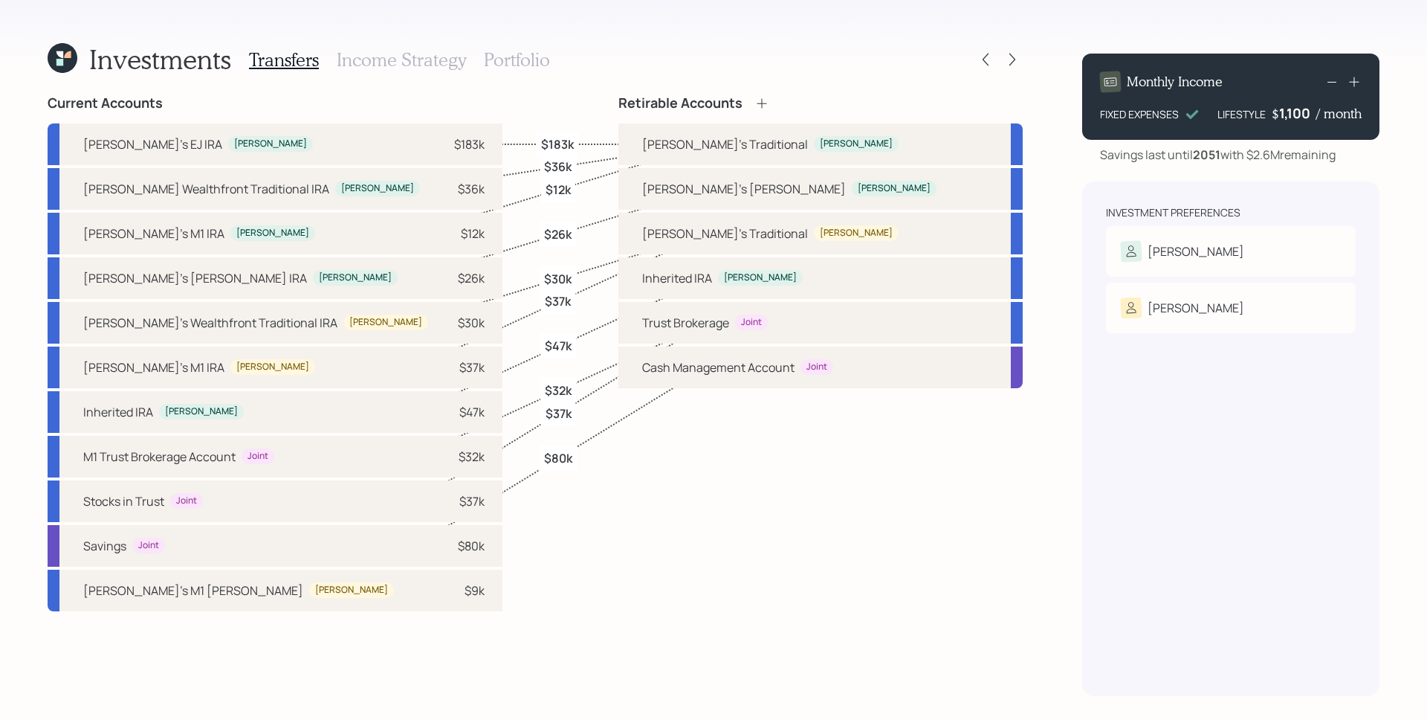
click at [492, 55] on h3 "Portfolio" at bounding box center [517, 60] width 66 height 22
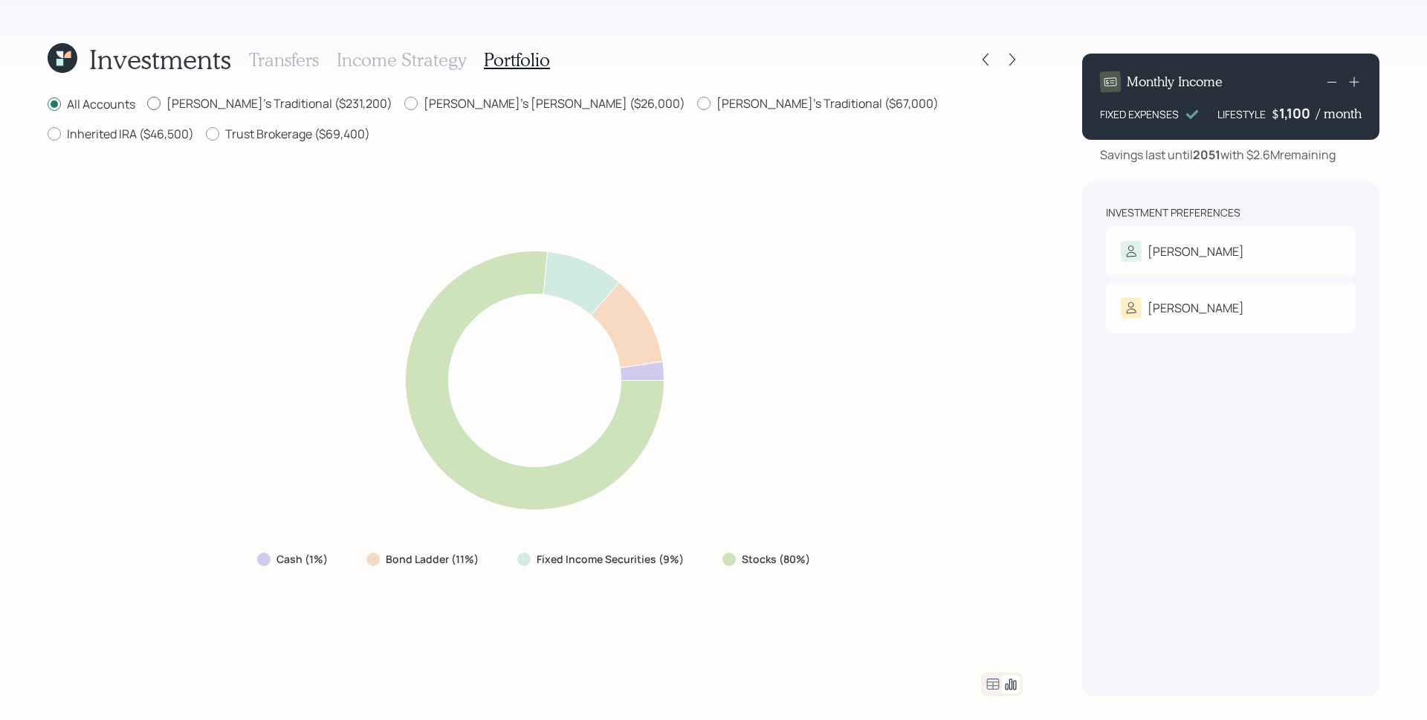
click at [282, 102] on label "Susette's Traditional ($231,200)" at bounding box center [269, 103] width 245 height 16
click at [147, 103] on input "Susette's Traditional ($231,200)" at bounding box center [146, 103] width 1 height 1
radio input "true"
radio input "false"
drag, startPoint x: 995, startPoint y: 690, endPoint x: 993, endPoint y: 681, distance: 9.0
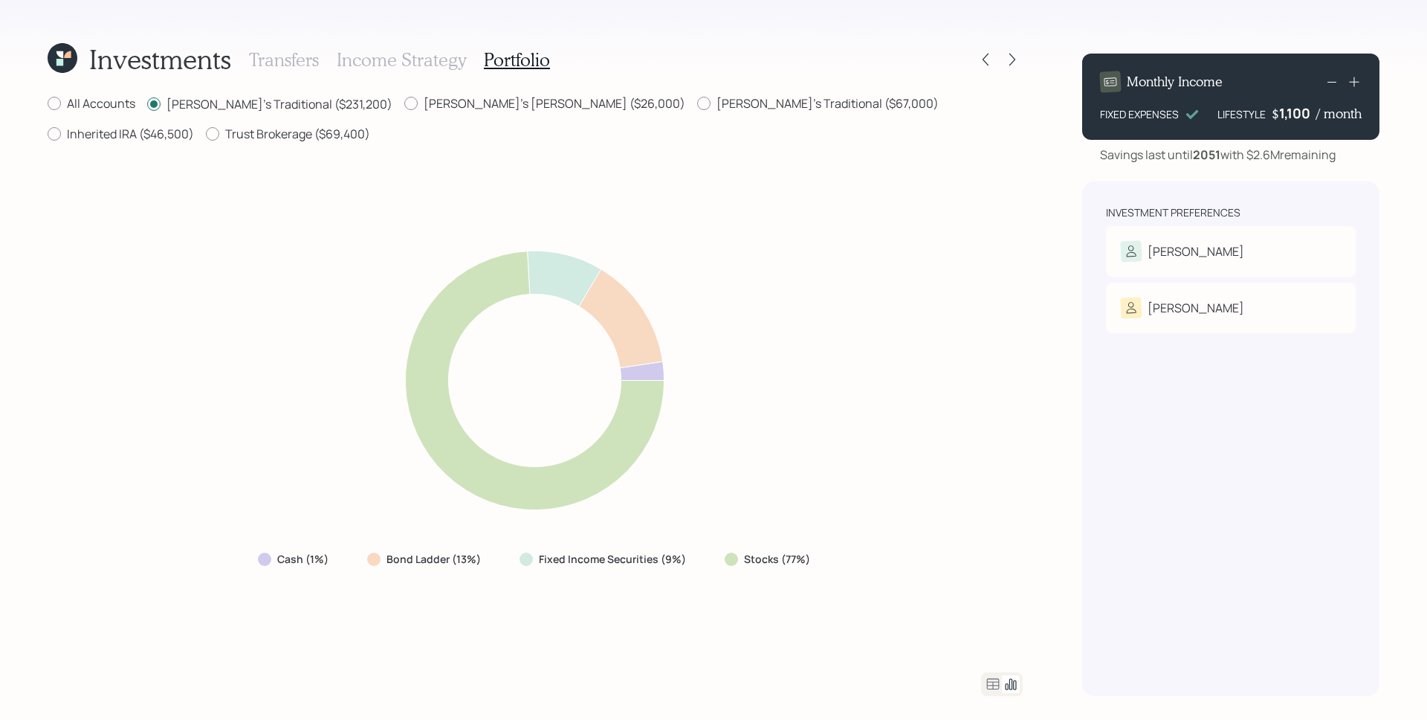
click at [995, 688] on icon at bounding box center [993, 684] width 18 height 18
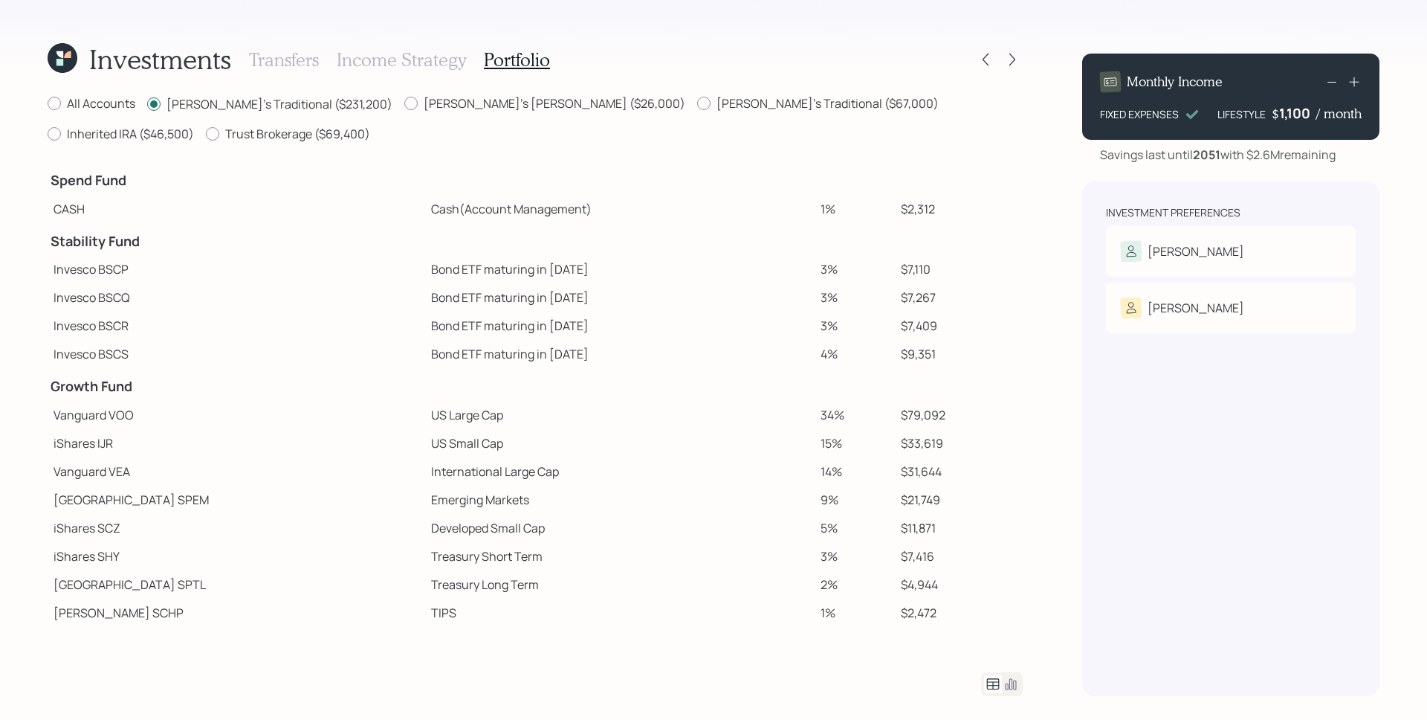
drag, startPoint x: 883, startPoint y: 270, endPoint x: 913, endPoint y: 269, distance: 29.7
click at [913, 269] on td "$7,110" at bounding box center [959, 269] width 128 height 28
drag, startPoint x: 914, startPoint y: 269, endPoint x: 862, endPoint y: 269, distance: 51.3
click at [862, 269] on tr "Invesco BSCP Bond ETF maturing in 2025 3% $7,110" at bounding box center [535, 269] width 975 height 28
click at [862, 269] on td "3%" at bounding box center [855, 269] width 80 height 28
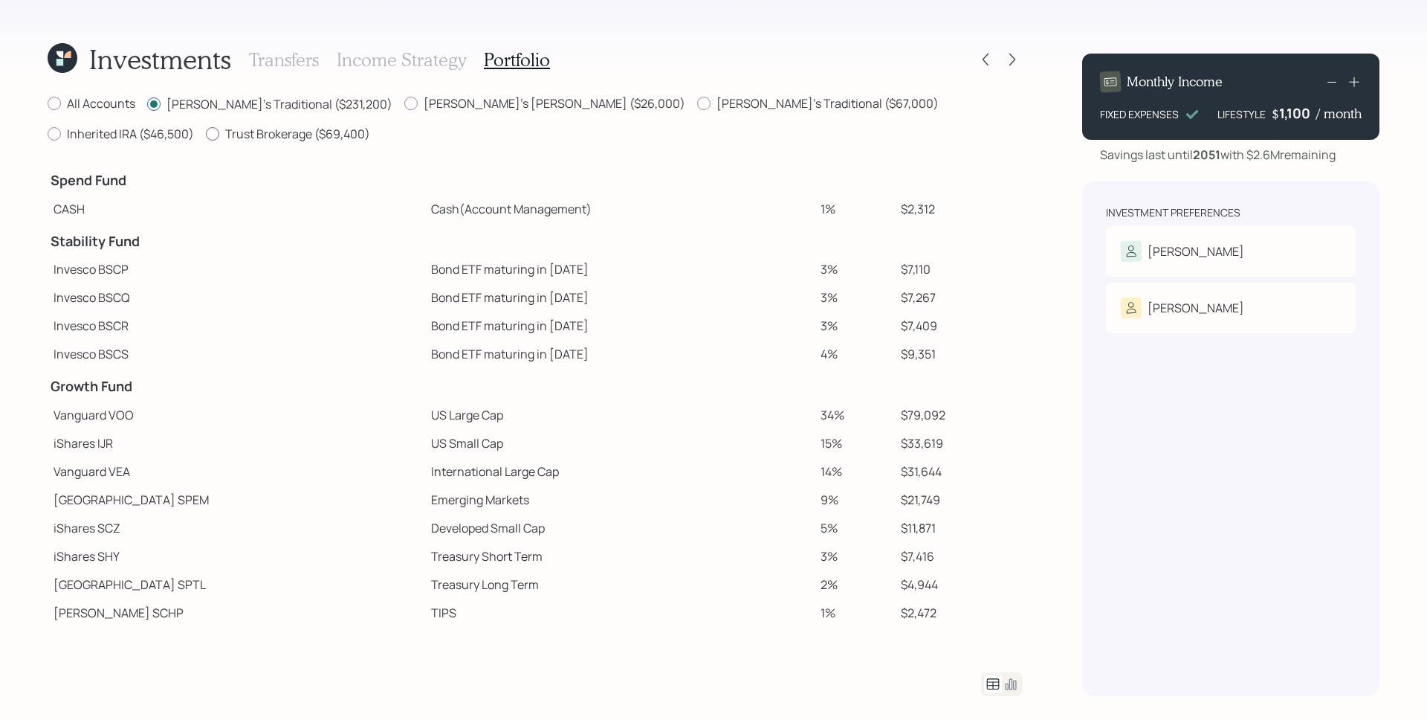
click at [206, 132] on label "Trust Brokerage ($69,400)" at bounding box center [288, 134] width 164 height 16
click at [205, 134] on input "Trust Brokerage ($69,400)" at bounding box center [205, 134] width 1 height 1
radio input "true"
radio input "false"
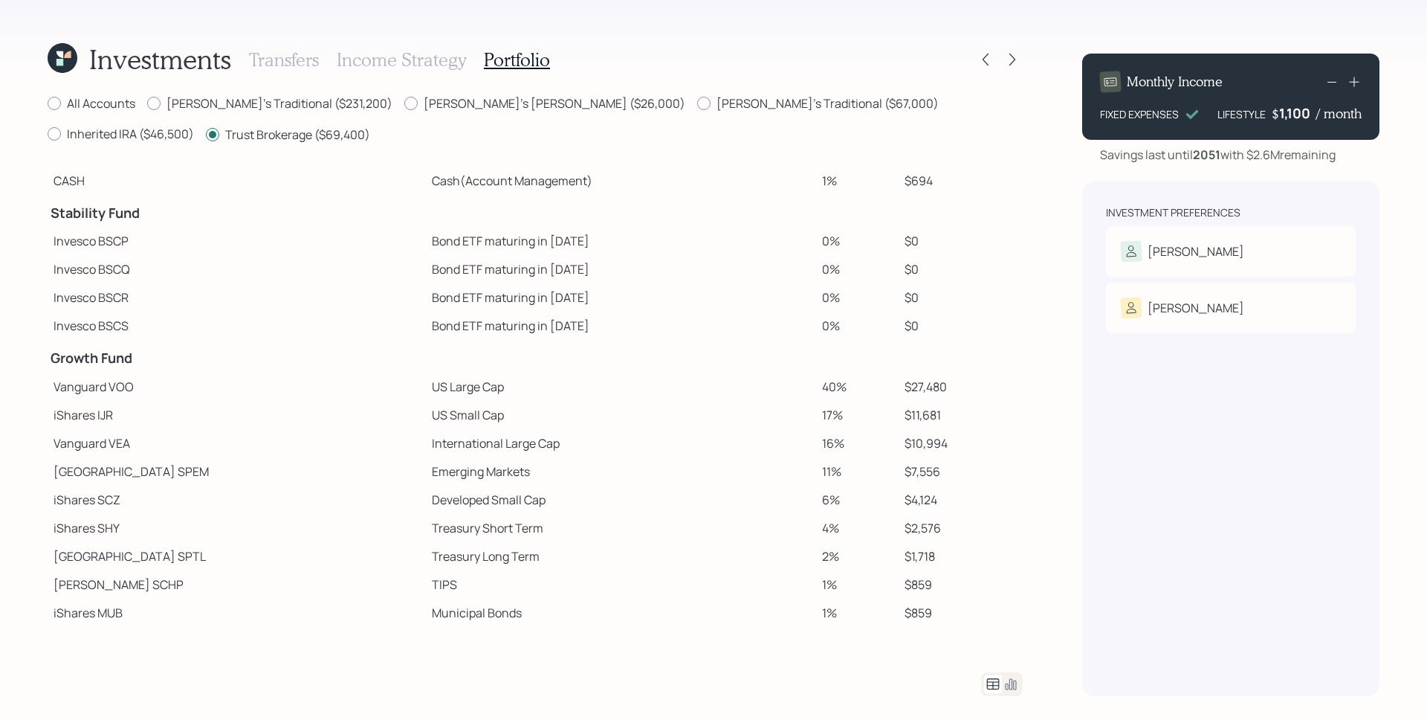
scroll to position [51, 0]
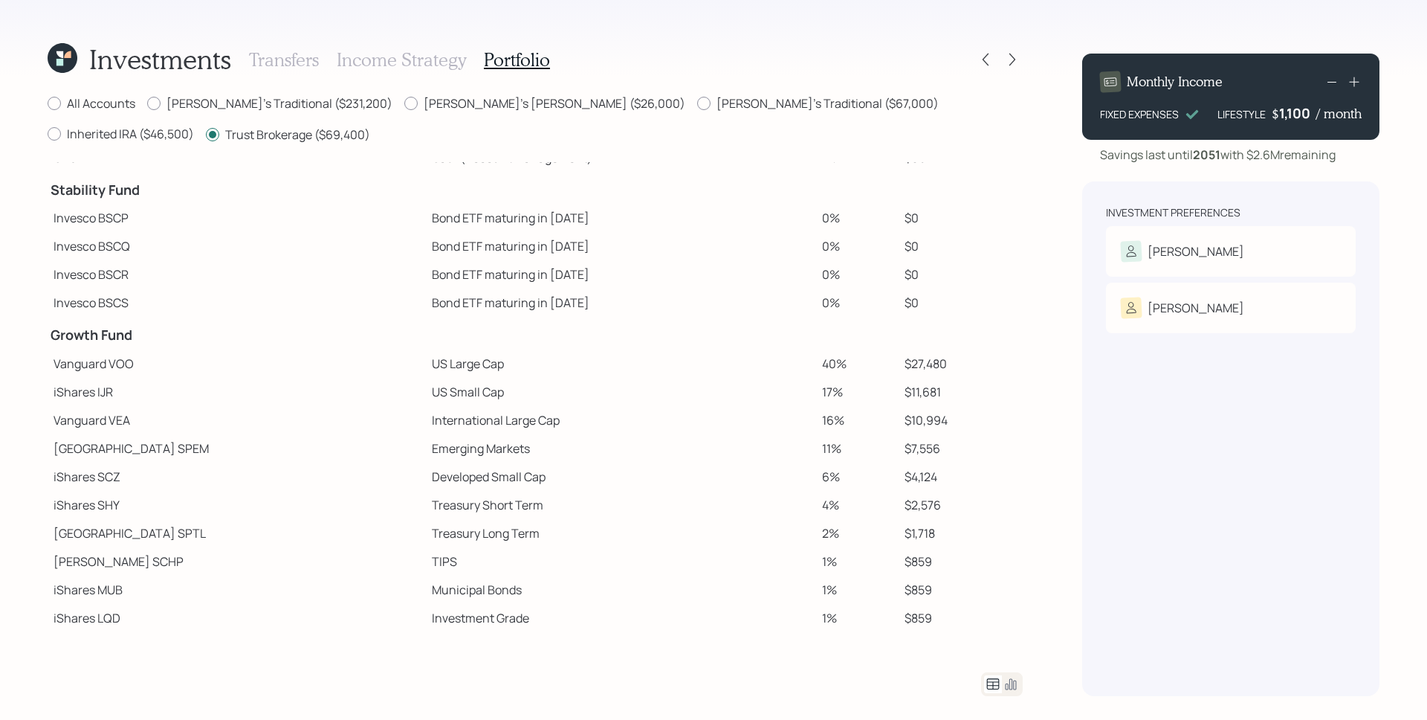
click at [315, 58] on h3 "Transfers" at bounding box center [284, 60] width 70 height 22
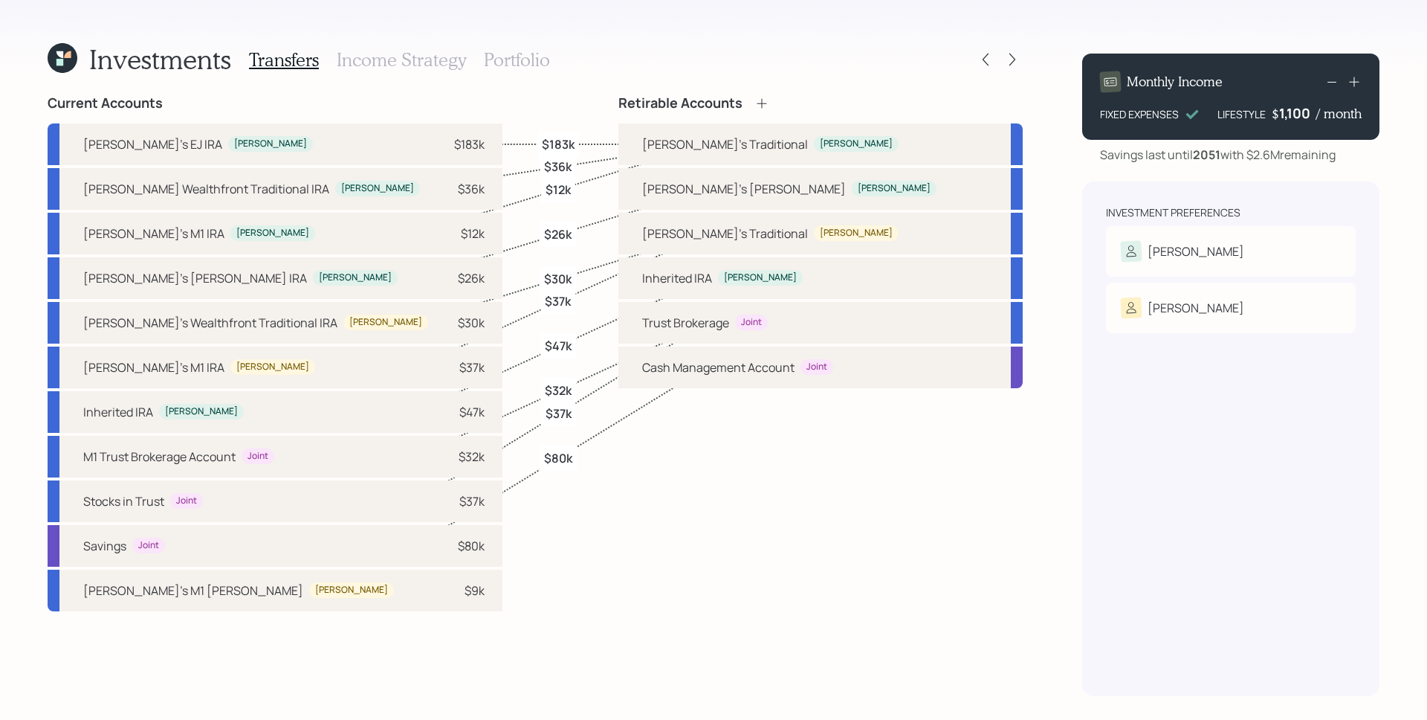
click at [30, 54] on div "Investments Transfers Income Strategy Portfolio Current Accounts Susette's EJ I…" at bounding box center [713, 360] width 1427 height 720
click at [52, 54] on icon at bounding box center [63, 58] width 30 height 30
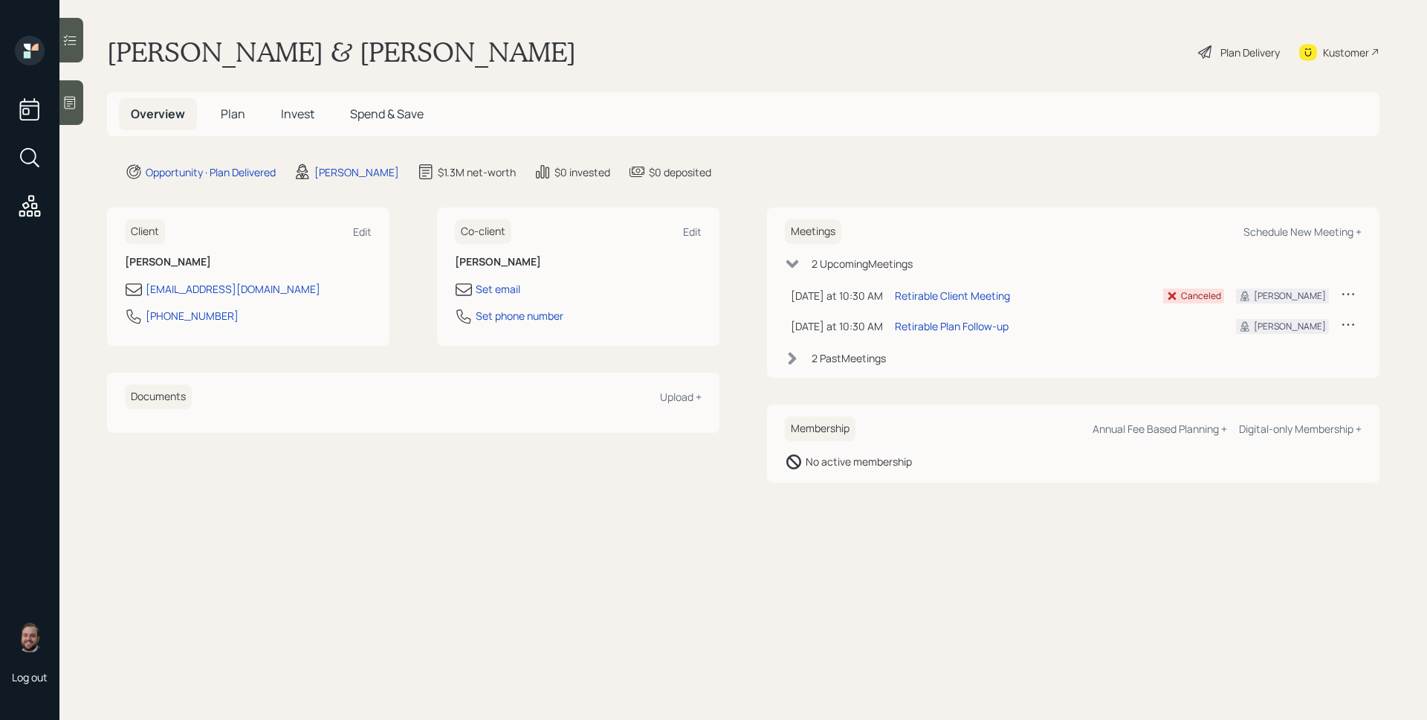
click at [235, 114] on span "Plan" at bounding box center [233, 114] width 25 height 16
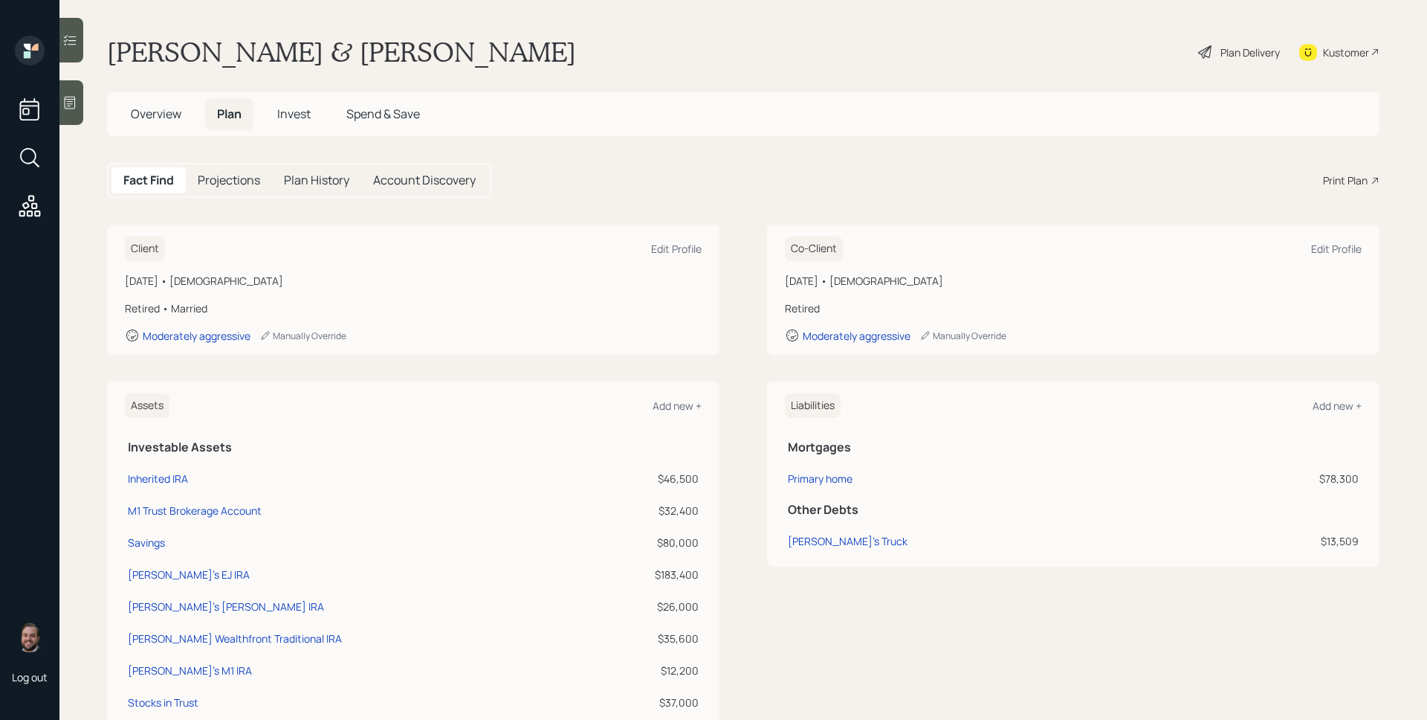
click at [1357, 184] on div "Print Plan" at bounding box center [1351, 180] width 56 height 16
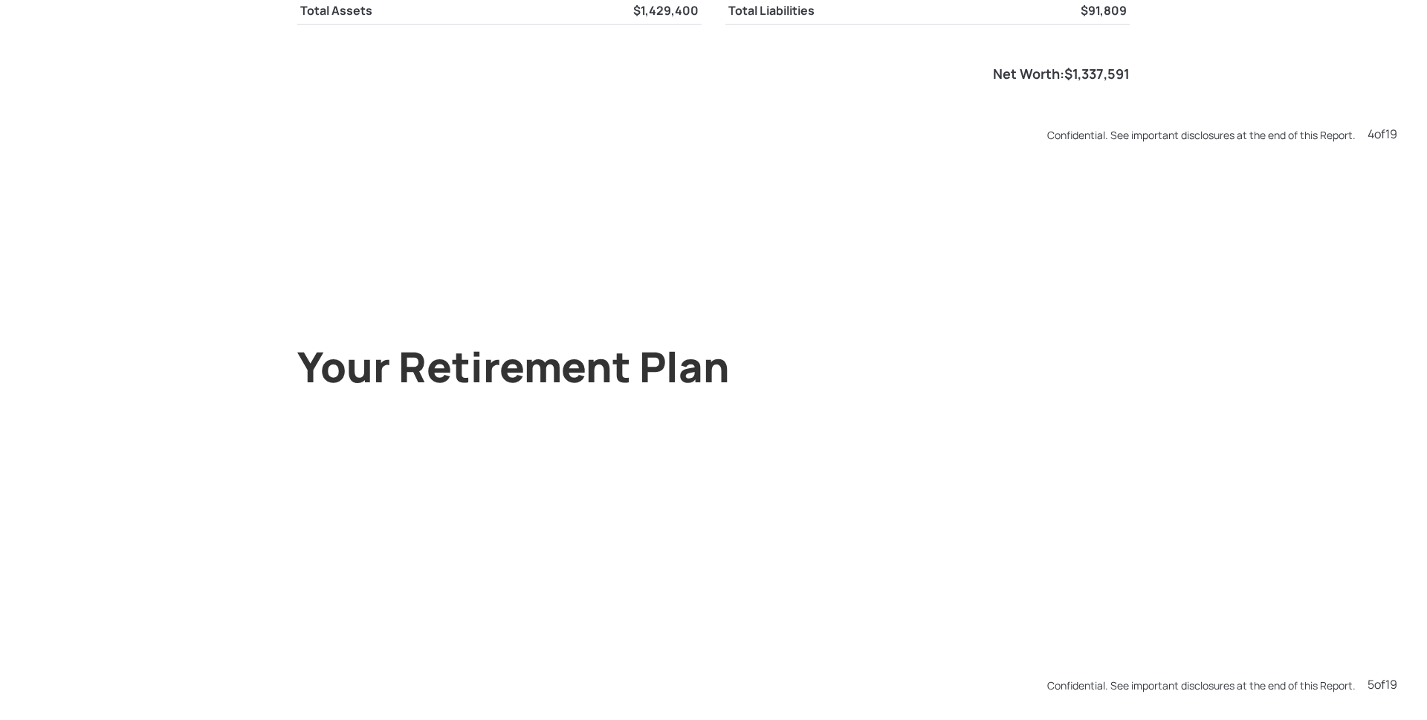
scroll to position [2159, 0]
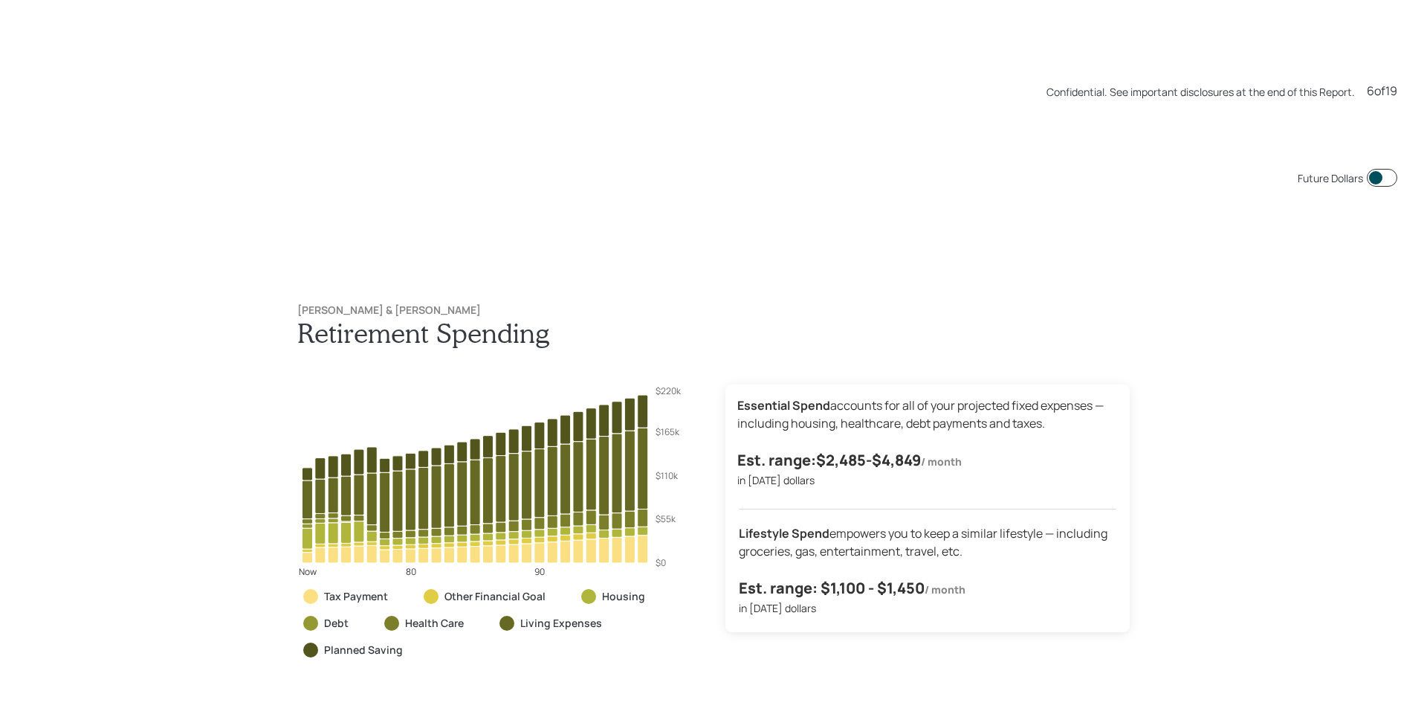
scroll to position [3598, 0]
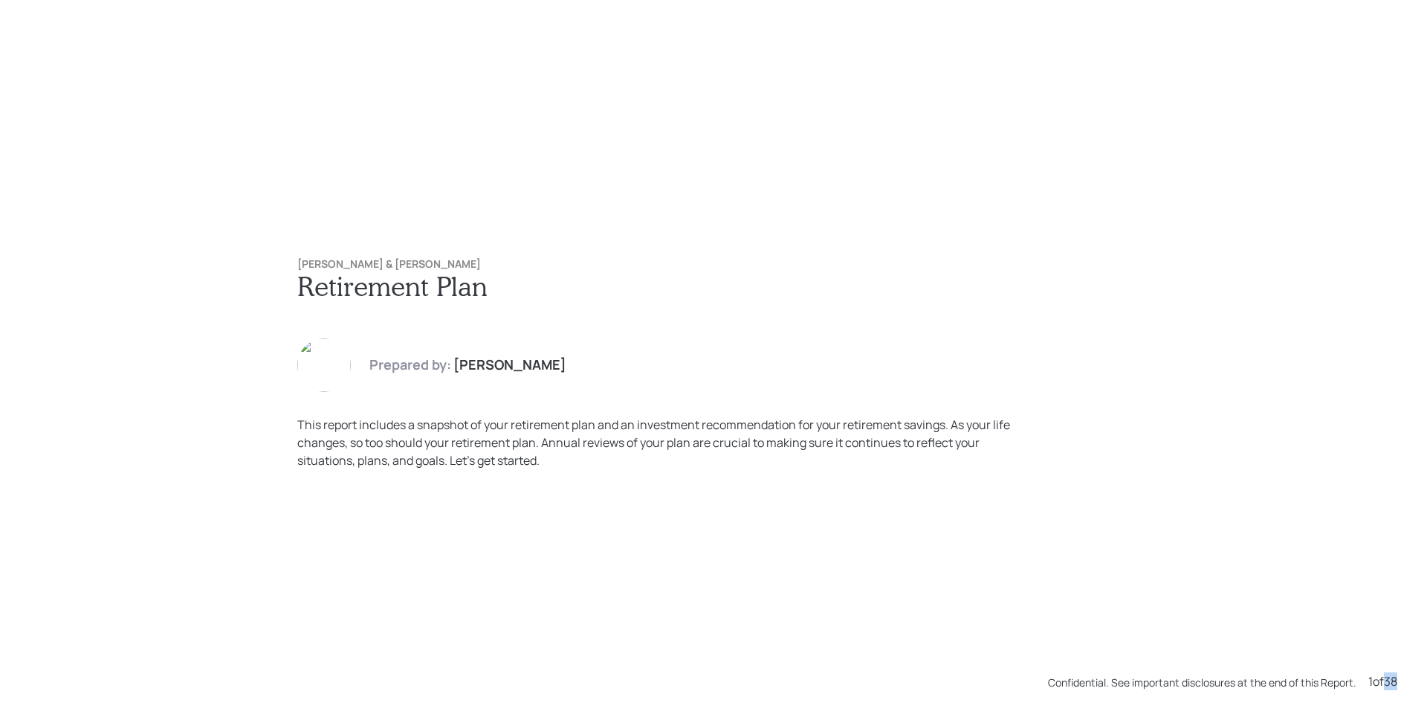
drag, startPoint x: 1372, startPoint y: 689, endPoint x: 1385, endPoint y: 682, distance: 14.3
click at [1385, 682] on div "1 of 38" at bounding box center [1382, 681] width 29 height 18
drag, startPoint x: 1341, startPoint y: 665, endPoint x: 1302, endPoint y: 575, distance: 98.9
click at [1340, 655] on div "Susette Jaquette & Dave Steinhauser Retirement Plan Prepared by: James DiStasi …" at bounding box center [713, 360] width 1427 height 720
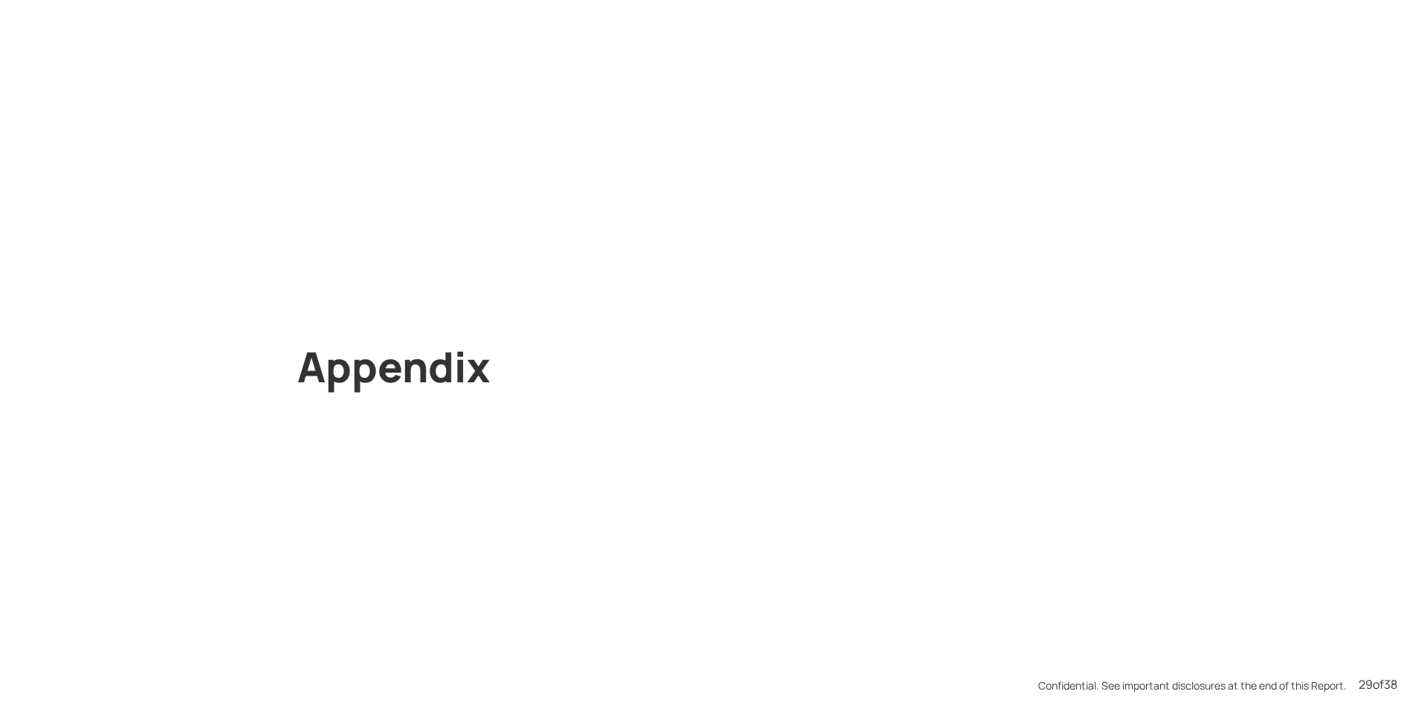
scroll to position [19428, 0]
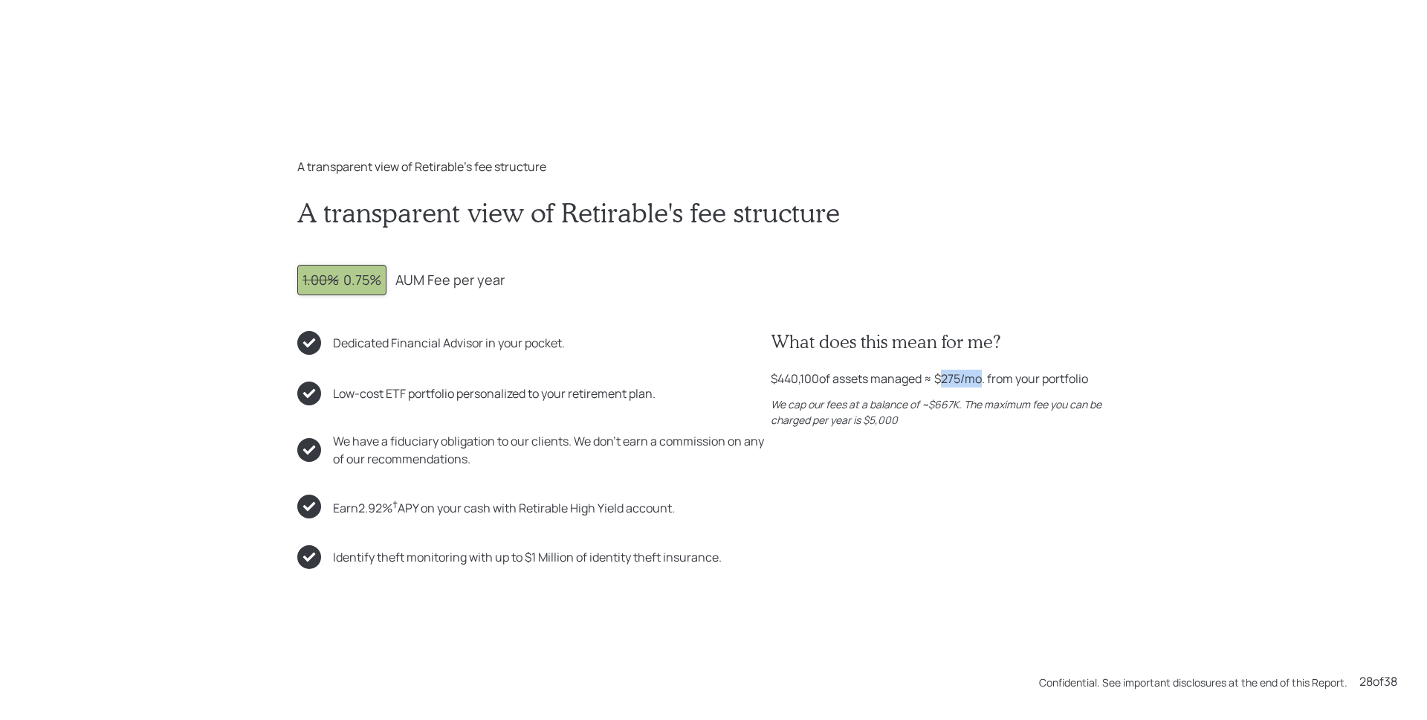
drag, startPoint x: 937, startPoint y: 381, endPoint x: 973, endPoint y: 381, distance: 35.7
click at [973, 381] on div "$440,100 of assets managed ≈ $275 /mo. from your portfolio" at bounding box center [929, 378] width 317 height 18
click at [976, 433] on div "What does this mean for me? $440,100 of assets managed ≈ $275 /mo. from your po…" at bounding box center [950, 450] width 359 height 238
